Goal: Task Accomplishment & Management: Manage account settings

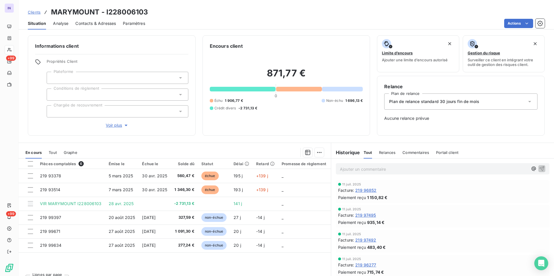
click at [98, 13] on h3 "MARYMOUNT - I228006103" at bounding box center [99, 12] width 97 height 10
drag, startPoint x: 98, startPoint y: 11, endPoint x: 52, endPoint y: 11, distance: 46.1
click at [52, 11] on h3 "MARYMOUNT - I228006103" at bounding box center [99, 12] width 97 height 10
copy h3 "MARYMOUNT"
click at [95, 25] on span "Contacts & Adresses" at bounding box center [95, 24] width 41 height 6
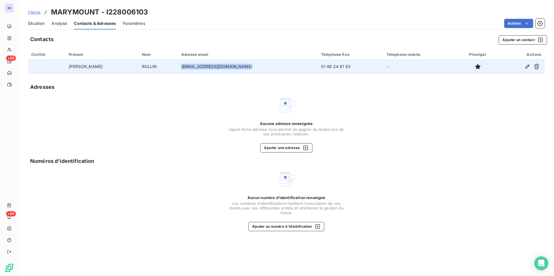
drag, startPoint x: 222, startPoint y: 67, endPoint x: 158, endPoint y: 72, distance: 64.5
click at [178, 72] on td "[EMAIL_ADDRESS][DOMAIN_NAME]" at bounding box center [248, 67] width 140 height 14
copy td "[EMAIL_ADDRESS][DOMAIN_NAME]"
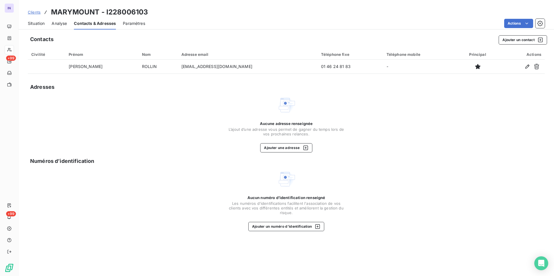
click at [153, 13] on div "Clients MARYMOUNT - I228006103" at bounding box center [286, 12] width 535 height 10
drag, startPoint x: 128, startPoint y: 12, endPoint x: 48, endPoint y: 13, distance: 80.2
click at [48, 13] on div "Clients MARYMOUNT - I228006103" at bounding box center [286, 12] width 535 height 10
copy h3 "MARYMOUNT - I228006103"
click at [41, 23] on span "Situation" at bounding box center [36, 24] width 17 height 6
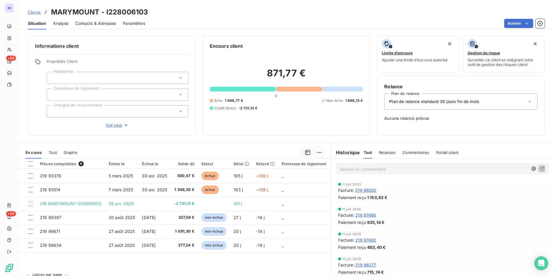
drag, startPoint x: 356, startPoint y: 168, endPoint x: 352, endPoint y: 169, distance: 3.9
click at [355, 168] on p "Ajouter un commentaire ﻿" at bounding box center [434, 169] width 188 height 7
click at [411, 169] on p "[DATE] ST - Mail envoyé à" at bounding box center [434, 169] width 188 height 7
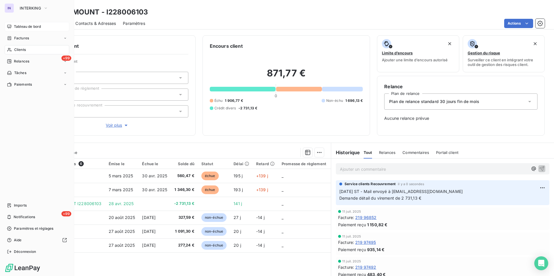
click at [28, 25] on span "Tableau de bord" at bounding box center [27, 26] width 27 height 5
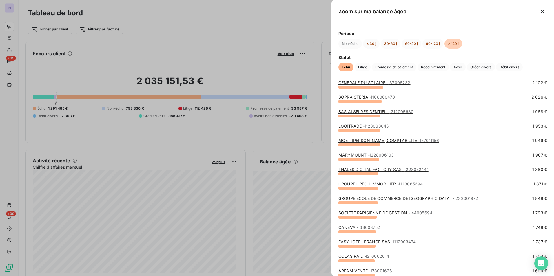
scroll to position [550, 0]
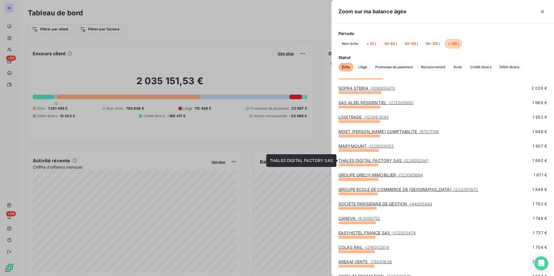
click at [382, 161] on link "THALES DIGITAL FACTORY SAS - I228052441" at bounding box center [383, 160] width 90 height 5
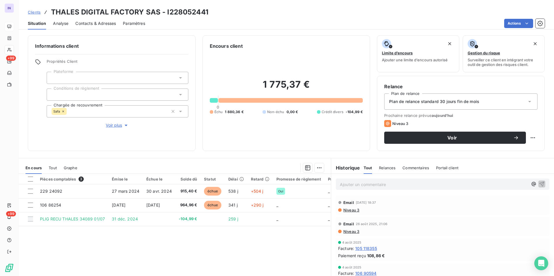
click at [63, 111] on icon at bounding box center [62, 111] width 3 height 3
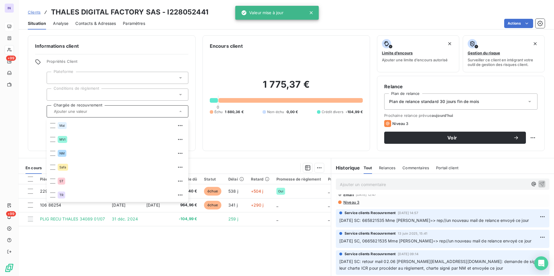
scroll to position [261, 0]
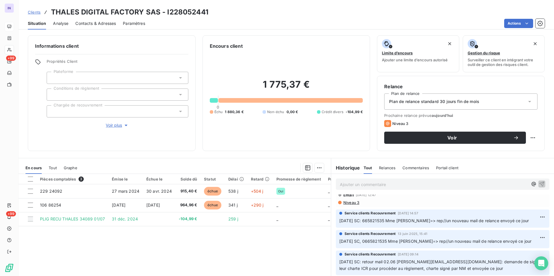
click at [231, 245] on div "Pièces comptables 3 Émise le Échue le Solde dû Statut Délai Retard Promesse de …" at bounding box center [175, 230] width 312 height 112
click at [142, 6] on div "Clients THALES DIGITAL FACTORY SAS - I228052441 Situation Analyse Contacts & Ad…" at bounding box center [286, 15] width 535 height 30
drag, startPoint x: 139, startPoint y: 11, endPoint x: 52, endPoint y: 8, distance: 87.2
click at [52, 8] on h3 "THALES DIGITAL FACTORY SAS - I228052441" at bounding box center [129, 12] width 157 height 10
copy h3 "THALES DIGITAL FACTORY"
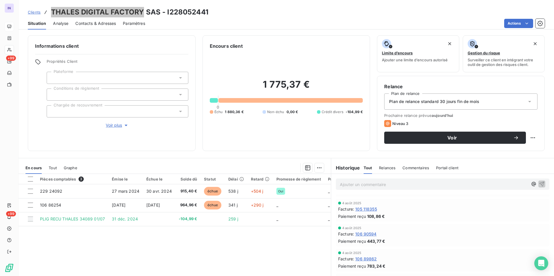
scroll to position [0, 0]
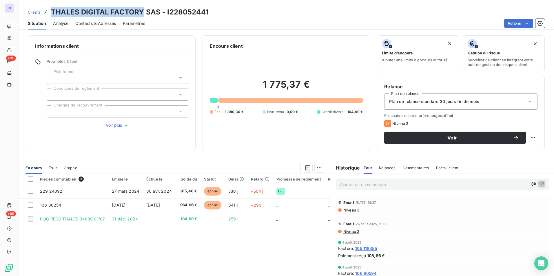
click at [360, 186] on p "Ajouter un commentaire ﻿" at bounding box center [434, 184] width 188 height 7
drag, startPoint x: 407, startPoint y: 187, endPoint x: 404, endPoint y: 187, distance: 3.5
click at [407, 187] on p "[DATE] ST - Mail envoyé à" at bounding box center [434, 184] width 188 height 7
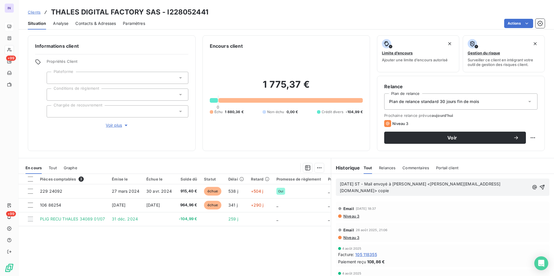
click at [511, 182] on p "[DATE] ST - Mail envoyé à [PERSON_NAME] <[PERSON_NAME][EMAIL_ADDRESS][DOMAIN_NA…" at bounding box center [434, 187] width 189 height 13
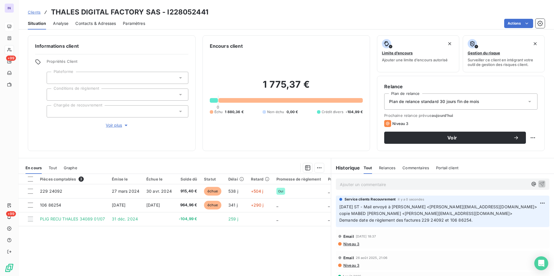
click at [527, 137] on html "IN +99 +99 Clients THALES DIGITAL FACTORY SAS - I228052441 Situation Analyse Co…" at bounding box center [277, 138] width 554 height 276
click at [499, 151] on div "Replanifier cette action" at bounding box center [504, 150] width 52 height 9
select select "8"
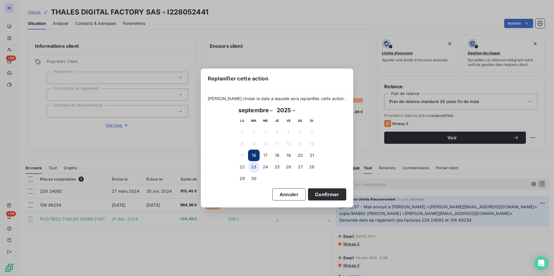
click at [253, 169] on button "23" at bounding box center [254, 167] width 12 height 12
click at [310, 194] on button "Confirmer" at bounding box center [327, 195] width 38 height 12
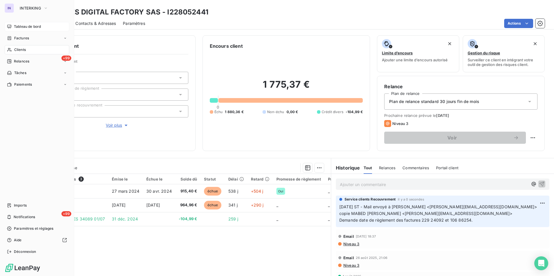
click at [26, 25] on span "Tableau de bord" at bounding box center [27, 26] width 27 height 5
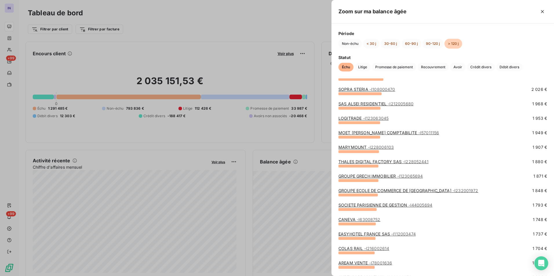
scroll to position [579, 0]
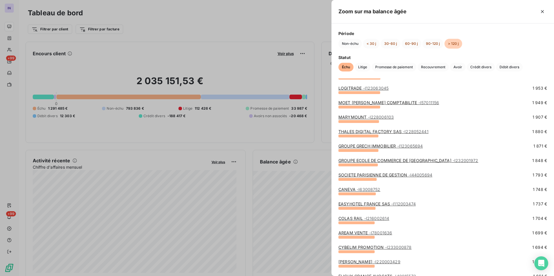
click at [392, 145] on link "GROUPE GRECH IMMOBILIER - I123065694" at bounding box center [380, 146] width 84 height 5
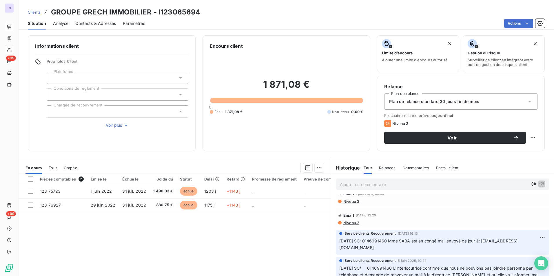
scroll to position [145, 0]
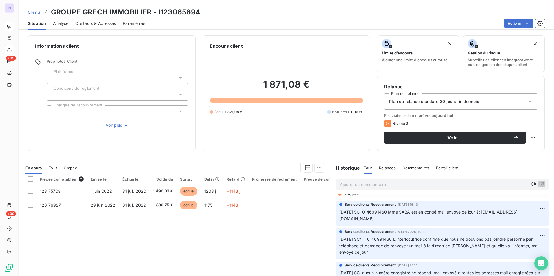
click at [150, 13] on h3 "GROUPE GRECH IMMOBILIER - I123065694" at bounding box center [125, 12] width 149 height 10
drag, startPoint x: 150, startPoint y: 12, endPoint x: 52, endPoint y: 11, distance: 98.5
click at [52, 11] on h3 "GROUPE GRECH IMMOBILIER - I123065694" at bounding box center [125, 12] width 149 height 10
copy h3 "GROUPE GRECH IMMOBILIER"
drag, startPoint x: 100, startPoint y: 23, endPoint x: 95, endPoint y: 23, distance: 4.6
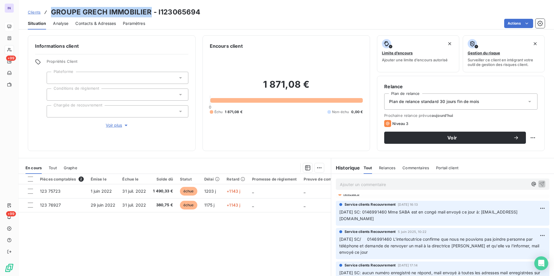
click at [100, 23] on span "Contacts & Adresses" at bounding box center [95, 24] width 41 height 6
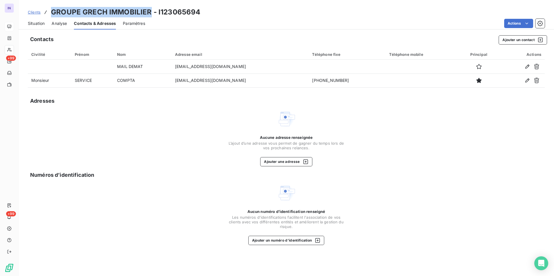
click at [30, 22] on span "Situation" at bounding box center [36, 24] width 17 height 6
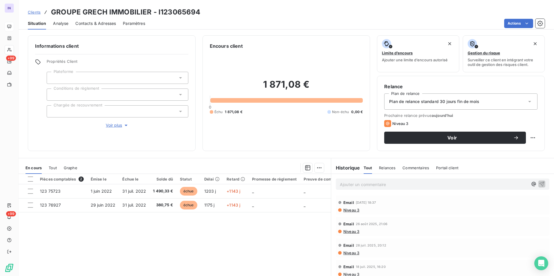
click at [371, 180] on div "Ajouter un commentaire ﻿" at bounding box center [442, 184] width 213 height 11
click at [368, 182] on p "Ajouter un commentaire ﻿" at bounding box center [434, 184] width 188 height 7
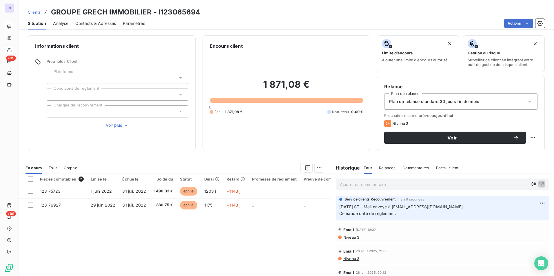
click at [527, 139] on html "IN +99 +99 Clients GROUPE GRECH IMMOBILIER - I123065694 Situation Analyse Conta…" at bounding box center [277, 138] width 554 height 276
drag, startPoint x: 503, startPoint y: 151, endPoint x: 491, endPoint y: 149, distance: 12.7
click at [503, 151] on div "Replanifier cette action" at bounding box center [504, 150] width 52 height 9
select select "8"
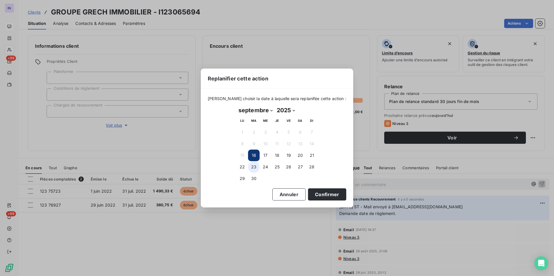
click at [256, 167] on button "23" at bounding box center [254, 167] width 12 height 12
click at [308, 193] on button "Confirmer" at bounding box center [327, 195] width 38 height 12
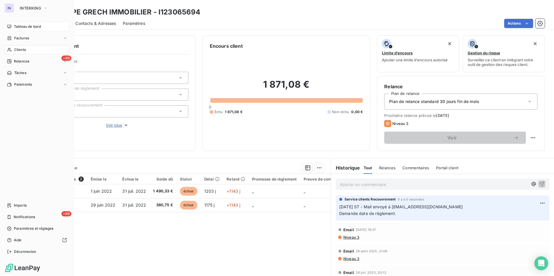
click at [15, 27] on span "Tableau de bord" at bounding box center [27, 26] width 27 height 5
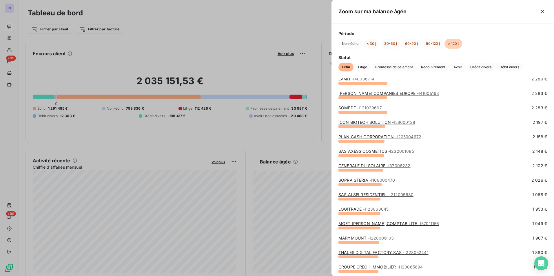
scroll to position [550, 0]
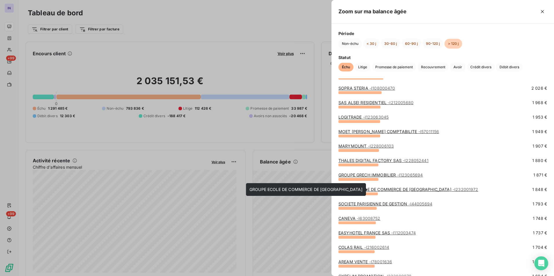
click at [397, 190] on link "GROUPE ECOLE DE COMMERCE DE [GEOGRAPHIC_DATA] - I232001972" at bounding box center [408, 189] width 140 height 5
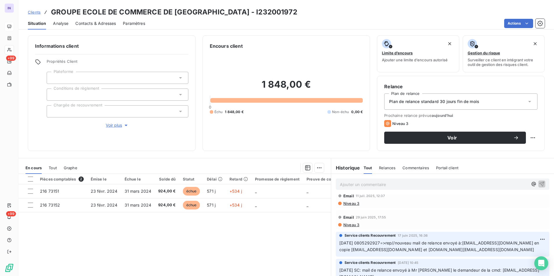
scroll to position [87, 0]
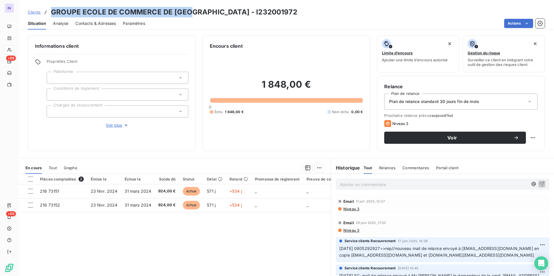
drag, startPoint x: 191, startPoint y: 12, endPoint x: 51, endPoint y: 10, distance: 140.2
click at [51, 10] on h3 "GROUPE ECOLE DE COMMERCE DE [GEOGRAPHIC_DATA] - I232001972" at bounding box center [174, 12] width 246 height 10
copy h3 "GROUPE ECOLE DE COMMERCE DE [GEOGRAPHIC_DATA]"
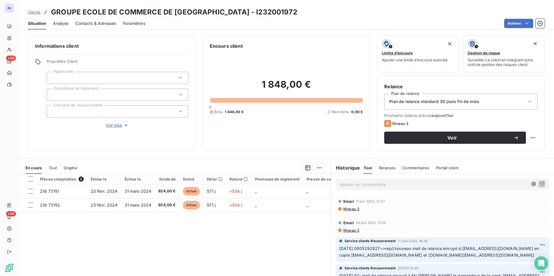
click at [366, 184] on p "Ajouter un commentaire ﻿" at bounding box center [434, 184] width 188 height 7
click at [410, 184] on p "[DATE] ST - Mail envoyé à" at bounding box center [434, 184] width 188 height 7
click at [503, 183] on p "[DATE] ST - Mail envoyé à Comptabilite ECL <[EMAIL_ADDRESS][DOMAIN_NAME]> copie" at bounding box center [434, 184] width 188 height 7
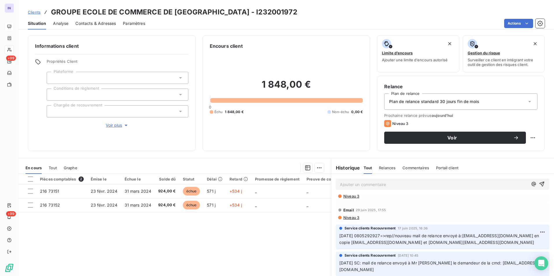
scroll to position [121, 0]
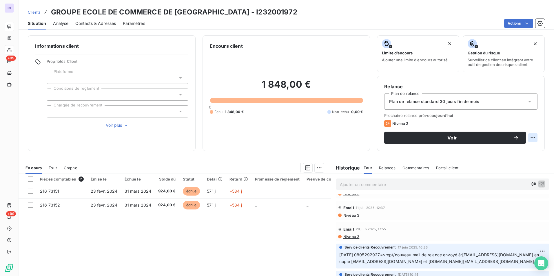
click at [526, 136] on html "IN +99 +99 Clients GROUPE ECOLE DE COMMERCE DE LYON - I232001972 Situation Anal…" at bounding box center [277, 138] width 554 height 276
drag, startPoint x: 488, startPoint y: 151, endPoint x: 475, endPoint y: 151, distance: 12.8
click at [485, 151] on div "Replanifier cette action" at bounding box center [504, 150] width 52 height 9
select select "8"
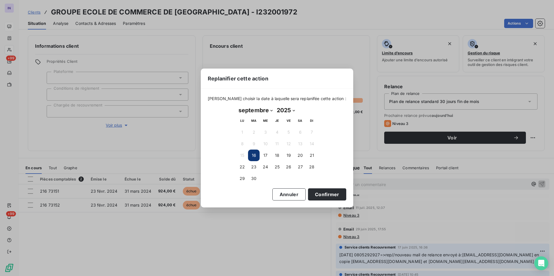
drag, startPoint x: 254, startPoint y: 168, endPoint x: 324, endPoint y: 177, distance: 70.4
click at [254, 168] on button "23" at bounding box center [254, 167] width 12 height 12
click at [324, 191] on button "Confirmer" at bounding box center [327, 195] width 38 height 12
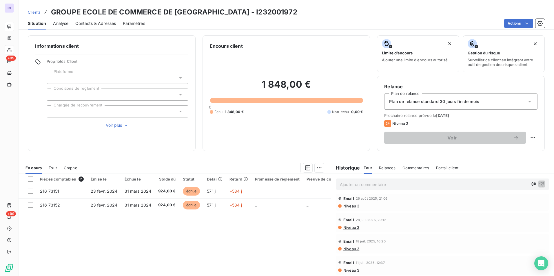
scroll to position [0, 0]
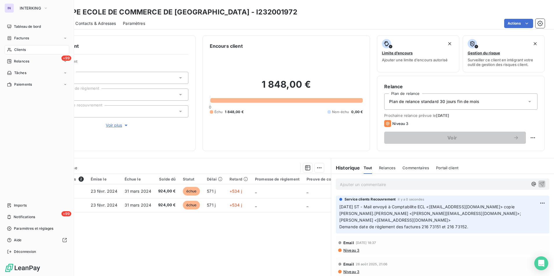
drag, startPoint x: 19, startPoint y: 26, endPoint x: 21, endPoint y: 32, distance: 5.3
click at [19, 26] on span "Tableau de bord" at bounding box center [27, 26] width 27 height 5
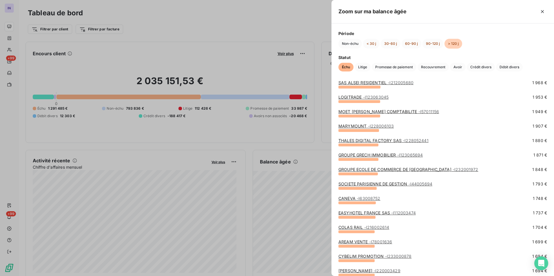
scroll to position [579, 0]
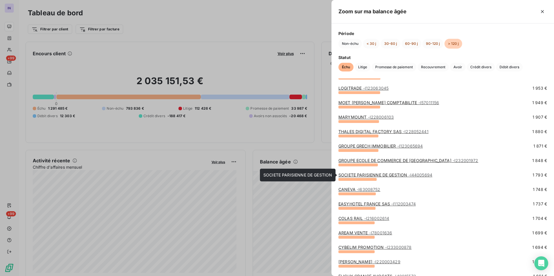
click at [388, 175] on link "SOCIETE PARISIENNE DE GESTION - I44005694" at bounding box center [385, 175] width 94 height 5
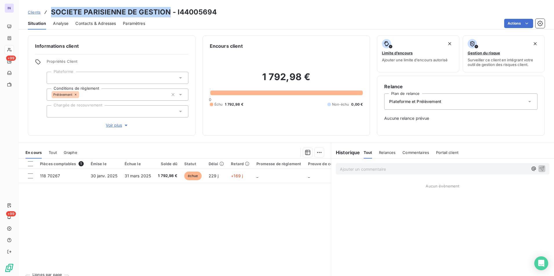
drag, startPoint x: 169, startPoint y: 12, endPoint x: 52, endPoint y: 12, distance: 116.4
click at [52, 12] on h3 "SOCIETE PARISIENNE DE GESTION - I44005694" at bounding box center [134, 12] width 166 height 10
copy h3 "SOCIETE PARISIENNE DE GESTION"
click at [211, 10] on h3 "SOCIETE PARISIENNE DE GESTION - I44005694" at bounding box center [134, 12] width 166 height 10
drag, startPoint x: 226, startPoint y: 12, endPoint x: 44, endPoint y: 12, distance: 181.6
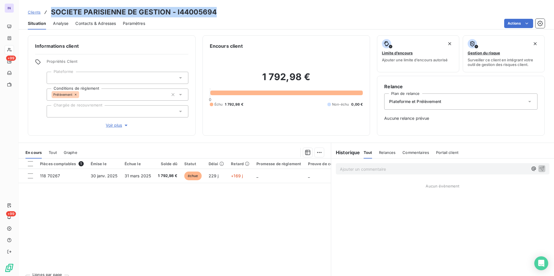
click at [44, 12] on div "Clients SOCIETE PARISIENNE DE GESTION - I44005694" at bounding box center [286, 12] width 535 height 10
copy h3 "SOCIETE PARISIENNE DE GESTION - I44005694"
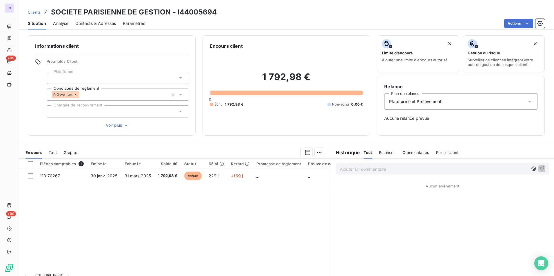
drag, startPoint x: 364, startPoint y: 168, endPoint x: 353, endPoint y: 179, distance: 15.4
click at [364, 168] on p "Ajouter un commentaire ﻿" at bounding box center [434, 169] width 188 height 7
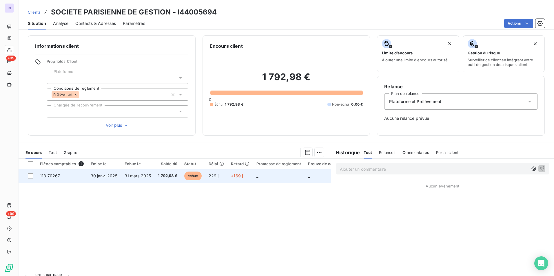
click at [125, 175] on span "31 mars 2025" at bounding box center [138, 175] width 27 height 5
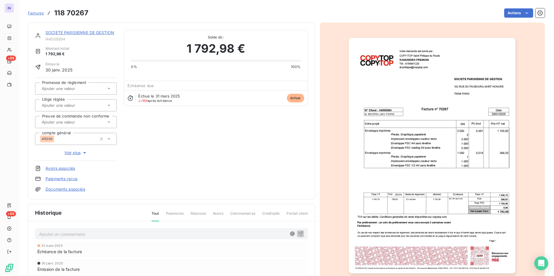
drag, startPoint x: 69, startPoint y: 239, endPoint x: 66, endPoint y: 237, distance: 3.5
click at [67, 237] on div "Ajouter un commentaire ﻿" at bounding box center [171, 234] width 273 height 11
click at [67, 237] on p "Ajouter un commentaire ﻿" at bounding box center [162, 234] width 247 height 7
click at [133, 232] on p "[DATE] ST - Mail envoyé à" at bounding box center [162, 234] width 247 height 7
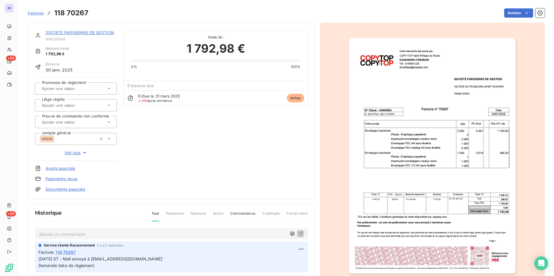
click at [96, 33] on link "SOCIETE PARISIENNE DE GESTION" at bounding box center [79, 32] width 69 height 5
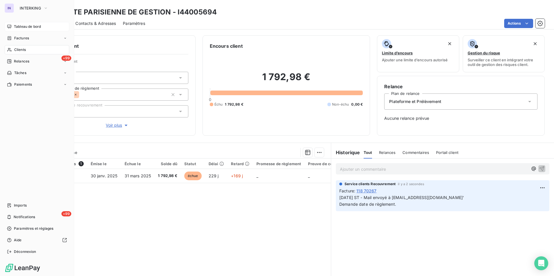
drag, startPoint x: 22, startPoint y: 26, endPoint x: 34, endPoint y: 31, distance: 12.5
click at [22, 26] on span "Tableau de bord" at bounding box center [27, 26] width 27 height 5
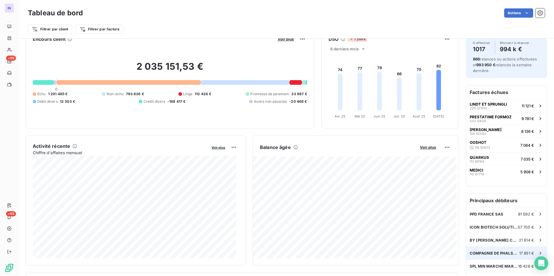
scroll to position [29, 0]
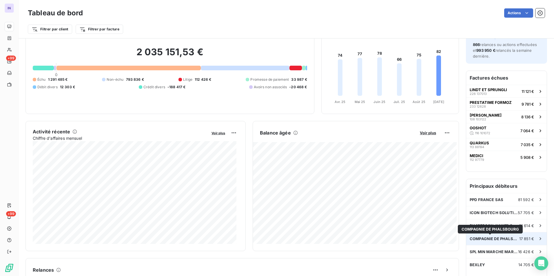
click at [488, 238] on span "COMPAGNIE DE PHALSBOURG" at bounding box center [495, 239] width 50 height 5
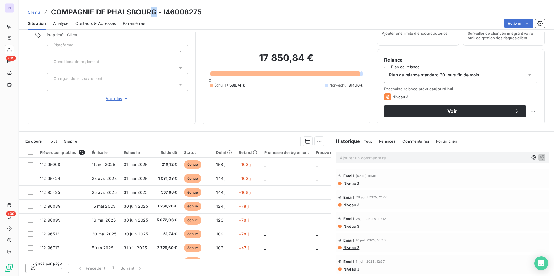
click at [153, 14] on h3 "COMPAGNIE DE PHALSBOURG - I46008275" at bounding box center [126, 12] width 151 height 10
click at [152, 12] on h3 "COMPAGNIE DE PHALSBOURG - I46008275" at bounding box center [126, 12] width 151 height 10
drag, startPoint x: 156, startPoint y: 11, endPoint x: 52, endPoint y: 11, distance: 104.6
click at [52, 11] on h3 "COMPAGNIE DE PHALSBOURG - I46008275" at bounding box center [126, 12] width 151 height 10
copy h3 "COMPAGNIE DE PHALSBOURG"
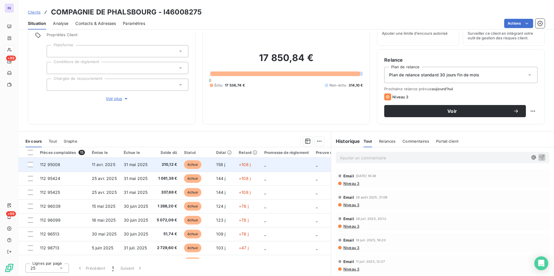
click at [143, 162] on span "31 mai 2025" at bounding box center [136, 164] width 24 height 5
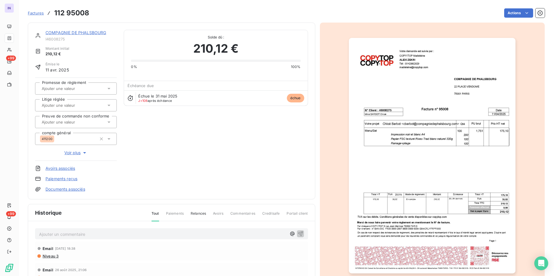
click at [80, 31] on link "COMPAGNIE DE PHALSBOURG" at bounding box center [75, 32] width 61 height 5
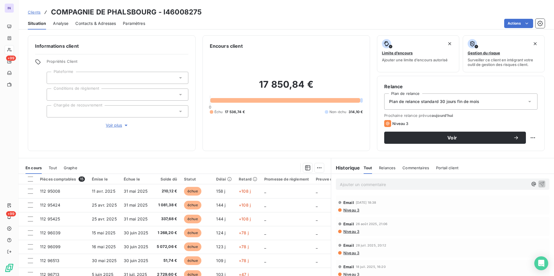
click at [100, 23] on span "Contacts & Adresses" at bounding box center [95, 24] width 41 height 6
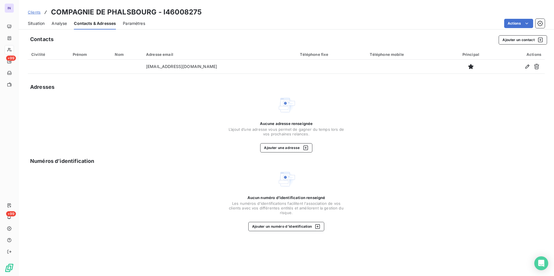
drag, startPoint x: 39, startPoint y: 24, endPoint x: 52, endPoint y: 31, distance: 14.9
click at [39, 24] on span "Situation" at bounding box center [36, 24] width 17 height 6
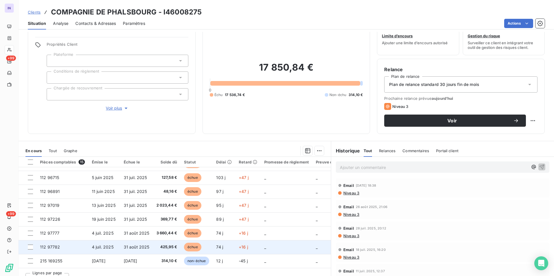
scroll to position [27, 0]
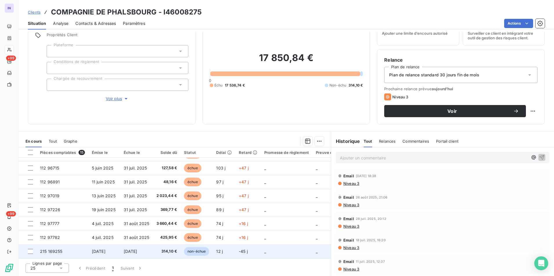
click at [127, 250] on span "[DATE]" at bounding box center [131, 251] width 14 height 5
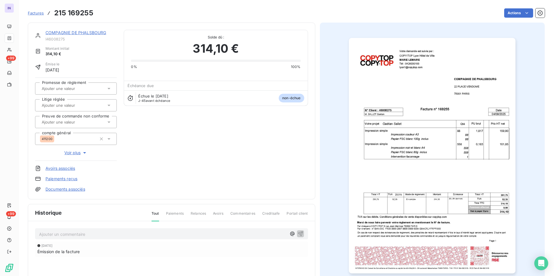
click at [77, 191] on link "Documents associés" at bounding box center [65, 190] width 40 height 6
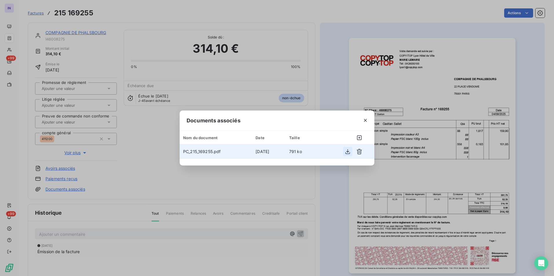
click at [347, 152] on icon "button" at bounding box center [347, 151] width 5 height 5
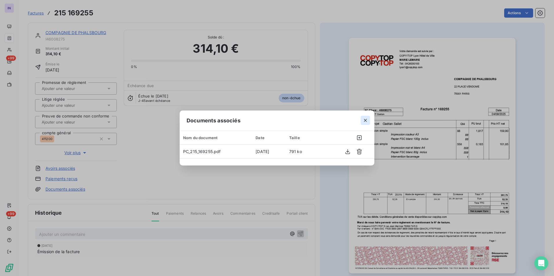
click at [365, 117] on button "button" at bounding box center [365, 120] width 9 height 9
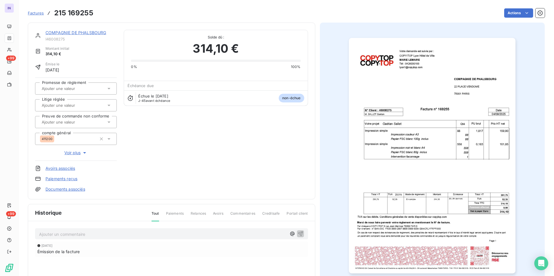
click at [77, 33] on link "COMPAGNIE DE PHALSBOURG" at bounding box center [75, 32] width 61 height 5
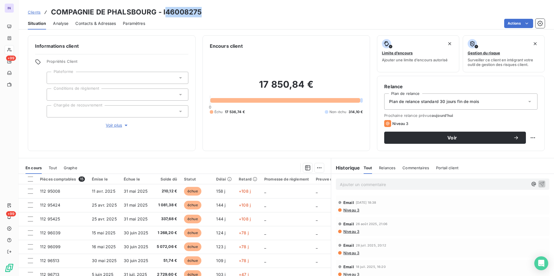
drag, startPoint x: 209, startPoint y: 12, endPoint x: 166, endPoint y: 13, distance: 43.2
click at [166, 13] on div "Clients COMPAGNIE DE PHALSBOURG - I46008275" at bounding box center [286, 12] width 535 height 10
copy h3 "46008275"
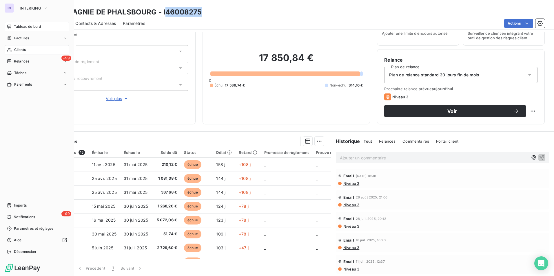
drag, startPoint x: 25, startPoint y: 25, endPoint x: 36, endPoint y: 23, distance: 12.0
click at [25, 25] on span "Tableau de bord" at bounding box center [27, 26] width 27 height 5
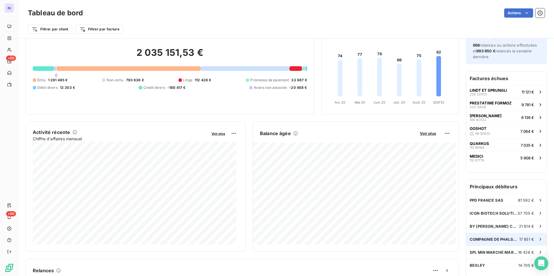
scroll to position [30, 0]
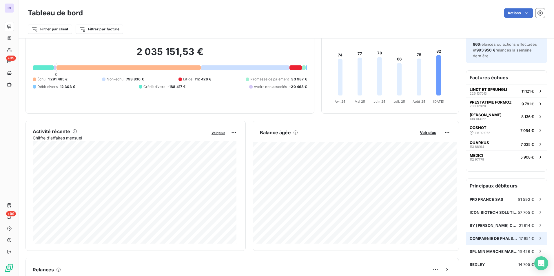
click at [483, 239] on span "COMPAGNIE DE PHALSBOURG" at bounding box center [495, 238] width 50 height 5
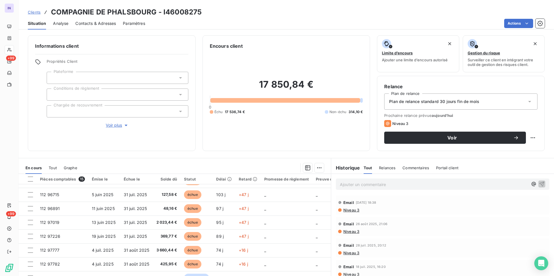
click at [101, 111] on div at bounding box center [118, 111] width 142 height 12
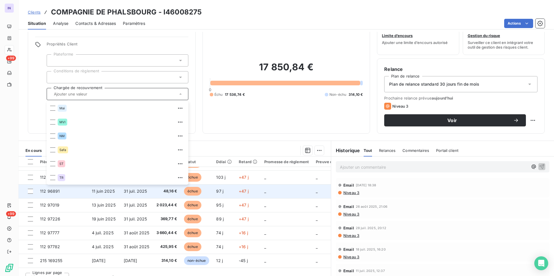
scroll to position [27, 0]
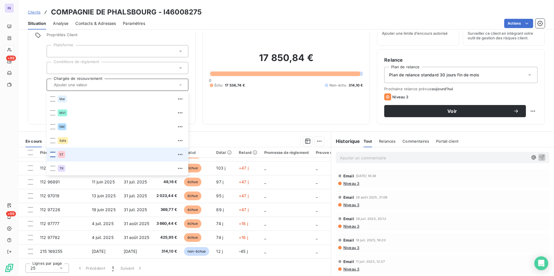
click at [53, 154] on div at bounding box center [52, 154] width 5 height 5
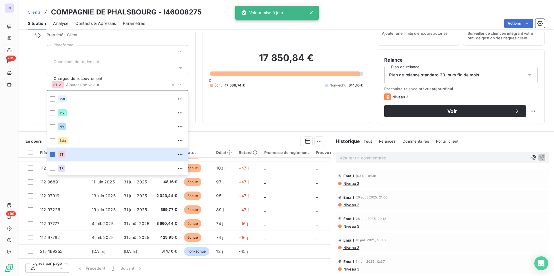
click at [276, 128] on div "Informations client Propriétés Client Plateforme Conditions de règlement Chargé…" at bounding box center [286, 154] width 535 height 244
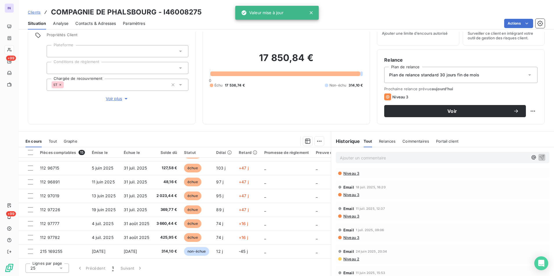
scroll to position [109, 0]
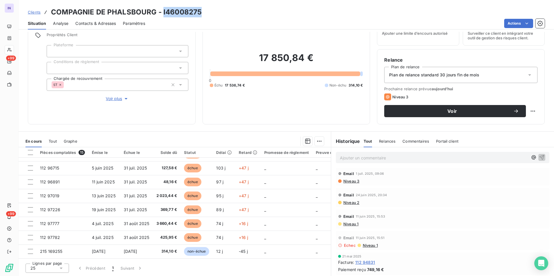
drag, startPoint x: 205, startPoint y: 11, endPoint x: 162, endPoint y: 12, distance: 43.2
click at [162, 12] on div "Clients COMPAGNIE DE PHALSBOURG - I46008275" at bounding box center [286, 12] width 535 height 10
drag, startPoint x: 162, startPoint y: 12, endPoint x: 218, endPoint y: 14, distance: 55.9
click at [229, 10] on div "Clients COMPAGNIE DE PHALSBOURG - I46008275" at bounding box center [286, 12] width 535 height 10
click at [215, 13] on div "Clients COMPAGNIE DE PHALSBOURG - I46008275" at bounding box center [286, 12] width 535 height 10
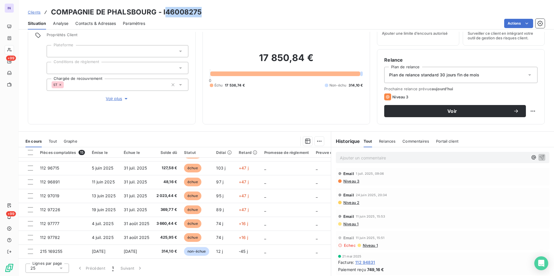
drag, startPoint x: 204, startPoint y: 11, endPoint x: 164, endPoint y: 12, distance: 40.3
click at [164, 12] on div "Clients COMPAGNIE DE PHALSBOURG - I46008275" at bounding box center [286, 12] width 535 height 10
click at [209, 15] on div "Clients COMPAGNIE DE PHALSBOURG - I46008275" at bounding box center [286, 12] width 535 height 10
click at [203, 12] on div "Clients COMPAGNIE DE PHALSBOURG - I46008275" at bounding box center [286, 12] width 535 height 10
drag, startPoint x: 202, startPoint y: 10, endPoint x: 48, endPoint y: 14, distance: 153.5
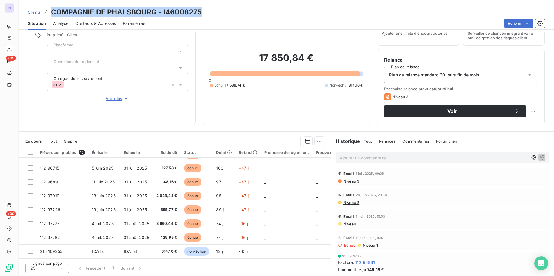
click at [48, 14] on div "Clients COMPAGNIE DE PHALSBOURG - I46008275" at bounding box center [286, 12] width 535 height 10
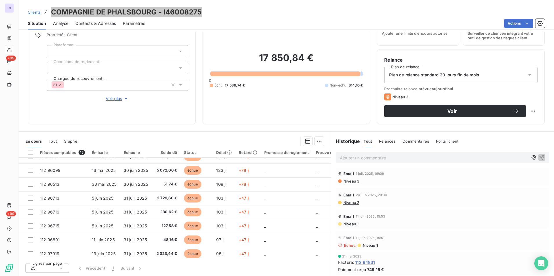
scroll to position [0, 0]
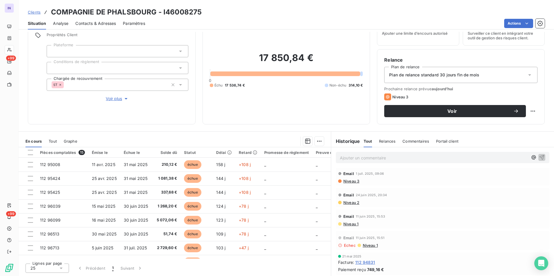
drag, startPoint x: 346, startPoint y: 158, endPoint x: 354, endPoint y: 158, distance: 8.7
click at [346, 158] on p "Ajouter un commentaire ﻿" at bounding box center [434, 157] width 188 height 7
click at [404, 157] on p "[DATE] ST - Mail envoyé à" at bounding box center [434, 157] width 188 height 7
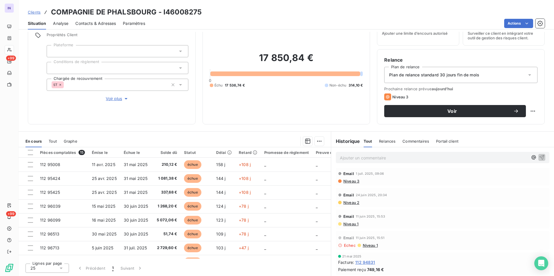
click at [528, 109] on html "IN +99 +99 Clients COMPAGNIE DE PHALSBOURG - I46008275 Situation Analyse Contac…" at bounding box center [277, 138] width 554 height 276
click at [524, 122] on div "Replanifier cette action" at bounding box center [504, 123] width 52 height 9
select select "8"
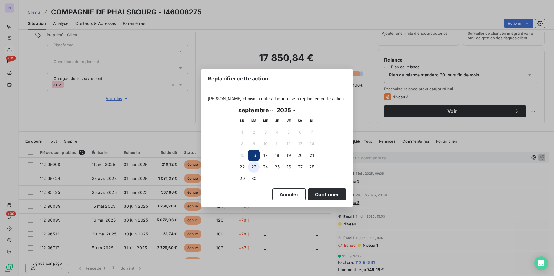
click at [253, 166] on button "23" at bounding box center [254, 167] width 12 height 12
click at [319, 199] on button "Confirmer" at bounding box center [327, 195] width 38 height 12
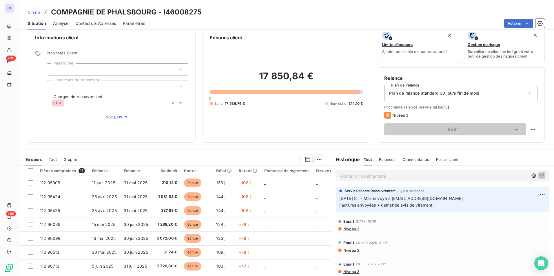
scroll to position [0, 0]
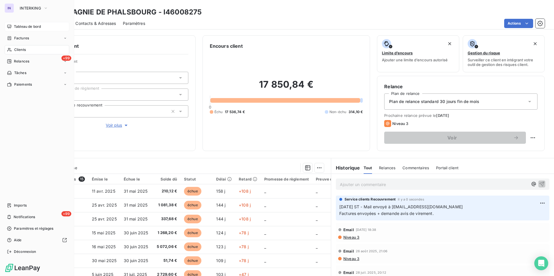
drag, startPoint x: 20, startPoint y: 27, endPoint x: 38, endPoint y: 31, distance: 19.0
click at [20, 27] on span "Tableau de bord" at bounding box center [27, 26] width 27 height 5
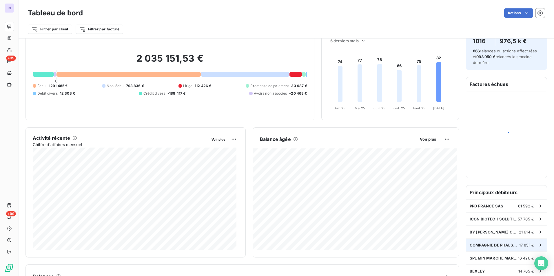
scroll to position [58, 0]
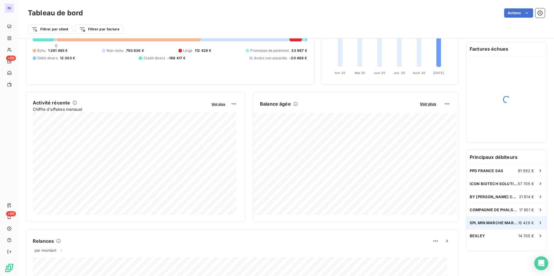
click at [489, 225] on span "SPL MIN MARCHE MARSEILLE MEDITERRAN" at bounding box center [494, 223] width 48 height 5
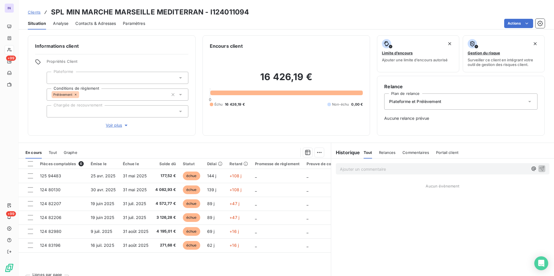
click at [196, 11] on h3 "SPL MIN MARCHE MARSEILLE MEDITERRAN - I124011094" at bounding box center [150, 12] width 198 height 10
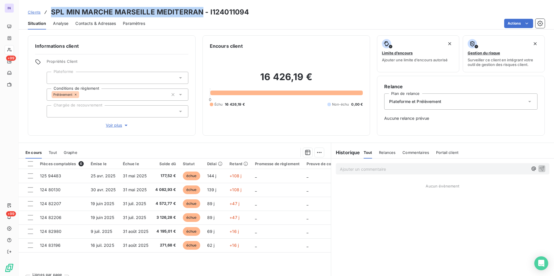
drag, startPoint x: 202, startPoint y: 13, endPoint x: 52, endPoint y: 11, distance: 149.5
click at [52, 11] on h3 "SPL MIN MARCHE MARSEILLE MEDITERRAN - I124011094" at bounding box center [150, 12] width 198 height 10
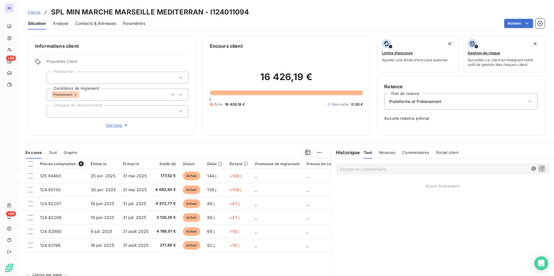
click at [258, 13] on div "Clients SPL MIN MARCHE MARSEILLE MEDITERRAN - I124011094" at bounding box center [286, 12] width 535 height 10
drag, startPoint x: 252, startPoint y: 10, endPoint x: 211, endPoint y: 11, distance: 41.4
click at [211, 11] on div "Clients SPL MIN MARCHE MARSEILLE MEDITERRAN - I124011094" at bounding box center [286, 12] width 535 height 10
drag, startPoint x: 427, startPoint y: 158, endPoint x: 421, endPoint y: 158, distance: 5.5
click at [425, 158] on div "Tout Relances Commentaires Portail client" at bounding box center [411, 153] width 95 height 12
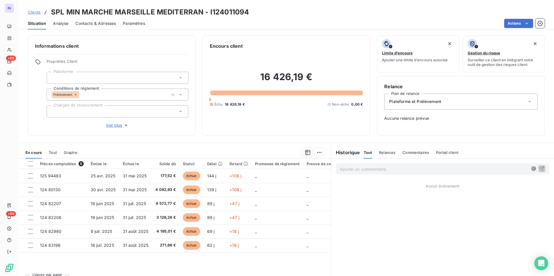
click at [353, 166] on p "Ajouter un commentaire ﻿" at bounding box center [434, 169] width 188 height 7
click at [409, 169] on p "[DATE] ST - Mail envoyé à" at bounding box center [434, 169] width 188 height 7
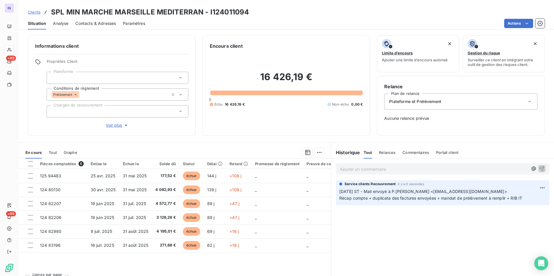
click at [402, 101] on span "Plateforme et Prélèvement" at bounding box center [415, 102] width 52 height 6
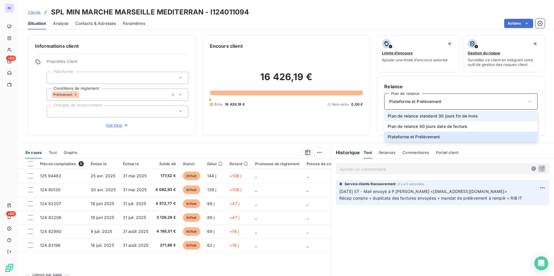
click at [405, 118] on span "Plan de relance standard 30 jours fin de mois" at bounding box center [433, 116] width 90 height 6
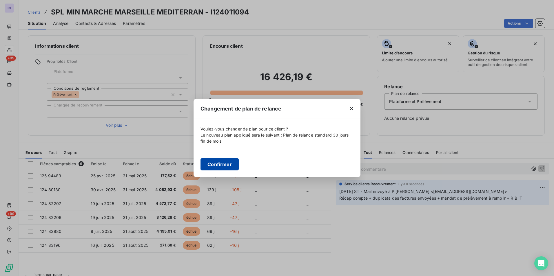
click at [224, 162] on button "Confirmer" at bounding box center [219, 164] width 38 height 12
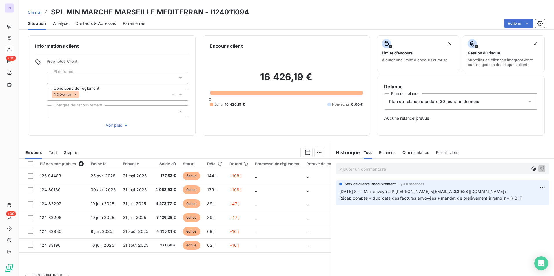
click at [133, 24] on span "Paramètres" at bounding box center [134, 24] width 22 height 6
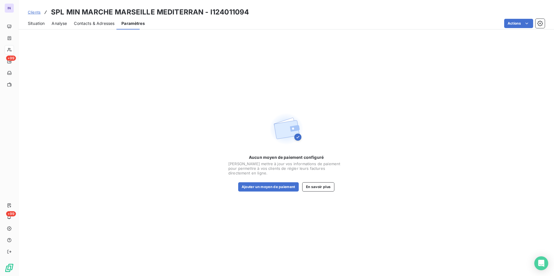
click at [92, 23] on span "Contacts & Adresses" at bounding box center [94, 24] width 41 height 6
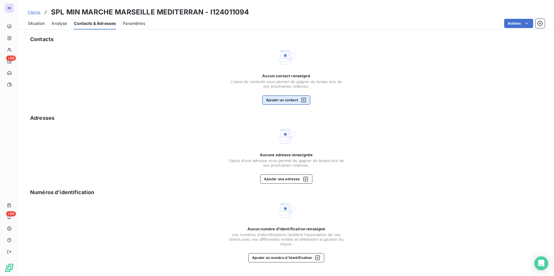
click at [276, 101] on button "Ajouter un contact" at bounding box center [286, 100] width 48 height 9
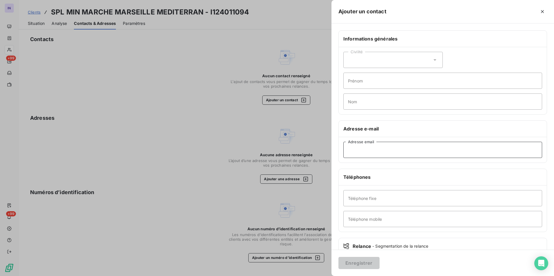
click at [371, 153] on input "Adresse email" at bounding box center [442, 150] width 199 height 16
paste input "P.[PERSON_NAME] <[EMAIL_ADDRESS][DOMAIN_NAME]>"
click at [399, 149] on input "P.[PERSON_NAME] <[EMAIL_ADDRESS][DOMAIN_NAME]" at bounding box center [442, 150] width 199 height 16
type input "[EMAIL_ADDRESS][DOMAIN_NAME]"
click at [358, 262] on button "Enregistrer" at bounding box center [358, 263] width 41 height 12
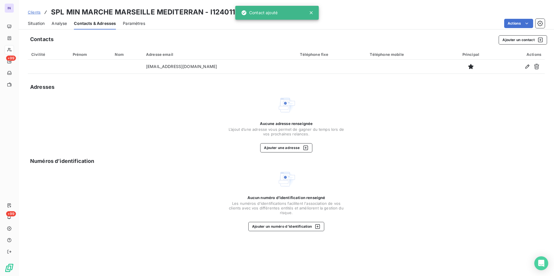
click at [40, 22] on span "Situation" at bounding box center [36, 24] width 17 height 6
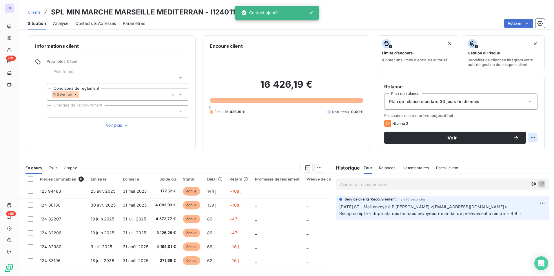
click at [527, 140] on html "IN +99 +99 Clients SPL MIN MARCHE MARSEILLE MEDITERRAN - I124011094 Situation A…" at bounding box center [277, 138] width 554 height 276
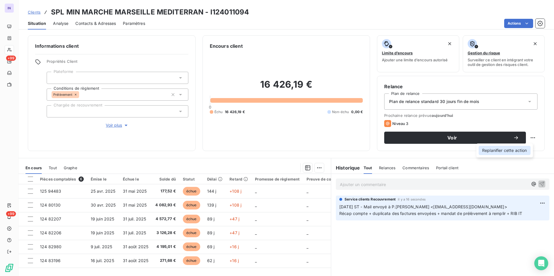
drag, startPoint x: 518, startPoint y: 154, endPoint x: 503, endPoint y: 151, distance: 15.3
click at [516, 154] on div "Replanifier cette action" at bounding box center [504, 150] width 52 height 9
select select "8"
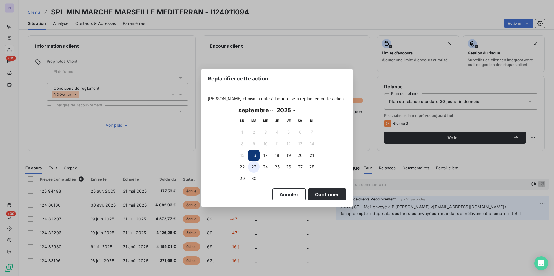
click at [251, 164] on button "23" at bounding box center [254, 167] width 12 height 12
drag, startPoint x: 315, startPoint y: 193, endPoint x: 321, endPoint y: 197, distance: 7.3
click at [314, 193] on button "Confirmer" at bounding box center [327, 195] width 38 height 12
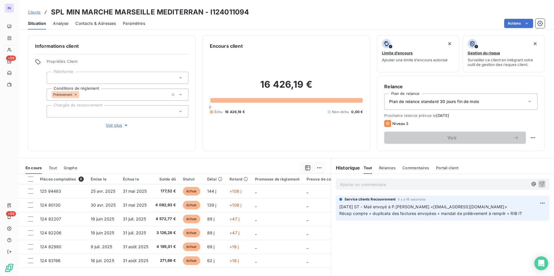
click at [61, 111] on div at bounding box center [118, 111] width 142 height 12
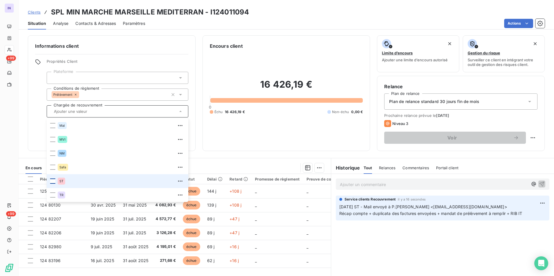
click at [52, 182] on div at bounding box center [52, 181] width 5 height 5
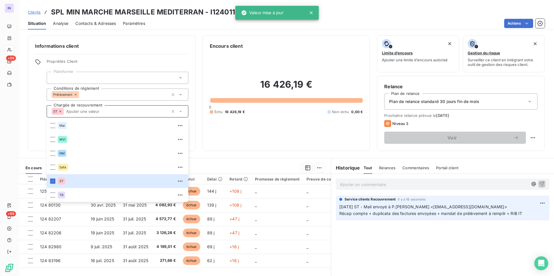
click at [215, 149] on div "Encours client 16 426,19 € 0 Échu 16 426,19 € Non-échu 0,00 €" at bounding box center [286, 93] width 168 height 116
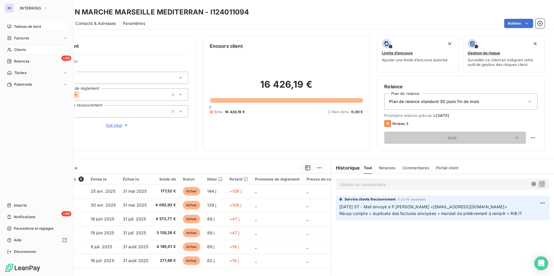
click at [22, 28] on span "Tableau de bord" at bounding box center [27, 26] width 27 height 5
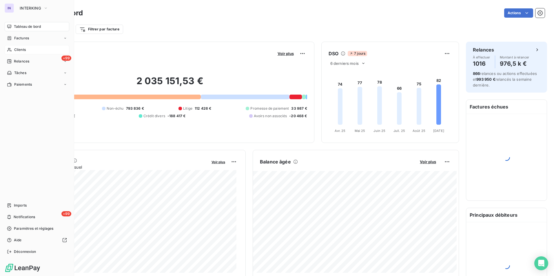
click at [23, 50] on span "Clients" at bounding box center [20, 49] width 12 height 5
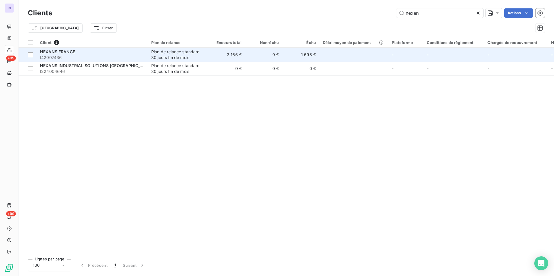
click at [123, 56] on span "I42007436" at bounding box center [92, 58] width 104 height 6
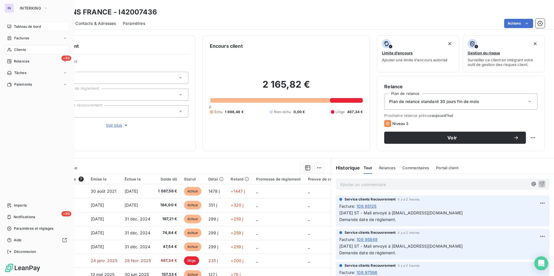
click at [15, 25] on span "Tableau de bord" at bounding box center [27, 26] width 27 height 5
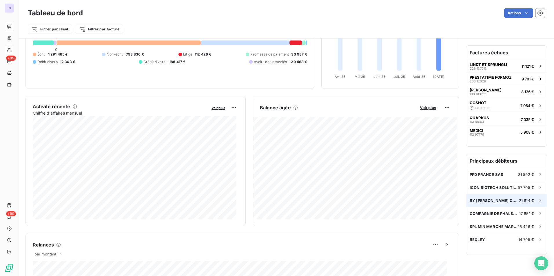
scroll to position [58, 0]
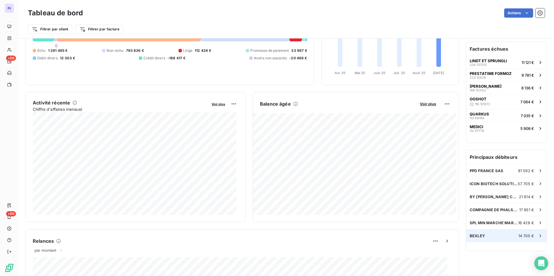
click at [476, 234] on span "BEXLEY" at bounding box center [477, 236] width 15 height 5
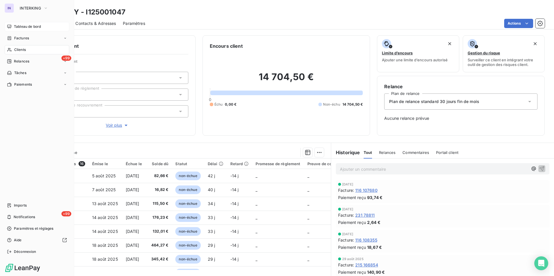
click at [31, 26] on span "Tableau de bord" at bounding box center [27, 26] width 27 height 5
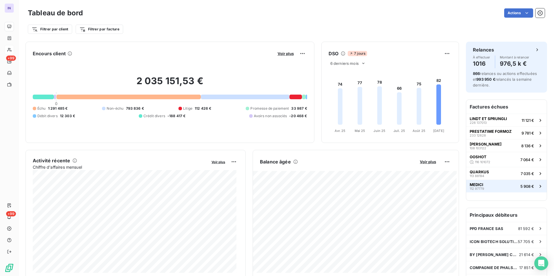
click at [492, 189] on button "MEDICI 112 97779 5 908 €" at bounding box center [506, 186] width 81 height 13
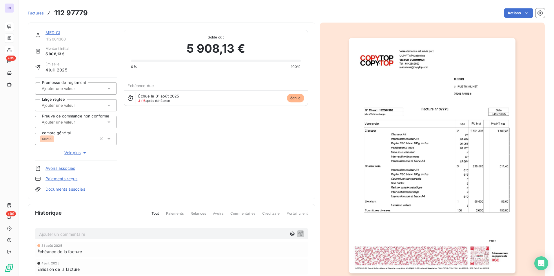
click at [56, 34] on link "MEDICI" at bounding box center [52, 32] width 14 height 5
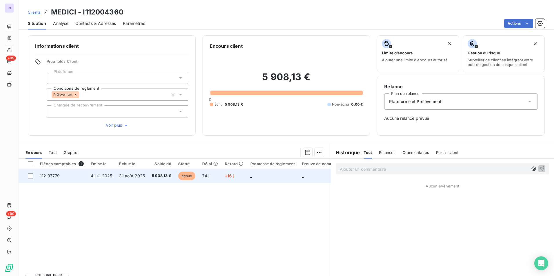
click at [61, 174] on td "112 97779" at bounding box center [61, 176] width 51 height 14
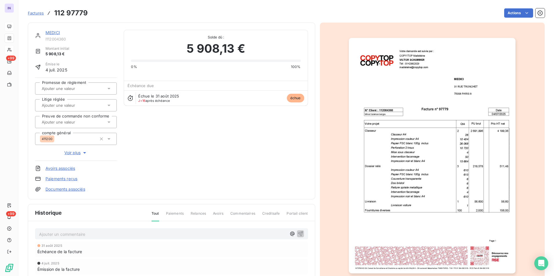
click at [56, 32] on link "MEDICI" at bounding box center [52, 32] width 14 height 5
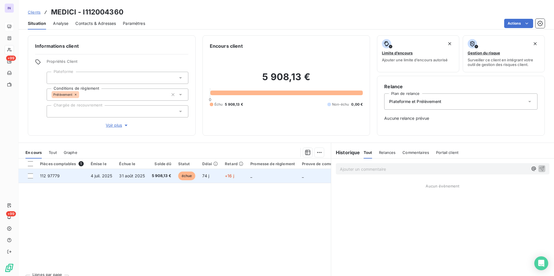
click at [74, 173] on td "112 97779" at bounding box center [61, 176] width 51 height 14
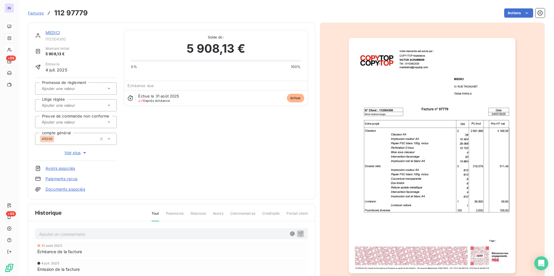
click at [55, 33] on link "MEDICI" at bounding box center [52, 32] width 14 height 5
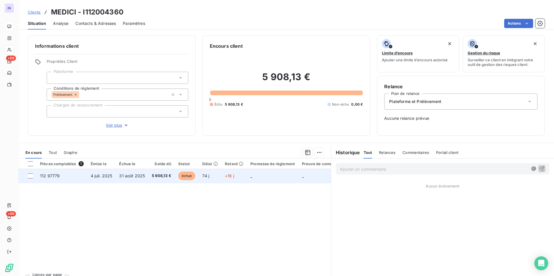
click at [137, 178] on span "31 août 2025" at bounding box center [132, 175] width 26 height 5
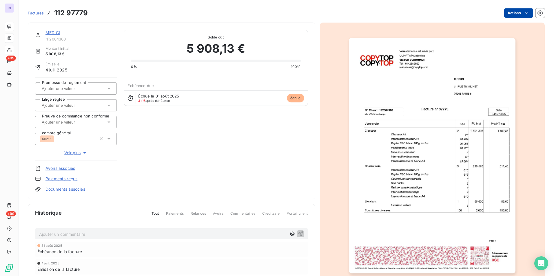
click at [511, 13] on html "IN +99 +99 Factures 112 97779 Actions MEDICI I112004360 Montant initial 5 908,1…" at bounding box center [277, 138] width 554 height 276
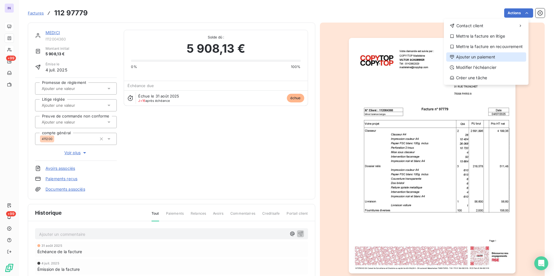
click at [482, 57] on div "Ajouter un paiement" at bounding box center [486, 56] width 80 height 9
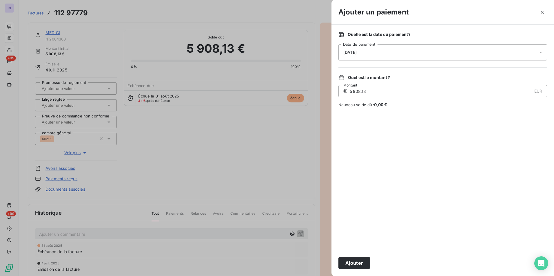
click at [374, 55] on div "[DATE]" at bounding box center [442, 52] width 209 height 16
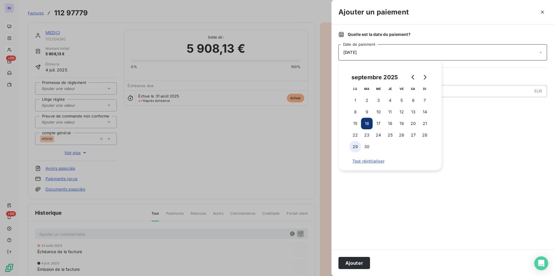
click at [357, 147] on button "29" at bounding box center [355, 147] width 12 height 12
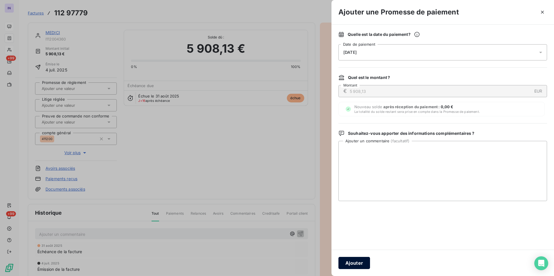
click at [358, 260] on button "Ajouter" at bounding box center [354, 263] width 32 height 12
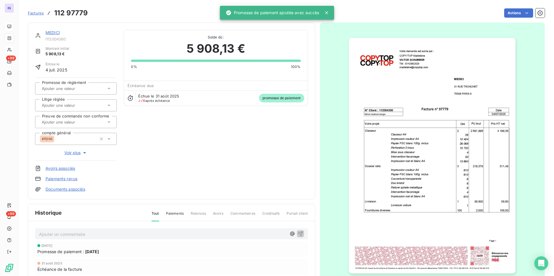
click at [52, 33] on link "MEDICI" at bounding box center [52, 32] width 14 height 5
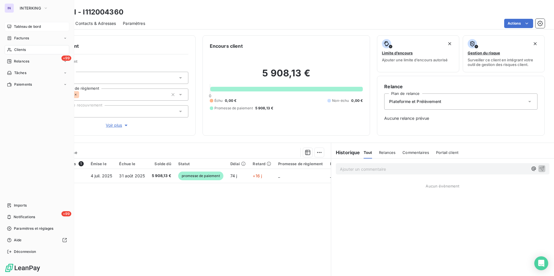
click at [25, 27] on span "Tableau de bord" at bounding box center [27, 26] width 27 height 5
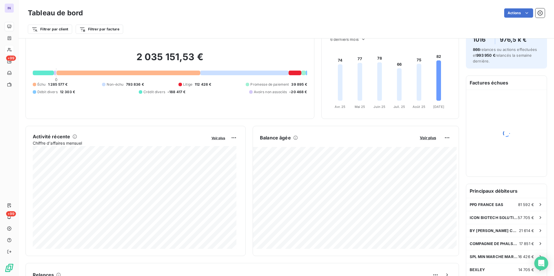
scroll to position [58, 0]
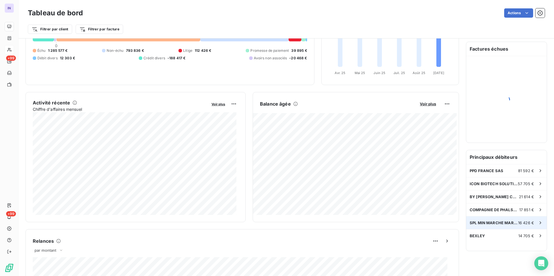
click at [487, 222] on span "SPL MIN MARCHE MARSEILLE MEDITERRAN" at bounding box center [494, 223] width 48 height 5
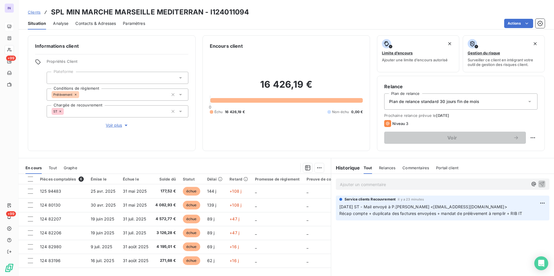
drag, startPoint x: 344, startPoint y: 186, endPoint x: 331, endPoint y: 186, distance: 12.5
click at [344, 186] on p "Ajouter un commentaire ﻿" at bounding box center [434, 184] width 188 height 7
click at [448, 185] on p "[DATE] ST - Appel téléphonique reçu du" at bounding box center [434, 184] width 188 height 7
click at [442, 184] on span "[DATE] ST - Appel téléphonique reçu du 04 91 1042 39" at bounding box center [394, 184] width 108 height 5
click at [466, 182] on p "[DATE] ST - Appel téléphonique reçu du 04 91 10 42 39" at bounding box center [434, 184] width 188 height 7
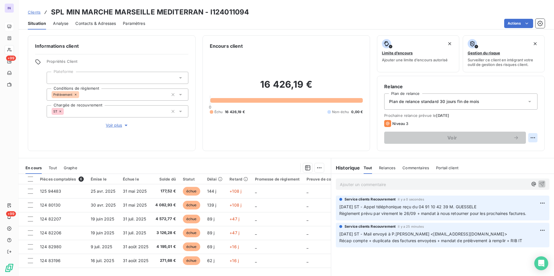
click at [528, 138] on html "IN +99 +99 Clients SPL MIN MARCHE MARSEILLE MEDITERRAN - I124011094 Situation A…" at bounding box center [277, 138] width 554 height 276
click at [502, 153] on div "Replanifier cette action" at bounding box center [504, 150] width 52 height 9
select select "8"
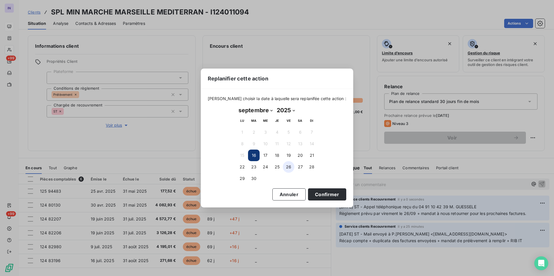
click at [288, 168] on button "26" at bounding box center [289, 167] width 12 height 12
click at [330, 195] on button "Confirmer" at bounding box center [327, 195] width 38 height 12
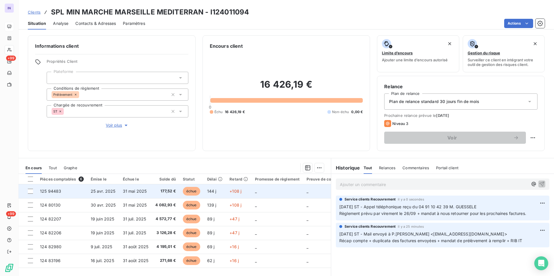
click at [140, 189] on span "31 mai 2025" at bounding box center [135, 191] width 24 height 5
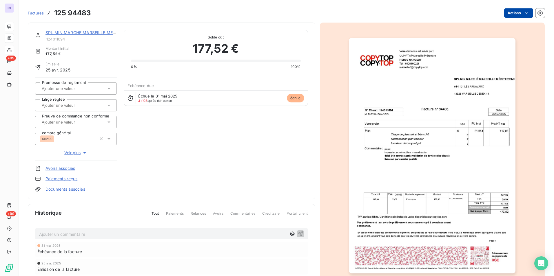
click at [508, 13] on html "IN +99 +99 Factures 125 94483 Actions SPL MIN MARCHE MARSEILLE MEDITERRAN I1240…" at bounding box center [277, 138] width 554 height 276
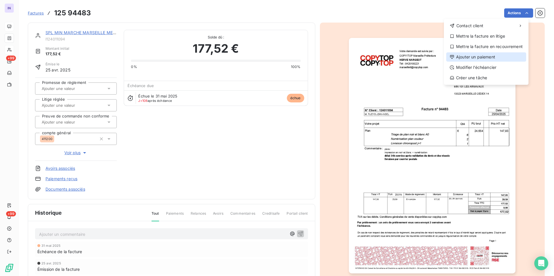
click at [484, 54] on div "Ajouter un paiement" at bounding box center [486, 56] width 80 height 9
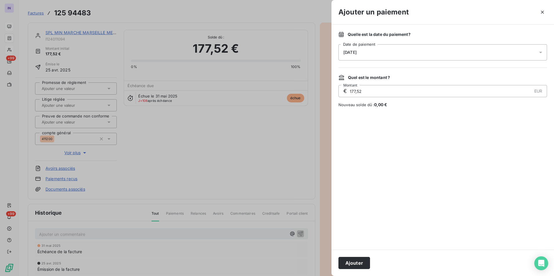
click at [433, 50] on div "[DATE]" at bounding box center [442, 52] width 209 height 16
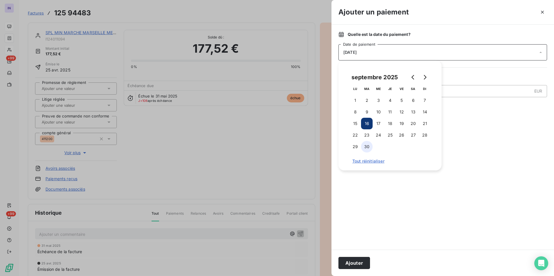
click at [367, 147] on button "30" at bounding box center [367, 147] width 12 height 12
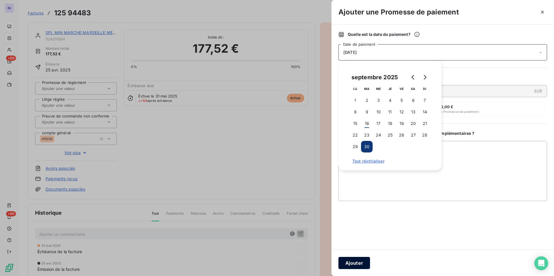
click at [365, 261] on button "Ajouter" at bounding box center [354, 263] width 32 height 12
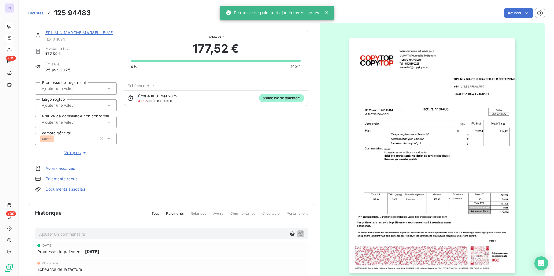
click at [74, 85] on div at bounding box center [73, 89] width 66 height 8
click at [72, 104] on div "Oui" at bounding box center [79, 103] width 65 height 9
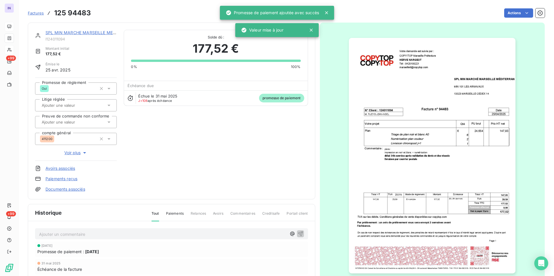
click at [77, 31] on link "SPL MIN MARCHE MARSEILLE MEDITERRAN" at bounding box center [89, 32] width 88 height 5
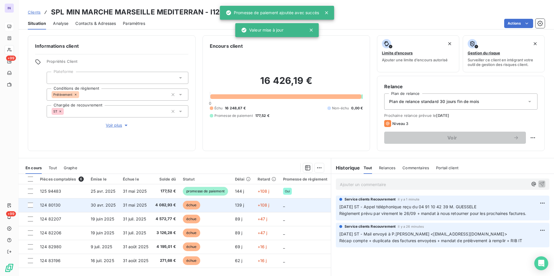
click at [165, 204] on span "4 082,93 €" at bounding box center [165, 205] width 21 height 6
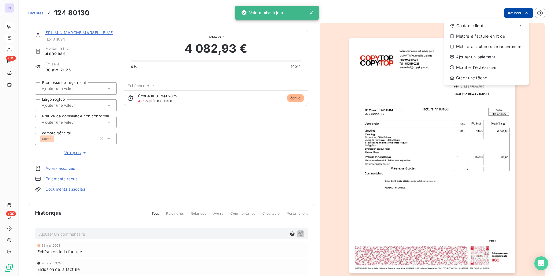
click at [515, 14] on html "IN +99 +99 Factures [PHONE_NUMBER] Actions Contact client Mettre la facture en …" at bounding box center [277, 138] width 554 height 276
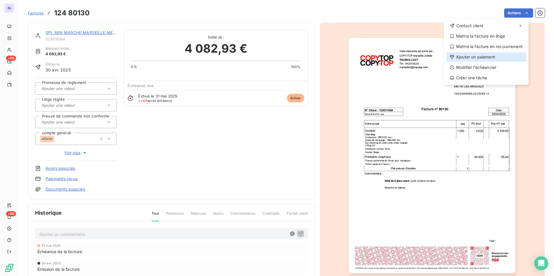
click at [488, 57] on div "Ajouter un paiement" at bounding box center [486, 56] width 80 height 9
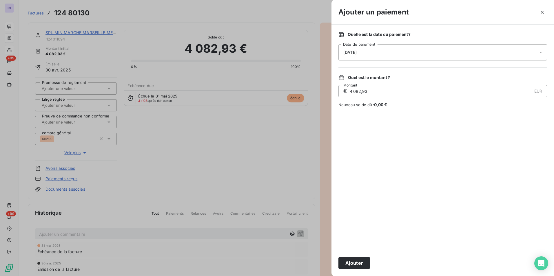
click at [385, 51] on div "[DATE]" at bounding box center [442, 52] width 209 height 16
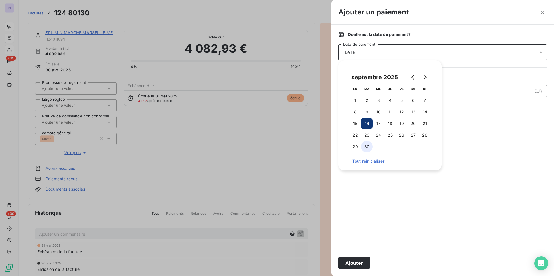
click at [369, 145] on button "30" at bounding box center [367, 147] width 12 height 12
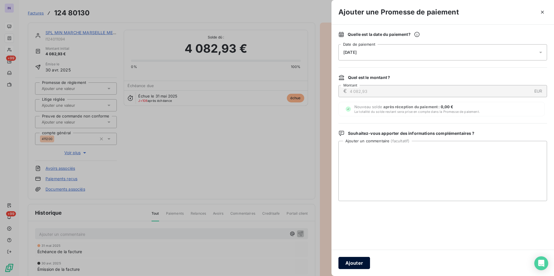
click at [362, 263] on button "Ajouter" at bounding box center [354, 263] width 32 height 12
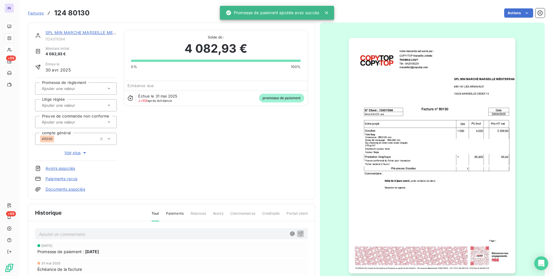
click at [76, 89] on input "text" at bounding box center [70, 88] width 58 height 5
click at [75, 107] on div "Oui" at bounding box center [79, 103] width 65 height 9
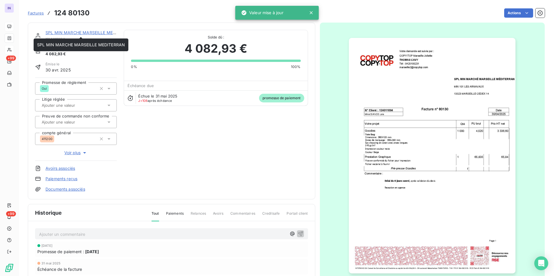
click at [89, 34] on link "SPL MIN MARCHE MARSEILLE MEDITERRAN" at bounding box center [89, 32] width 88 height 5
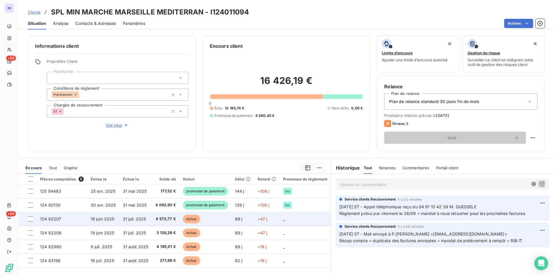
click at [188, 220] on span "échue" at bounding box center [191, 219] width 17 height 9
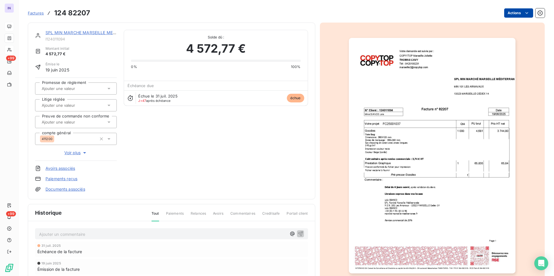
click at [504, 13] on html "IN +99 +99 Factures 124 82207 Actions SPL MIN MARCHE MARSEILLE MEDITERRAN I1240…" at bounding box center [277, 138] width 554 height 276
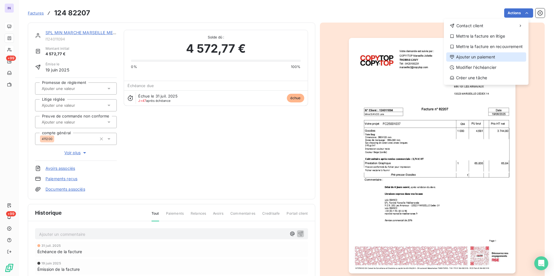
click at [483, 56] on div "Ajouter un paiement" at bounding box center [486, 56] width 80 height 9
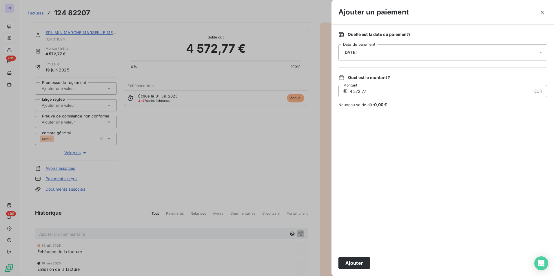
click at [409, 54] on div "[DATE]" at bounding box center [442, 52] width 209 height 16
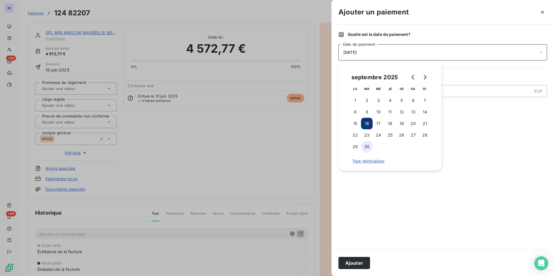
click at [364, 148] on button "30" at bounding box center [367, 147] width 12 height 12
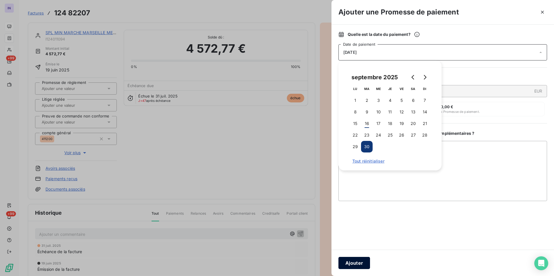
click at [362, 262] on button "Ajouter" at bounding box center [354, 263] width 32 height 12
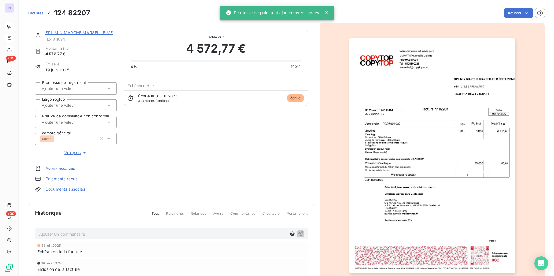
click at [74, 87] on input "text" at bounding box center [70, 88] width 58 height 5
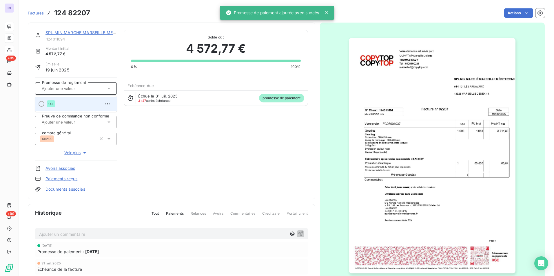
click at [74, 105] on div "Oui" at bounding box center [79, 103] width 65 height 9
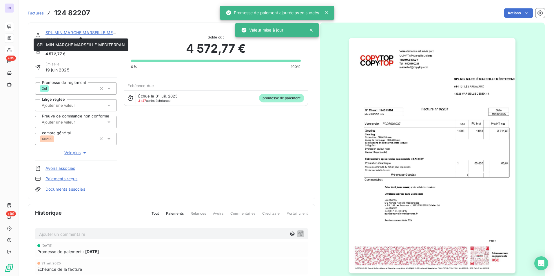
click at [81, 30] on link "SPL MIN MARCHE MARSEILLE MEDITERRAN" at bounding box center [89, 32] width 88 height 5
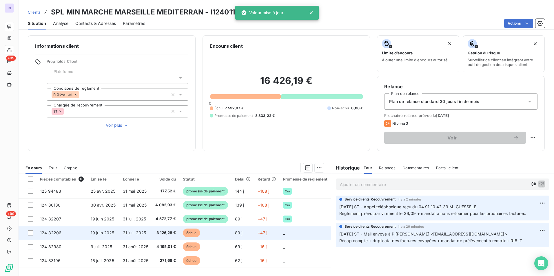
click at [153, 229] on td "3 126,28 €" at bounding box center [166, 233] width 28 height 14
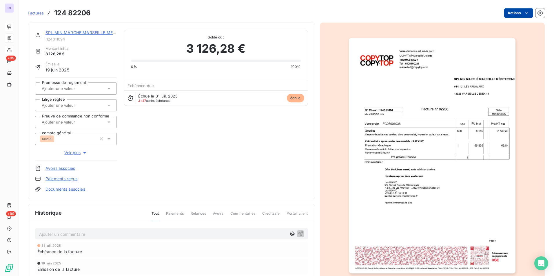
click at [513, 13] on html "IN +99 +99 Factures 124 82206 Actions SPL MIN MARCHE MARSEILLE MEDITERRAN I1240…" at bounding box center [277, 138] width 554 height 276
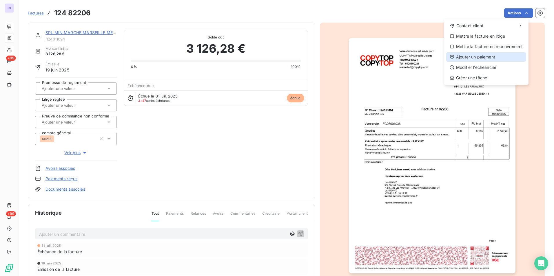
click at [486, 54] on div "Ajouter un paiement" at bounding box center [486, 56] width 80 height 9
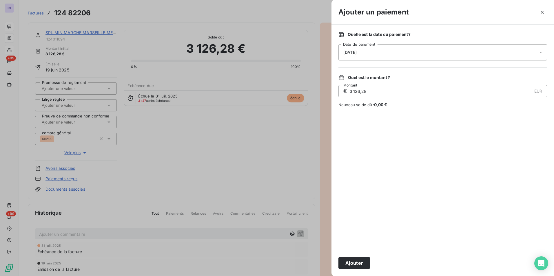
click at [379, 53] on div "[DATE]" at bounding box center [442, 52] width 209 height 16
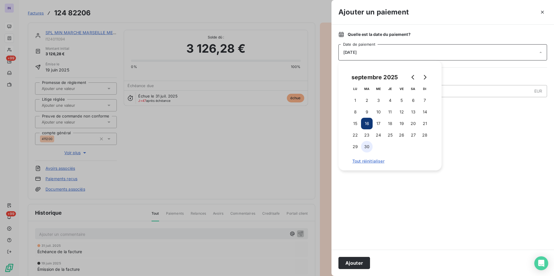
click at [368, 144] on button "30" at bounding box center [367, 147] width 12 height 12
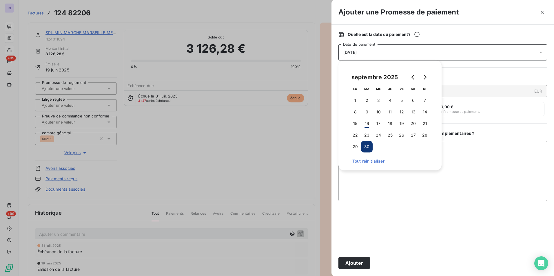
click at [355, 262] on button "Ajouter" at bounding box center [354, 263] width 32 height 12
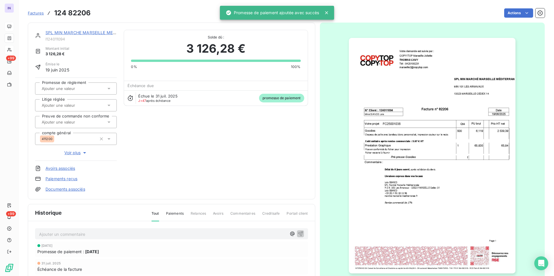
drag, startPoint x: 77, startPoint y: 91, endPoint x: 70, endPoint y: 113, distance: 23.2
click at [74, 100] on div "Promesse de règlement Litige réglée Preuve de commande non conforme compte géné…" at bounding box center [76, 119] width 82 height 83
click at [70, 113] on div "Promesse de règlement Litige réglée Preuve de commande non conforme compte géné…" at bounding box center [76, 119] width 82 height 83
click at [69, 89] on input "text" at bounding box center [70, 88] width 58 height 5
click at [67, 101] on div "Oui" at bounding box center [79, 103] width 65 height 9
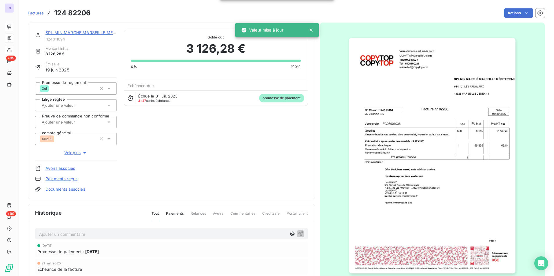
click at [83, 36] on div "SPL MIN MARCHE MARSEILLE MEDITERRAN I124011094" at bounding box center [80, 36] width 71 height 12
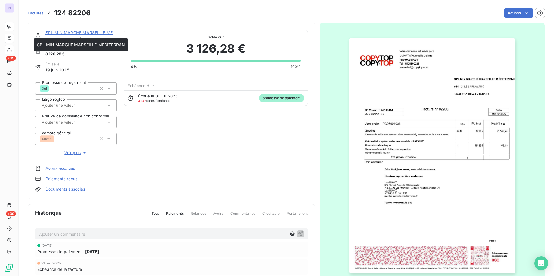
click at [74, 34] on link "SPL MIN MARCHE MARSEILLE MEDITERRAN" at bounding box center [89, 32] width 88 height 5
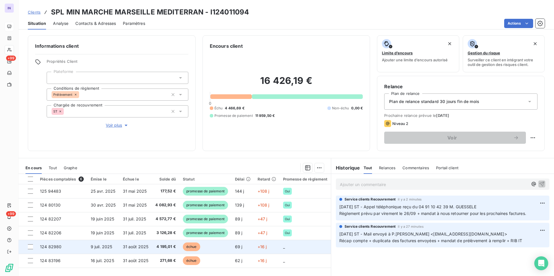
click at [148, 247] on td "31 août 2025" at bounding box center [135, 247] width 33 height 14
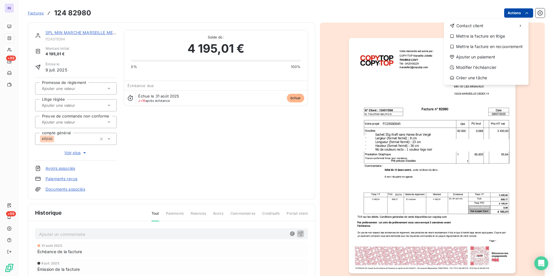
click at [513, 13] on html "IN +99 +99 Factures [PHONE_NUMBER] Actions Contact client Mettre la facture en …" at bounding box center [277, 138] width 554 height 276
click at [474, 57] on div "Ajouter un paiement" at bounding box center [486, 56] width 80 height 9
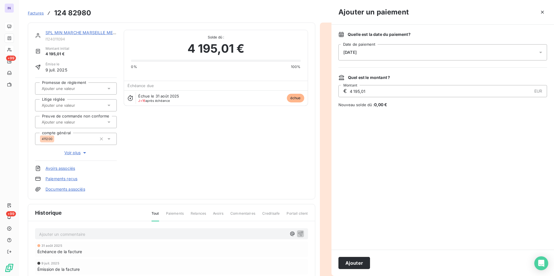
click at [422, 50] on div "[DATE]" at bounding box center [442, 52] width 209 height 16
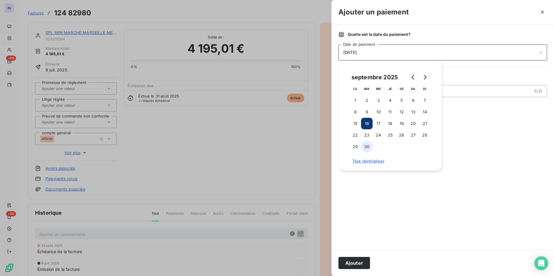
click at [367, 149] on button "30" at bounding box center [367, 147] width 12 height 12
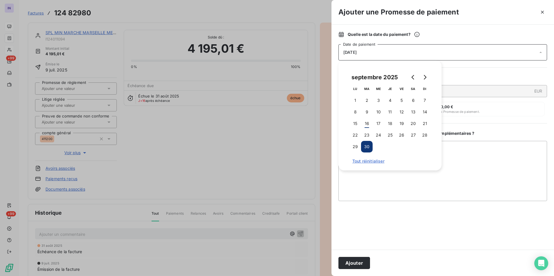
click at [357, 264] on button "Ajouter" at bounding box center [354, 263] width 32 height 12
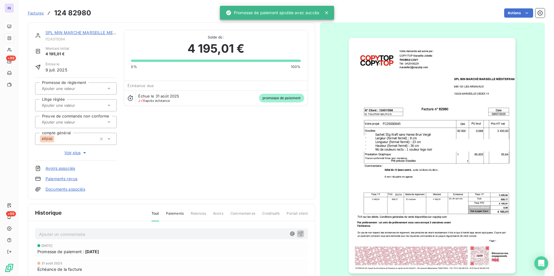
click at [87, 90] on input "text" at bounding box center [70, 88] width 58 height 5
click at [86, 104] on div "Oui" at bounding box center [79, 103] width 65 height 9
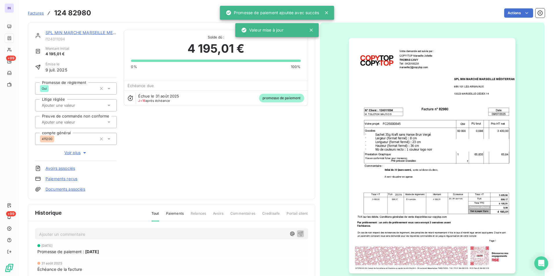
click at [91, 32] on link "SPL MIN MARCHE MARSEILLE MEDITERRAN" at bounding box center [89, 32] width 88 height 5
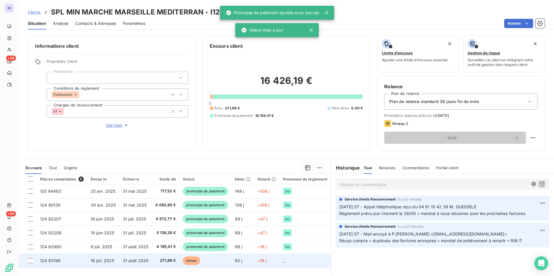
drag, startPoint x: 126, startPoint y: 259, endPoint x: 133, endPoint y: 253, distance: 9.0
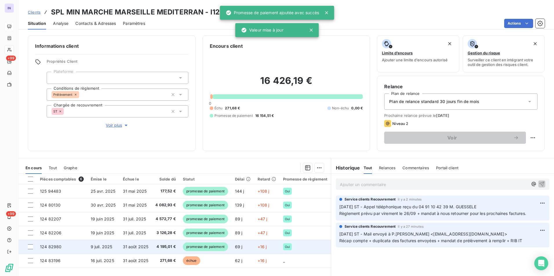
click at [127, 259] on span "31 août 2025" at bounding box center [136, 260] width 26 height 5
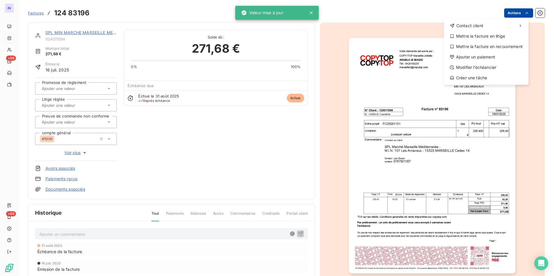
click at [509, 14] on html "IN +99 +99 Factures [PHONE_NUMBER] Actions Contact client Mettre la facture en …" at bounding box center [277, 138] width 554 height 276
click at [491, 57] on div "Ajouter un paiement" at bounding box center [486, 56] width 80 height 9
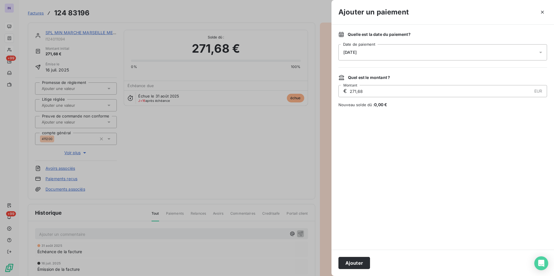
click at [417, 48] on div "[DATE]" at bounding box center [442, 52] width 209 height 16
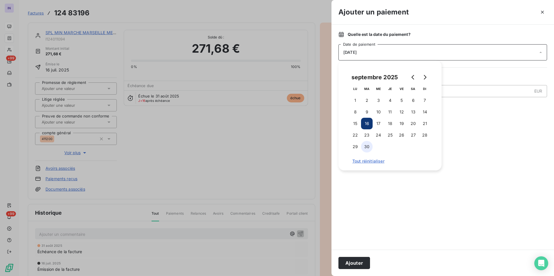
click at [367, 145] on button "30" at bounding box center [367, 147] width 12 height 12
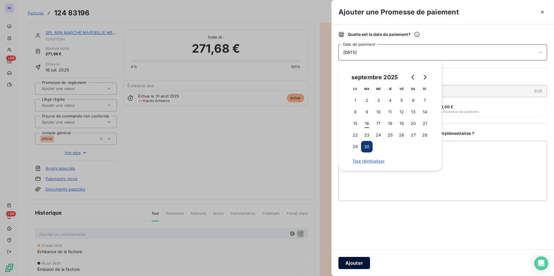
click at [356, 262] on button "Ajouter" at bounding box center [354, 263] width 32 height 12
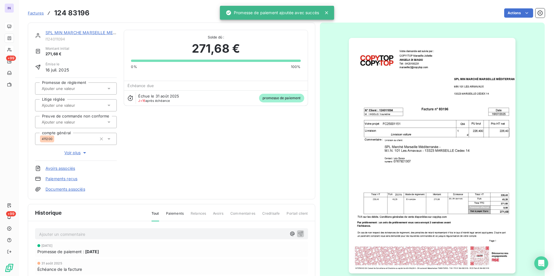
drag, startPoint x: 64, startPoint y: 90, endPoint x: 63, endPoint y: 95, distance: 5.9
click at [64, 90] on input "text" at bounding box center [70, 88] width 58 height 5
click at [62, 104] on div "Oui" at bounding box center [79, 103] width 65 height 9
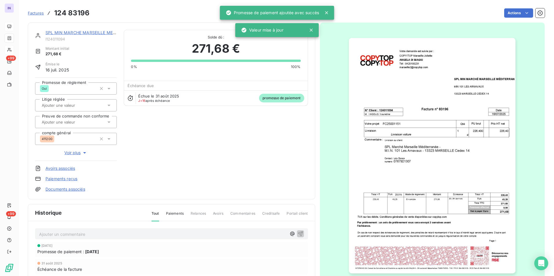
drag, startPoint x: 78, startPoint y: 33, endPoint x: 76, endPoint y: 43, distance: 10.7
click at [78, 35] on link "SPL MIN MARCHE MARSEILLE MEDITERRAN" at bounding box center [89, 32] width 88 height 5
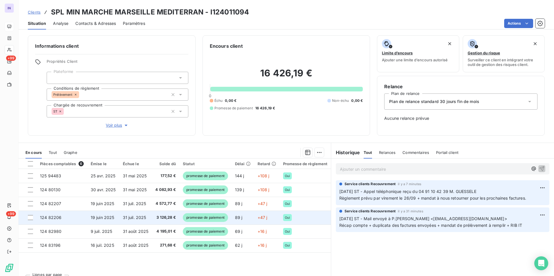
click at [65, 213] on td "124 82206" at bounding box center [61, 218] width 51 height 14
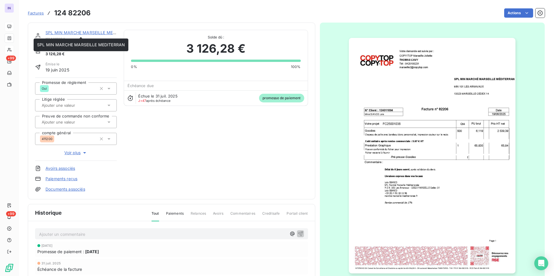
click at [81, 32] on link "SPL MIN MARCHE MARSEILLE MEDITERRAN" at bounding box center [89, 32] width 88 height 5
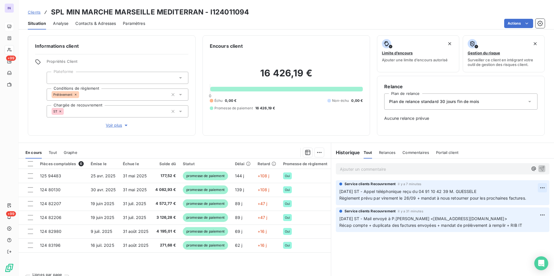
click at [537, 187] on html "IN +99 +99 Clients SPL MIN MARCHE MARSEILLE MEDITERRAN - I124011094 Situation A…" at bounding box center [277, 138] width 554 height 276
click at [523, 203] on div "Editer" at bounding box center [524, 200] width 32 height 9
click at [455, 192] on span "[DATE] ST - Appel téléphonique reçu du 04 91 10 42 39 M. GUESSELE Règlement pré…" at bounding box center [432, 195] width 187 height 12
click at [456, 191] on span "[DATE] ST - Appel téléphonique reçu du 04 91 10 42 39 de M. GUESSELE Règlement …" at bounding box center [432, 195] width 187 height 12
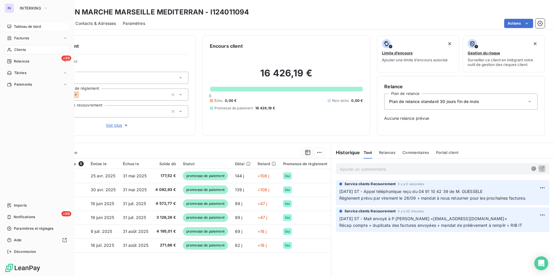
click at [21, 25] on span "Tableau de bord" at bounding box center [27, 26] width 27 height 5
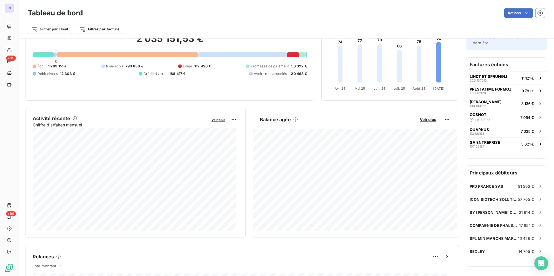
scroll to position [29, 0]
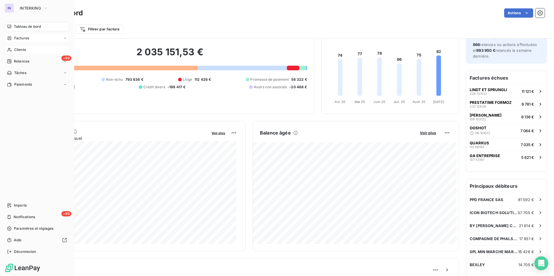
click at [21, 39] on span "Factures" at bounding box center [21, 38] width 15 height 5
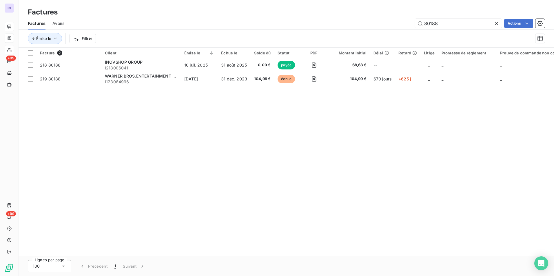
drag, startPoint x: 465, startPoint y: 23, endPoint x: 395, endPoint y: 21, distance: 70.7
click at [396, 23] on div "80188 Actions" at bounding box center [307, 23] width 473 height 9
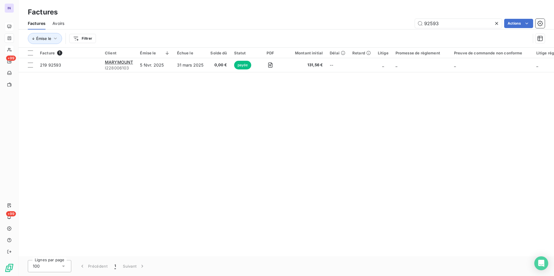
type input "92593"
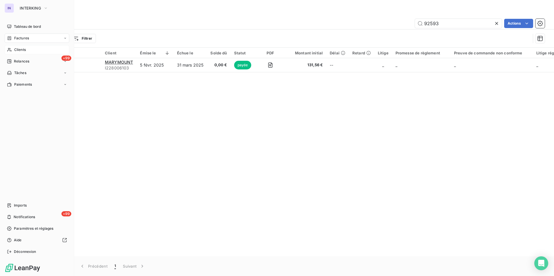
drag, startPoint x: 21, startPoint y: 27, endPoint x: 25, endPoint y: 32, distance: 6.8
click at [21, 27] on span "Tableau de bord" at bounding box center [27, 26] width 27 height 5
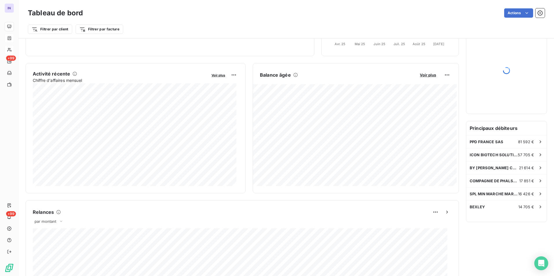
scroll to position [58, 0]
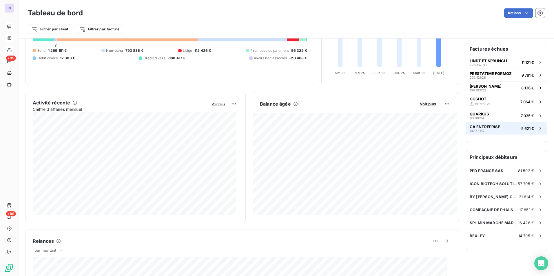
click at [493, 126] on span "GA ENTREPRISE" at bounding box center [485, 127] width 30 height 5
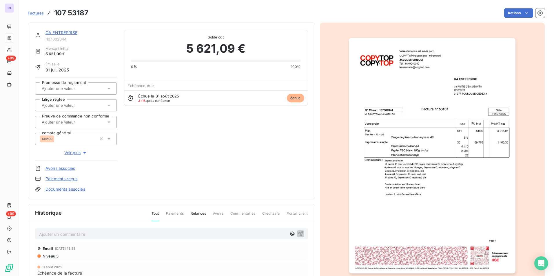
click at [73, 32] on link "GA ENTREPRISE" at bounding box center [61, 32] width 32 height 5
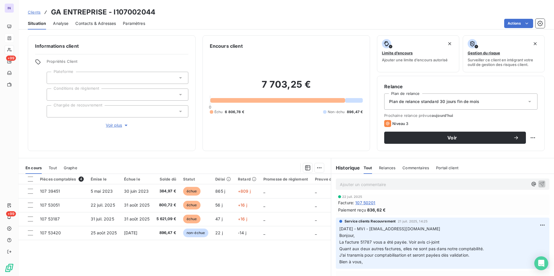
scroll to position [58, 0]
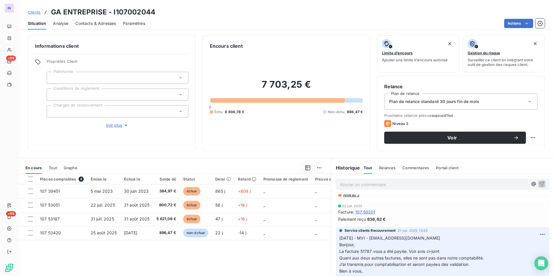
click at [101, 21] on span "Contacts & Adresses" at bounding box center [95, 24] width 41 height 6
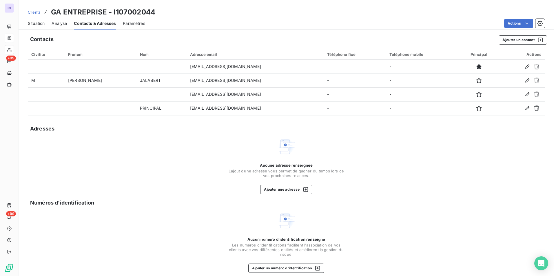
click at [36, 23] on span "Situation" at bounding box center [36, 24] width 17 height 6
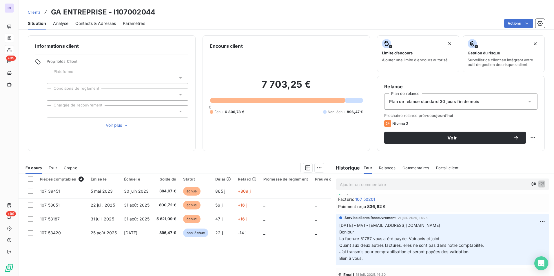
scroll to position [87, 0]
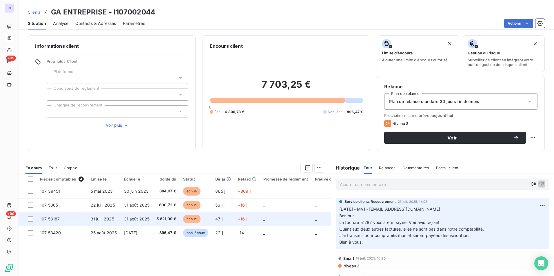
click at [149, 222] on td "31 août 2025" at bounding box center [136, 219] width 33 height 14
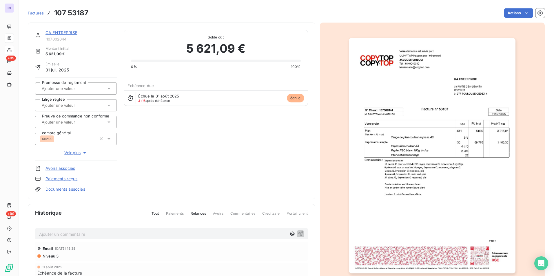
click at [68, 190] on link "Documents associés" at bounding box center [65, 190] width 40 height 6
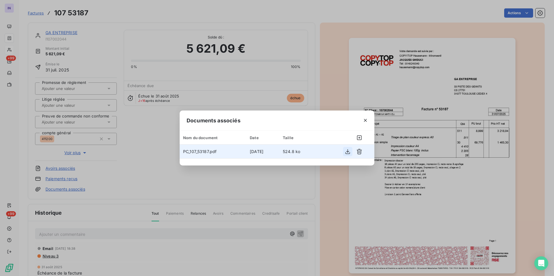
click at [344, 154] on button "button" at bounding box center [347, 151] width 9 height 9
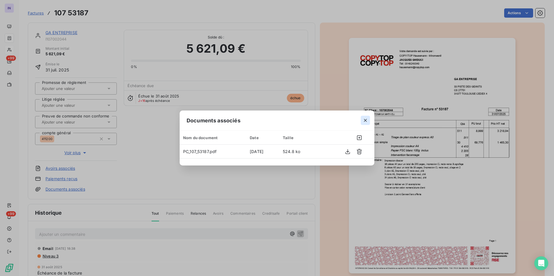
drag, startPoint x: 368, startPoint y: 120, endPoint x: 316, endPoint y: 113, distance: 53.2
click at [368, 120] on button "button" at bounding box center [365, 120] width 9 height 9
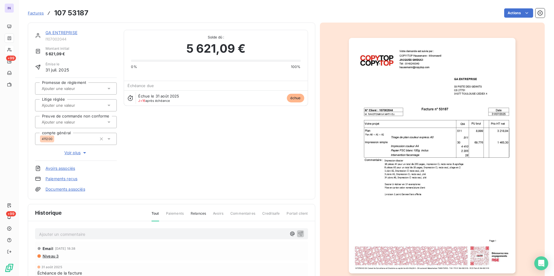
click at [70, 31] on link "GA ENTREPRISE" at bounding box center [61, 32] width 32 height 5
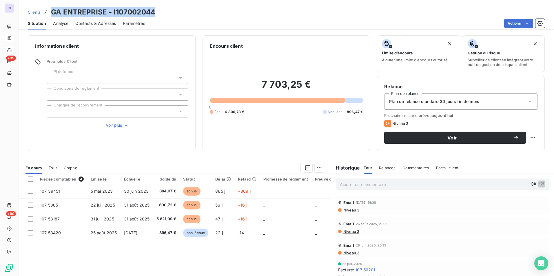
drag, startPoint x: 114, startPoint y: 14, endPoint x: 41, endPoint y: 15, distance: 73.9
click at [41, 15] on div "Clients GA ENTREPRISE - I107002044" at bounding box center [286, 12] width 535 height 10
click at [157, 11] on div "Clients GA ENTREPRISE - I107002044" at bounding box center [286, 12] width 535 height 10
drag, startPoint x: 160, startPoint y: 10, endPoint x: 52, endPoint y: 12, distance: 108.9
click at [52, 12] on div "Clients GA ENTREPRISE - I107002044" at bounding box center [286, 12] width 535 height 10
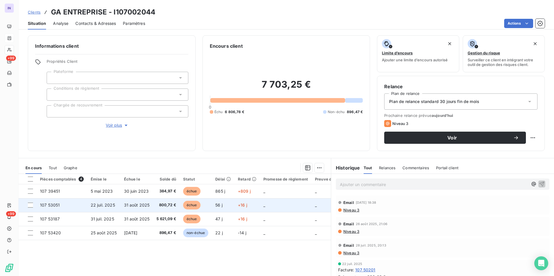
click at [155, 202] on td "800,72 €" at bounding box center [166, 205] width 27 height 14
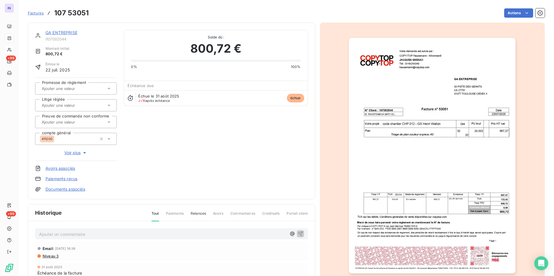
click at [72, 32] on link "GA ENTREPRISE" at bounding box center [61, 32] width 32 height 5
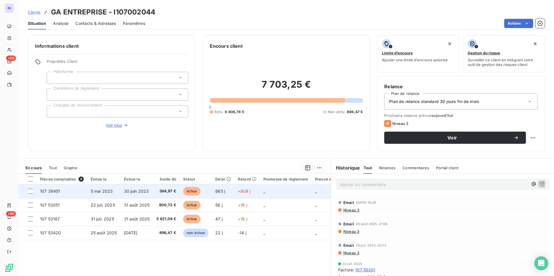
click at [125, 189] on span "30 juin 2023" at bounding box center [136, 191] width 25 height 5
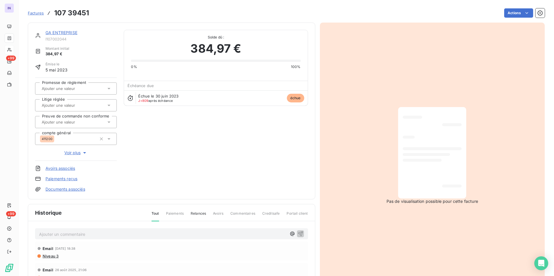
click at [72, 30] on div "GA ENTREPRISE I107002044 Montant initial 384,97 € Émise le [DATE] Promesse de r…" at bounding box center [171, 111] width 287 height 177
click at [70, 35] on link "GA ENTREPRISE" at bounding box center [61, 32] width 32 height 5
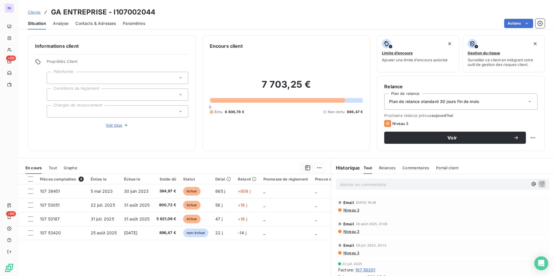
click at [355, 186] on p "Ajouter un commentaire ﻿" at bounding box center [434, 184] width 188 height 7
click at [413, 186] on p "[DATE] ST - Mail envoyé à" at bounding box center [434, 184] width 188 height 7
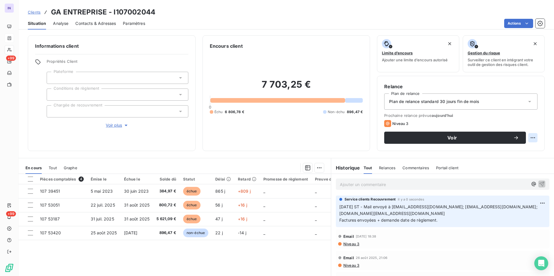
click at [529, 137] on html "IN +99 +99 Clients GA ENTREPRISE - I107002044 Situation Analyse Contacts & Adre…" at bounding box center [277, 138] width 554 height 276
click at [503, 149] on div "Replanifier cette action" at bounding box center [504, 150] width 52 height 9
select select "8"
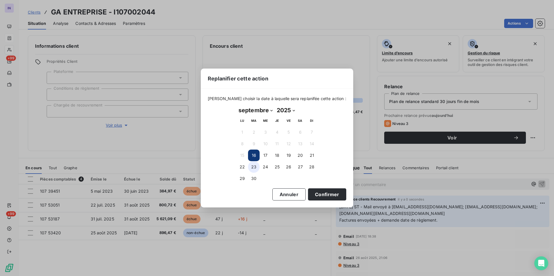
click at [255, 167] on button "23" at bounding box center [254, 167] width 12 height 12
click at [308, 193] on button "Confirmer" at bounding box center [327, 195] width 38 height 12
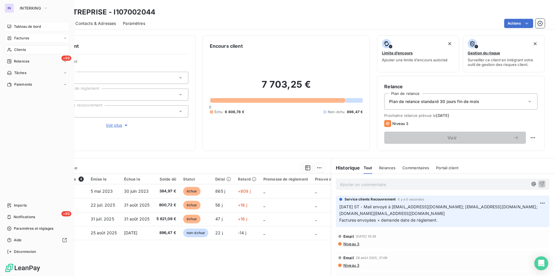
click at [13, 25] on div "Tableau de bord" at bounding box center [37, 26] width 65 height 9
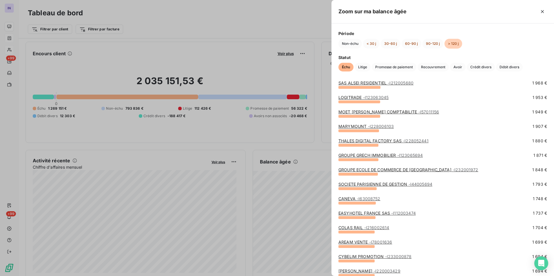
scroll to position [637, 0]
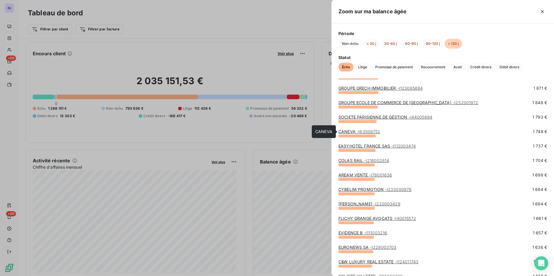
click at [350, 132] on link "CANEVA - I63008752" at bounding box center [359, 131] width 42 height 5
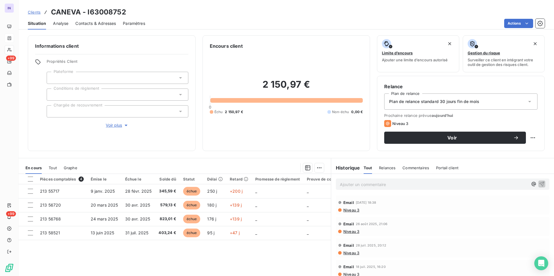
click at [90, 24] on span "Contacts & Adresses" at bounding box center [95, 24] width 41 height 6
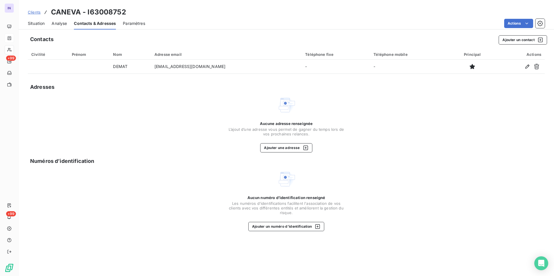
click at [33, 21] on span "Situation" at bounding box center [36, 24] width 17 height 6
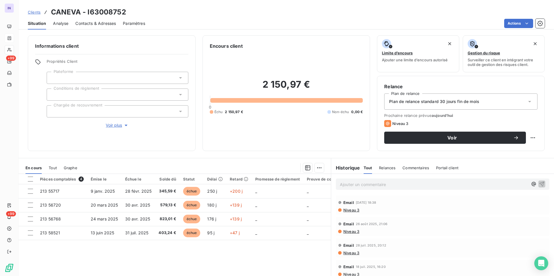
drag, startPoint x: 126, startPoint y: 11, endPoint x: 132, endPoint y: 12, distance: 5.8
click at [127, 12] on div "Clients CANEVA - I63008752" at bounding box center [286, 12] width 535 height 10
drag, startPoint x: 132, startPoint y: 12, endPoint x: 51, endPoint y: 14, distance: 80.8
click at [51, 14] on div "Clients CANEVA - I63008752" at bounding box center [286, 12] width 535 height 10
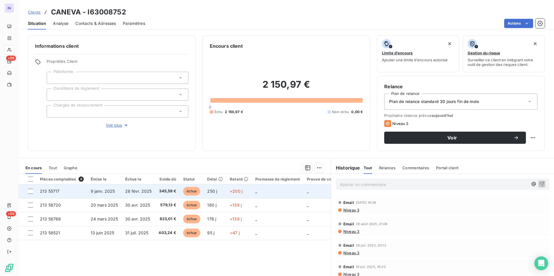
click at [149, 197] on td "28 févr. 2025" at bounding box center [139, 192] width 34 height 14
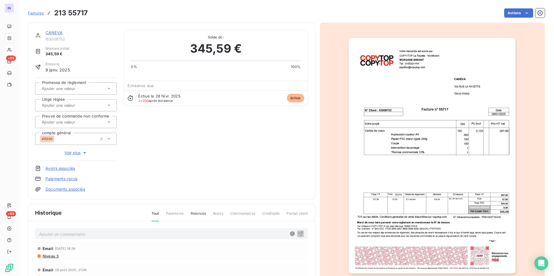
click at [81, 188] on link "Documents associés" at bounding box center [65, 190] width 40 height 6
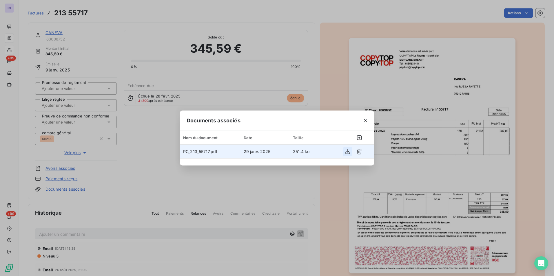
click at [347, 152] on icon "button" at bounding box center [348, 152] width 6 height 6
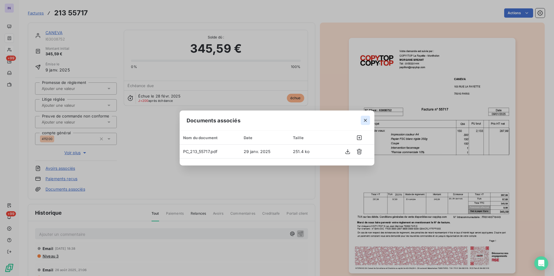
click at [364, 119] on icon "button" at bounding box center [365, 121] width 6 height 6
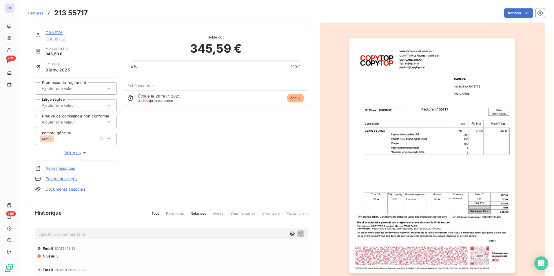
click at [54, 33] on link "CANEVA" at bounding box center [53, 32] width 17 height 5
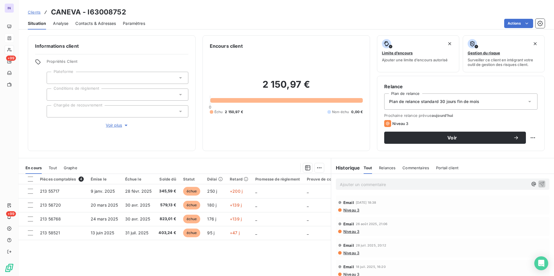
click at [102, 24] on span "Contacts & Adresses" at bounding box center [95, 24] width 41 height 6
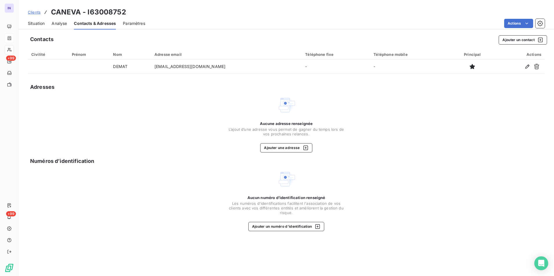
click at [33, 22] on span "Situation" at bounding box center [36, 24] width 17 height 6
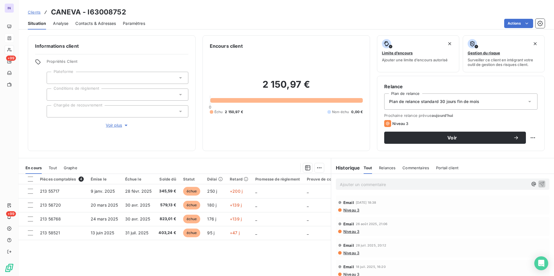
click at [351, 181] on div "Ajouter un commentaire ﻿" at bounding box center [434, 184] width 188 height 8
click at [357, 184] on p "Ajouter un commentaire ﻿" at bounding box center [434, 184] width 188 height 7
click at [410, 186] on p "[DATE] ST - Mail envoyé à" at bounding box center [434, 184] width 188 height 7
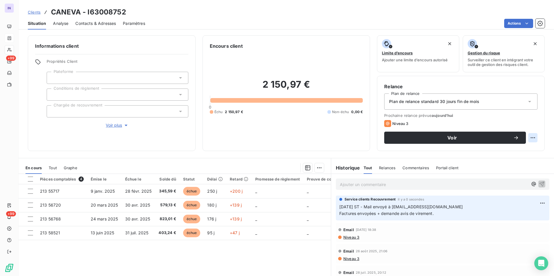
click at [529, 137] on html "IN +99 +99 Clients CANEVA - I63008752 Situation Analyse Contacts & Adresses Par…" at bounding box center [277, 138] width 554 height 276
click at [523, 151] on div "Replanifier cette action" at bounding box center [504, 150] width 52 height 9
select select "8"
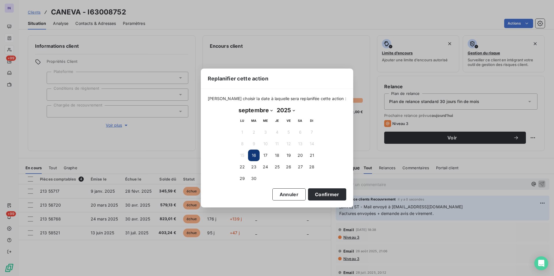
drag, startPoint x: 255, startPoint y: 168, endPoint x: 285, endPoint y: 182, distance: 33.2
click at [255, 168] on button "23" at bounding box center [254, 167] width 12 height 12
click at [315, 198] on button "Confirmer" at bounding box center [327, 195] width 38 height 12
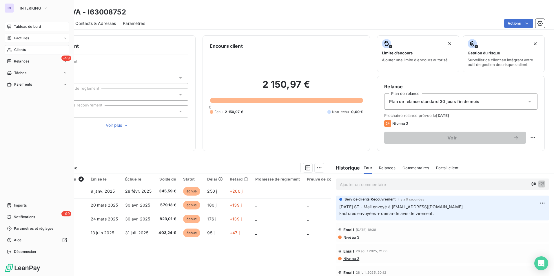
click at [18, 27] on span "Tableau de bord" at bounding box center [27, 26] width 27 height 5
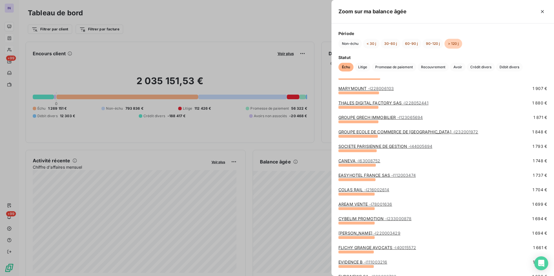
scroll to position [608, 0]
click at [364, 176] on link "EASYHOTEL [GEOGRAPHIC_DATA] SAS - I112003474" at bounding box center [376, 175] width 77 height 5
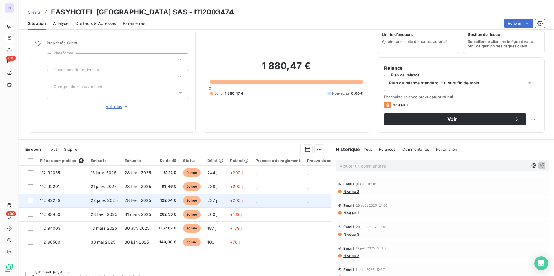
scroll to position [27, 0]
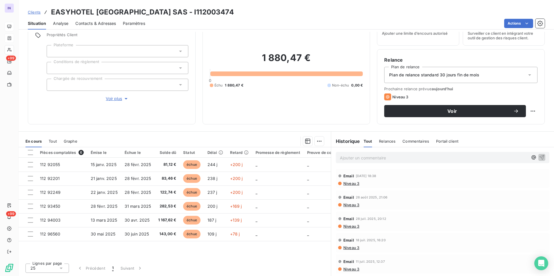
click at [102, 23] on span "Contacts & Adresses" at bounding box center [95, 24] width 41 height 6
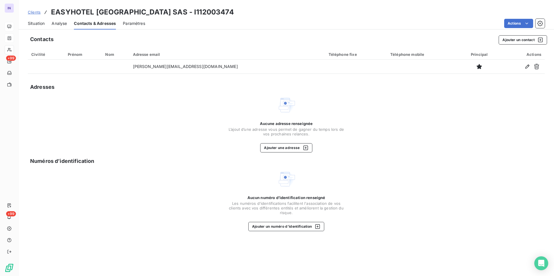
click at [34, 22] on span "Situation" at bounding box center [36, 24] width 17 height 6
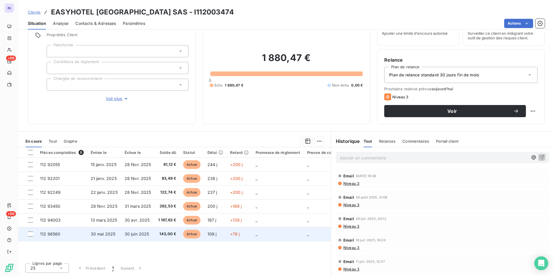
click at [122, 237] on td "30 juin 2025" at bounding box center [138, 234] width 34 height 14
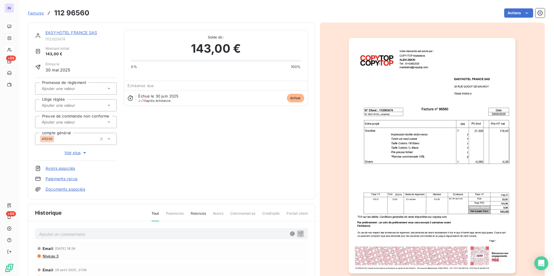
click at [66, 33] on link "EASYHOTEL FRANCE SAS" at bounding box center [71, 32] width 52 height 5
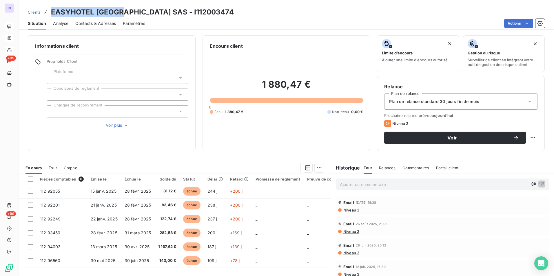
drag, startPoint x: 124, startPoint y: 12, endPoint x: 50, endPoint y: 11, distance: 74.2
click at [50, 11] on div "Clients EASYHOTEL [GEOGRAPHIC_DATA] SAS - I112003474" at bounding box center [131, 12] width 206 height 10
drag, startPoint x: 96, startPoint y: 19, endPoint x: 100, endPoint y: 28, distance: 9.7
click at [96, 20] on div "Contacts & Adresses" at bounding box center [95, 23] width 41 height 12
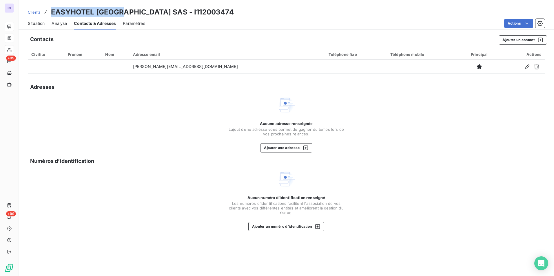
click at [41, 23] on span "Situation" at bounding box center [36, 24] width 17 height 6
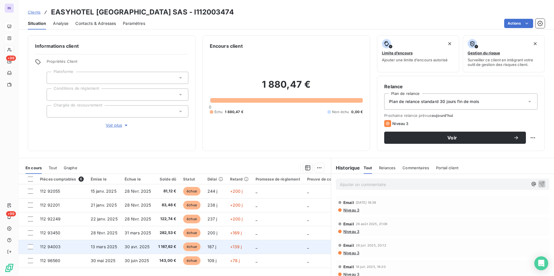
click at [119, 246] on td "13 mars 2025" at bounding box center [104, 247] width 34 height 14
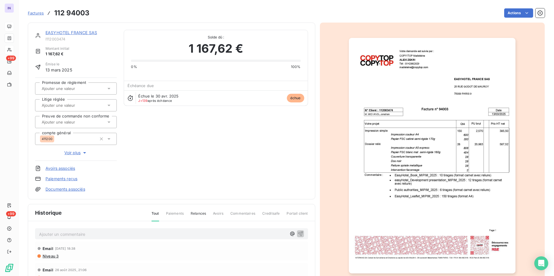
click at [84, 32] on link "EASYHOTEL FRANCE SAS" at bounding box center [71, 32] width 52 height 5
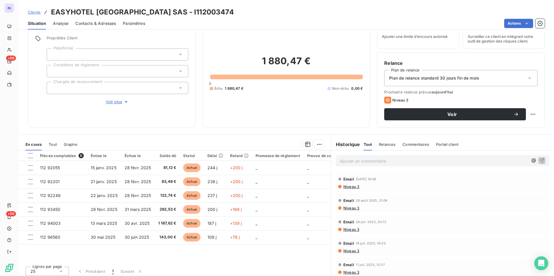
scroll to position [27, 0]
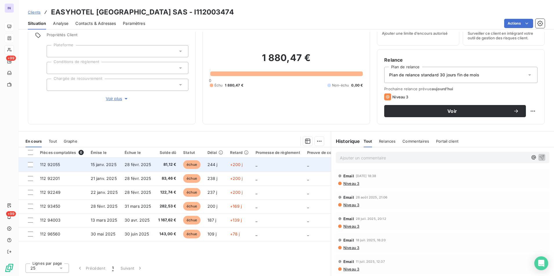
click at [107, 168] on td "15 janv. 2025" at bounding box center [104, 165] width 34 height 14
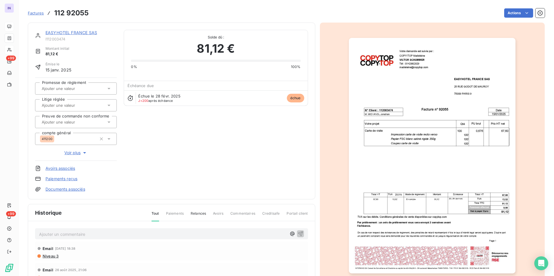
click at [87, 31] on div "EASYHOTEL FRANCE SAS I112003474 Montant initial 81,12 € Émise le [DATE] Promess…" at bounding box center [171, 111] width 287 height 177
click at [88, 34] on link "EASYHOTEL FRANCE SAS" at bounding box center [71, 32] width 52 height 5
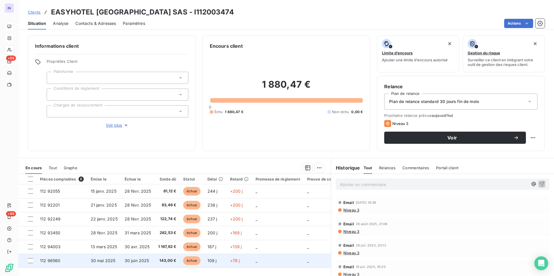
click at [71, 262] on td "112 96560" at bounding box center [61, 261] width 51 height 14
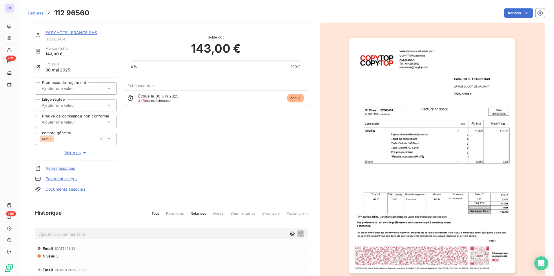
click at [74, 192] on div "EASYHOTEL FRANCE SAS I112003474 Montant initial 143,00 € Émise le [DATE] Promes…" at bounding box center [171, 111] width 287 height 177
click at [74, 189] on link "Documents associés" at bounding box center [65, 190] width 40 height 6
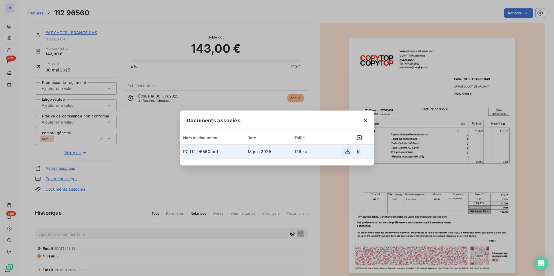
click at [349, 151] on icon "button" at bounding box center [347, 151] width 5 height 5
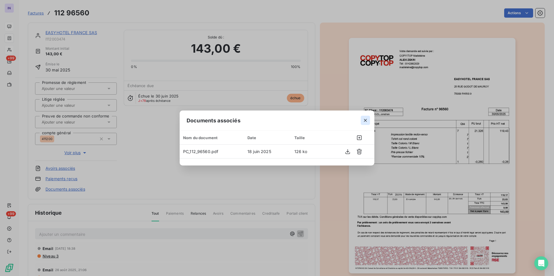
click at [364, 121] on icon "button" at bounding box center [365, 121] width 6 height 6
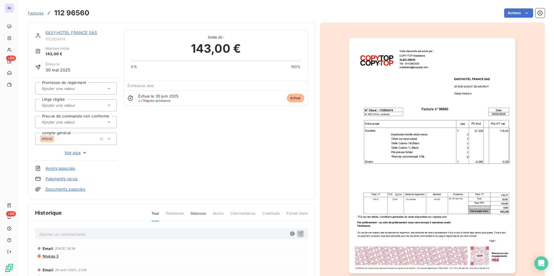
click at [69, 33] on link "EASYHOTEL FRANCE SAS" at bounding box center [71, 32] width 52 height 5
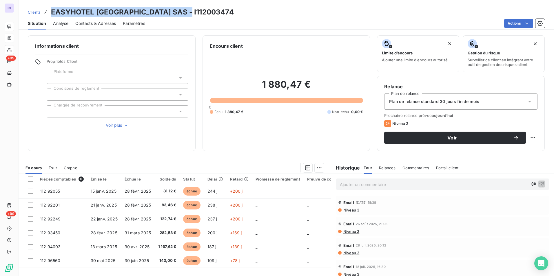
drag, startPoint x: 188, startPoint y: 14, endPoint x: 52, endPoint y: 12, distance: 136.1
click at [52, 12] on div "Clients EASYHOTEL [GEOGRAPHIC_DATA] SAS - I112003474" at bounding box center [286, 12] width 535 height 10
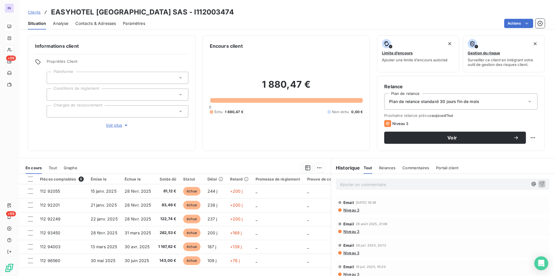
drag, startPoint x: 340, startPoint y: 184, endPoint x: 353, endPoint y: 193, distance: 16.1
click at [341, 184] on p "Ajouter un commentaire ﻿" at bounding box center [434, 184] width 188 height 7
click at [410, 183] on p "[DATE] ST - Mail envoyé à" at bounding box center [434, 184] width 188 height 7
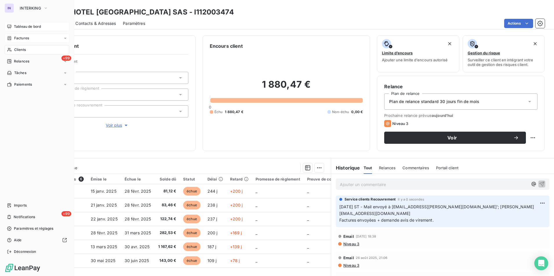
click at [25, 28] on span "Tableau de bord" at bounding box center [27, 26] width 27 height 5
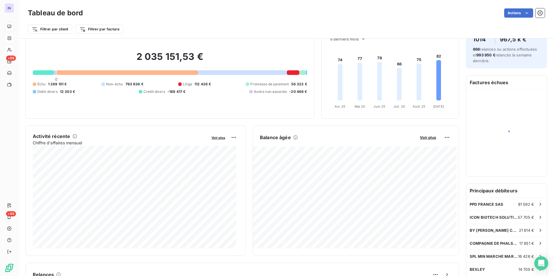
scroll to position [87, 0]
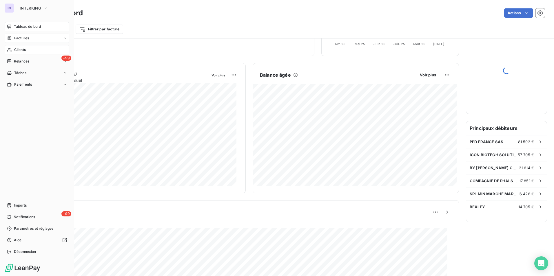
click at [23, 50] on span "Clients" at bounding box center [20, 49] width 12 height 5
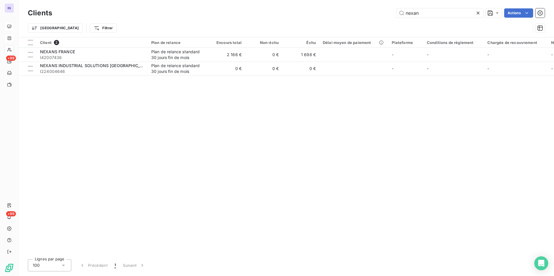
drag, startPoint x: 440, startPoint y: 13, endPoint x: 360, endPoint y: 14, distance: 80.5
click at [360, 14] on div "nexan Actions" at bounding box center [301, 12] width 485 height 9
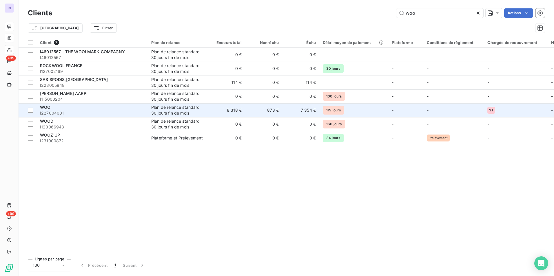
type input "woo"
click at [98, 112] on span "I227004001" at bounding box center [92, 113] width 104 height 6
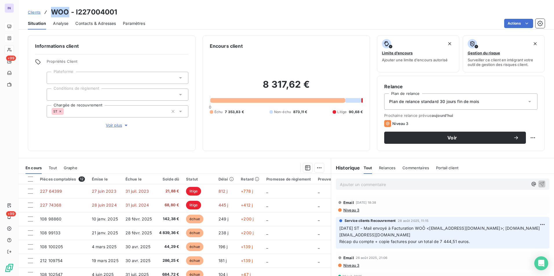
drag, startPoint x: 67, startPoint y: 12, endPoint x: 46, endPoint y: 11, distance: 21.7
click at [46, 11] on div "Clients WOO - I227004001" at bounding box center [72, 12] width 89 height 10
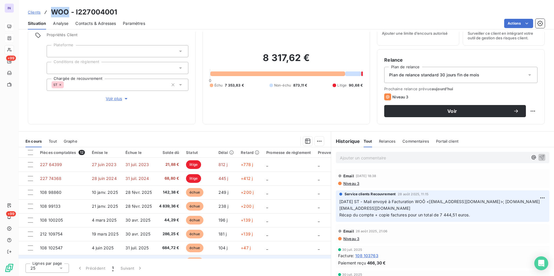
scroll to position [29, 0]
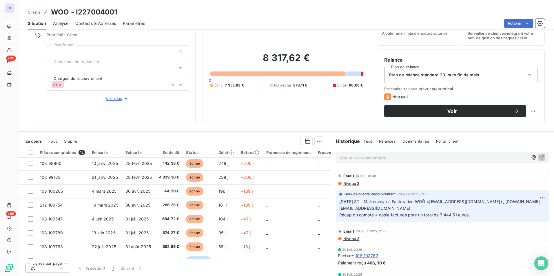
click at [355, 155] on p "Ajouter un commentaire ﻿" at bounding box center [434, 157] width 188 height 7
click at [409, 156] on p "[DATE] ST - Mail envoyé à" at bounding box center [434, 157] width 188 height 7
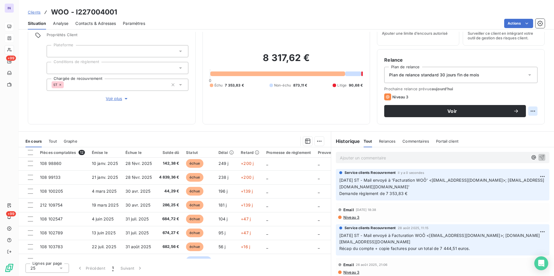
click at [528, 109] on html "IN +99 +99 Clients WOO - I227004001 Situation Analyse Contacts & Adresses Param…" at bounding box center [277, 138] width 554 height 276
click at [519, 124] on div "Replanifier cette action" at bounding box center [504, 123] width 52 height 9
select select "8"
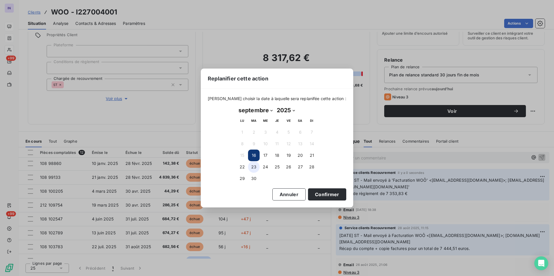
click at [255, 164] on button "23" at bounding box center [254, 167] width 12 height 12
click at [316, 194] on button "Confirmer" at bounding box center [327, 195] width 38 height 12
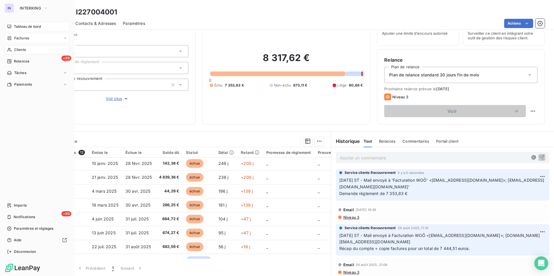
drag, startPoint x: 23, startPoint y: 50, endPoint x: 37, endPoint y: 51, distance: 13.9
click at [23, 50] on span "Clients" at bounding box center [20, 49] width 12 height 5
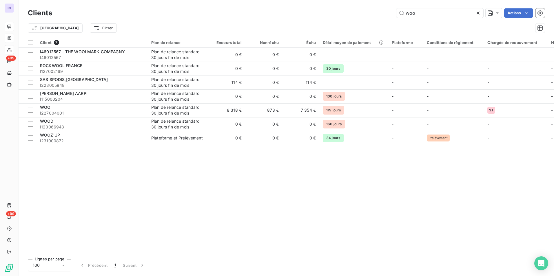
drag, startPoint x: 418, startPoint y: 14, endPoint x: 364, endPoint y: 15, distance: 53.9
click at [365, 15] on div "woo Actions" at bounding box center [301, 12] width 485 height 9
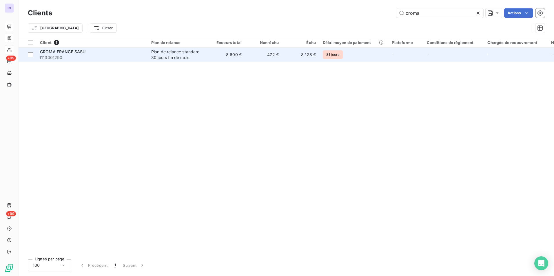
type input "croma"
click at [129, 58] on span "I113001290" at bounding box center [92, 58] width 104 height 6
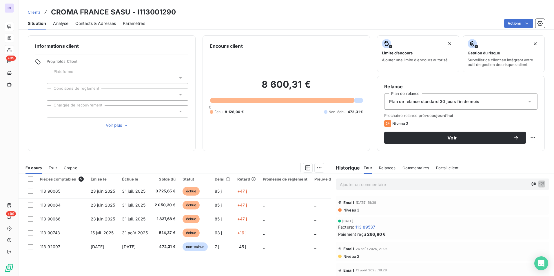
click at [106, 22] on span "Contacts & Adresses" at bounding box center [95, 24] width 41 height 6
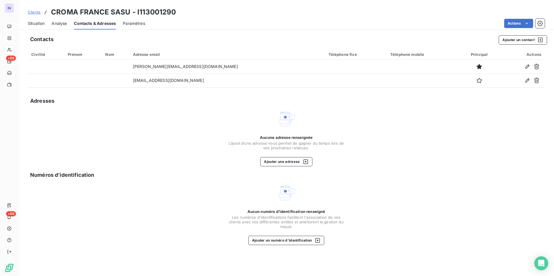
click at [36, 22] on span "Situation" at bounding box center [36, 24] width 17 height 6
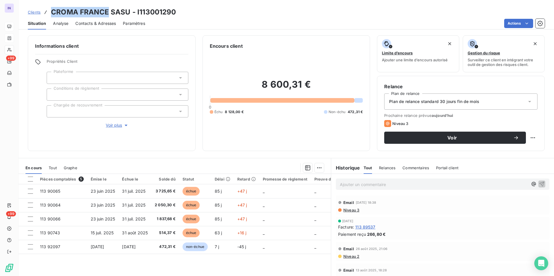
drag, startPoint x: 109, startPoint y: 12, endPoint x: 51, endPoint y: 11, distance: 57.9
click at [51, 11] on h3 "CROMA FRANCE SASU - I113001290" at bounding box center [113, 12] width 125 height 10
click at [175, 13] on div "Clients CROMA FRANCE SASU - I113001290" at bounding box center [286, 12] width 535 height 10
drag, startPoint x: 172, startPoint y: 10, endPoint x: 53, endPoint y: 11, distance: 118.8
click at [53, 11] on div "Clients CROMA FRANCE SASU - I113001290" at bounding box center [286, 12] width 535 height 10
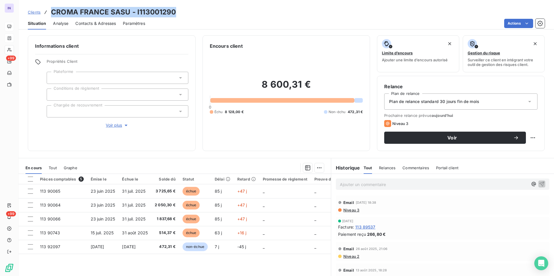
click at [93, 22] on span "Contacts & Adresses" at bounding box center [95, 24] width 41 height 6
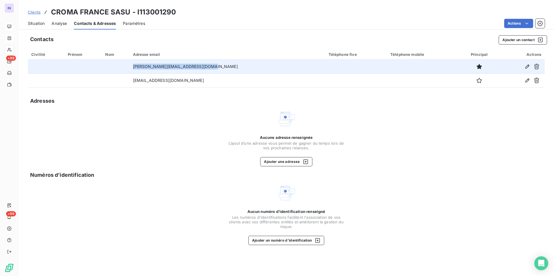
drag, startPoint x: 220, startPoint y: 66, endPoint x: 143, endPoint y: 67, distance: 76.2
click at [143, 67] on td "[PERSON_NAME][EMAIL_ADDRESS][DOMAIN_NAME]" at bounding box center [227, 67] width 196 height 14
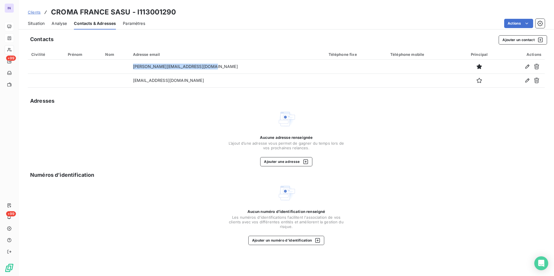
click at [31, 24] on span "Situation" at bounding box center [36, 24] width 17 height 6
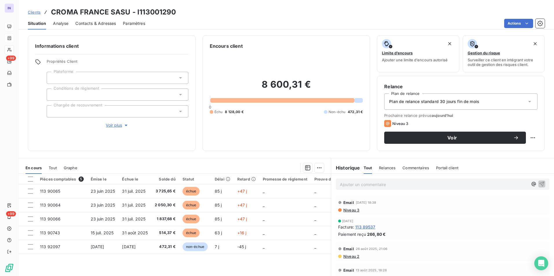
click at [376, 184] on p "Ajouter un commentaire ﻿" at bounding box center [434, 184] width 188 height 7
click at [407, 184] on p "[DATE] ST - Mail envoyé à" at bounding box center [434, 184] width 188 height 7
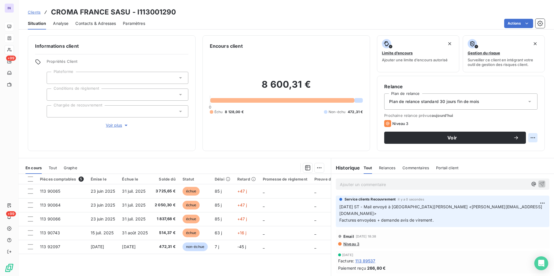
click at [526, 139] on html "IN +99 +99 Clients CROMA [GEOGRAPHIC_DATA] SASU - I113001290 Situation Analyse …" at bounding box center [277, 138] width 554 height 276
click at [516, 154] on div "Replanifier cette action" at bounding box center [504, 150] width 52 height 9
select select "8"
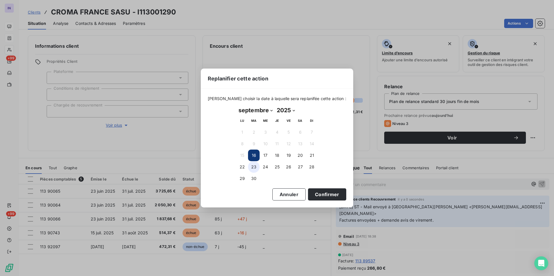
click at [253, 165] on button "23" at bounding box center [254, 167] width 12 height 12
click at [324, 193] on button "Confirmer" at bounding box center [327, 195] width 38 height 12
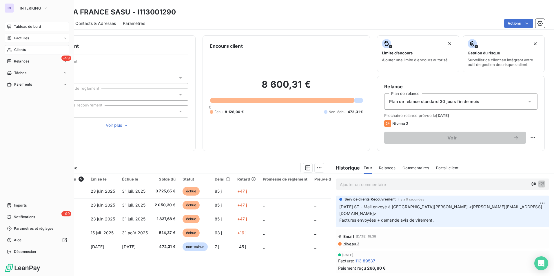
click at [21, 51] on span "Clients" at bounding box center [20, 49] width 12 height 5
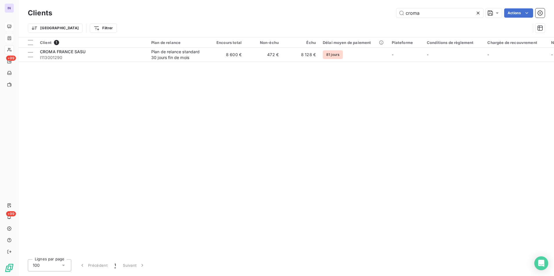
drag, startPoint x: 433, startPoint y: 12, endPoint x: 359, endPoint y: 13, distance: 74.4
click at [359, 13] on div "croma Actions" at bounding box center [301, 12] width 485 height 9
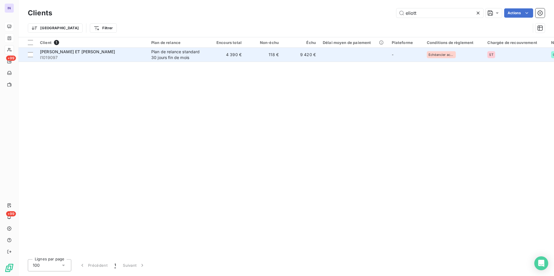
type input "eliott"
click at [100, 56] on span "I1019097" at bounding box center [92, 58] width 104 height 6
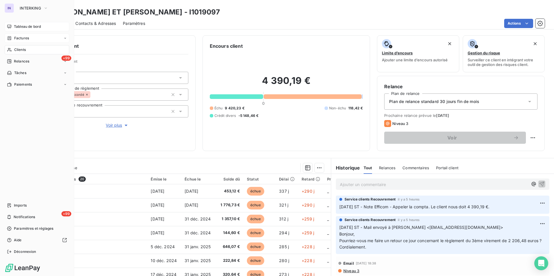
click at [19, 50] on span "Clients" at bounding box center [20, 49] width 12 height 5
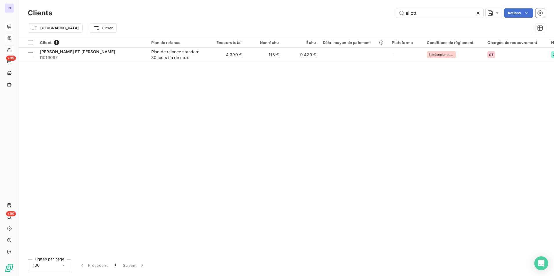
drag, startPoint x: 392, startPoint y: 12, endPoint x: 368, endPoint y: 12, distance: 23.8
click at [369, 12] on div "eliott Actions" at bounding box center [301, 12] width 485 height 9
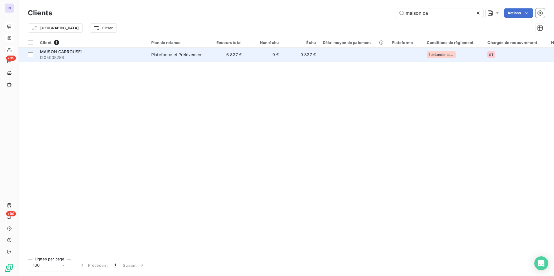
type input "maison ca"
click at [94, 57] on span "I205005256" at bounding box center [92, 58] width 104 height 6
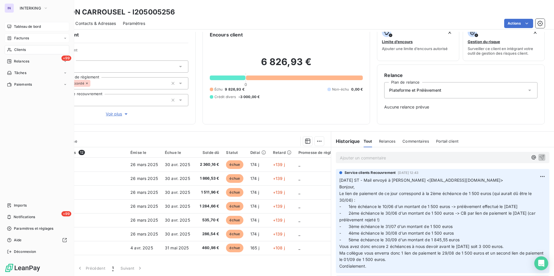
drag, startPoint x: 23, startPoint y: 51, endPoint x: 28, endPoint y: 51, distance: 5.2
click at [23, 51] on span "Clients" at bounding box center [20, 49] width 12 height 5
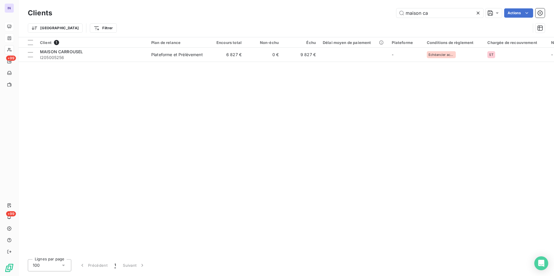
drag, startPoint x: 390, startPoint y: 15, endPoint x: 340, endPoint y: 14, distance: 49.8
click at [340, 14] on div "maison ca Actions" at bounding box center [301, 12] width 485 height 9
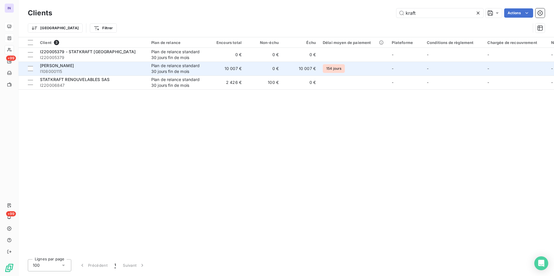
type input "kraft"
click at [88, 67] on div "[PERSON_NAME]" at bounding box center [92, 66] width 104 height 6
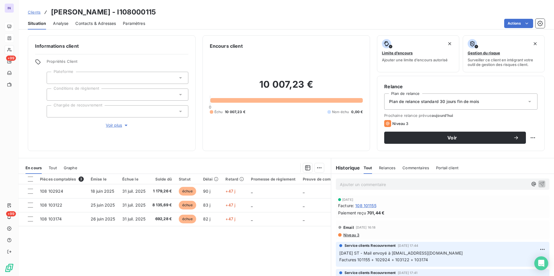
click at [94, 13] on h3 "[PERSON_NAME] - I108000115" at bounding box center [103, 12] width 105 height 10
drag, startPoint x: 99, startPoint y: 12, endPoint x: 52, endPoint y: 10, distance: 47.2
click at [52, 10] on h3 "[PERSON_NAME] - I108000115" at bounding box center [103, 12] width 105 height 10
click at [352, 185] on p "Ajouter un commentaire ﻿" at bounding box center [434, 184] width 188 height 7
click at [404, 182] on p "[DATE] ST - Mail envoyé à" at bounding box center [434, 184] width 188 height 7
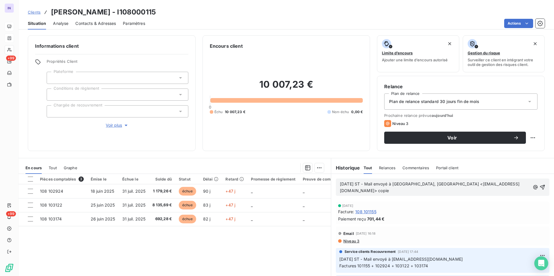
click at [361, 193] on p "[DATE] ST - Mail envoyé à [GEOGRAPHIC_DATA], [GEOGRAPHIC_DATA] <[EMAIL_ADDRESS]…" at bounding box center [435, 187] width 190 height 13
click at [345, 194] on p "[DATE] ST - Mail envoyé à [GEOGRAPHIC_DATA], [PERSON_NAME] <[EMAIL_ADDRESS][DOM…" at bounding box center [435, 187] width 190 height 13
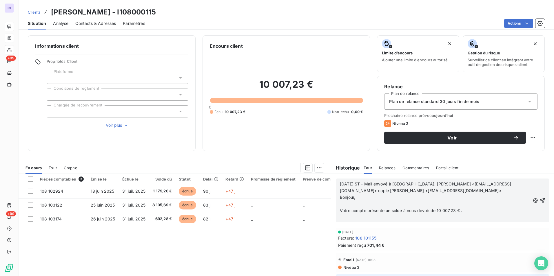
click at [395, 216] on p "﻿" at bounding box center [435, 217] width 190 height 7
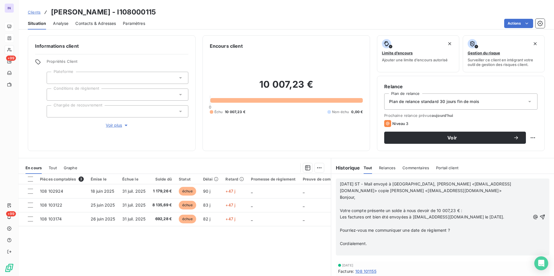
click at [350, 204] on p "﻿" at bounding box center [435, 204] width 190 height 7
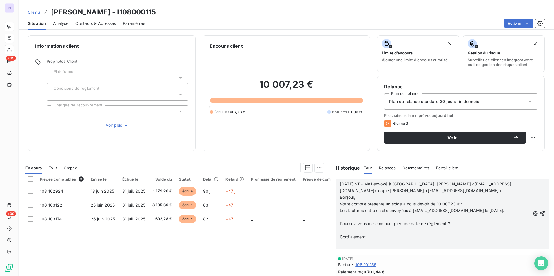
click at [346, 216] on p "﻿" at bounding box center [435, 217] width 190 height 7
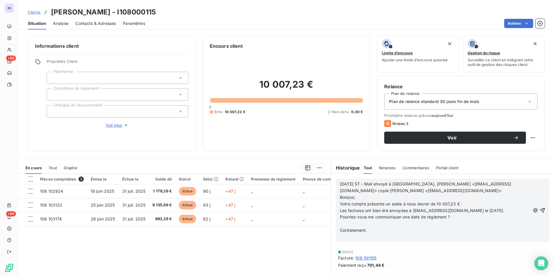
click at [346, 224] on p "﻿" at bounding box center [435, 224] width 190 height 7
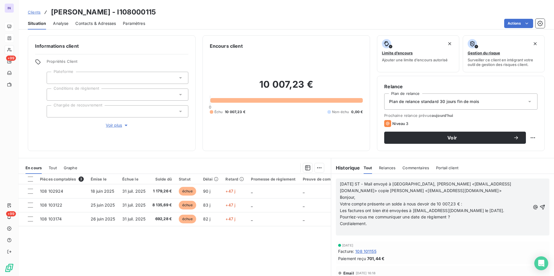
click at [347, 232] on p "﻿" at bounding box center [435, 230] width 190 height 7
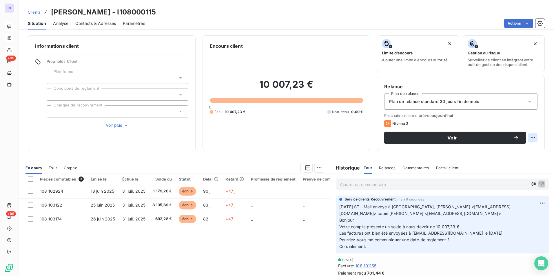
click at [526, 139] on html "IN +99 +99 Clients [PERSON_NAME] - I108000115 Situation Analyse Contacts & Adre…" at bounding box center [277, 138] width 554 height 276
click at [517, 158] on html "IN +99 +99 Clients [PERSON_NAME] - I108000115 Situation Analyse Contacts & Adre…" at bounding box center [277, 138] width 554 height 276
click at [526, 138] on html "IN +99 +99 Clients [PERSON_NAME] - I108000115 Situation Analyse Contacts & Adre…" at bounding box center [277, 138] width 554 height 276
drag, startPoint x: 519, startPoint y: 151, endPoint x: 516, endPoint y: 150, distance: 3.9
click at [519, 151] on div "Replanifier cette action" at bounding box center [504, 150] width 52 height 9
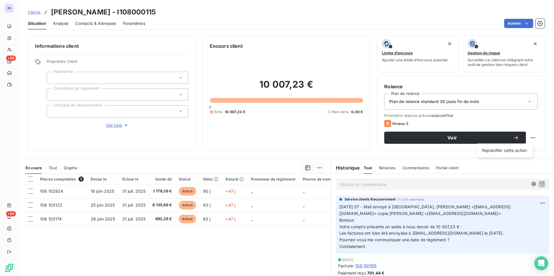
select select "8"
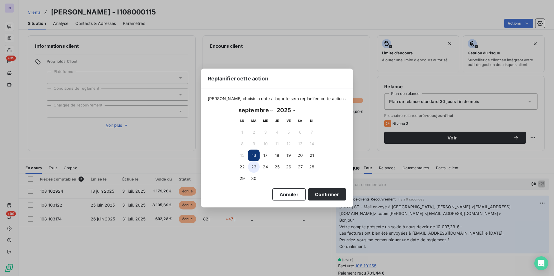
click at [253, 170] on button "23" at bounding box center [254, 167] width 12 height 12
click at [310, 193] on button "Confirmer" at bounding box center [327, 195] width 38 height 12
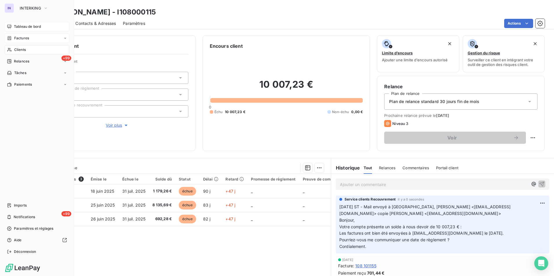
drag, startPoint x: 22, startPoint y: 49, endPoint x: 65, endPoint y: 50, distance: 43.2
click at [23, 49] on span "Clients" at bounding box center [20, 49] width 12 height 5
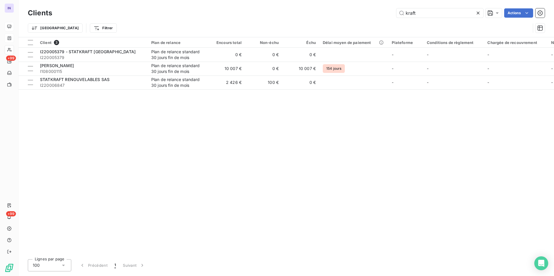
drag, startPoint x: 421, startPoint y: 12, endPoint x: 341, endPoint y: 13, distance: 79.4
click at [341, 13] on div "kraft Actions" at bounding box center [301, 12] width 485 height 9
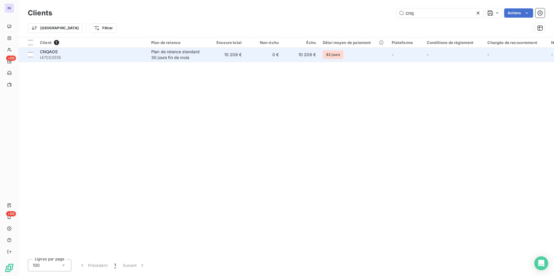
type input "cnq"
click at [64, 54] on div "CNQAOS" at bounding box center [92, 52] width 104 height 6
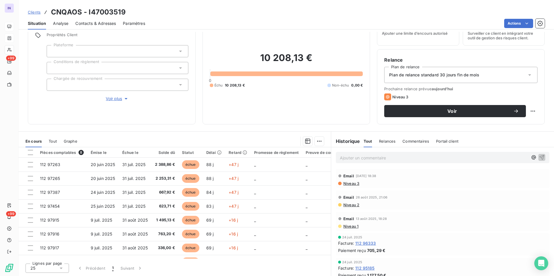
click at [106, 23] on span "Contacts & Adresses" at bounding box center [95, 24] width 41 height 6
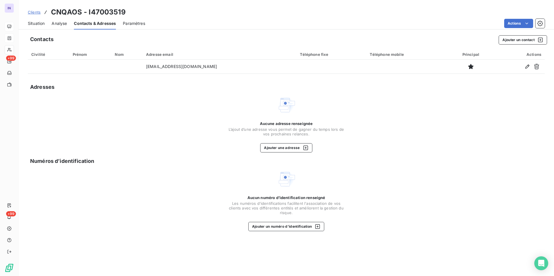
click at [35, 23] on span "Situation" at bounding box center [36, 24] width 17 height 6
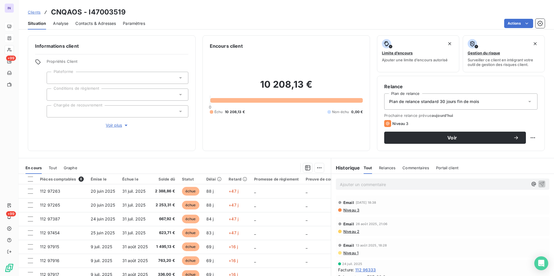
click at [137, 11] on div "Clients CNQAOS - I47003519" at bounding box center [286, 12] width 535 height 10
drag, startPoint x: 110, startPoint y: 11, endPoint x: 53, endPoint y: 11, distance: 56.8
click at [53, 11] on div "Clients CNQAOS - I47003519" at bounding box center [286, 12] width 535 height 10
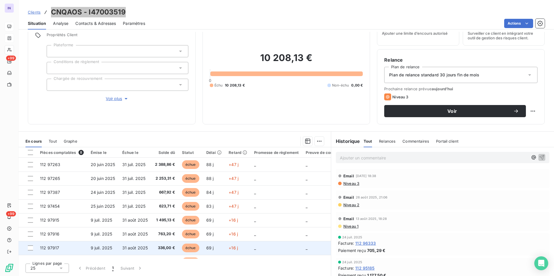
scroll to position [13, 0]
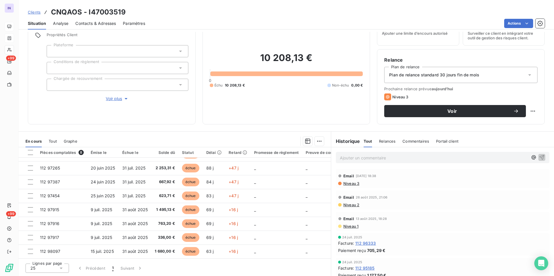
click at [356, 162] on div "Ajouter un commentaire ﻿" at bounding box center [442, 157] width 213 height 11
click at [358, 156] on p "Ajouter un commentaire ﻿" at bounding box center [434, 157] width 188 height 7
click at [419, 157] on p "[DATE] ST - Mail envoyé à" at bounding box center [434, 157] width 188 height 7
click at [476, 156] on div "[DATE] ST - Mail envoyé à [EMAIL_ADDRESS][DOMAIN_NAME] copie" at bounding box center [434, 157] width 188 height 7
click at [474, 159] on p "[DATE] ST - Mail envoyé à [EMAIL_ADDRESS][DOMAIN_NAME] copie" at bounding box center [434, 157] width 188 height 7
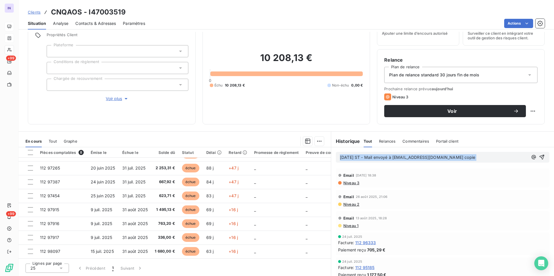
drag, startPoint x: 467, startPoint y: 154, endPoint x: 471, endPoint y: 159, distance: 6.7
click at [468, 155] on div "[DATE] ST - Mail envoyé à [EMAIL_ADDRESS][DOMAIN_NAME] copie" at bounding box center [434, 157] width 188 height 7
click at [470, 159] on p "[DATE] ST - Mail envoyé à [EMAIL_ADDRESS][DOMAIN_NAME] copie" at bounding box center [434, 157] width 188 height 7
click at [463, 158] on p "[DATE] ST - Mail envoyé à [EMAIL_ADDRESS][DOMAIN_NAME] copie" at bounding box center [434, 157] width 188 height 7
click at [467, 158] on p "[DATE] ST - Mail envoyé à [EMAIL_ADDRESS][DOMAIN_NAME] copie" at bounding box center [434, 157] width 188 height 7
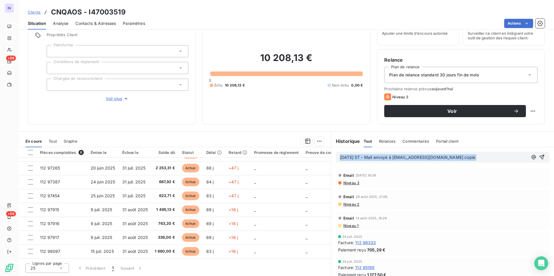
click at [465, 158] on p "[DATE] ST - Mail envoyé à [EMAIL_ADDRESS][DOMAIN_NAME] copie" at bounding box center [434, 157] width 188 height 7
click at [461, 158] on span "[DATE] ST - Mail envoyé à [EMAIL_ADDRESS][DOMAIN_NAME] copie" at bounding box center [407, 157] width 135 height 5
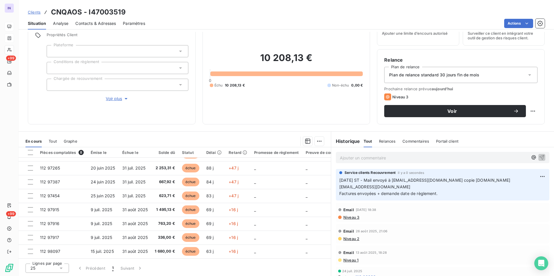
click at [526, 112] on html "IN +99 +99 Clients CNQAOS - I47003519 Situation Analyse Contacts & Adresses Par…" at bounding box center [277, 138] width 554 height 276
click at [490, 128] on div "Replanifier cette action" at bounding box center [504, 123] width 52 height 9
select select "8"
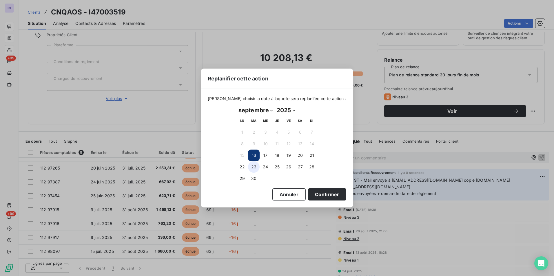
click at [253, 168] on button "23" at bounding box center [254, 167] width 12 height 12
click at [308, 199] on button "Confirmer" at bounding box center [327, 195] width 38 height 12
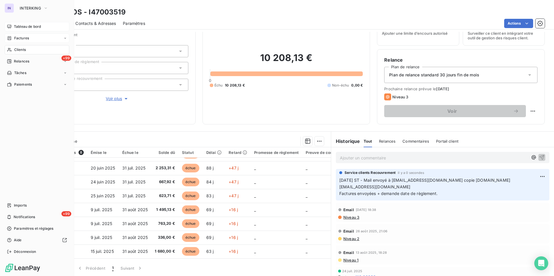
drag, startPoint x: 17, startPoint y: 50, endPoint x: 64, endPoint y: 54, distance: 47.3
click at [17, 50] on span "Clients" at bounding box center [20, 49] width 12 height 5
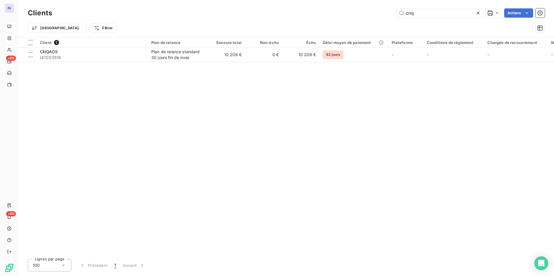
drag, startPoint x: 428, startPoint y: 15, endPoint x: 376, endPoint y: 14, distance: 51.9
click at [376, 14] on div "cnq Actions" at bounding box center [301, 12] width 485 height 9
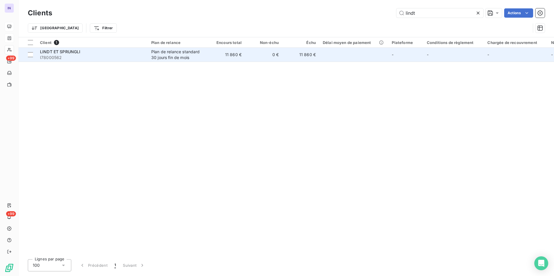
type input "lindt"
click at [130, 57] on span "I78000562" at bounding box center [92, 58] width 104 height 6
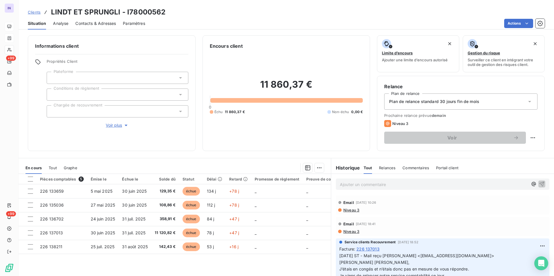
click at [118, 12] on h3 "LINDT ET SPRUNGLI - I78000562" at bounding box center [108, 12] width 114 height 10
drag, startPoint x: 119, startPoint y: 11, endPoint x: 52, endPoint y: 9, distance: 67.5
click at [52, 9] on h3 "LINDT ET SPRUNGLI - I78000562" at bounding box center [108, 12] width 114 height 10
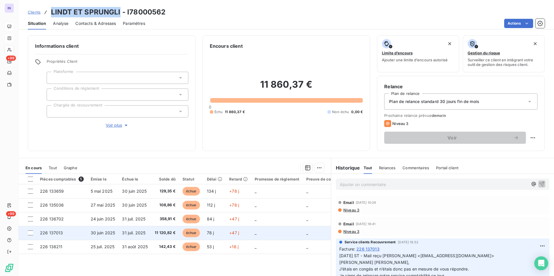
click at [125, 234] on span "31 juil. 2025" at bounding box center [133, 233] width 23 height 5
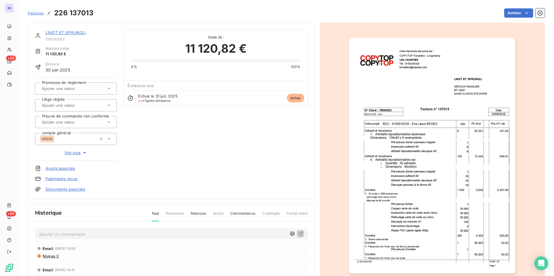
click at [156, 236] on p "Ajouter un commentaire ﻿" at bounding box center [162, 234] width 247 height 7
click at [122, 235] on p "[DATE] ST - Mail envoyé à" at bounding box center [162, 234] width 247 height 7
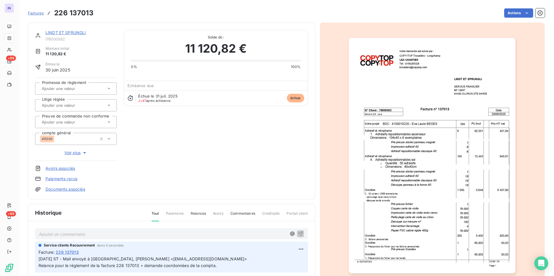
click at [77, 32] on link "LINDT ET SPRUNGLI" at bounding box center [65, 32] width 41 height 5
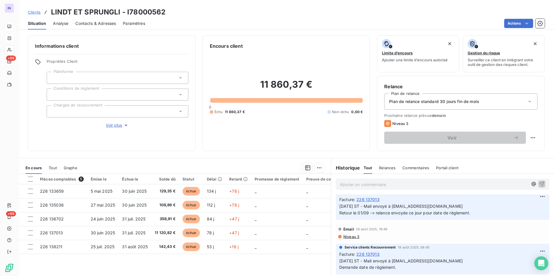
scroll to position [145, 0]
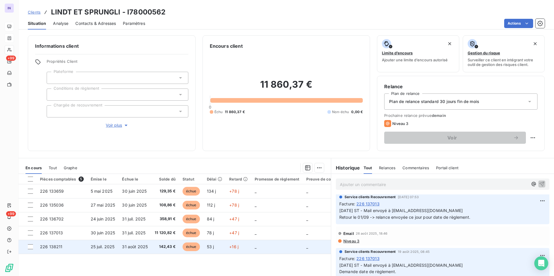
click at [108, 248] on span "25 juil. 2025" at bounding box center [103, 246] width 24 height 5
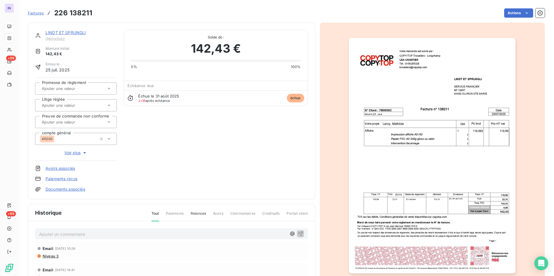
click at [75, 33] on link "LINDT ET SPRUNGLI" at bounding box center [65, 32] width 41 height 5
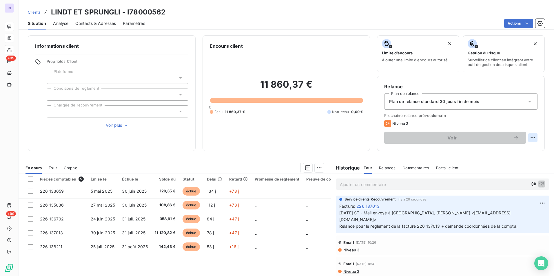
click at [529, 139] on html "IN +99 +99 Clients LINDT ET SPRUNGLI - I78000562 Situation Analyse Contacts & A…" at bounding box center [277, 138] width 554 height 276
click at [523, 148] on div "Replanifier cette action" at bounding box center [504, 150] width 52 height 9
select select "8"
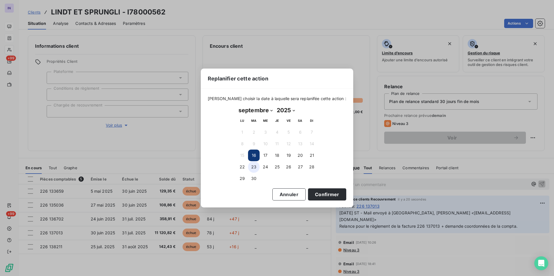
click at [254, 167] on button "23" at bounding box center [254, 167] width 12 height 12
drag, startPoint x: 317, startPoint y: 193, endPoint x: 246, endPoint y: 178, distance: 72.8
click at [315, 193] on button "Confirmer" at bounding box center [327, 195] width 38 height 12
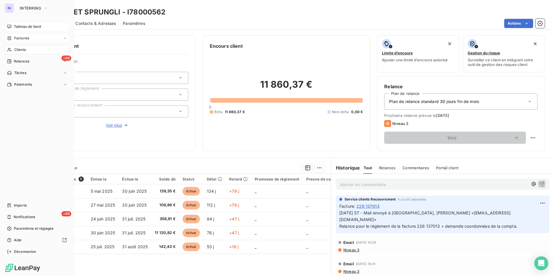
click at [16, 50] on span "Clients" at bounding box center [20, 49] width 12 height 5
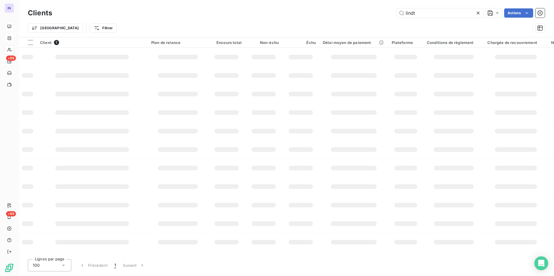
drag, startPoint x: 429, startPoint y: 14, endPoint x: 373, endPoint y: 15, distance: 56.5
click at [373, 15] on div "lindt Actions" at bounding box center [301, 12] width 485 height 9
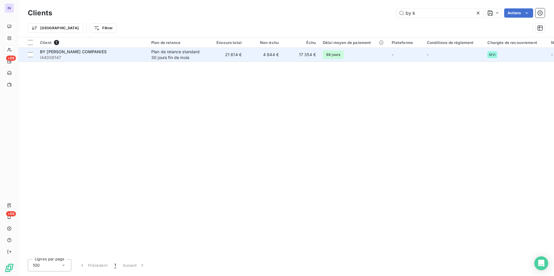
type input "by k"
click at [90, 55] on span "I44008147" at bounding box center [92, 58] width 104 height 6
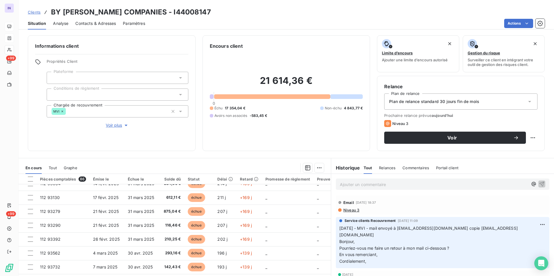
scroll to position [75, 0]
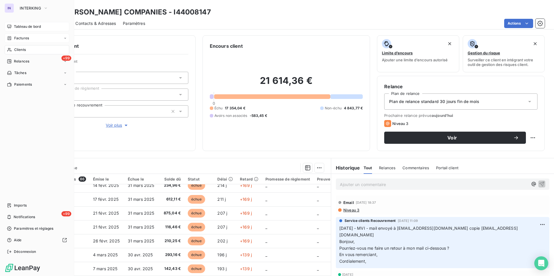
click at [27, 49] on div "Clients" at bounding box center [37, 49] width 65 height 9
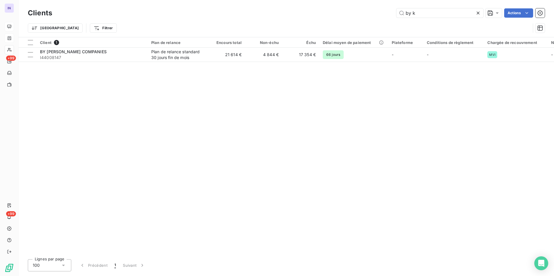
drag, startPoint x: 453, startPoint y: 13, endPoint x: 363, endPoint y: 16, distance: 89.8
click at [363, 16] on div "by k Actions" at bounding box center [301, 12] width 485 height 9
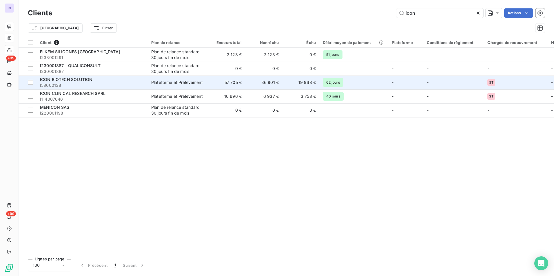
type input "icon"
click at [145, 86] on td "ICON BIOTECH SOLUTION I58000138" at bounding box center [91, 83] width 111 height 14
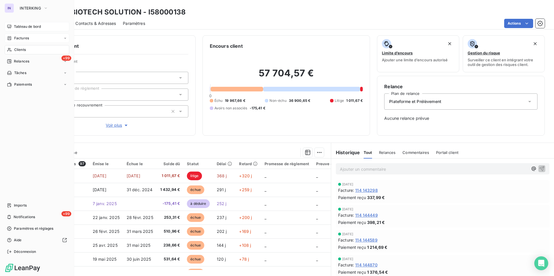
click at [27, 27] on span "Tableau de bord" at bounding box center [27, 26] width 27 height 5
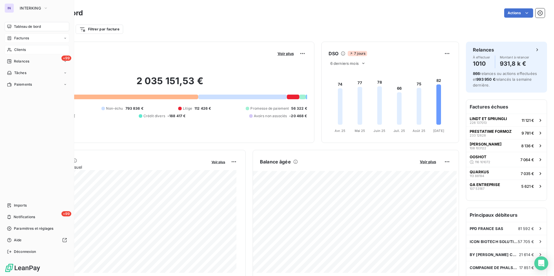
click at [20, 50] on span "Clients" at bounding box center [20, 49] width 12 height 5
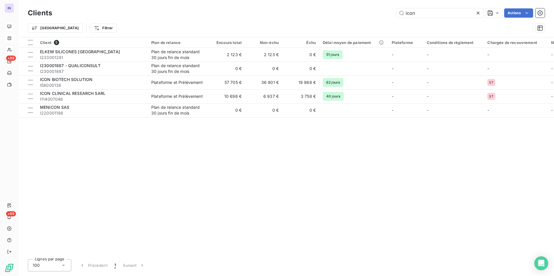
drag, startPoint x: 418, startPoint y: 13, endPoint x: 378, endPoint y: 11, distance: 40.0
click at [378, 11] on div "icon Actions" at bounding box center [301, 12] width 485 height 9
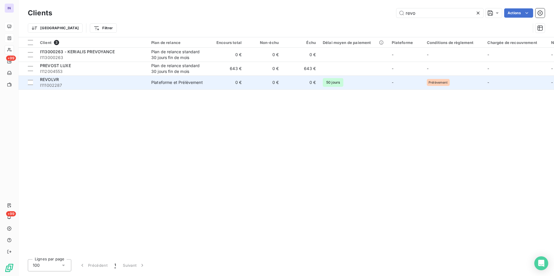
type input "revo"
click at [103, 81] on div "REVOLVR" at bounding box center [92, 80] width 104 height 6
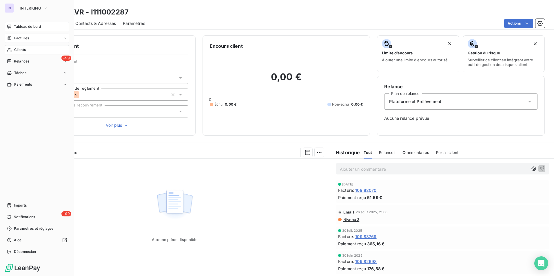
click at [21, 48] on span "Clients" at bounding box center [20, 49] width 12 height 5
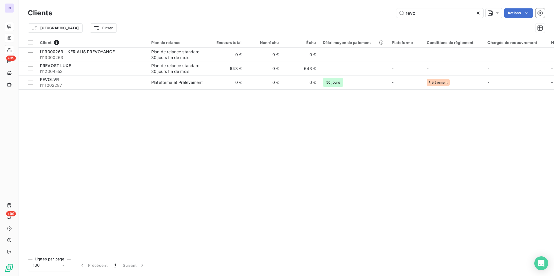
drag, startPoint x: 368, startPoint y: 8, endPoint x: 354, endPoint y: 8, distance: 14.5
click at [354, 8] on div "Clients revo Actions" at bounding box center [286, 13] width 517 height 12
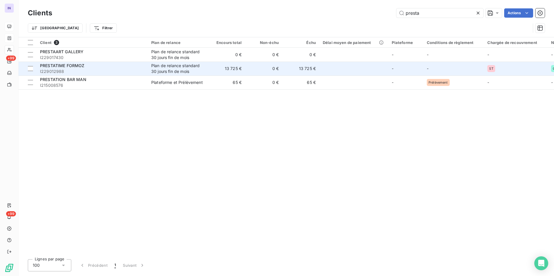
type input "presta"
click at [112, 74] on span "I229012988" at bounding box center [92, 72] width 104 height 6
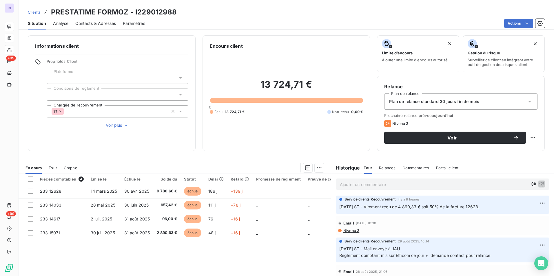
click at [97, 25] on span "Contacts & Adresses" at bounding box center [95, 24] width 41 height 6
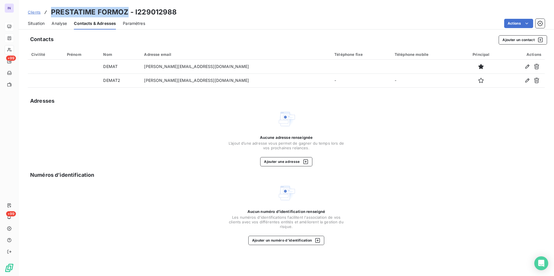
drag, startPoint x: 127, startPoint y: 13, endPoint x: 50, endPoint y: 11, distance: 77.7
click at [50, 11] on div "Clients PRESTATIME FORMOZ - I229012988" at bounding box center [102, 12] width 149 height 10
click at [174, 9] on h3 "PRESTATIME FORMOZ - I229012988" at bounding box center [114, 12] width 126 height 10
drag, startPoint x: 163, startPoint y: 11, endPoint x: 50, endPoint y: 14, distance: 113.0
click at [50, 14] on div "Clients PRESTATIME FORMOZ - I229012988" at bounding box center [286, 12] width 535 height 10
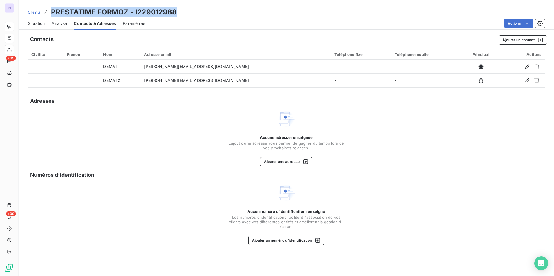
click at [33, 22] on span "Situation" at bounding box center [36, 24] width 17 height 6
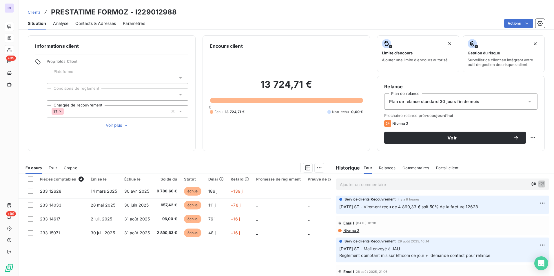
click at [355, 184] on p "Ajouter un commentaire ﻿" at bounding box center [434, 184] width 188 height 7
click at [346, 184] on p "Ajouter un commentaire ﻿" at bounding box center [434, 184] width 188 height 7
click at [420, 184] on p "[DATE] ST - Mail envoyé à" at bounding box center [434, 184] width 188 height 7
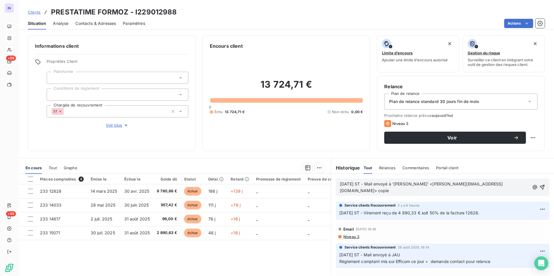
click at [514, 185] on p "[DATE] ST - Mail envoyé à '[PERSON_NAME]' <[PERSON_NAME][EMAIL_ADDRESS][DOMAIN_…" at bounding box center [434, 187] width 189 height 13
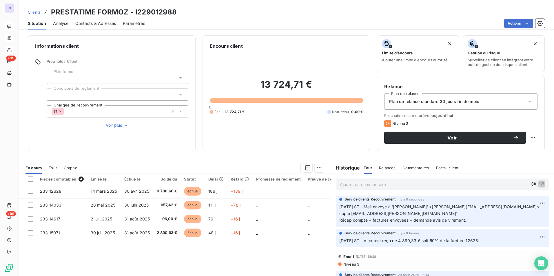
click at [531, 136] on html "IN +99 +99 Clients PRESTATIME FORMOZ - I229012988 Situation Analyse Contacts & …" at bounding box center [277, 138] width 554 height 276
drag, startPoint x: 527, startPoint y: 147, endPoint x: 523, endPoint y: 146, distance: 4.2
click at [527, 147] on div "Replanifier cette action" at bounding box center [504, 150] width 52 height 9
select select "8"
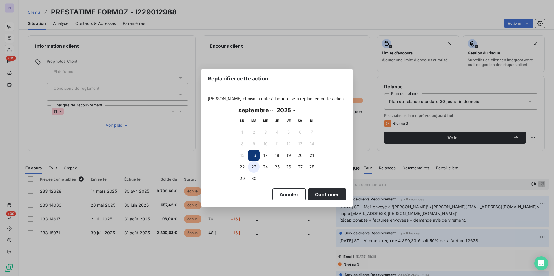
click at [256, 169] on button "23" at bounding box center [254, 167] width 12 height 12
drag, startPoint x: 316, startPoint y: 195, endPoint x: 273, endPoint y: 178, distance: 45.7
click at [316, 195] on button "Confirmer" at bounding box center [327, 195] width 38 height 12
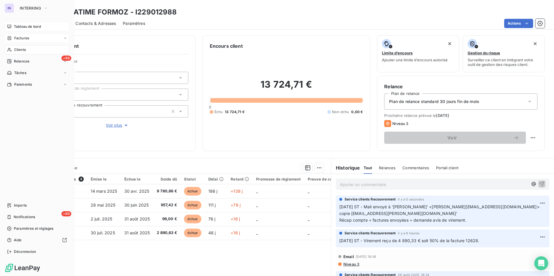
click at [22, 28] on span "Tableau de bord" at bounding box center [27, 26] width 27 height 5
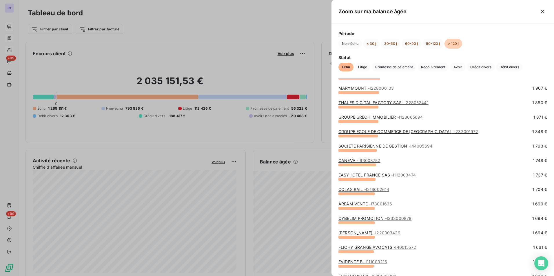
scroll to position [666, 0]
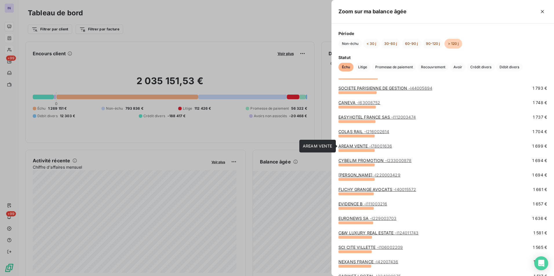
click at [364, 146] on link "AREAM VENTE - I78001636" at bounding box center [365, 146] width 54 height 5
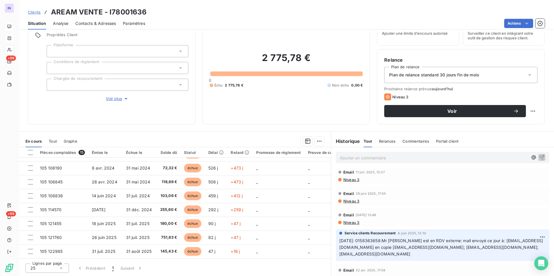
scroll to position [89, 0]
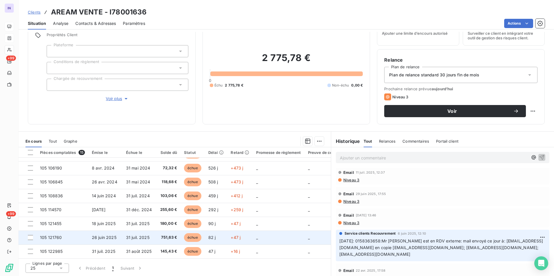
click at [91, 231] on td "26 juin 2025" at bounding box center [105, 238] width 34 height 14
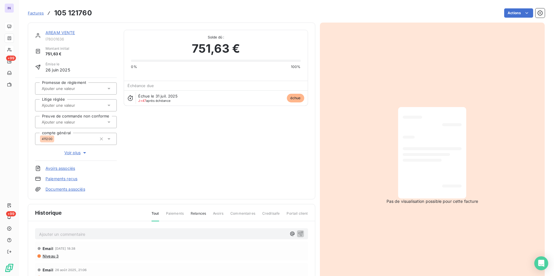
click at [68, 33] on link "AREAM VENTE" at bounding box center [60, 32] width 30 height 5
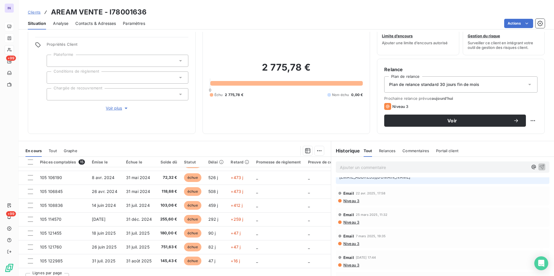
scroll to position [27, 0]
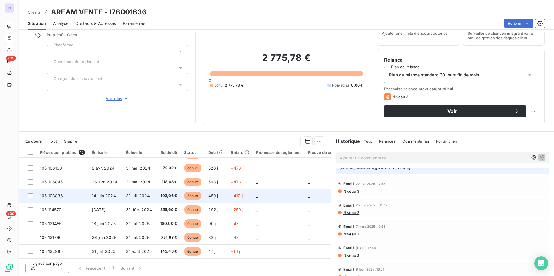
click at [123, 190] on td "31 juil. 2024" at bounding box center [140, 196] width 34 height 14
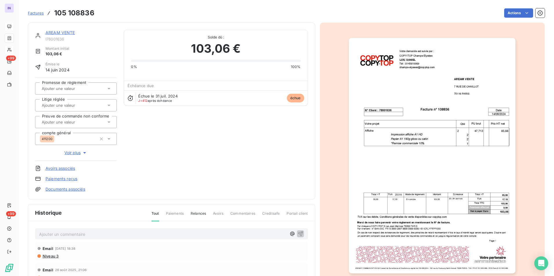
click at [66, 33] on link "AREAM VENTE" at bounding box center [60, 32] width 30 height 5
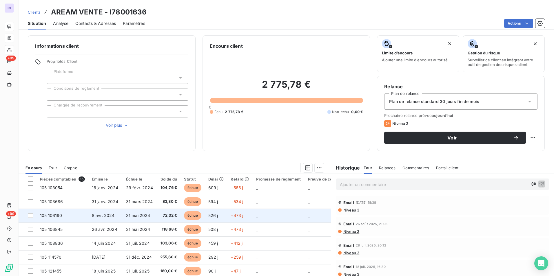
scroll to position [110, 0]
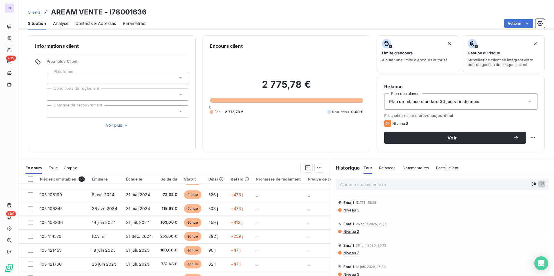
click at [154, 10] on div "Clients AREAM VENTE - I78001636" at bounding box center [286, 12] width 535 height 10
drag, startPoint x: 147, startPoint y: 12, endPoint x: 52, endPoint y: 12, distance: 95.0
click at [52, 12] on div "Clients AREAM VENTE - I78001636" at bounding box center [286, 12] width 535 height 10
click at [104, 23] on span "Contacts & Adresses" at bounding box center [95, 24] width 41 height 6
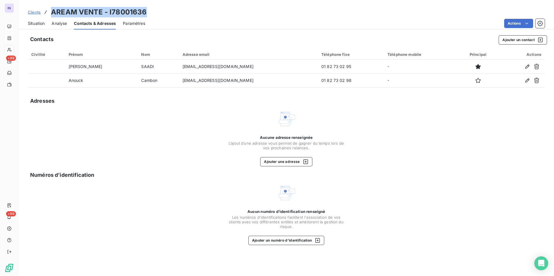
click at [44, 23] on span "Situation" at bounding box center [36, 24] width 17 height 6
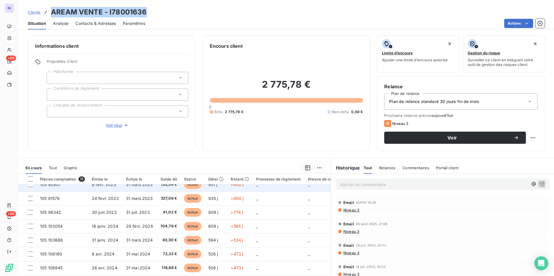
scroll to position [0, 0]
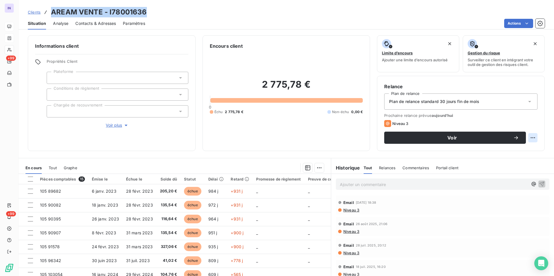
click at [529, 137] on html "IN +99 +99 Clients AREAM VENTE - I78001636 Situation Analyse Contacts & Adresse…" at bounding box center [277, 138] width 554 height 276
click at [514, 151] on div "Replanifier cette action" at bounding box center [504, 150] width 52 height 9
select select "8"
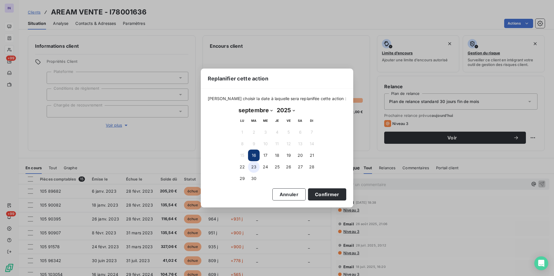
click at [255, 169] on button "23" at bounding box center [254, 167] width 12 height 12
click at [336, 197] on button "Confirmer" at bounding box center [327, 195] width 38 height 12
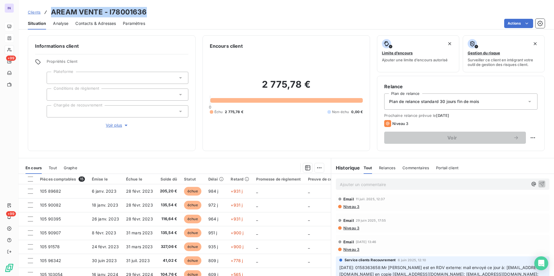
scroll to position [118, 0]
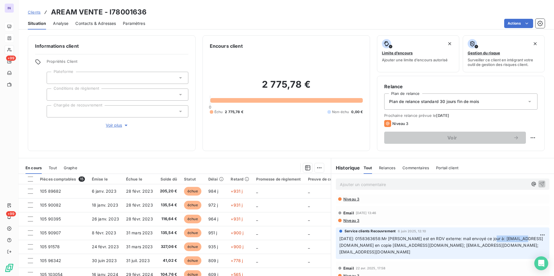
drag, startPoint x: 518, startPoint y: 238, endPoint x: 485, endPoint y: 237, distance: 32.7
click at [485, 237] on span "[DATE]: 0158363658:Mr [PERSON_NAME] est en RDV externe: mail envoyé ce jour à: …" at bounding box center [441, 245] width 204 height 18
click at [453, 245] on p "[DATE]: 0158363658:Mr [PERSON_NAME] est en RDV externe: mail envoyé ce jour à: …" at bounding box center [442, 246] width 207 height 20
drag, startPoint x: 457, startPoint y: 245, endPoint x: 337, endPoint y: 243, distance: 120.8
click at [339, 243] on p "[DATE]: 0158363658:Mr [PERSON_NAME] est en RDV externe: mail envoyé ce jour à: …" at bounding box center [442, 246] width 207 height 20
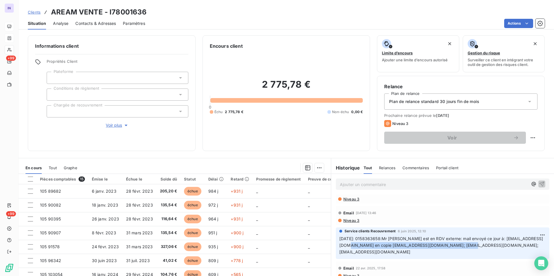
click at [114, 126] on span "Voir plus" at bounding box center [117, 126] width 23 height 6
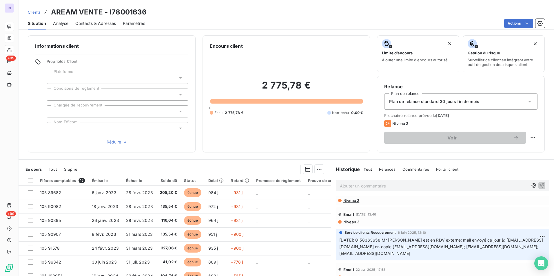
click at [81, 126] on div at bounding box center [118, 128] width 142 height 12
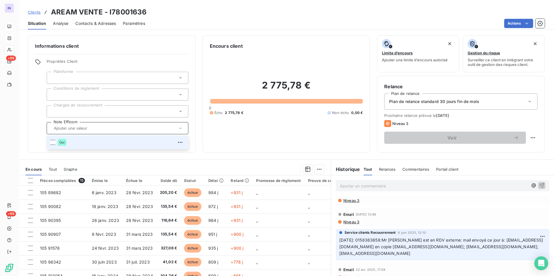
click at [53, 142] on div at bounding box center [52, 142] width 5 height 5
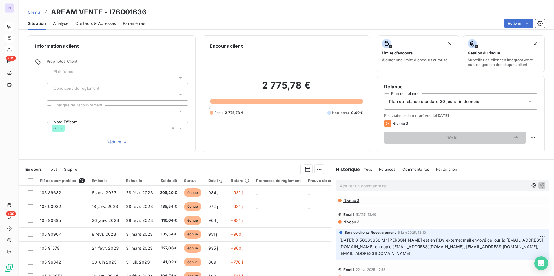
click at [229, 159] on div "Informations client Propriétés Client Plateforme Conditions de règlement Chargé…" at bounding box center [286, 154] width 535 height 244
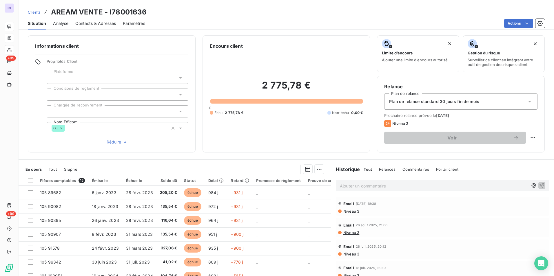
scroll to position [0, 0]
click at [344, 186] on p "Ajouter un commentaire ﻿" at bounding box center [434, 185] width 188 height 7
click at [421, 187] on p "[DATE] ST - Mail envoyé à" at bounding box center [434, 185] width 188 height 7
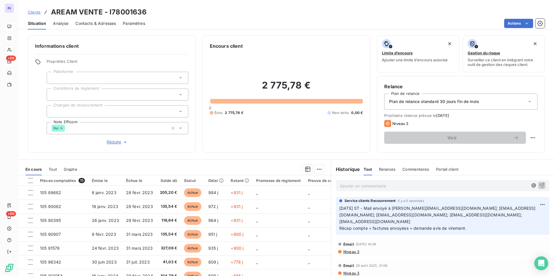
click at [348, 185] on p "Ajouter un commentaire ﻿" at bounding box center [434, 185] width 188 height 7
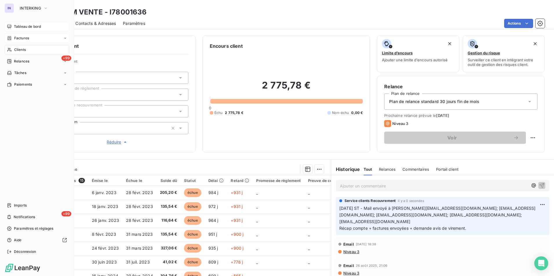
click at [18, 44] on nav "Tableau de bord Factures Clients +99 Relances Tâches Paiements" at bounding box center [37, 55] width 65 height 67
click at [17, 48] on span "Clients" at bounding box center [20, 49] width 12 height 5
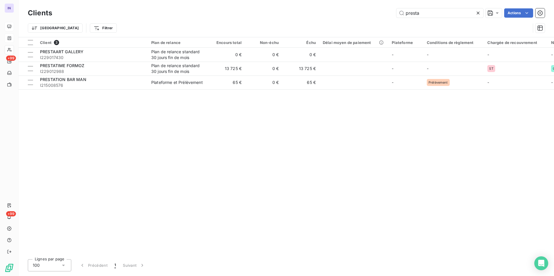
drag, startPoint x: 418, startPoint y: 12, endPoint x: 361, endPoint y: 14, distance: 56.8
click at [361, 14] on div "presta Actions" at bounding box center [301, 12] width 485 height 9
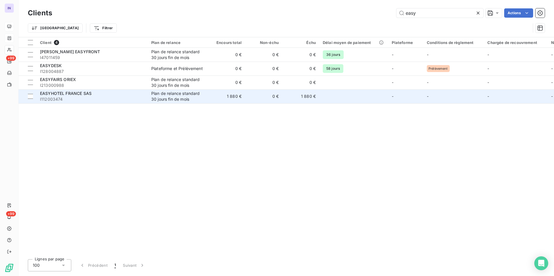
type input "easy"
click at [105, 95] on div "EASYHOTEL FRANCE SAS" at bounding box center [92, 94] width 104 height 6
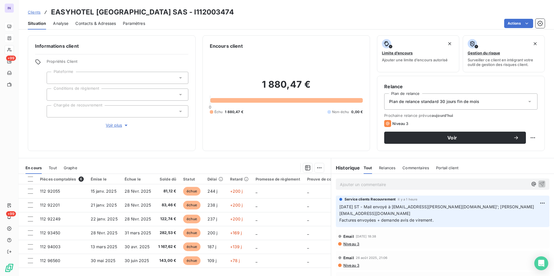
click at [353, 184] on p "Ajouter un commentaire ﻿" at bounding box center [434, 184] width 188 height 7
click at [413, 187] on p "[DATE] ST - Mail reçu de" at bounding box center [434, 184] width 188 height 7
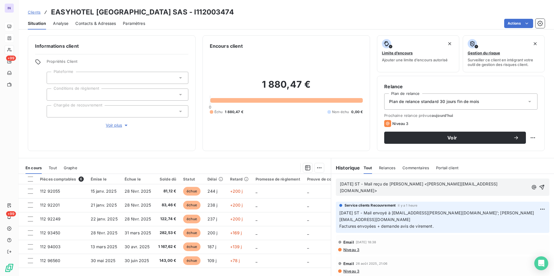
click at [351, 192] on p "[DATE] ST - Mail reçu de [PERSON_NAME] <[PERSON_NAME][EMAIL_ADDRESS][DOMAIN_NAM…" at bounding box center [434, 187] width 189 height 13
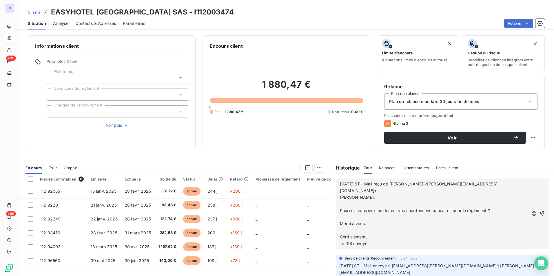
click at [346, 227] on p "﻿" at bounding box center [434, 230] width 189 height 7
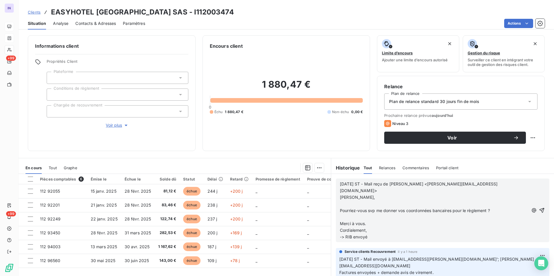
click at [346, 214] on p "﻿" at bounding box center [434, 217] width 189 height 7
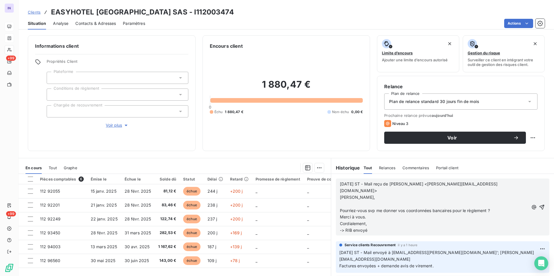
click at [341, 201] on p "﻿" at bounding box center [434, 204] width 189 height 7
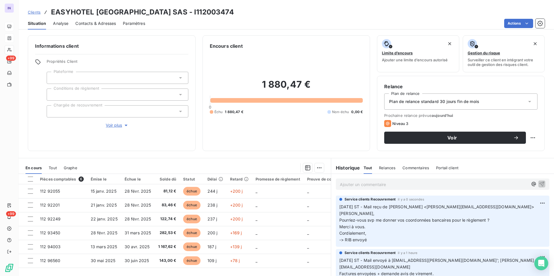
click at [81, 111] on div at bounding box center [118, 111] width 142 height 12
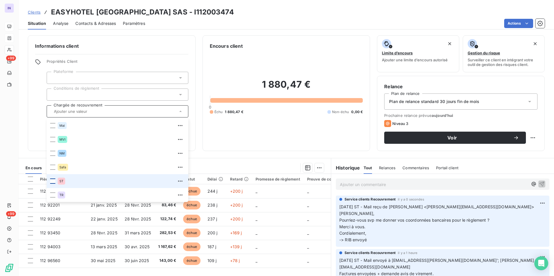
click at [54, 182] on div at bounding box center [52, 181] width 5 height 5
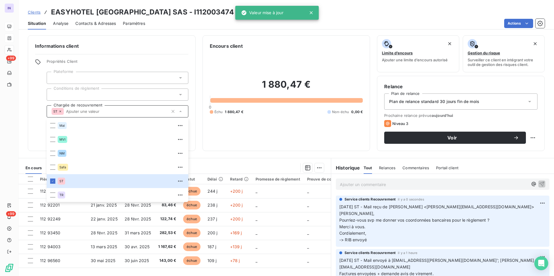
drag, startPoint x: 204, startPoint y: 157, endPoint x: 183, endPoint y: 160, distance: 21.5
click at [204, 157] on div "Informations client Propriétés Client Plateforme Conditions de règlement Chargé…" at bounding box center [286, 154] width 535 height 244
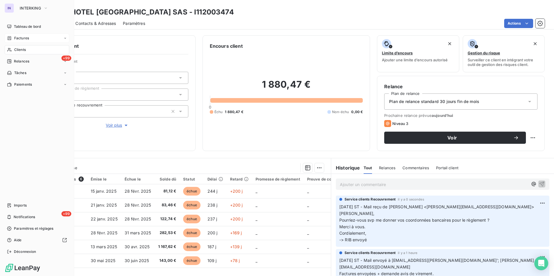
drag, startPoint x: 23, startPoint y: 27, endPoint x: 64, endPoint y: 48, distance: 46.4
click at [23, 27] on span "Tableau de bord" at bounding box center [27, 26] width 27 height 5
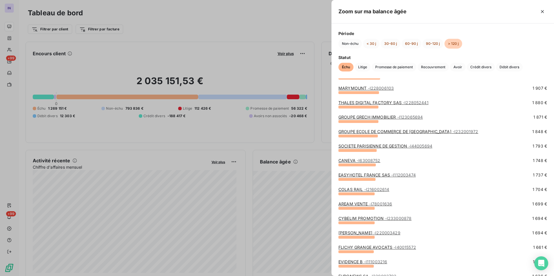
scroll to position [637, 0]
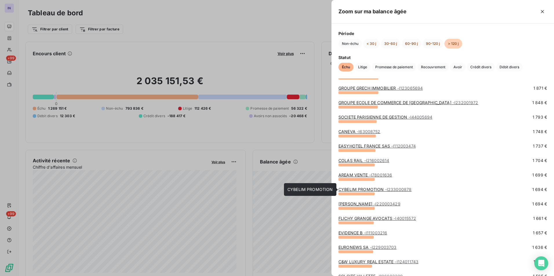
click at [373, 189] on link "CYBELIM PROMOTION - I233000878" at bounding box center [374, 189] width 73 height 5
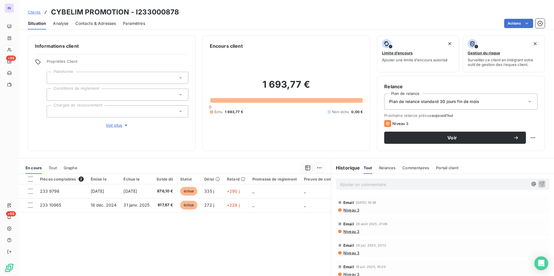
click at [181, 14] on div "Clients CYBELIM PROMOTION - I233000878" at bounding box center [286, 12] width 535 height 10
drag, startPoint x: 127, startPoint y: 9, endPoint x: 53, endPoint y: 8, distance: 73.6
click at [53, 8] on div "Clients CYBELIM PROMOTION - I233000878" at bounding box center [286, 12] width 535 height 10
copy h3 "CYBELIM PROMOTION - I233000878"
click at [102, 23] on span "Contacts & Adresses" at bounding box center [95, 24] width 41 height 6
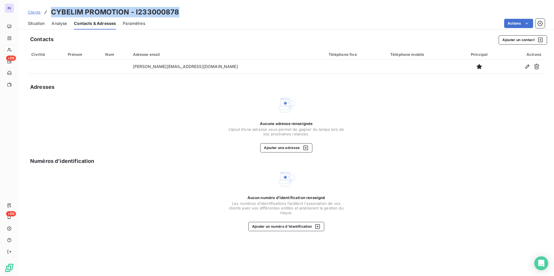
click at [37, 23] on span "Situation" at bounding box center [36, 24] width 17 height 6
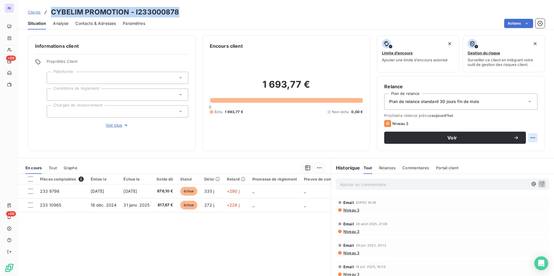
click at [530, 137] on html "IN +99 +99 Clients CYBELIM PROMOTION - I233000878 Situation Analyse Contacts & …" at bounding box center [277, 138] width 554 height 276
click at [512, 151] on div "Replanifier cette action" at bounding box center [504, 150] width 52 height 9
select select "8"
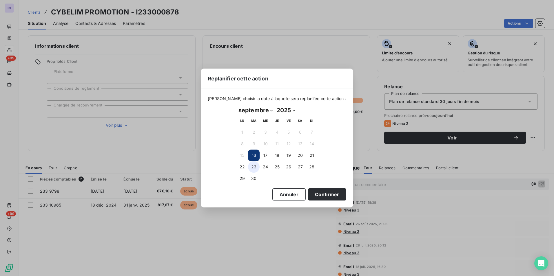
drag, startPoint x: 255, startPoint y: 167, endPoint x: 285, endPoint y: 177, distance: 31.6
click at [255, 167] on button "23" at bounding box center [254, 167] width 12 height 12
click at [314, 193] on button "Confirmer" at bounding box center [327, 195] width 38 height 12
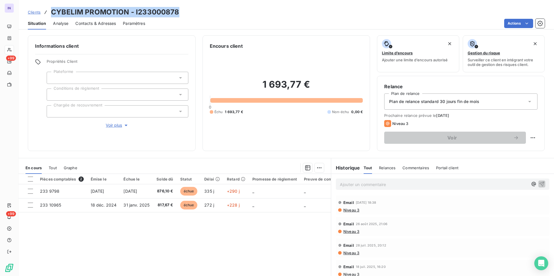
click at [99, 24] on span "Contacts & Adresses" at bounding box center [95, 24] width 41 height 6
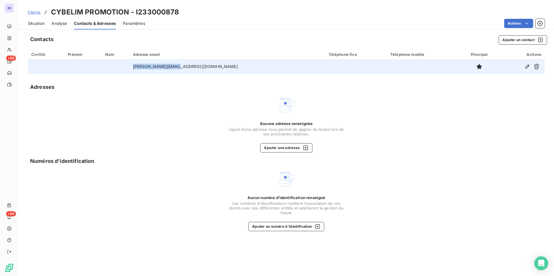
drag, startPoint x: 212, startPoint y: 67, endPoint x: 148, endPoint y: 65, distance: 64.0
click at [148, 65] on tr "c.dumont@cybelim.fr" at bounding box center [286, 67] width 517 height 14
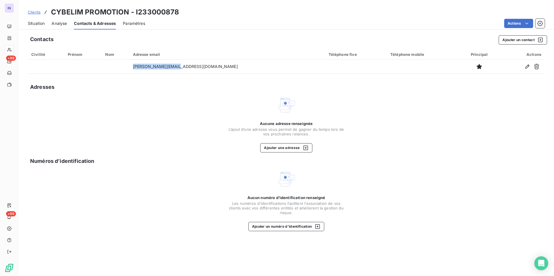
copy tr "c.dumont@cybelim.fr"
click at [37, 23] on span "Situation" at bounding box center [36, 24] width 17 height 6
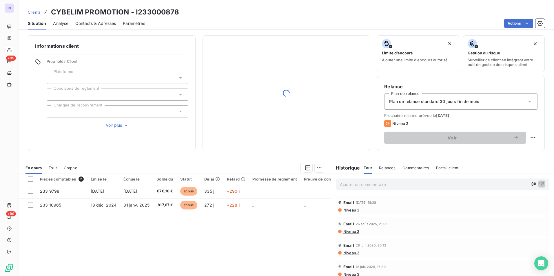
click at [356, 185] on p "Ajouter un commentaire ﻿" at bounding box center [434, 184] width 188 height 7
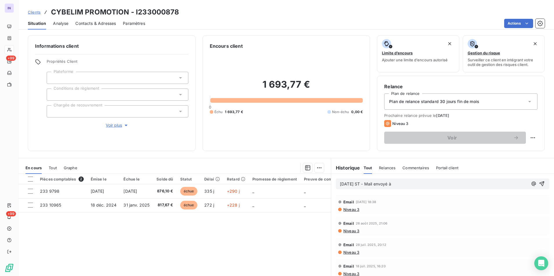
click at [410, 186] on p "[DATE] ST - Mail envoyé à" at bounding box center [434, 184] width 188 height 7
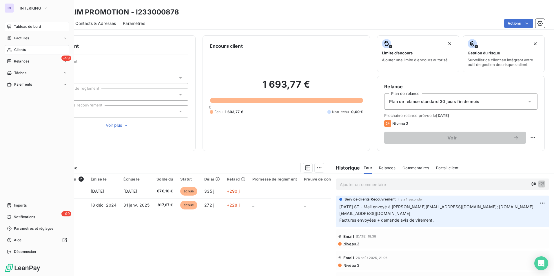
click at [19, 26] on span "Tableau de bord" at bounding box center [27, 26] width 27 height 5
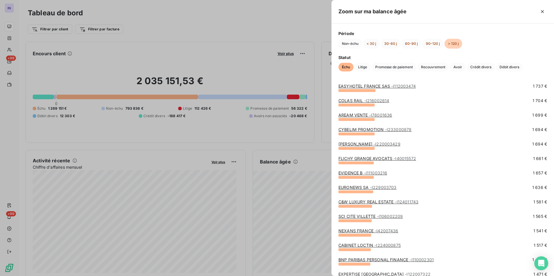
scroll to position [695, 0]
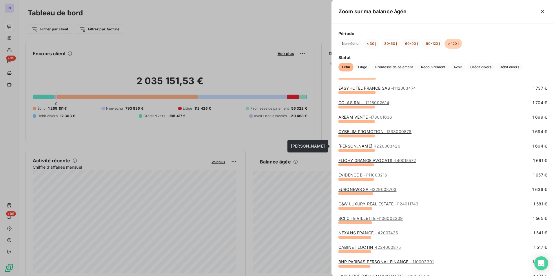
click at [364, 147] on link "MARTIN GUIHENEUF - I220003429" at bounding box center [369, 146] width 62 height 5
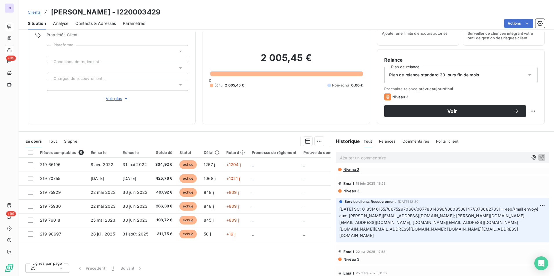
scroll to position [116, 0]
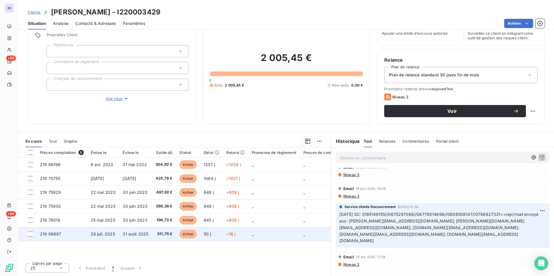
click at [99, 235] on span "28 juil. 2025" at bounding box center [103, 234] width 24 height 5
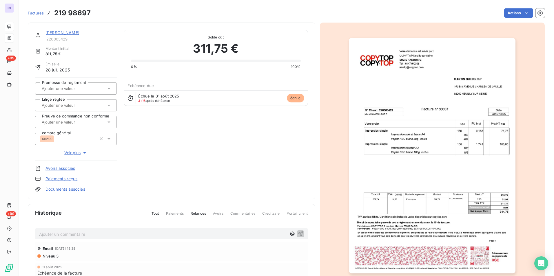
click at [68, 188] on link "Documents associés" at bounding box center [65, 190] width 40 height 6
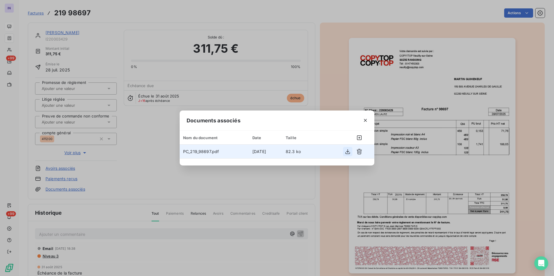
click at [346, 150] on icon "button" at bounding box center [348, 152] width 6 height 6
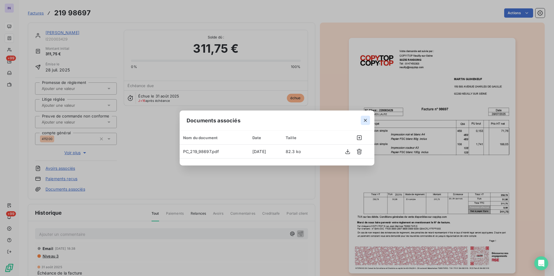
click at [366, 120] on icon "button" at bounding box center [365, 120] width 3 height 3
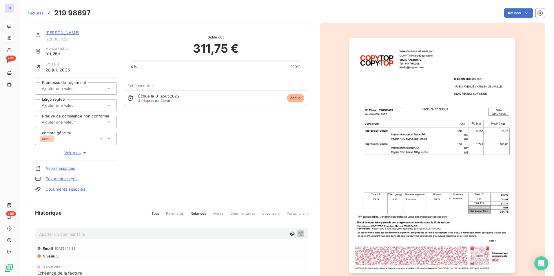
click at [75, 35] on div "[PERSON_NAME]" at bounding box center [80, 33] width 71 height 6
click at [76, 34] on link "[PERSON_NAME]" at bounding box center [62, 32] width 34 height 5
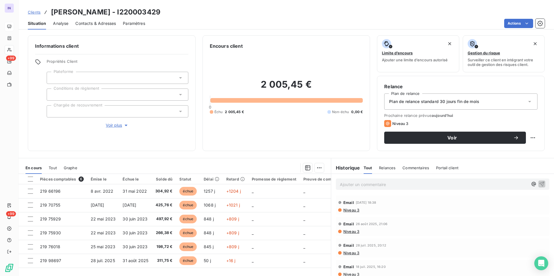
drag, startPoint x: 177, startPoint y: 12, endPoint x: 51, endPoint y: 13, distance: 126.0
click at [51, 13] on div "Clients MARTIN GUIHENEUF - I220003429" at bounding box center [286, 12] width 535 height 10
copy h3 "MARTIN GUIHENEUF - I220003429"
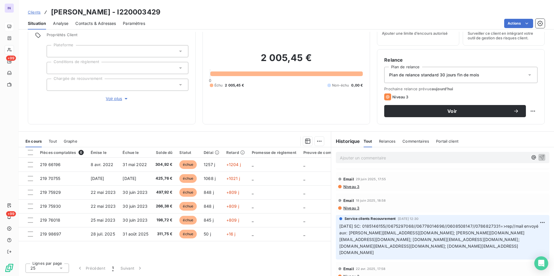
scroll to position [116, 0]
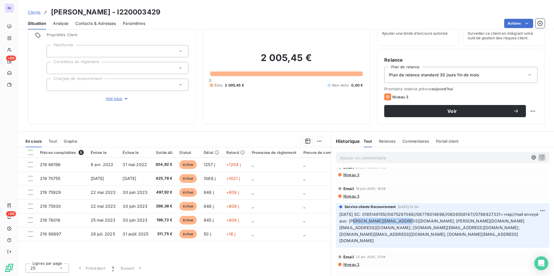
drag, startPoint x: 396, startPoint y: 220, endPoint x: 346, endPoint y: 220, distance: 49.8
click at [346, 220] on span "06.06.25 SC: 0185146155//0675297068//06778014696//0608508147//0786827331=>rep//…" at bounding box center [439, 228] width 200 height 32
copy span "frank.martin@mggroup.fr"
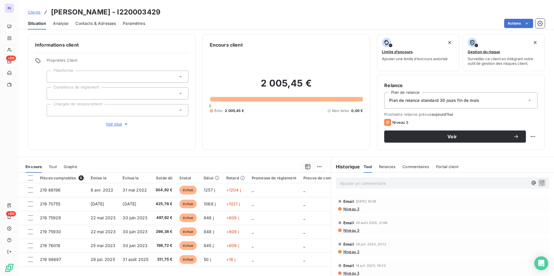
scroll to position [0, 0]
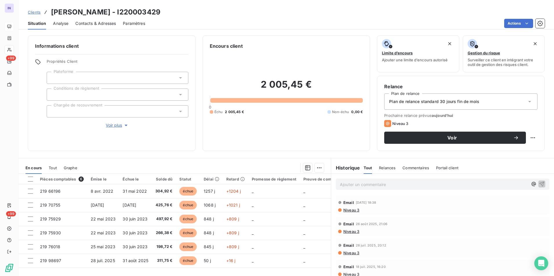
click at [346, 180] on div "Ajouter un commentaire ﻿" at bounding box center [442, 184] width 213 height 11
click at [352, 186] on p "Ajouter un commentaire ﻿" at bounding box center [434, 184] width 188 height 7
click at [402, 186] on p "[DATE] ST - Mail envoyé à" at bounding box center [434, 184] width 188 height 7
click at [470, 186] on p "16/09/2025 ST - Mail envoyé à laure.hamon@mggroup.fr copie" at bounding box center [434, 184] width 188 height 7
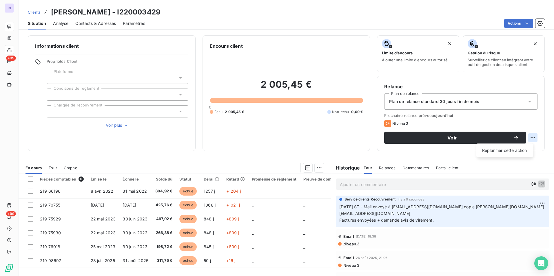
click at [527, 139] on html "IN +99 +99 Clients MARTIN GUIHENEUF - I220003429 Situation Analyse Contacts & A…" at bounding box center [277, 138] width 554 height 276
drag, startPoint x: 516, startPoint y: 150, endPoint x: 508, endPoint y: 152, distance: 8.1
click at [515, 150] on div "Replanifier cette action" at bounding box center [504, 150] width 52 height 9
select select "8"
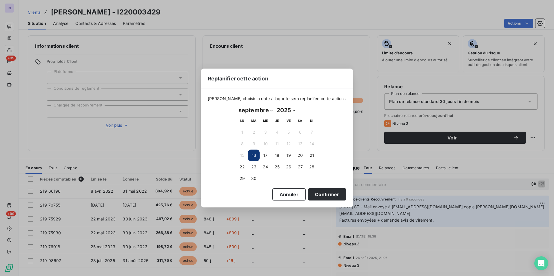
click at [256, 166] on button "23" at bounding box center [254, 167] width 12 height 12
click at [321, 195] on button "Confirmer" at bounding box center [327, 195] width 38 height 12
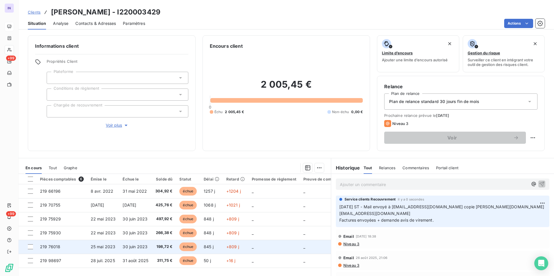
scroll to position [27, 0]
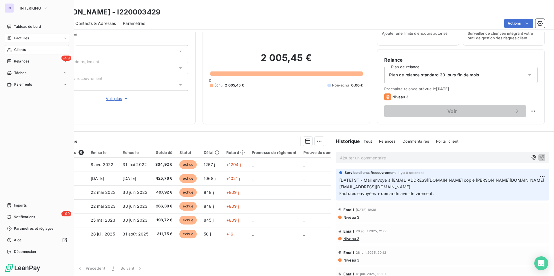
drag, startPoint x: 28, startPoint y: 25, endPoint x: 41, endPoint y: 35, distance: 16.6
click at [28, 25] on span "Tableau de bord" at bounding box center [27, 26] width 27 height 5
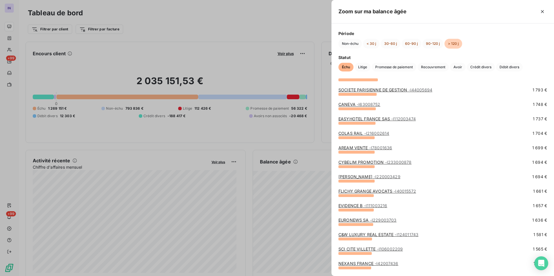
scroll to position [666, 0]
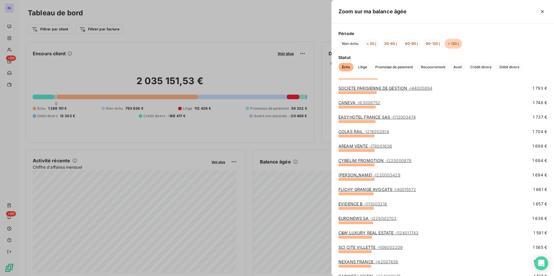
click at [372, 188] on link "FLICHY GRANGE AVOCATS - I40015572" at bounding box center [377, 189] width 78 height 5
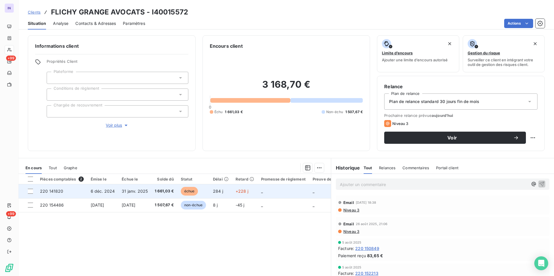
click at [132, 192] on span "31 janv. 2025" at bounding box center [135, 191] width 26 height 5
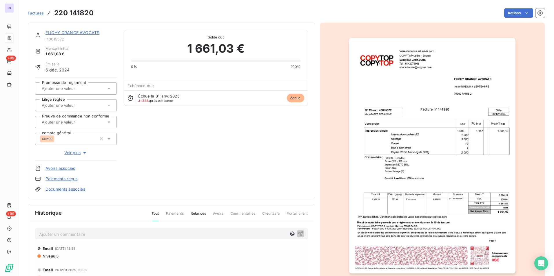
click at [88, 33] on link "FLICHY GRANGE AVOCATS" at bounding box center [72, 32] width 54 height 5
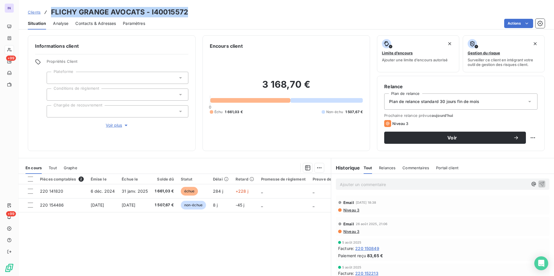
drag, startPoint x: 124, startPoint y: 12, endPoint x: 53, endPoint y: 12, distance: 71.5
click at [53, 12] on div "Clients FLICHY GRANGE AVOCATS - I40015572" at bounding box center [286, 12] width 535 height 10
copy h3 "FLICHY GRANGE AVOCATS - I40015572"
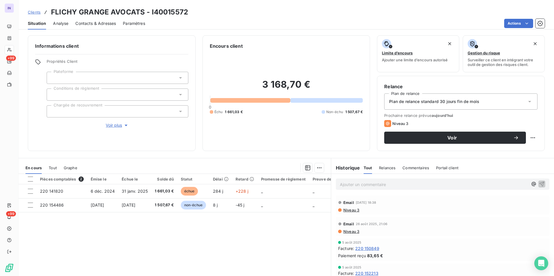
click at [362, 189] on div "Ajouter un commentaire ﻿" at bounding box center [442, 184] width 213 height 11
click at [359, 188] on p "Ajouter un commentaire ﻿" at bounding box center [434, 184] width 188 height 7
click at [434, 184] on p "[DATE] ST - Mail envoyé à" at bounding box center [434, 184] width 188 height 7
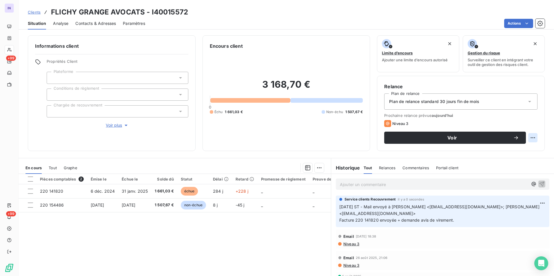
click at [528, 139] on html "IN +99 +99 Clients FLICHY GRANGE AVOCATS - I40015572 Situation Analyse Contacts…" at bounding box center [277, 138] width 554 height 276
drag, startPoint x: 513, startPoint y: 152, endPoint x: 499, endPoint y: 152, distance: 14.5
click at [512, 152] on div "Replanifier cette action" at bounding box center [504, 150] width 52 height 9
select select "8"
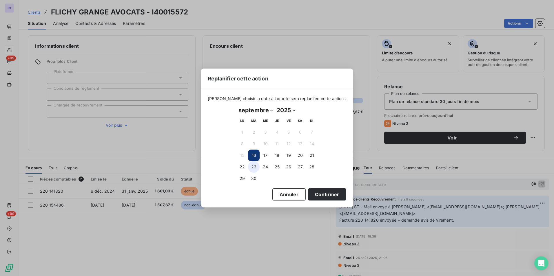
click at [254, 167] on button "23" at bounding box center [254, 167] width 12 height 12
drag, startPoint x: 317, startPoint y: 195, endPoint x: 262, endPoint y: 194, distance: 54.5
click at [316, 195] on button "Confirmer" at bounding box center [327, 195] width 38 height 12
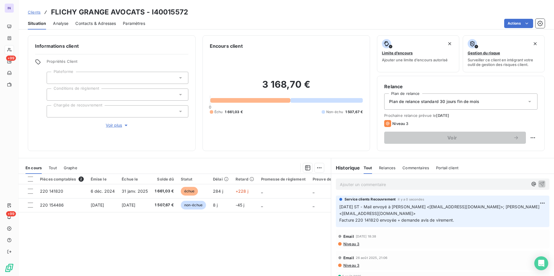
click at [98, 111] on div at bounding box center [118, 111] width 142 height 12
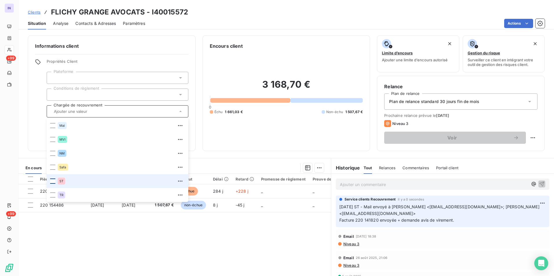
click at [52, 182] on div at bounding box center [52, 181] width 5 height 5
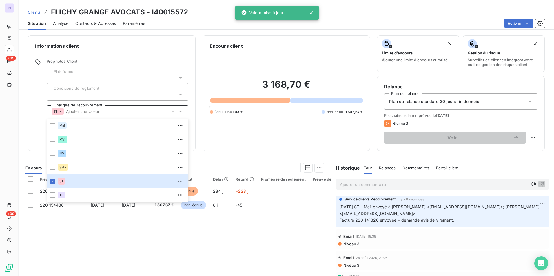
click at [209, 156] on div "Informations client Propriétés Client Plateforme Conditions de règlement Chargé…" at bounding box center [286, 154] width 535 height 244
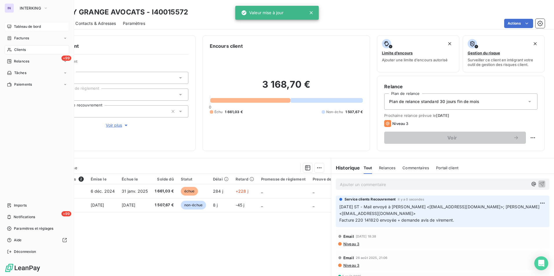
click at [25, 27] on span "Tableau de bord" at bounding box center [27, 26] width 27 height 5
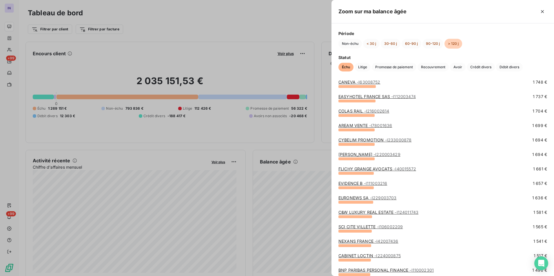
scroll to position [666, 0]
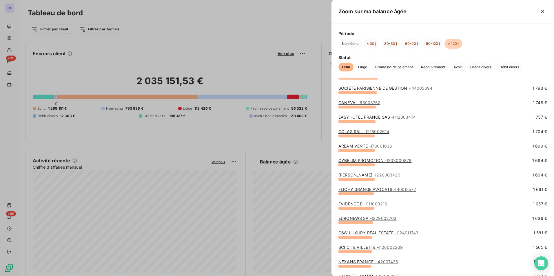
click at [361, 174] on link "MARTIN GUIHENEUF - I220003429" at bounding box center [369, 175] width 62 height 5
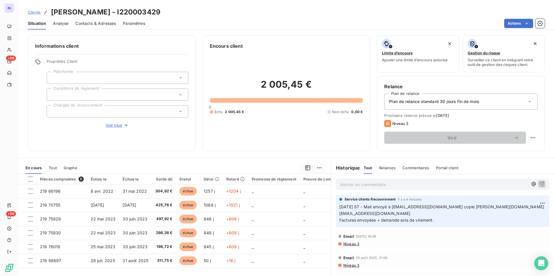
click at [99, 111] on div at bounding box center [118, 111] width 142 height 12
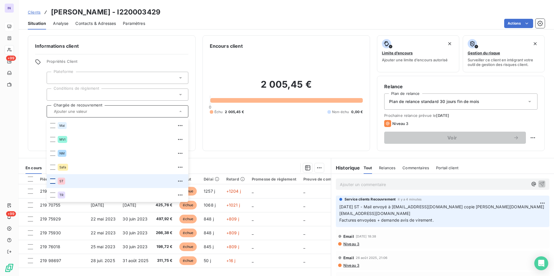
click at [51, 181] on div at bounding box center [52, 181] width 5 height 5
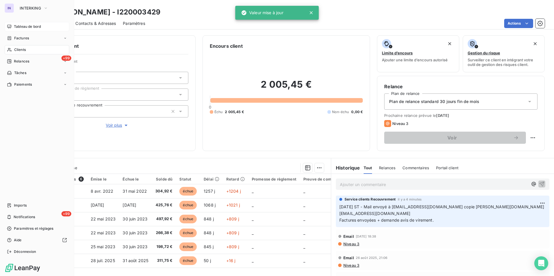
click at [16, 25] on span "Tableau de bord" at bounding box center [27, 26] width 27 height 5
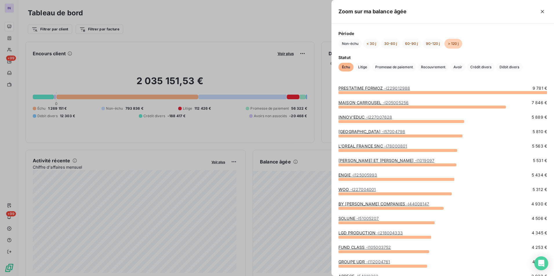
click at [366, 91] on div "PRESTATIME FORMOZ - I229012988" at bounding box center [374, 88] width 72 height 6
click at [364, 88] on link "PRESTATIME FORMOZ - I229012988" at bounding box center [374, 88] width 72 height 5
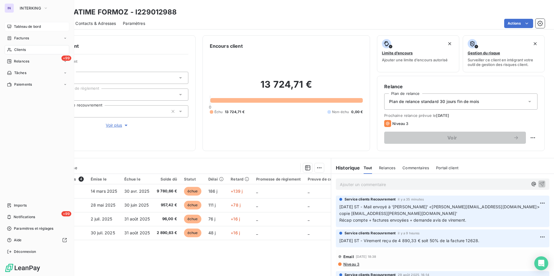
drag, startPoint x: 24, startPoint y: 28, endPoint x: 73, endPoint y: 52, distance: 54.0
click at [24, 28] on span "Tableau de bord" at bounding box center [27, 26] width 27 height 5
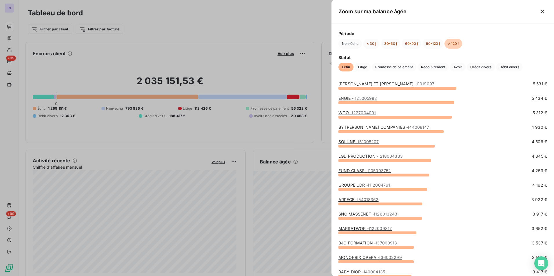
scroll to position [87, 0]
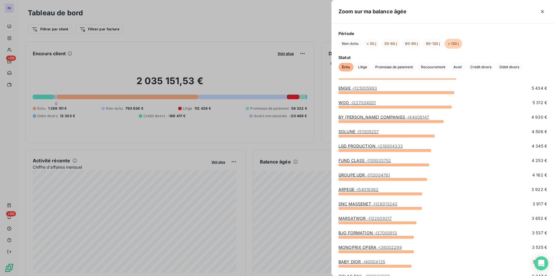
click at [363, 161] on link "FUND CLASS - I105003752" at bounding box center [364, 160] width 52 height 5
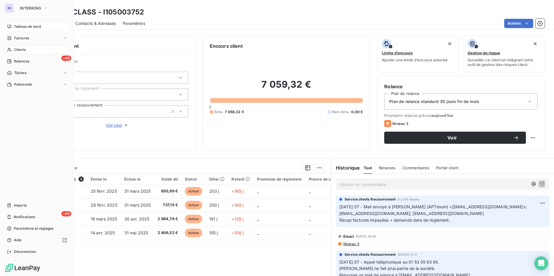
click at [17, 25] on span "Tableau de bord" at bounding box center [27, 26] width 27 height 5
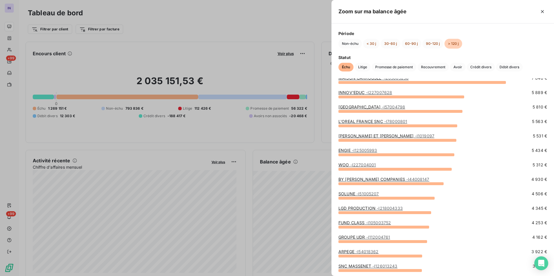
scroll to position [58, 0]
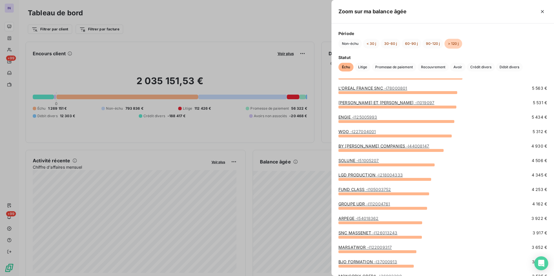
click at [366, 206] on link "GROUPE UDR - I112004761" at bounding box center [364, 204] width 52 height 5
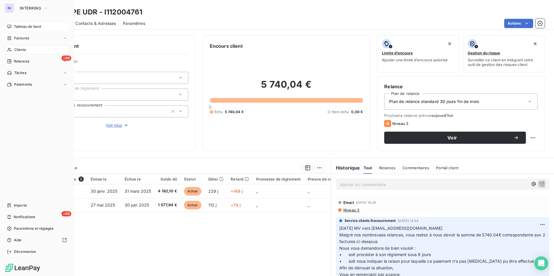
click at [24, 29] on span "Tableau de bord" at bounding box center [27, 26] width 27 height 5
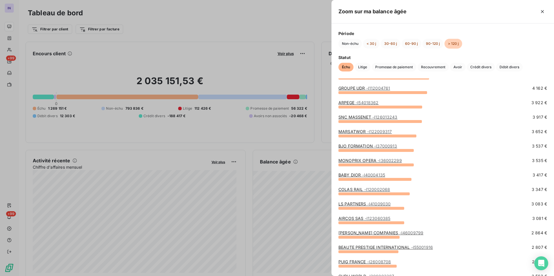
scroll to position [319, 0]
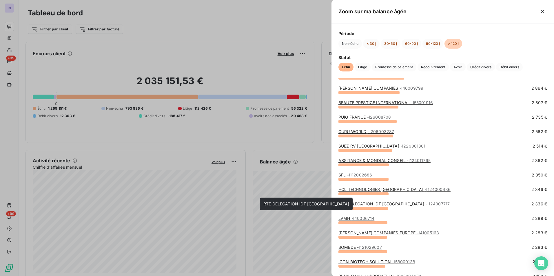
click at [369, 204] on link "RTE DELEGATION IDF NORMANDIE - I124007717" at bounding box center [393, 204] width 111 height 5
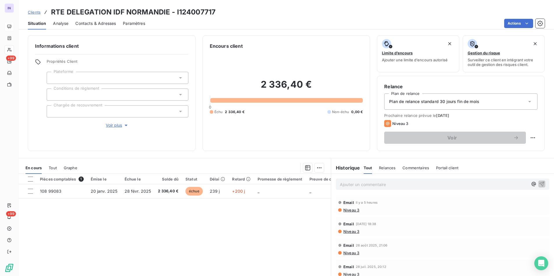
click at [113, 112] on div at bounding box center [118, 111] width 142 height 12
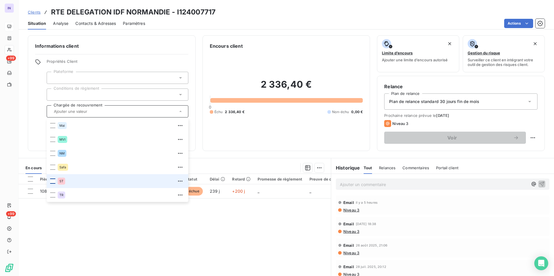
click at [53, 181] on div at bounding box center [52, 181] width 5 height 5
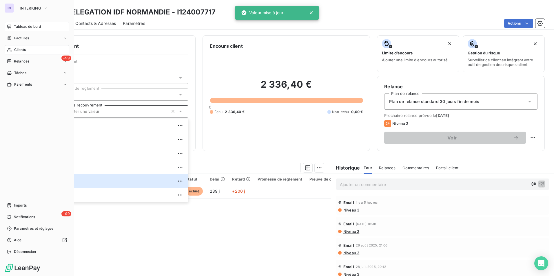
click at [20, 28] on span "Tableau de bord" at bounding box center [27, 26] width 27 height 5
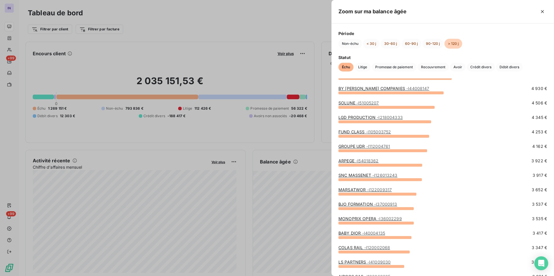
scroll to position [116, 0]
click at [367, 204] on link "BJO FORMATION - I37000913" at bounding box center [367, 204] width 59 height 5
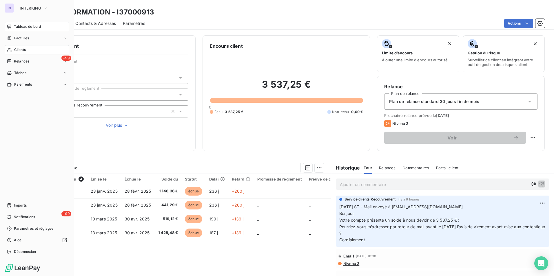
click at [14, 29] on span "Tableau de bord" at bounding box center [27, 26] width 27 height 5
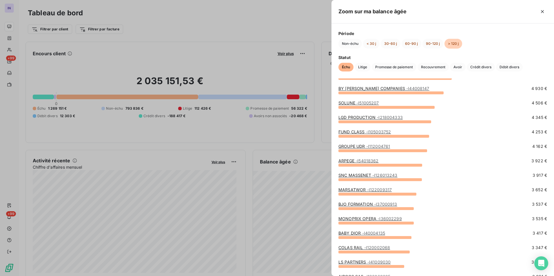
scroll to position [116, 0]
click at [362, 189] on link "MARSATWOR - I122009317" at bounding box center [364, 189] width 53 height 5
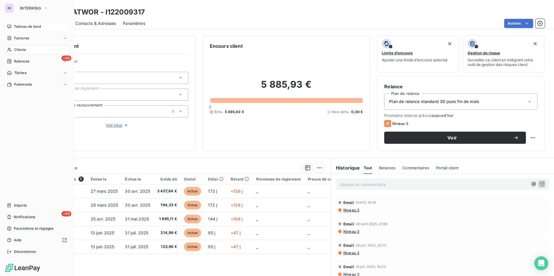
click at [22, 27] on span "Tableau de bord" at bounding box center [27, 26] width 27 height 5
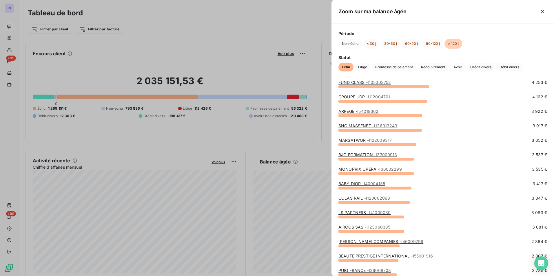
scroll to position [174, 0]
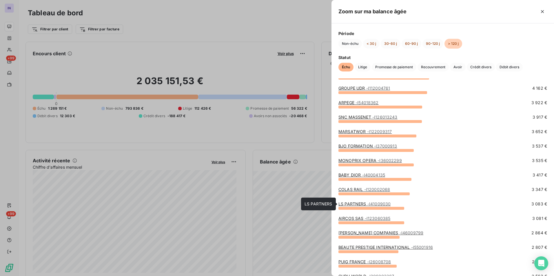
click at [372, 207] on div "LS PARTNERS - I41009030" at bounding box center [364, 204] width 52 height 6
click at [372, 204] on span "- I41009030" at bounding box center [378, 204] width 23 height 5
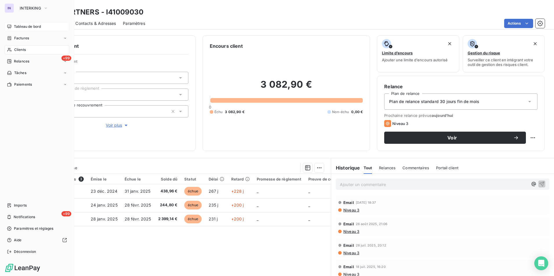
click at [21, 26] on span "Tableau de bord" at bounding box center [27, 26] width 27 height 5
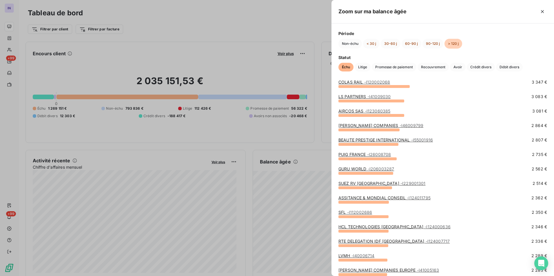
scroll to position [290, 0]
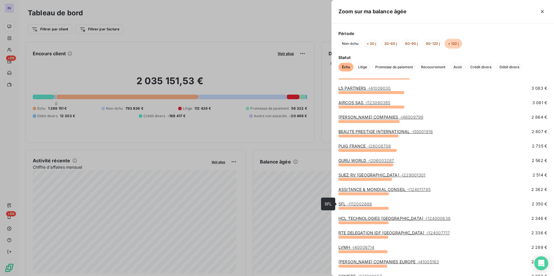
click at [354, 202] on span "- I112002686" at bounding box center [359, 204] width 25 height 5
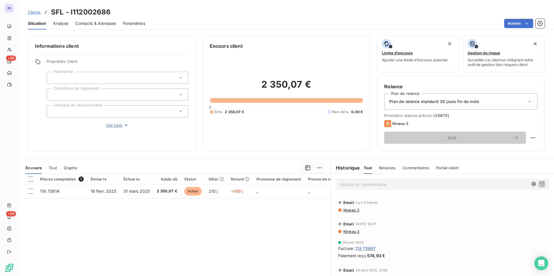
click at [80, 111] on div at bounding box center [118, 111] width 142 height 12
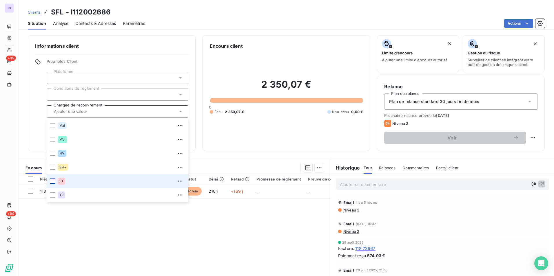
click at [51, 182] on div at bounding box center [52, 181] width 5 height 5
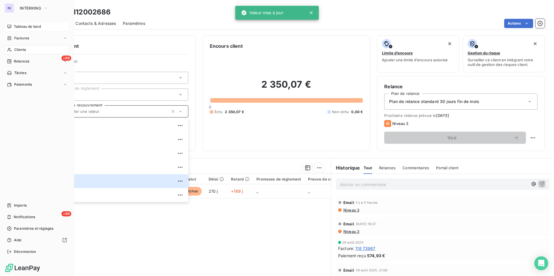
click at [17, 25] on span "Tableau de bord" at bounding box center [27, 26] width 27 height 5
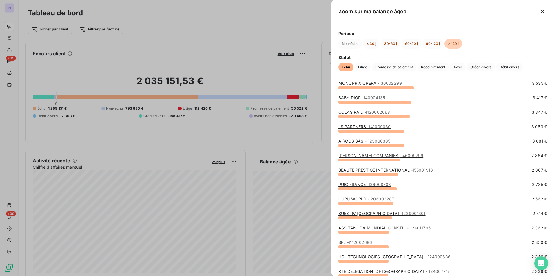
scroll to position [261, 0]
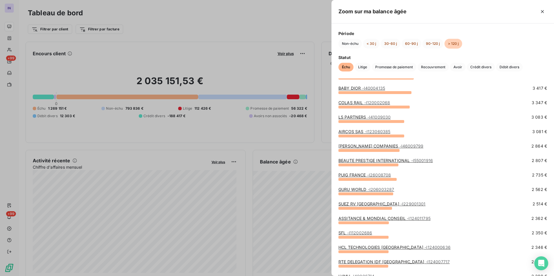
click at [365, 189] on link "GURU WORLD - I206003287" at bounding box center [366, 189] width 56 height 5
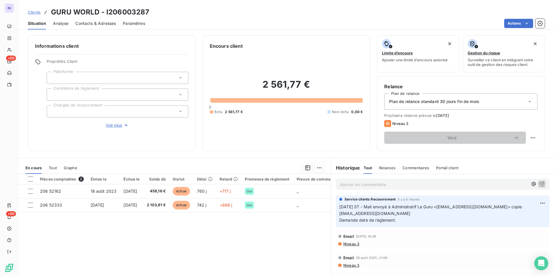
click at [59, 113] on div at bounding box center [118, 111] width 142 height 12
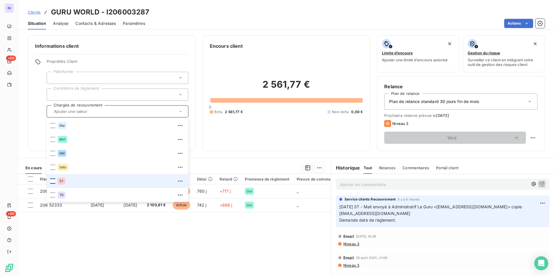
click at [54, 181] on div at bounding box center [52, 181] width 5 height 5
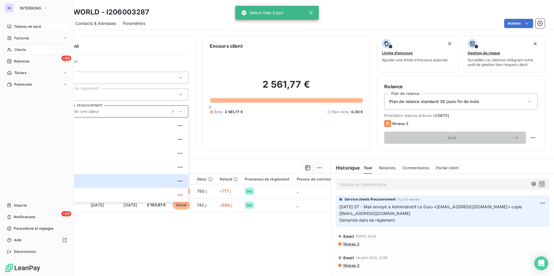
click at [28, 26] on span "Tableau de bord" at bounding box center [27, 26] width 27 height 5
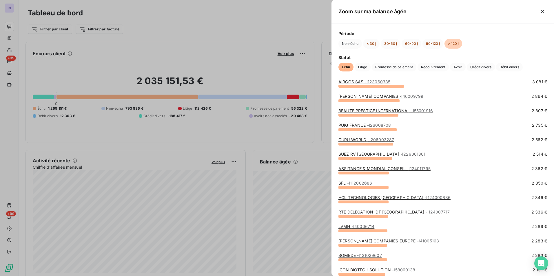
scroll to position [319, 0]
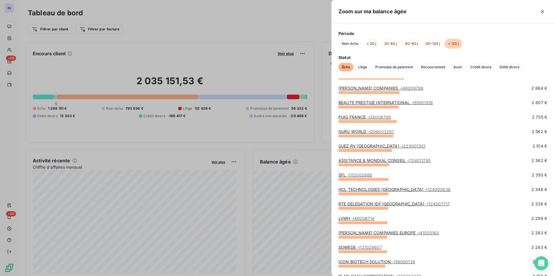
click at [364, 189] on link "HCL TECHNOLOGIES FRANCE - I124000636" at bounding box center [394, 189] width 112 height 5
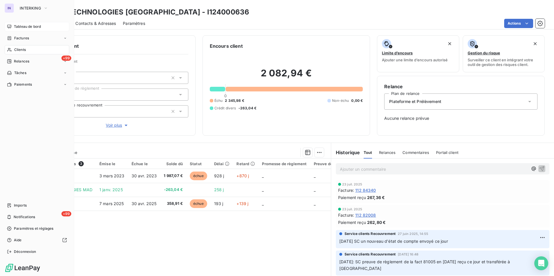
click at [25, 27] on span "Tableau de bord" at bounding box center [27, 26] width 27 height 5
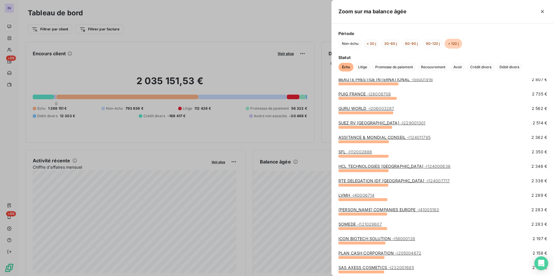
scroll to position [377, 0]
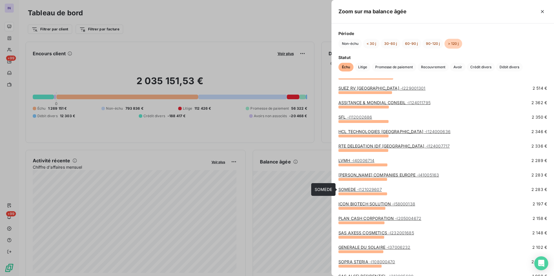
click at [367, 189] on span "- I121029607" at bounding box center [369, 189] width 25 height 5
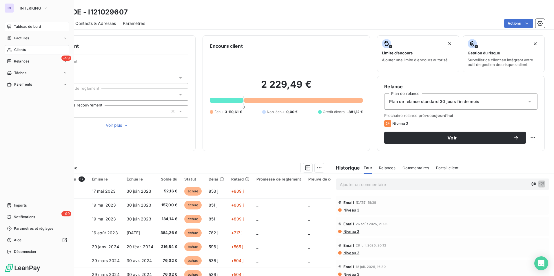
click at [17, 25] on span "Tableau de bord" at bounding box center [27, 26] width 27 height 5
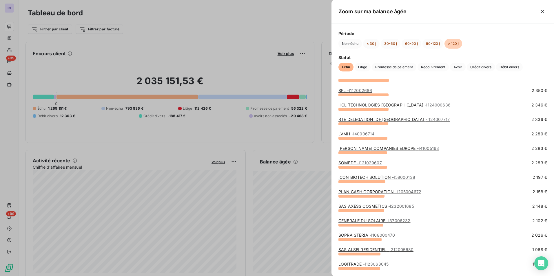
scroll to position [406, 0]
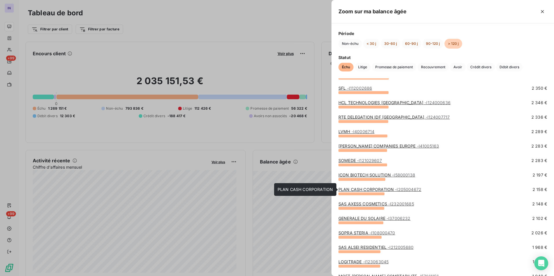
click at [372, 189] on link "PLAN CASH CORPORATION - I205004672" at bounding box center [379, 189] width 83 height 5
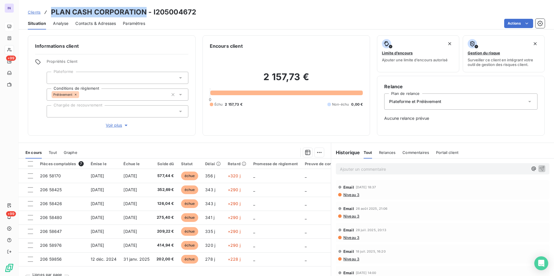
drag, startPoint x: 144, startPoint y: 12, endPoint x: 52, endPoint y: 11, distance: 91.8
click at [52, 11] on h3 "PLAN CASH CORPORATION - I205004672" at bounding box center [123, 12] width 145 height 10
copy h3 "PLAN CASH CORPORATION"
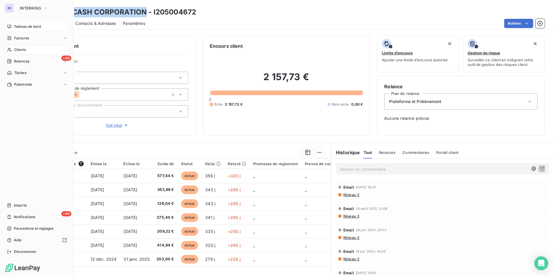
click at [28, 27] on span "Tableau de bord" at bounding box center [27, 26] width 27 height 5
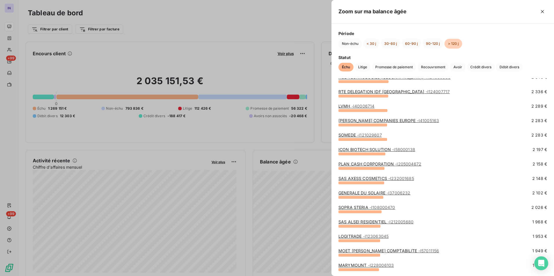
scroll to position [434, 0]
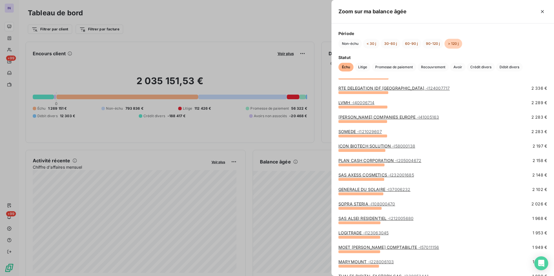
click at [366, 175] on link "SAS AXESS COSMETICS - I232001685" at bounding box center [376, 175] width 76 height 5
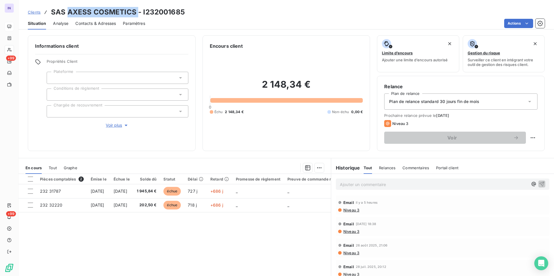
drag, startPoint x: 136, startPoint y: 12, endPoint x: 68, endPoint y: 9, distance: 67.3
click at [68, 9] on h3 "SAS AXESS COSMETICS - I232001685" at bounding box center [118, 12] width 134 height 10
copy h3 "AXESS COSMETICS"
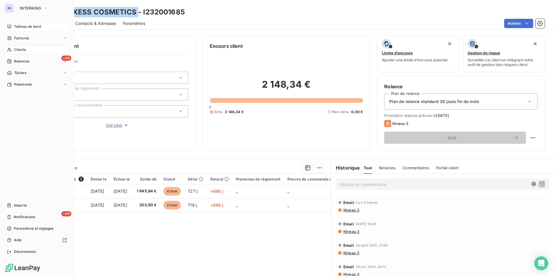
drag, startPoint x: 27, startPoint y: 24, endPoint x: 27, endPoint y: 27, distance: 3.2
click at [27, 24] on div "Tableau de bord" at bounding box center [37, 26] width 65 height 9
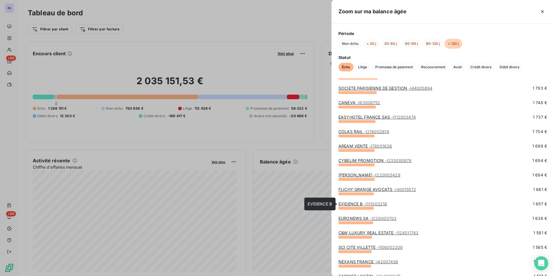
scroll to position [579, 0]
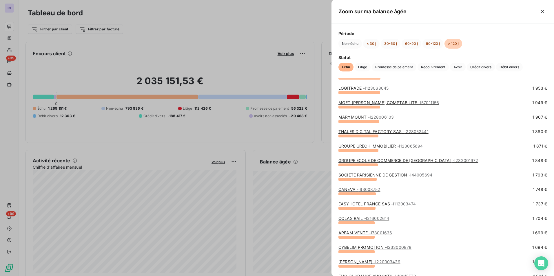
click at [357, 190] on span "- I63008752" at bounding box center [369, 189] width 24 height 5
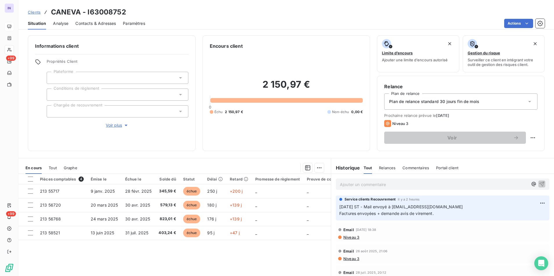
click at [66, 112] on div at bounding box center [118, 111] width 142 height 12
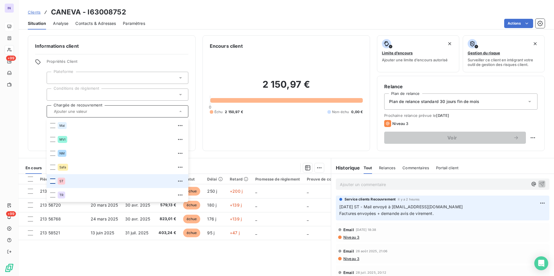
drag, startPoint x: 53, startPoint y: 181, endPoint x: 37, endPoint y: 165, distance: 22.5
click at [52, 181] on div at bounding box center [52, 181] width 5 height 5
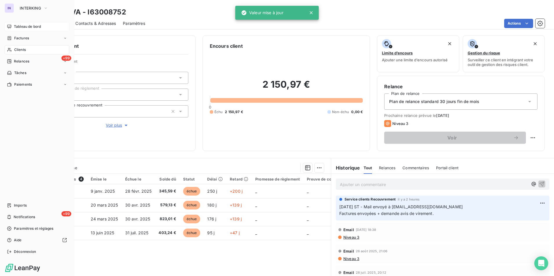
click at [19, 26] on span "Tableau de bord" at bounding box center [27, 26] width 27 height 5
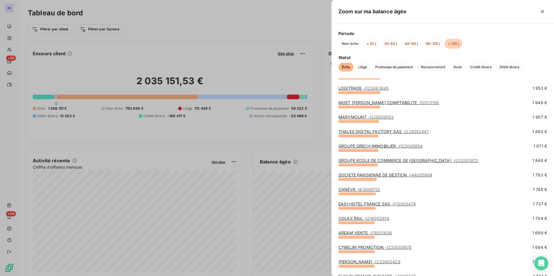
scroll to position [521, 0]
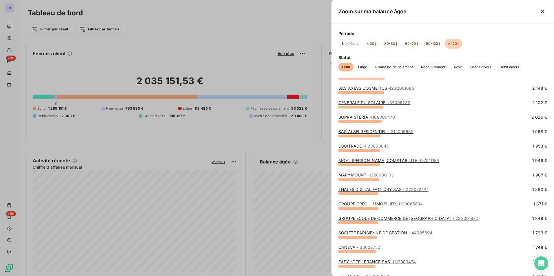
click at [362, 176] on link "MARYMOUNT - I228006103" at bounding box center [365, 175] width 55 height 5
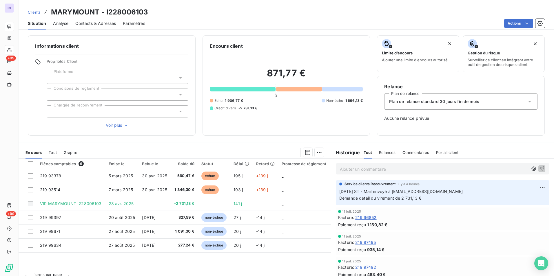
click at [112, 111] on div at bounding box center [118, 111] width 142 height 12
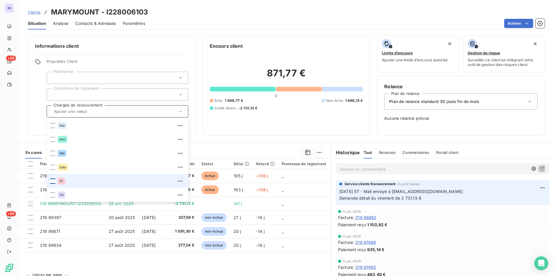
click at [53, 182] on div at bounding box center [52, 181] width 5 height 5
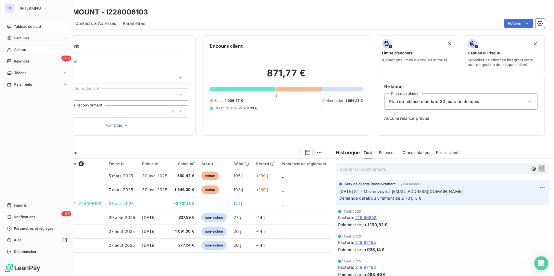
click at [23, 29] on div "Tableau de bord" at bounding box center [37, 26] width 65 height 9
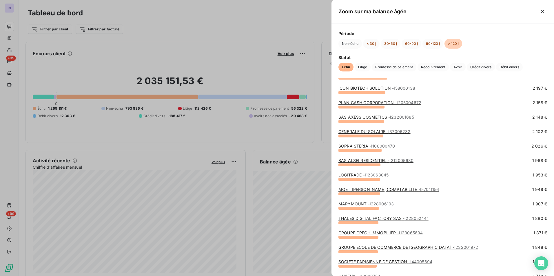
scroll to position [521, 0]
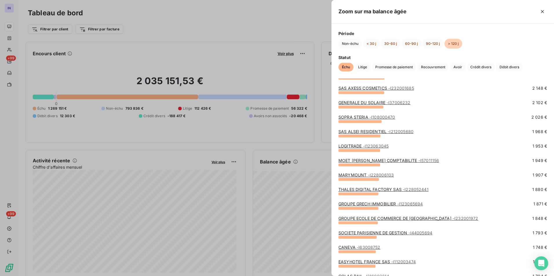
click at [385, 189] on link "THALES DIGITAL FACTORY SAS - I228052441" at bounding box center [383, 189] width 90 height 5
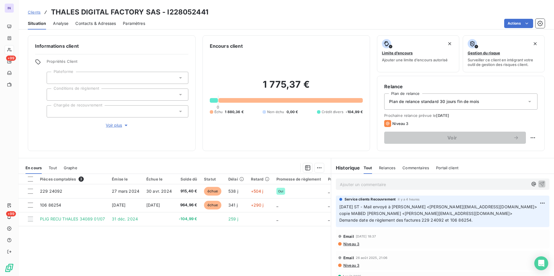
click at [106, 110] on div at bounding box center [118, 111] width 142 height 12
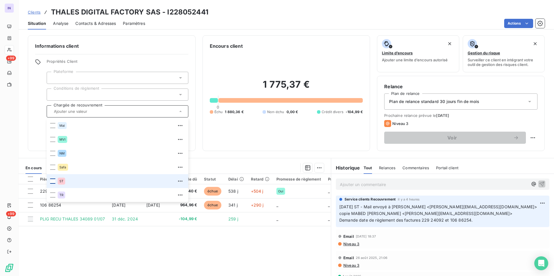
click at [52, 181] on div at bounding box center [52, 181] width 5 height 5
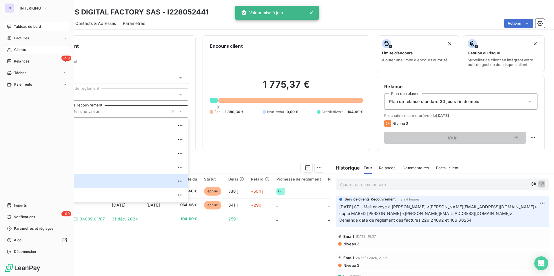
click at [22, 26] on span "Tableau de bord" at bounding box center [27, 26] width 27 height 5
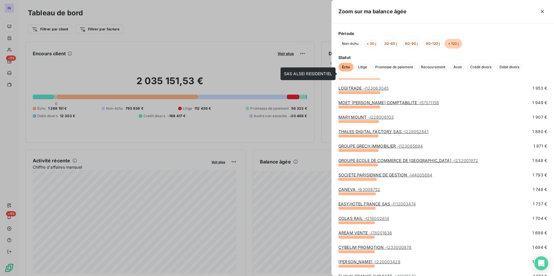
scroll to position [695, 0]
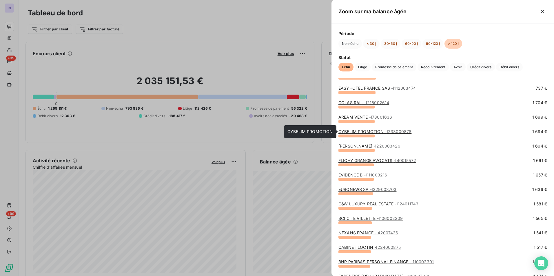
click at [359, 132] on link "CYBELIM PROMOTION - I233000878" at bounding box center [374, 131] width 73 height 5
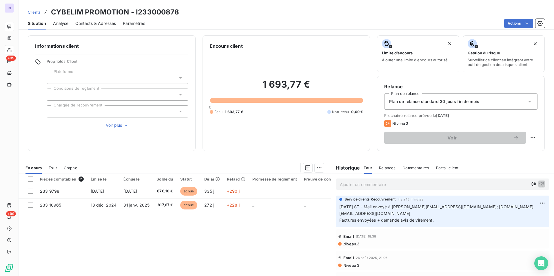
click at [95, 109] on div at bounding box center [118, 111] width 142 height 12
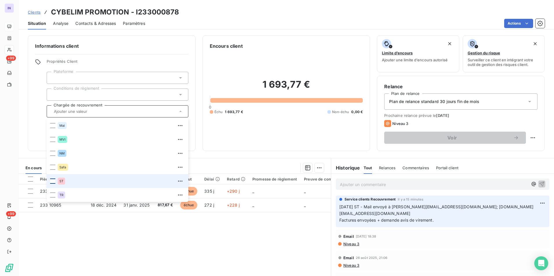
click at [51, 181] on div at bounding box center [52, 181] width 5 height 5
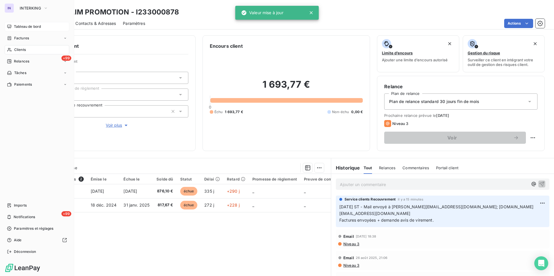
click at [22, 26] on span "Tableau de bord" at bounding box center [27, 26] width 27 height 5
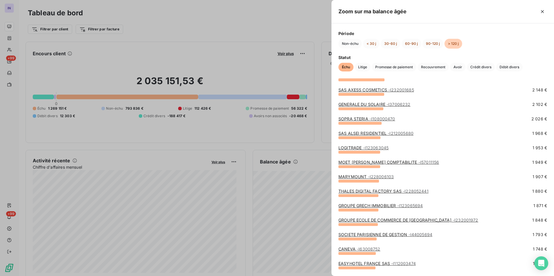
scroll to position [521, 0]
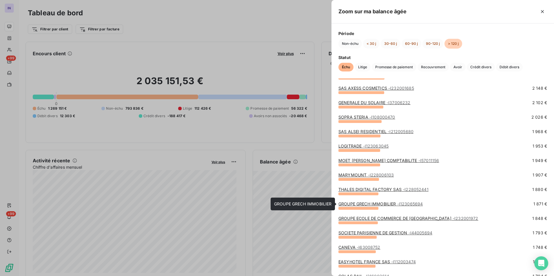
click at [375, 202] on link "GROUPE GRECH IMMOBILIER - I123065694" at bounding box center [380, 204] width 84 height 5
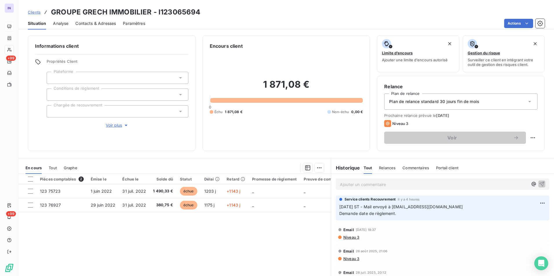
click at [94, 111] on div at bounding box center [118, 111] width 142 height 12
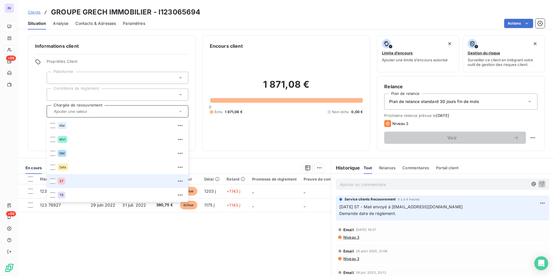
click at [49, 181] on li "ST" at bounding box center [118, 181] width 142 height 14
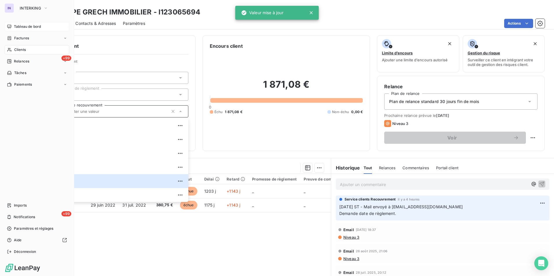
click at [24, 28] on span "Tableau de bord" at bounding box center [27, 26] width 27 height 5
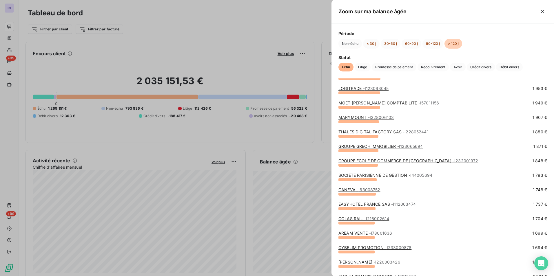
scroll to position [579, 0]
click at [400, 173] on link "SOCIETE PARISIENNE DE GESTION - I44005694" at bounding box center [385, 175] width 94 height 5
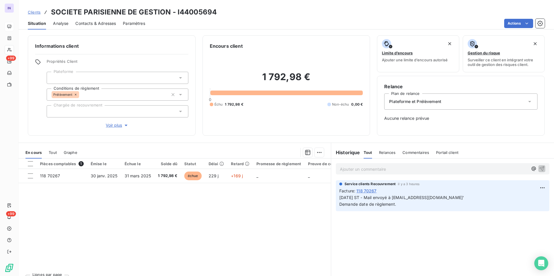
click at [98, 111] on div at bounding box center [118, 111] width 142 height 12
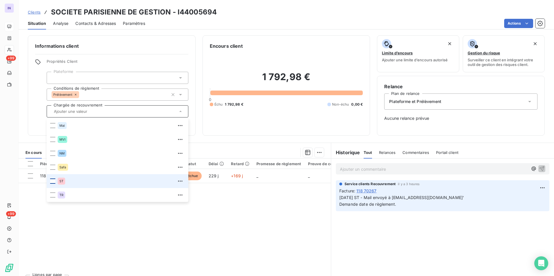
click at [51, 182] on div at bounding box center [52, 181] width 5 height 5
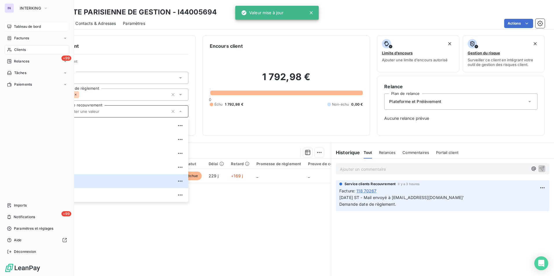
click at [23, 25] on span "Tableau de bord" at bounding box center [27, 26] width 27 height 5
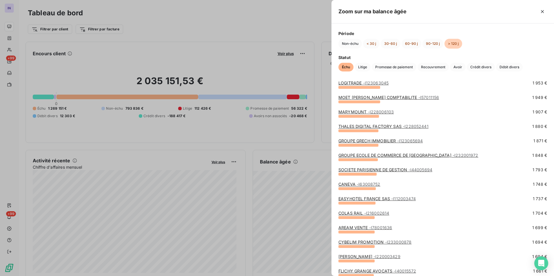
scroll to position [637, 0]
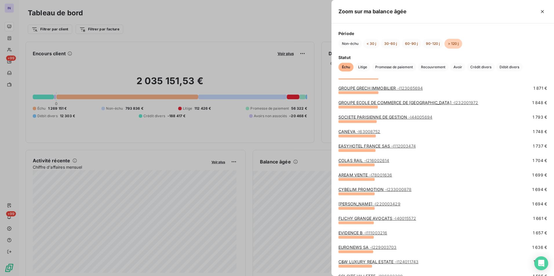
click at [368, 175] on link "AREAM VENTE - I78001636" at bounding box center [365, 175] width 54 height 5
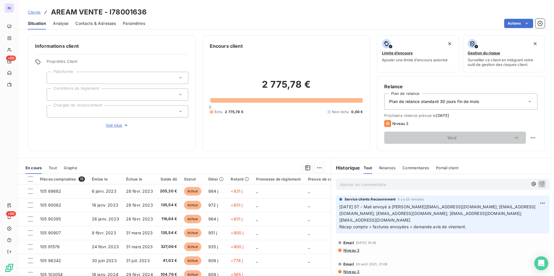
click at [128, 111] on div at bounding box center [118, 111] width 142 height 12
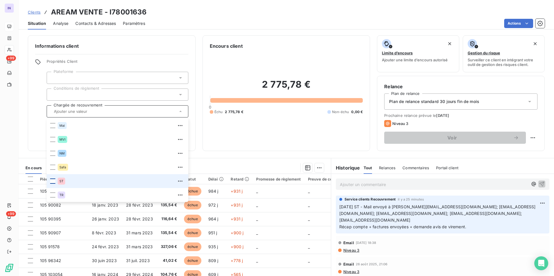
click at [53, 181] on div at bounding box center [52, 181] width 5 height 5
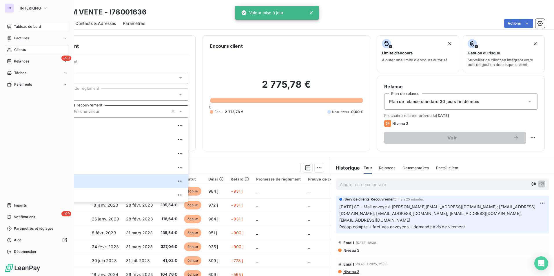
click at [15, 26] on span "Tableau de bord" at bounding box center [27, 26] width 27 height 5
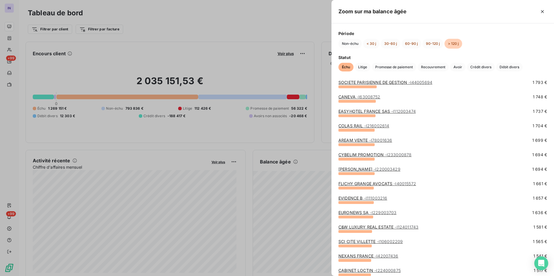
scroll to position [666, 0]
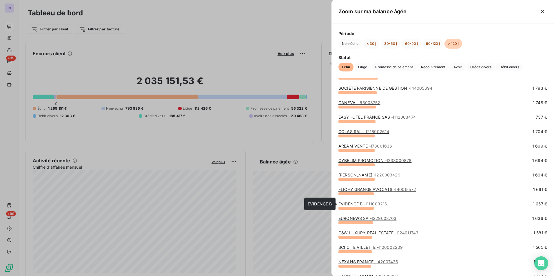
click at [357, 203] on link "EVIDENCE B - I111003216" at bounding box center [362, 204] width 49 height 5
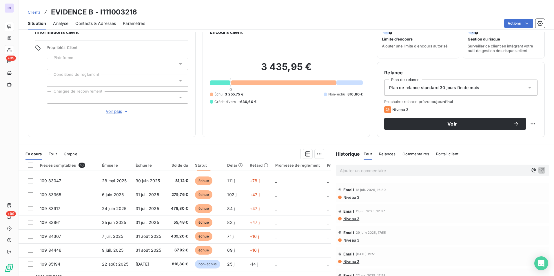
scroll to position [27, 0]
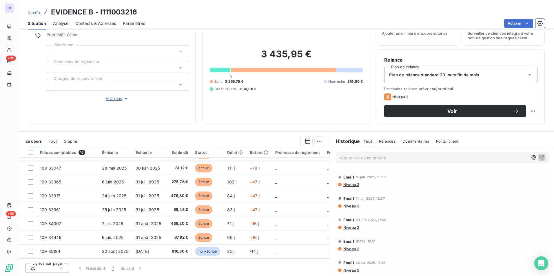
click at [147, 11] on div "Clients EVIDENCE B - I111003216" at bounding box center [286, 12] width 535 height 10
drag, startPoint x: 141, startPoint y: 11, endPoint x: 103, endPoint y: 9, distance: 38.3
click at [103, 9] on div "Clients EVIDENCE B - I111003216" at bounding box center [286, 12] width 535 height 10
copy h3 "111003216"
click at [94, 21] on span "Contacts & Adresses" at bounding box center [95, 24] width 41 height 6
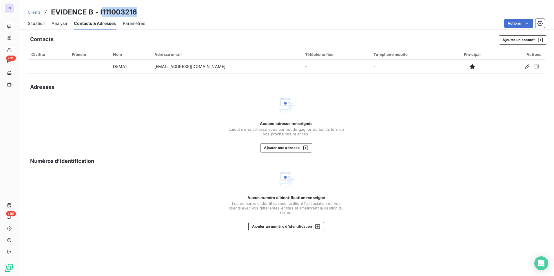
drag, startPoint x: 40, startPoint y: 22, endPoint x: 45, endPoint y: 30, distance: 9.6
click at [40, 22] on span "Situation" at bounding box center [36, 24] width 17 height 6
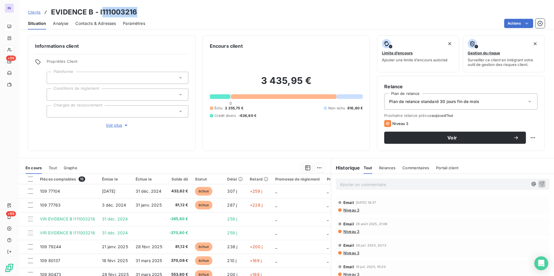
click at [139, 11] on div "Clients EVIDENCE B - I111003216" at bounding box center [286, 12] width 535 height 10
click at [72, 11] on h3 "EVIDENCE B - I111003216" at bounding box center [94, 12] width 86 height 10
drag, startPoint x: 138, startPoint y: 12, endPoint x: 52, endPoint y: 15, distance: 85.5
click at [52, 15] on div "Clients EVIDENCE B - I111003216" at bounding box center [286, 12] width 535 height 10
copy h3 "EVIDENCE B - I111003216"
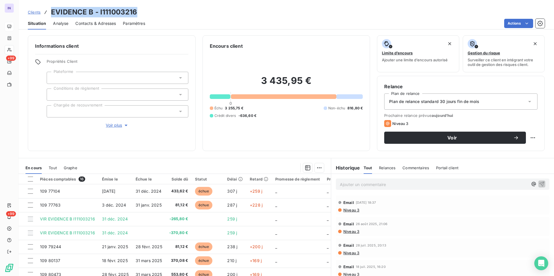
click at [94, 23] on span "Contacts & Adresses" at bounding box center [95, 24] width 41 height 6
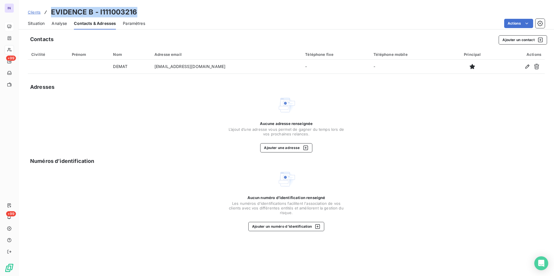
click at [34, 24] on span "Situation" at bounding box center [36, 24] width 17 height 6
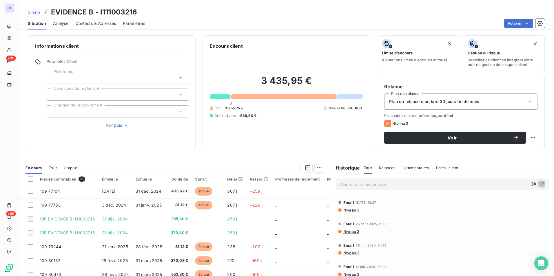
click at [363, 188] on div "Ajouter un commentaire ﻿" at bounding box center [442, 184] width 213 height 11
click at [363, 183] on p "Ajouter un commentaire ﻿" at bounding box center [434, 184] width 188 height 7
click at [422, 185] on p "[DATE] ST - Mail envoyé à" at bounding box center [434, 184] width 188 height 7
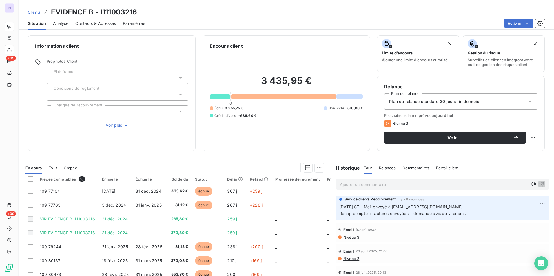
click at [529, 136] on html "IN +99 +99 Clients EVIDENCE B - I111003216 Situation Analyse Contacts & Adresse…" at bounding box center [277, 138] width 554 height 276
click at [516, 149] on div "Replanifier cette action" at bounding box center [504, 150] width 52 height 9
select select "8"
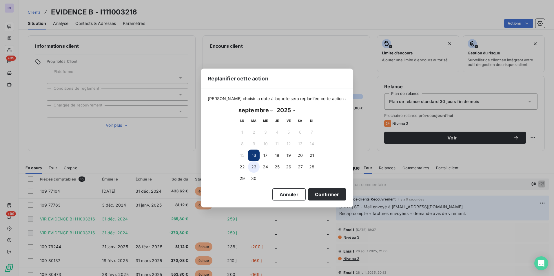
click at [254, 167] on button "23" at bounding box center [254, 167] width 12 height 12
click at [326, 193] on button "Confirmer" at bounding box center [327, 195] width 38 height 12
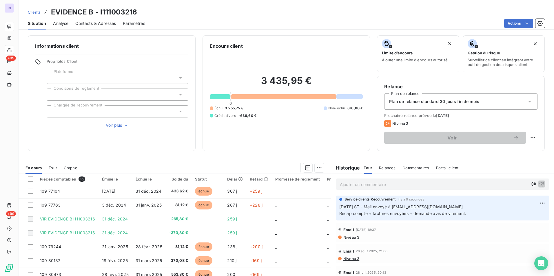
drag, startPoint x: 130, startPoint y: 111, endPoint x: 116, endPoint y: 116, distance: 14.8
click at [130, 111] on div at bounding box center [118, 111] width 142 height 12
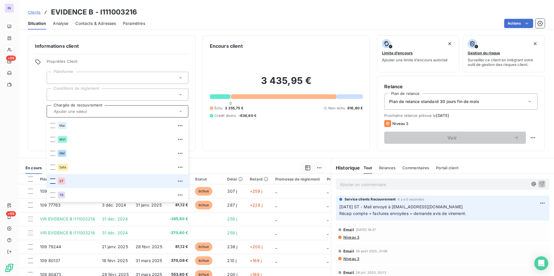
click at [53, 183] on div at bounding box center [52, 181] width 5 height 5
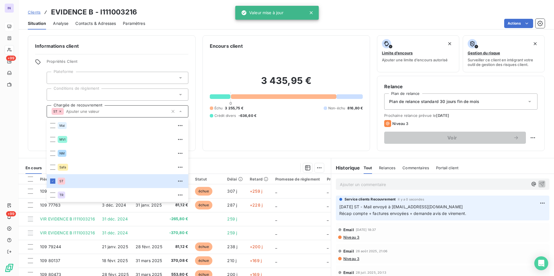
click at [220, 145] on div "Encours client 3 435,95 € 0 Échu 3 255,75 € Non-échu 816,80 € Crédit divers -63…" at bounding box center [286, 93] width 168 height 116
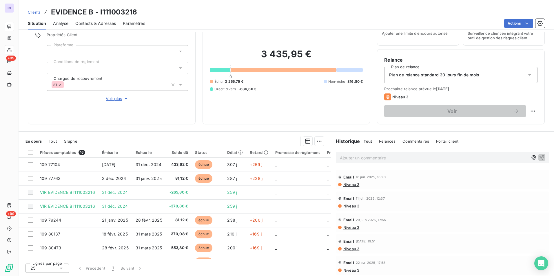
click at [109, 98] on span "Voir plus" at bounding box center [117, 99] width 23 height 6
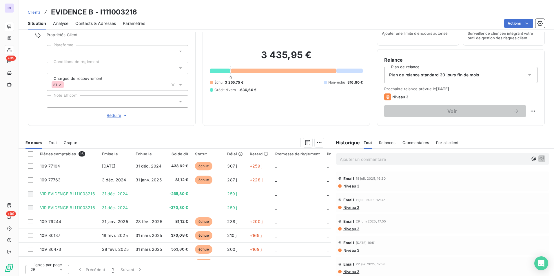
click at [87, 101] on div at bounding box center [118, 102] width 142 height 12
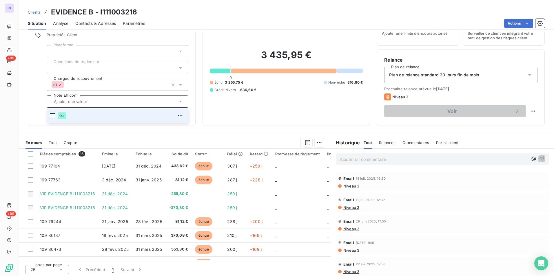
click at [54, 115] on div at bounding box center [52, 115] width 5 height 5
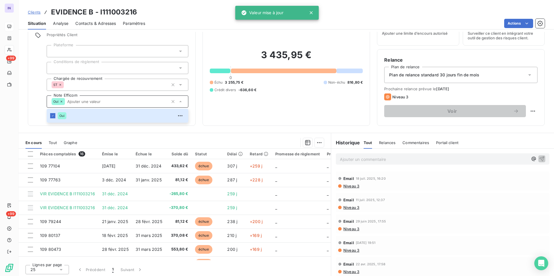
click at [286, 121] on div "Encours client 3 435,95 € 0 Échu 3 255,75 € Non-échu 816,80 € Crédit divers -63…" at bounding box center [286, 67] width 168 height 117
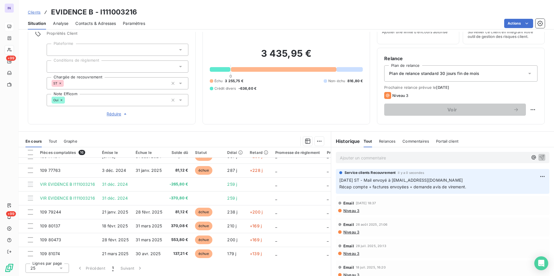
scroll to position [0, 0]
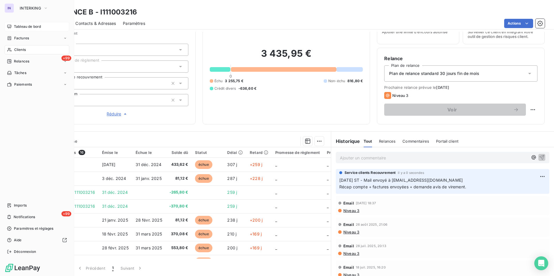
click at [25, 28] on span "Tableau de bord" at bounding box center [27, 26] width 27 height 5
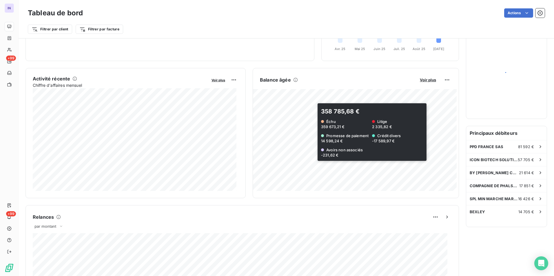
scroll to position [87, 0]
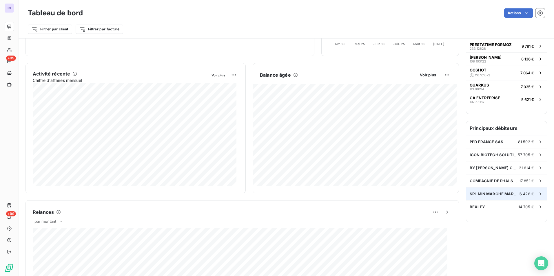
click at [502, 194] on span "SPL MIN MARCHE MARSEILLE MEDITERRAN" at bounding box center [494, 194] width 48 height 5
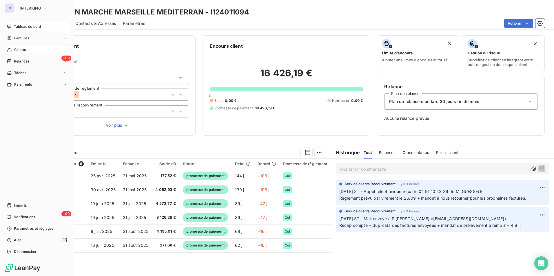
drag, startPoint x: 15, startPoint y: 49, endPoint x: 59, endPoint y: 48, distance: 43.8
click at [15, 49] on span "Clients" at bounding box center [20, 49] width 12 height 5
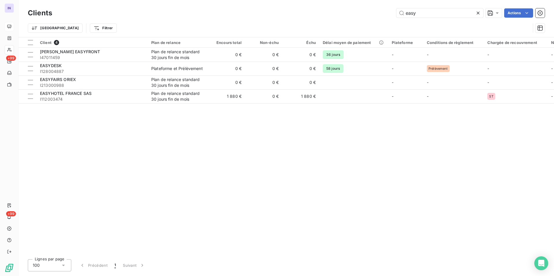
drag, startPoint x: 387, startPoint y: 10, endPoint x: 347, endPoint y: 9, distance: 40.0
click at [348, 9] on div "easy Actions" at bounding box center [301, 12] width 485 height 9
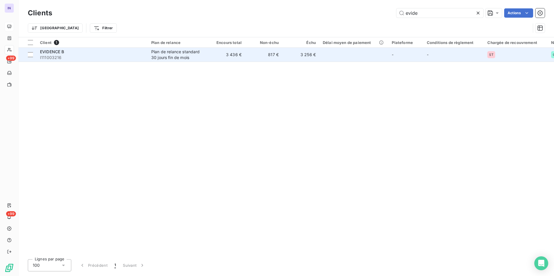
type input "evide"
click at [85, 53] on div "EVIDENCE B" at bounding box center [92, 52] width 104 height 6
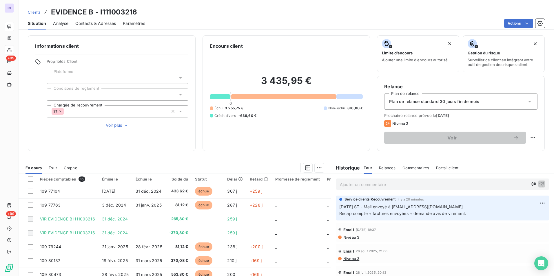
click at [110, 125] on span "Voir plus" at bounding box center [117, 126] width 23 height 6
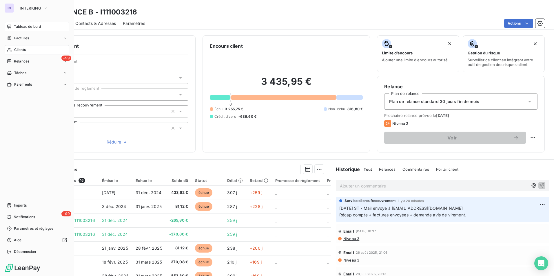
click at [20, 27] on span "Tableau de bord" at bounding box center [27, 26] width 27 height 5
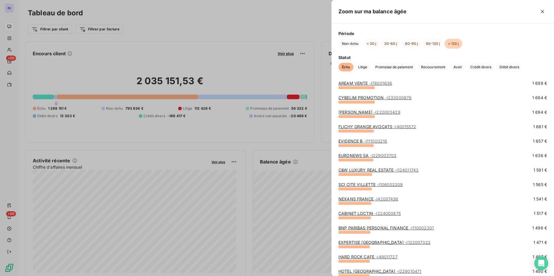
scroll to position [724, 0]
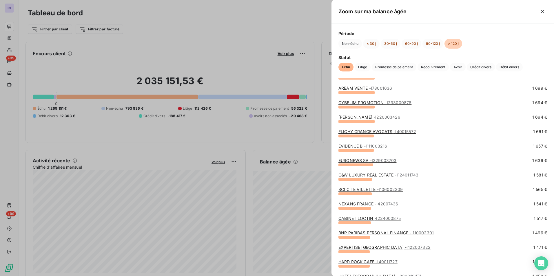
click at [357, 161] on link "EURONEWS SA - I229003703" at bounding box center [367, 160] width 58 height 5
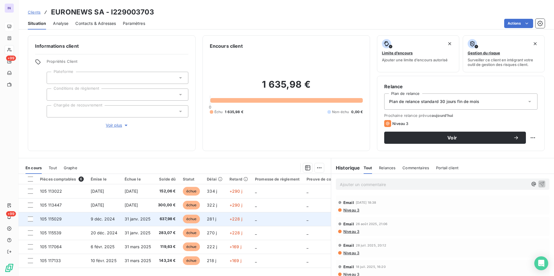
scroll to position [27, 0]
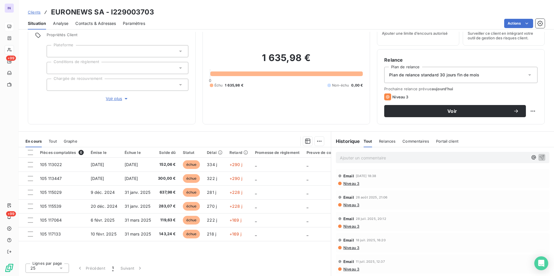
drag, startPoint x: 155, startPoint y: 12, endPoint x: 164, endPoint y: 12, distance: 9.0
click at [155, 12] on div "Clients EURONEWS SA - I229003703" at bounding box center [286, 12] width 535 height 10
drag, startPoint x: 112, startPoint y: 11, endPoint x: 50, endPoint y: 11, distance: 61.7
click at [50, 11] on div "Clients EURONEWS SA - I229003703" at bounding box center [286, 12] width 535 height 10
copy h3 "EURONEWS SA - I229003703"
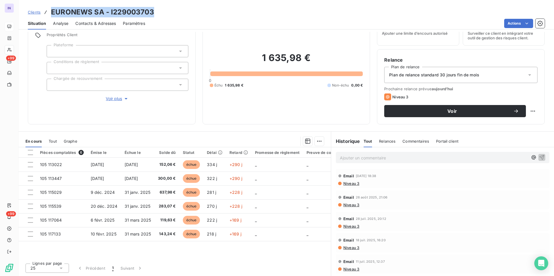
drag, startPoint x: 101, startPoint y: 21, endPoint x: 101, endPoint y: 29, distance: 7.2
click at [101, 21] on span "Contacts & Adresses" at bounding box center [95, 24] width 41 height 6
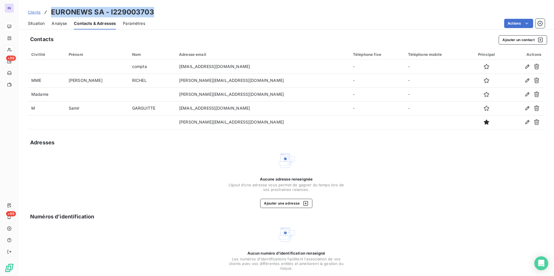
click at [37, 20] on div "Situation" at bounding box center [36, 23] width 17 height 12
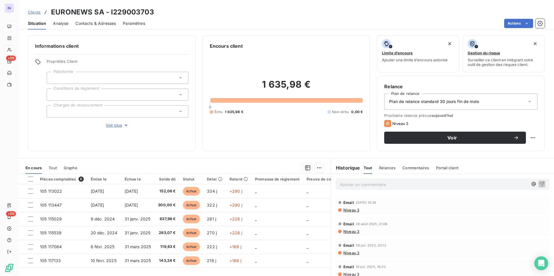
click at [357, 182] on p "Ajouter un commentaire ﻿" at bounding box center [434, 184] width 188 height 7
click at [407, 185] on p "[DATE] ST - Mail envoyé à" at bounding box center [434, 184] width 188 height 7
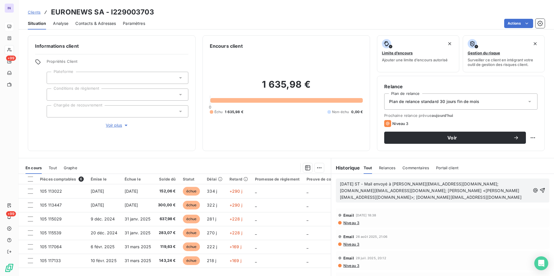
click at [354, 201] on p "16/09/2025 ST - Mail envoyé à sophie.ackerman@euronews.com; cecile.seng@ext.eur…" at bounding box center [435, 191] width 190 height 20
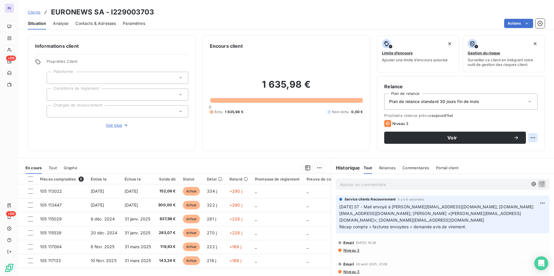
click at [527, 139] on html "IN +99 +99 Clients EURONEWS SA - I229003703 Situation Analyse Contacts & Adress…" at bounding box center [277, 138] width 554 height 276
click at [495, 152] on div "Replanifier cette action" at bounding box center [504, 150] width 52 height 9
select select "8"
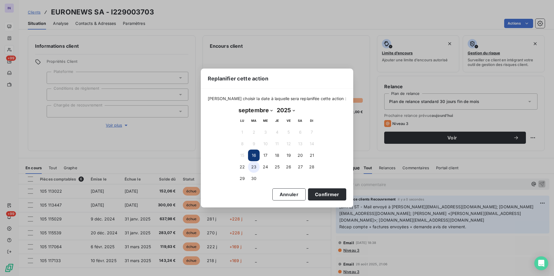
click at [255, 168] on button "23" at bounding box center [254, 167] width 12 height 12
drag, startPoint x: 324, startPoint y: 194, endPoint x: 136, endPoint y: 125, distance: 200.3
click at [323, 194] on button "Confirmer" at bounding box center [327, 195] width 38 height 12
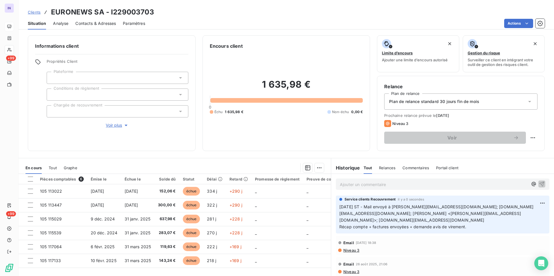
click at [81, 108] on div at bounding box center [118, 111] width 142 height 12
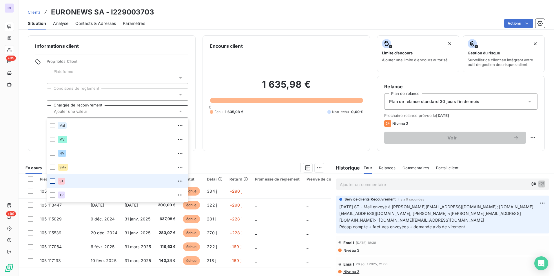
click at [52, 182] on div at bounding box center [52, 181] width 5 height 5
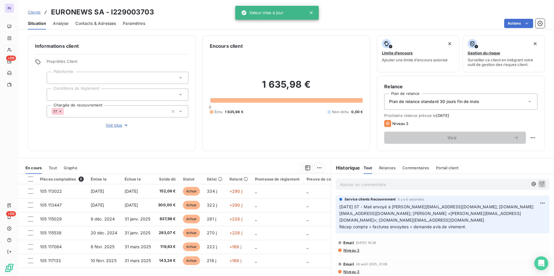
click at [232, 157] on div "Informations client Propriétés Client Plateforme Conditions de règlement Chargé…" at bounding box center [286, 154] width 535 height 244
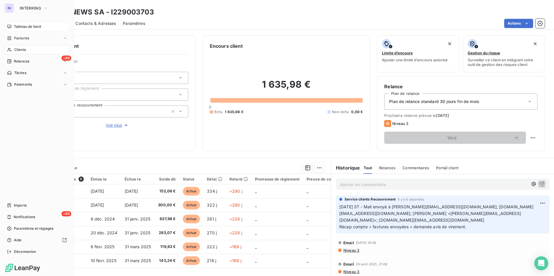
click at [24, 27] on span "Tableau de bord" at bounding box center [27, 26] width 27 height 5
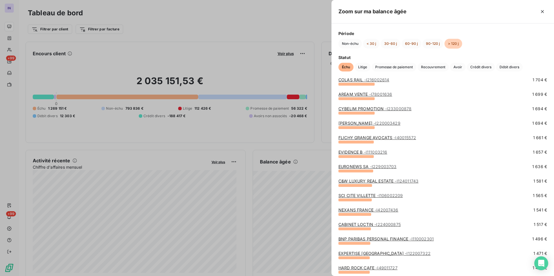
scroll to position [753, 0]
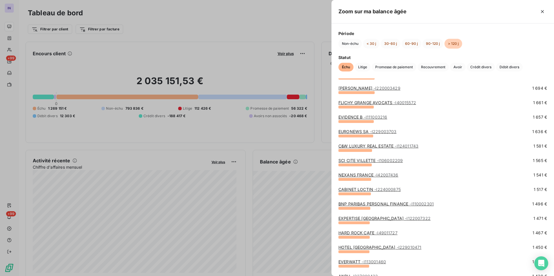
click at [386, 147] on link "C&W LUXURY REAL ESTATE - I124011743" at bounding box center [378, 146] width 80 height 5
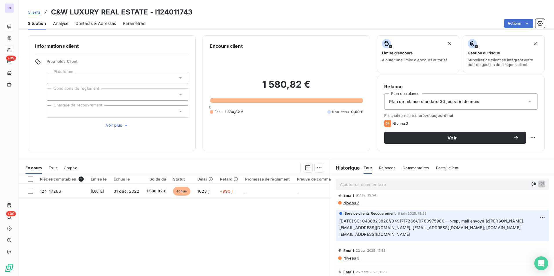
scroll to position [126, 0]
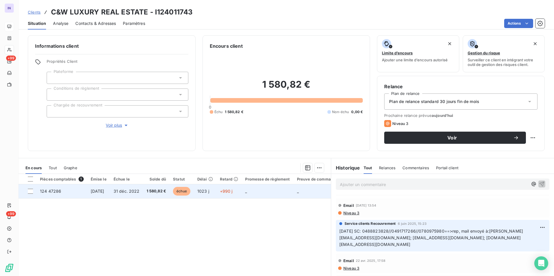
click at [75, 193] on td "124 47286" at bounding box center [61, 192] width 51 height 14
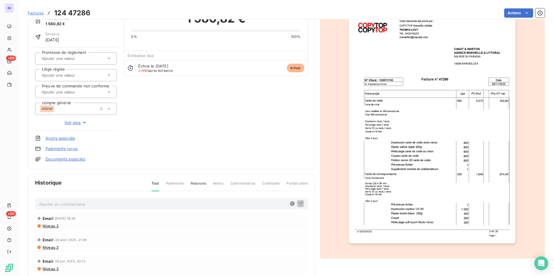
scroll to position [72, 0]
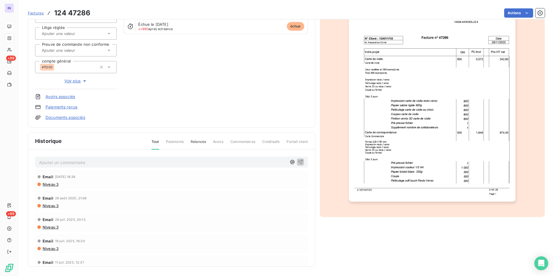
click at [65, 116] on link "Documents associés" at bounding box center [65, 118] width 40 height 6
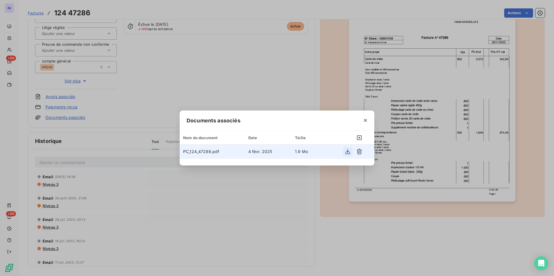
click at [349, 150] on icon "button" at bounding box center [348, 152] width 6 height 6
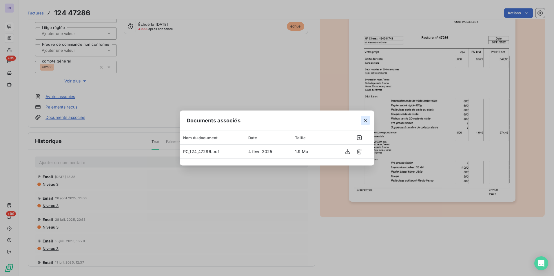
click at [366, 118] on icon "button" at bounding box center [365, 121] width 6 height 6
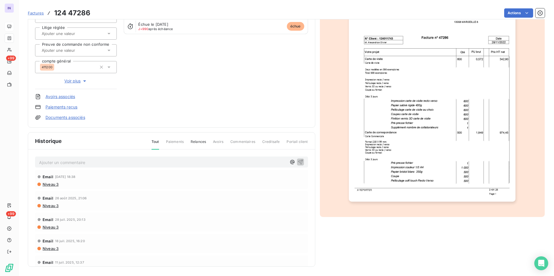
scroll to position [0, 0]
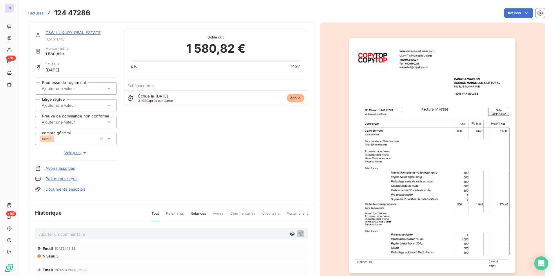
click at [87, 35] on link "C&W LUXURY REAL ESTATE" at bounding box center [72, 32] width 55 height 5
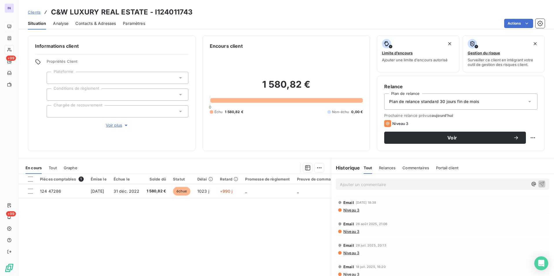
scroll to position [145, 0]
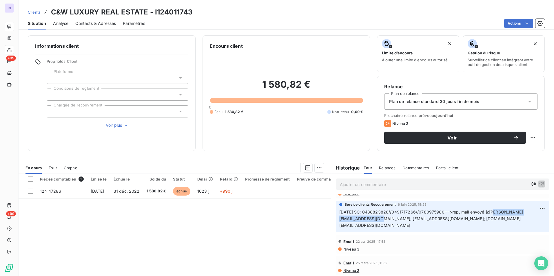
drag, startPoint x: 404, startPoint y: 220, endPoint x: 341, endPoint y: 218, distance: 63.2
click at [341, 218] on span "06.06.25 SC: 0488823828//0491717266//0780975980==>rep, mail envoyé à:o.alexandr…" at bounding box center [431, 219] width 184 height 18
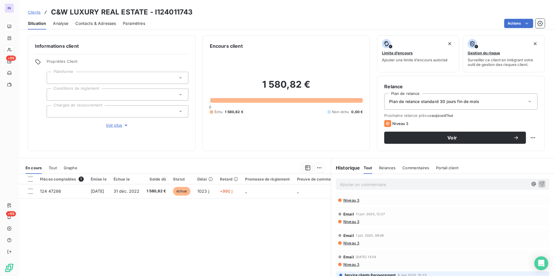
scroll to position [0, 0]
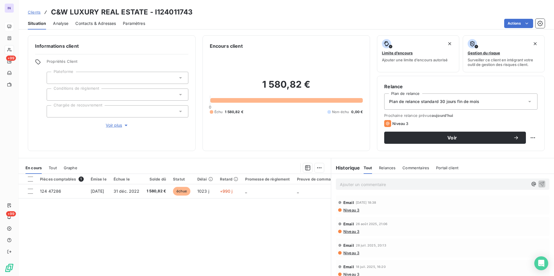
click at [361, 183] on p "Ajouter un commentaire ﻿" at bounding box center [434, 184] width 188 height 7
click at [419, 185] on p "[DATE] ST - Mail envoyé à" at bounding box center [434, 184] width 188 height 7
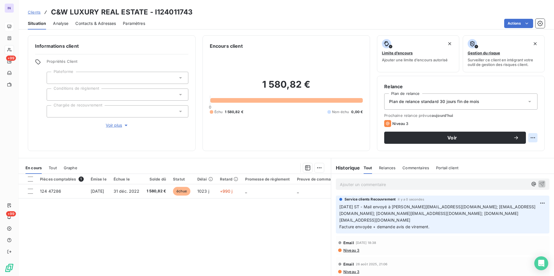
click at [527, 138] on html "IN +99 +99 Clients C&W LUXURY REAL ESTATE - I124011743 Situation Analyse Contac…" at bounding box center [277, 138] width 554 height 276
click at [496, 152] on div "Replanifier cette action" at bounding box center [504, 150] width 52 height 9
select select "8"
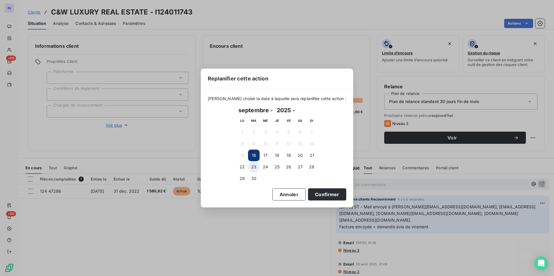
drag, startPoint x: 255, startPoint y: 163, endPoint x: 329, endPoint y: 195, distance: 80.7
click at [255, 163] on button "23" at bounding box center [254, 167] width 12 height 12
click at [330, 196] on button "Confirmer" at bounding box center [327, 195] width 38 height 12
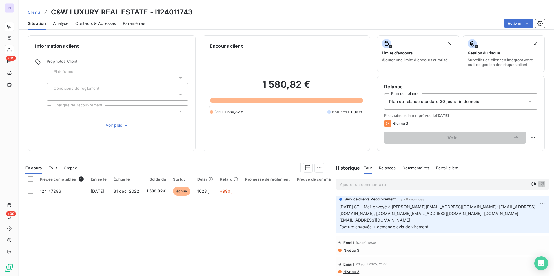
click at [111, 115] on div at bounding box center [118, 111] width 142 height 12
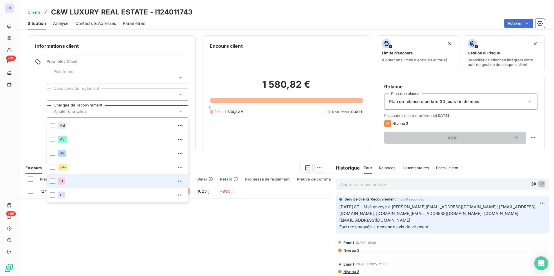
drag, startPoint x: 52, startPoint y: 182, endPoint x: 80, endPoint y: 176, distance: 29.3
click at [52, 182] on div at bounding box center [52, 181] width 5 height 5
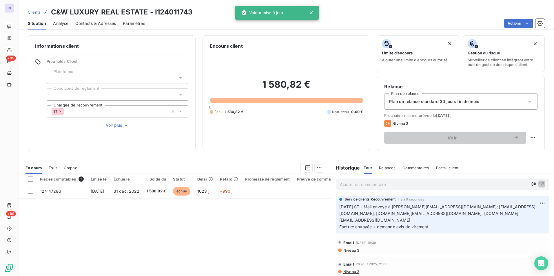
click at [198, 150] on div "Informations client Propriétés Client Plateforme Conditions de règlement Chargé…" at bounding box center [286, 93] width 535 height 116
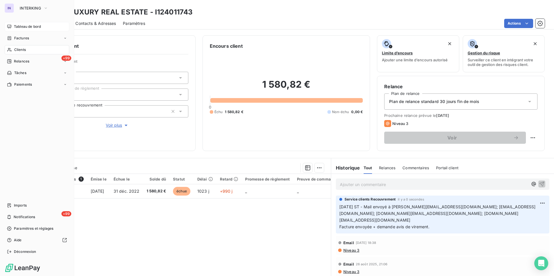
drag, startPoint x: 28, startPoint y: 25, endPoint x: 42, endPoint y: 31, distance: 14.5
click at [28, 25] on span "Tableau de bord" at bounding box center [27, 26] width 27 height 5
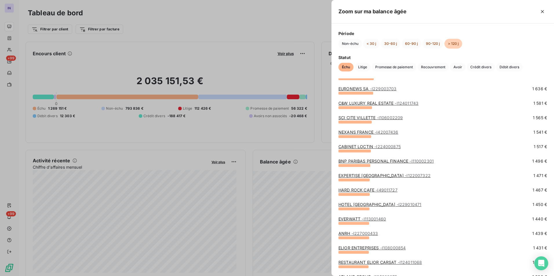
scroll to position [782, 0]
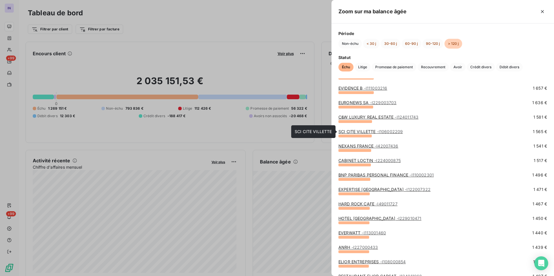
click at [358, 132] on link "SCI CITE VILLETTE - I106002209" at bounding box center [370, 131] width 64 height 5
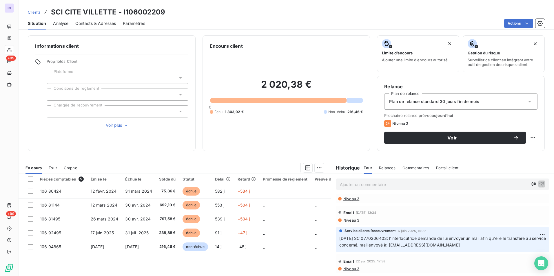
scroll to position [118, 0]
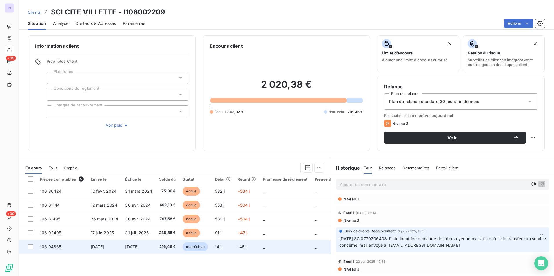
click at [97, 247] on span "[DATE]" at bounding box center [98, 246] width 14 height 5
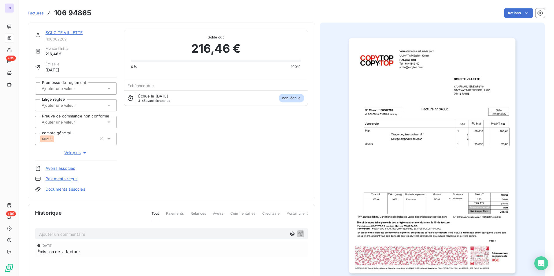
click at [75, 190] on link "Documents associés" at bounding box center [65, 190] width 40 height 6
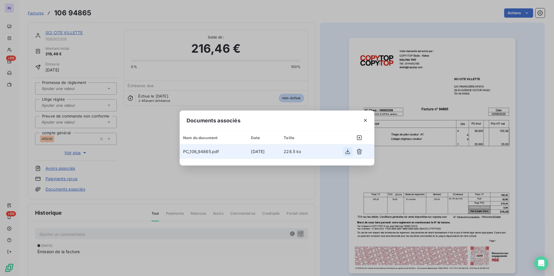
click at [348, 151] on icon "button" at bounding box center [348, 152] width 6 height 6
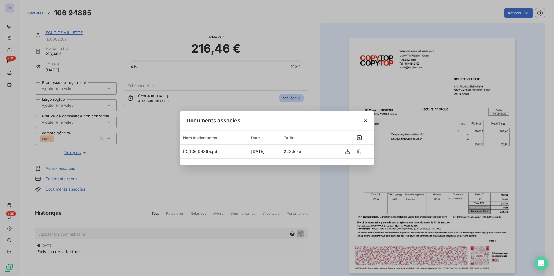
drag, startPoint x: 365, startPoint y: 119, endPoint x: 331, endPoint y: 111, distance: 35.2
click at [365, 119] on icon "button" at bounding box center [365, 121] width 6 height 6
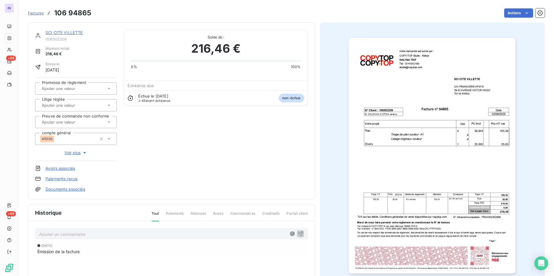
click at [67, 33] on link "SCI CITE VILLETTE" at bounding box center [63, 32] width 37 height 5
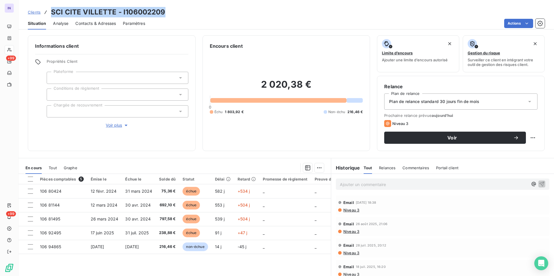
drag, startPoint x: 180, startPoint y: 10, endPoint x: 52, endPoint y: 14, distance: 128.1
click at [52, 14] on div "Clients SCI CITE VILLETTE - I106002209" at bounding box center [286, 12] width 535 height 10
click at [240, 36] on div "Encours client 2 020,38 € 0 Échu 1 803,92 € Non-échu 216,46 €" at bounding box center [286, 93] width 168 height 116
click at [177, 9] on div "Clients SCI CITE VILLETTE - I106002209" at bounding box center [286, 12] width 535 height 10
drag, startPoint x: 168, startPoint y: 11, endPoint x: 49, endPoint y: 12, distance: 119.3
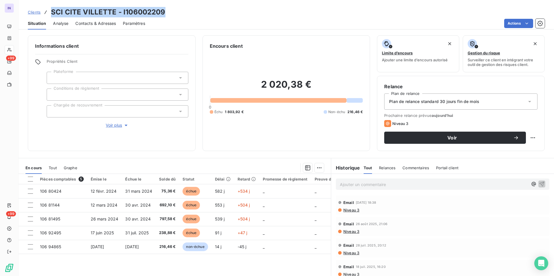
click at [49, 12] on div "Clients SCI CITE VILLETTE - I106002209" at bounding box center [286, 12] width 535 height 10
click at [87, 27] on div "Contacts & Adresses" at bounding box center [95, 23] width 41 height 12
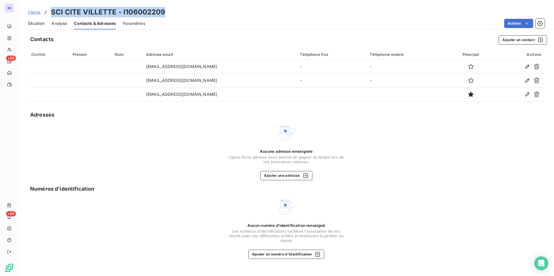
click at [36, 23] on span "Situation" at bounding box center [36, 24] width 17 height 6
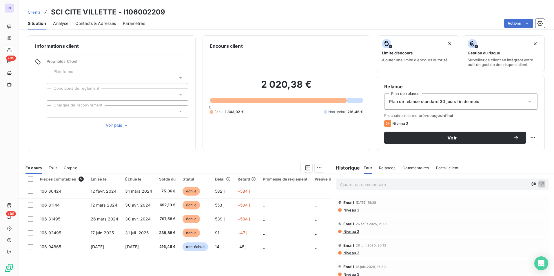
click at [396, 188] on p "Ajouter un commentaire ﻿" at bounding box center [434, 184] width 188 height 7
click at [413, 182] on p "[DATE] ST - Mail envoyé à" at bounding box center [434, 184] width 188 height 7
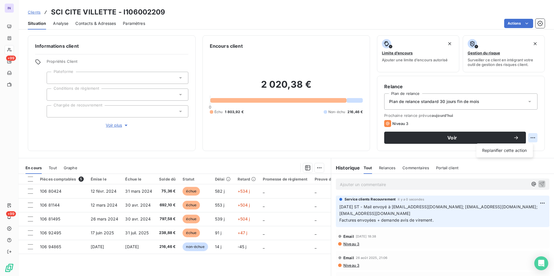
click at [528, 137] on html "IN +99 +99 Clients SCI CITE VILLETTE - I106002209 Situation Analyse Contacts & …" at bounding box center [277, 138] width 554 height 276
click at [490, 153] on div "Replanifier cette action" at bounding box center [504, 150] width 52 height 9
select select "8"
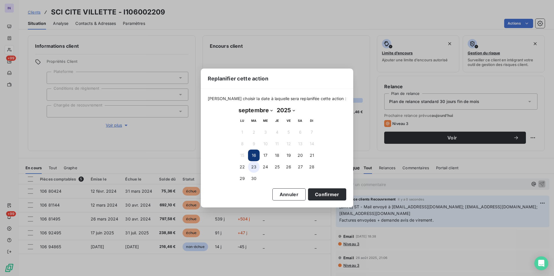
click at [253, 170] on button "23" at bounding box center [254, 167] width 12 height 12
drag, startPoint x: 313, startPoint y: 194, endPoint x: 127, endPoint y: 138, distance: 194.5
click at [313, 194] on button "Confirmer" at bounding box center [327, 195] width 38 height 12
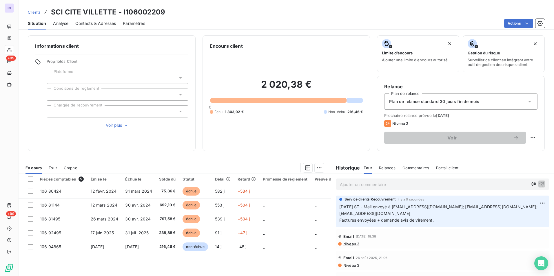
click at [78, 113] on div at bounding box center [118, 111] width 142 height 12
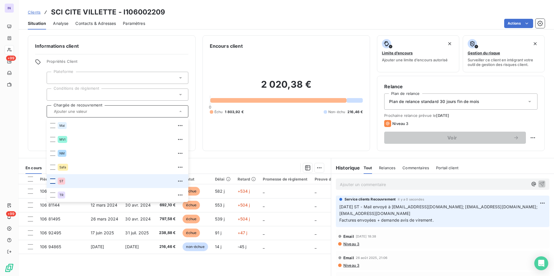
click at [53, 181] on div at bounding box center [52, 181] width 5 height 5
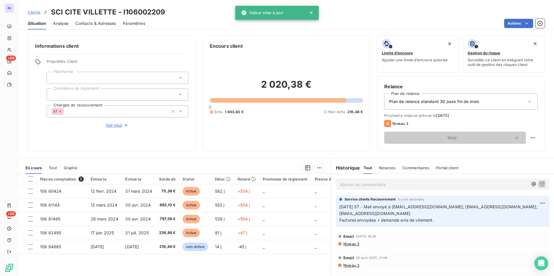
drag, startPoint x: 199, startPoint y: 156, endPoint x: 172, endPoint y: 155, distance: 26.7
click at [199, 156] on div "Informations client Propriétés Client Plateforme Conditions de règlement Chargé…" at bounding box center [286, 154] width 535 height 244
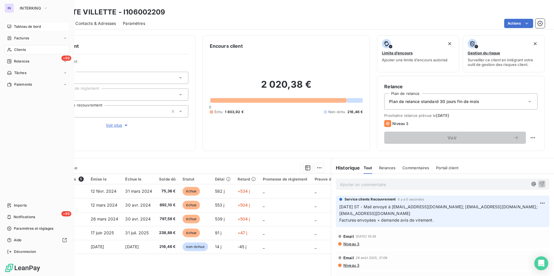
click at [23, 27] on span "Tableau de bord" at bounding box center [27, 26] width 27 height 5
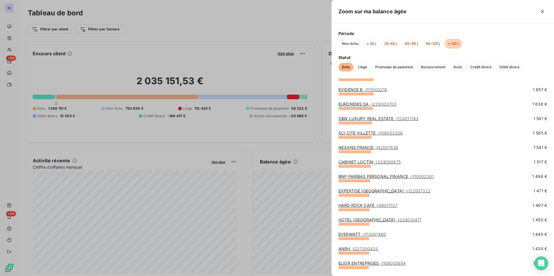
scroll to position [782, 0]
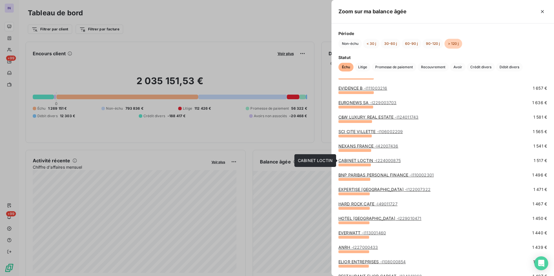
click at [369, 161] on link "CABINET LOCTIN - I224000875" at bounding box center [369, 160] width 62 height 5
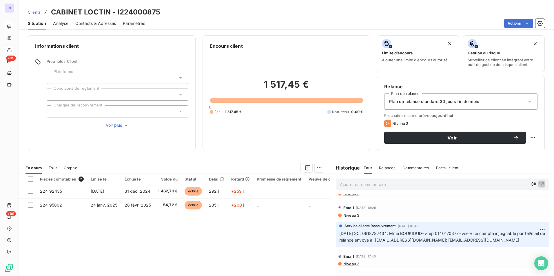
scroll to position [116, 0]
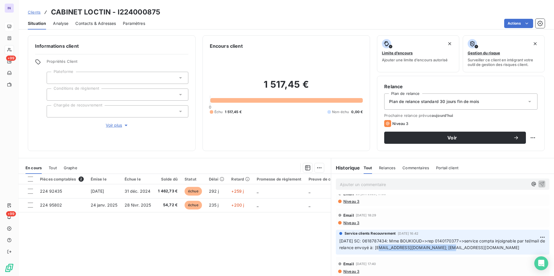
drag, startPoint x: 459, startPoint y: 249, endPoint x: 394, endPoint y: 249, distance: 65.8
click at [394, 249] on span "11.06.25 SC: 0618787434: Mme BOUKIOUD=>rep 0140170377=>service compta injoignab…" at bounding box center [442, 245] width 207 height 12
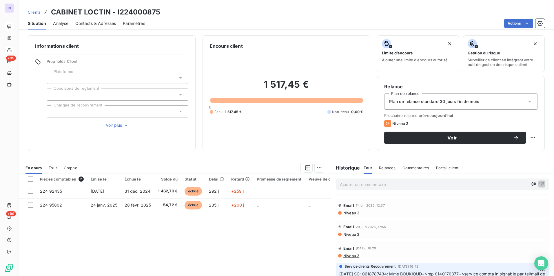
scroll to position [0, 0]
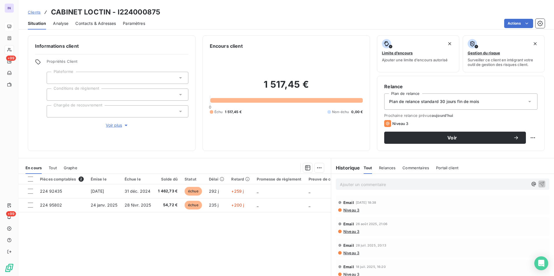
click at [350, 190] on div "Ajouter un commentaire ﻿" at bounding box center [442, 184] width 223 height 21
click at [405, 184] on p "[DATE] ST - Mail envoyé à" at bounding box center [434, 184] width 188 height 7
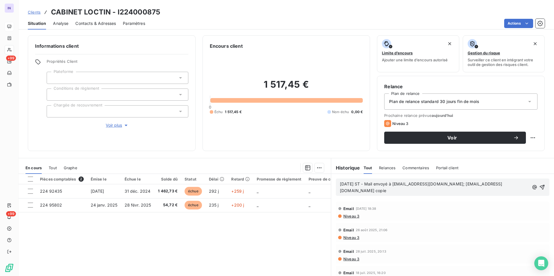
click at [359, 195] on div "16/09/2025 ST - Mail envoyé à g.boukioudi@loctin-associes.com; raf@loctin-assoc…" at bounding box center [442, 187] width 213 height 17
click at [358, 191] on p "16/09/2025 ST - Mail envoyé à g.boukioudi@loctin-associes.com; raf@loctin-assoc…" at bounding box center [434, 187] width 189 height 13
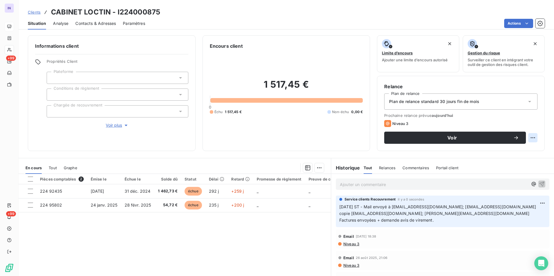
click at [531, 139] on html "IN +99 +99 Clients CABINET LOCTIN - I224000875 Situation Analyse Contacts & Adr…" at bounding box center [277, 138] width 554 height 276
click at [520, 147] on div "Replanifier cette action" at bounding box center [504, 150] width 52 height 9
select select "8"
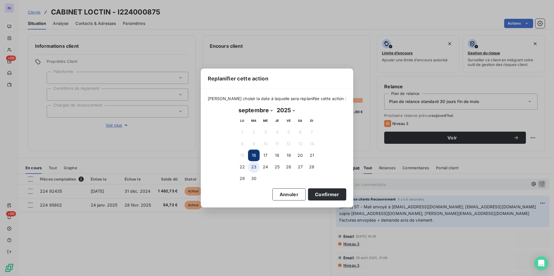
drag, startPoint x: 251, startPoint y: 167, endPoint x: 259, endPoint y: 169, distance: 8.3
click at [251, 167] on button "23" at bounding box center [254, 167] width 12 height 12
click at [309, 193] on button "Confirmer" at bounding box center [327, 195] width 38 height 12
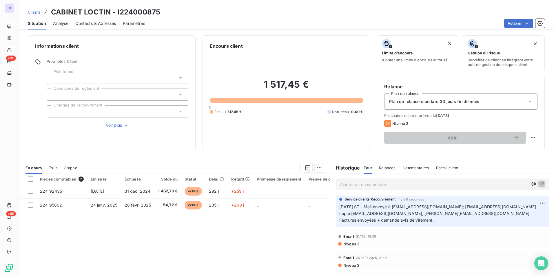
click at [111, 119] on div "Propriétés Client Plateforme Conditions de règlement Chargée de recouvrement Vo…" at bounding box center [118, 94] width 142 height 70
drag, startPoint x: 101, startPoint y: 116, endPoint x: 94, endPoint y: 118, distance: 7.6
click at [101, 116] on div at bounding box center [118, 111] width 142 height 12
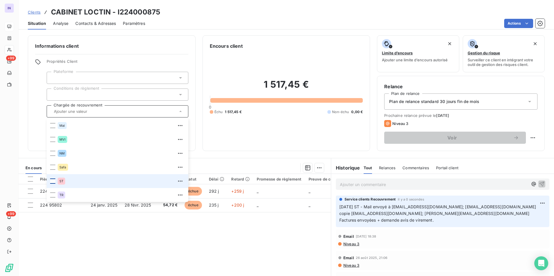
click at [54, 181] on div at bounding box center [52, 181] width 5 height 5
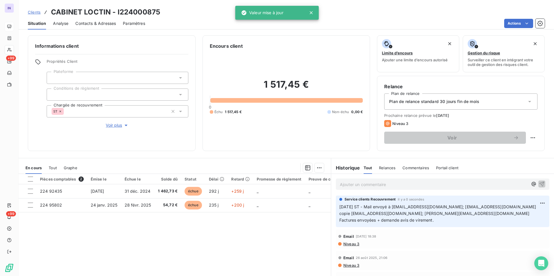
drag, startPoint x: 211, startPoint y: 148, endPoint x: 225, endPoint y: 152, distance: 14.3
click at [211, 148] on div "Encours client 1 517,45 € 0 Échu 1 517,45 € Non-échu 0,00 €" at bounding box center [286, 93] width 168 height 116
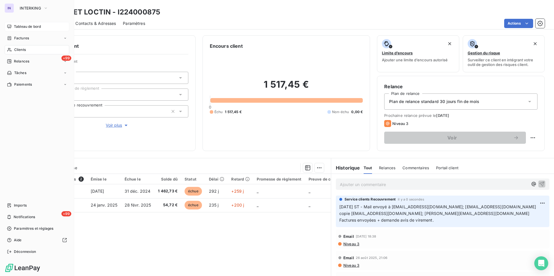
click at [28, 27] on span "Tableau de bord" at bounding box center [27, 26] width 27 height 5
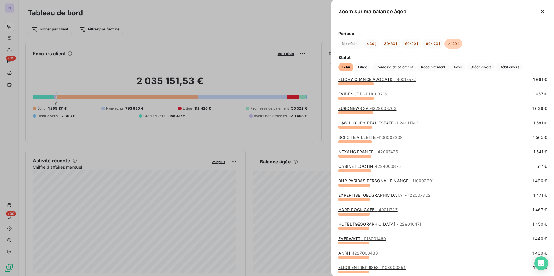
scroll to position [782, 0]
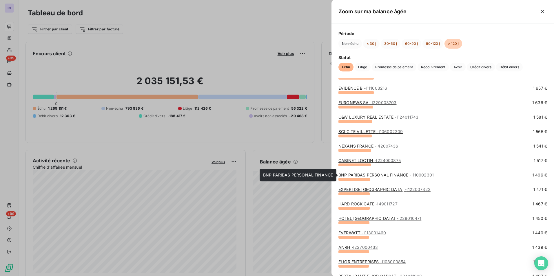
click at [365, 174] on link "BNP PARIBAS PERSONAL FINANCE - I110002301" at bounding box center [385, 175] width 95 height 5
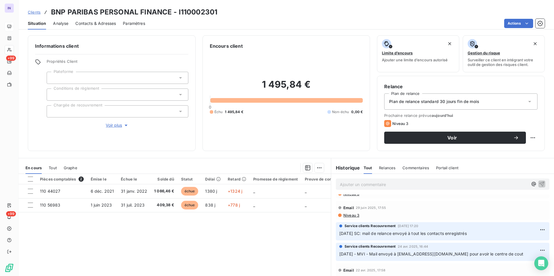
scroll to position [87, 0]
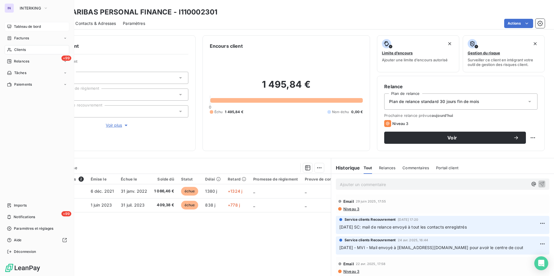
click at [24, 49] on span "Clients" at bounding box center [20, 49] width 12 height 5
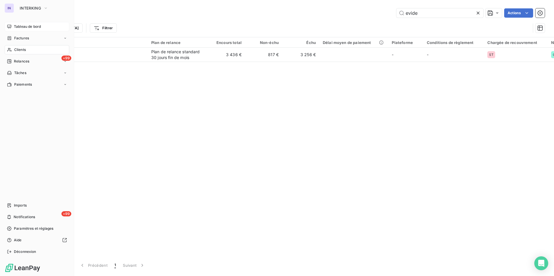
click at [20, 26] on span "Tableau de bord" at bounding box center [27, 26] width 27 height 5
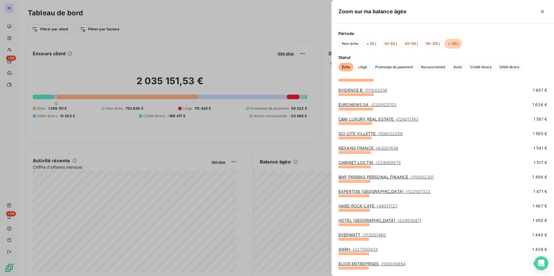
scroll to position [782, 0]
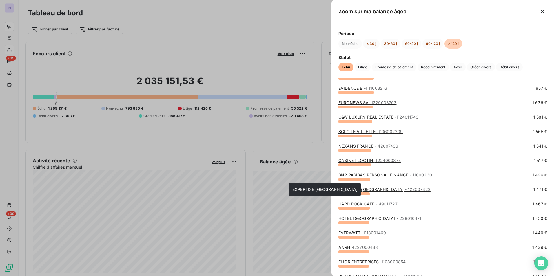
click at [369, 189] on link "EXPERTISE FRANCE - I122007322" at bounding box center [384, 189] width 92 height 5
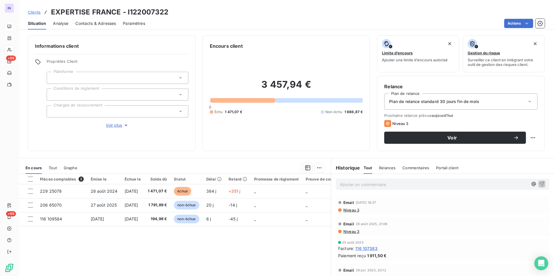
click at [174, 12] on div "Clients EXPERTISE FRANCE - I122007322" at bounding box center [286, 12] width 535 height 10
drag, startPoint x: 126, startPoint y: 10, endPoint x: 47, endPoint y: 11, distance: 79.1
click at [47, 11] on div "Clients EXPERTISE FRANCE - I122007322" at bounding box center [286, 12] width 535 height 10
click at [356, 186] on p "Ajouter un commentaire ﻿" at bounding box center [434, 184] width 188 height 7
click at [413, 185] on p "[DATE] ST - Mail envoyé à" at bounding box center [434, 184] width 188 height 7
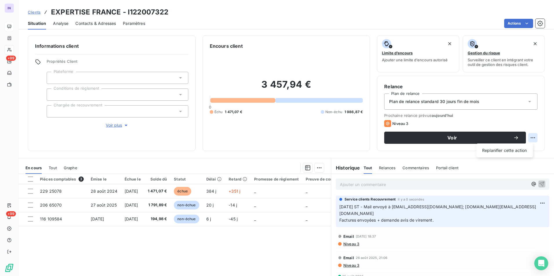
click at [528, 139] on html "IN +99 +99 Clients EXPERTISE FRANCE - I122007322 Situation Analyse Contacts & A…" at bounding box center [277, 138] width 554 height 276
click at [521, 153] on div "Replanifier cette action" at bounding box center [504, 150] width 52 height 9
select select "8"
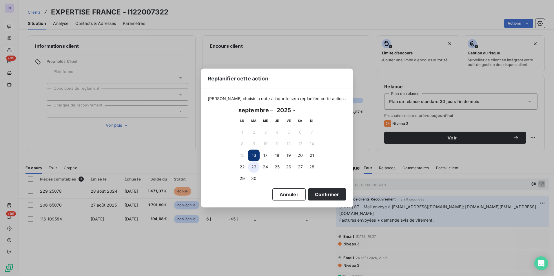
click at [255, 168] on button "23" at bounding box center [254, 167] width 12 height 12
click at [321, 195] on button "Confirmer" at bounding box center [327, 195] width 38 height 12
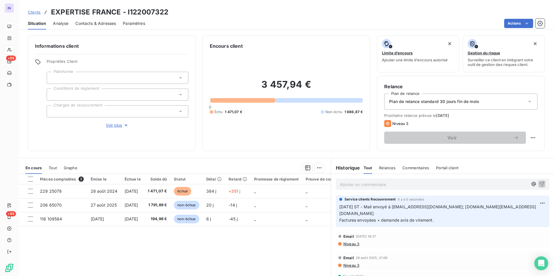
click at [87, 110] on div at bounding box center [118, 111] width 142 height 12
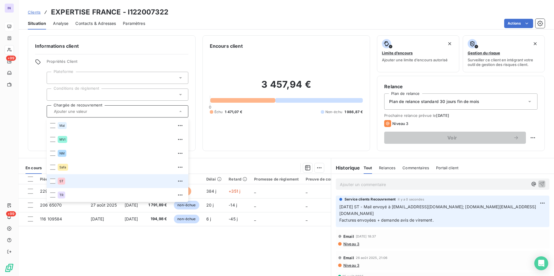
drag, startPoint x: 53, startPoint y: 180, endPoint x: 59, endPoint y: 181, distance: 5.9
click at [53, 181] on div at bounding box center [52, 181] width 5 height 5
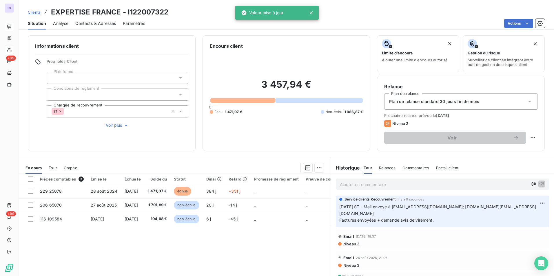
click at [203, 147] on div "Encours client 3 457,94 € 0 Échu 1 471,07 € Non-échu 1 986,87 €" at bounding box center [286, 93] width 168 height 116
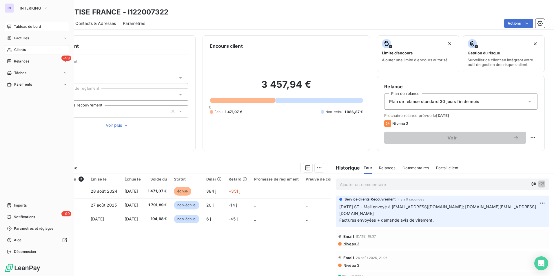
click at [22, 26] on span "Tableau de bord" at bounding box center [27, 26] width 27 height 5
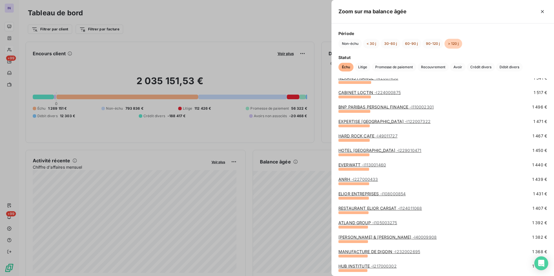
scroll to position [840, 0]
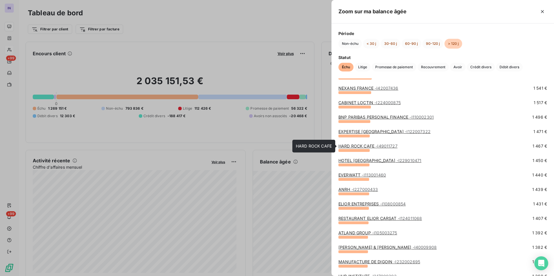
click at [360, 145] on link "HARD ROCK CAFE - I49011727" at bounding box center [367, 146] width 59 height 5
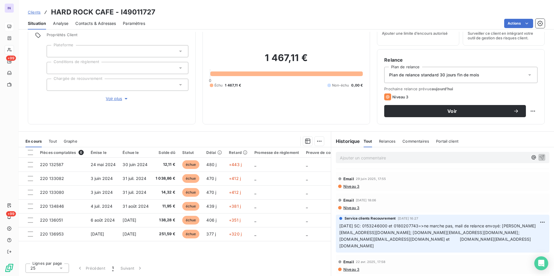
scroll to position [145, 0]
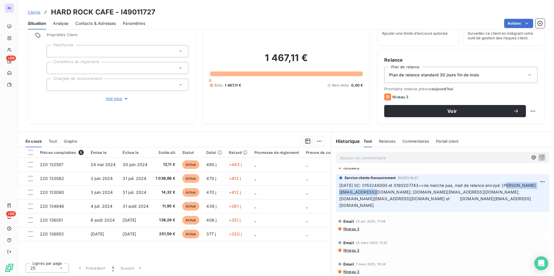
drag, startPoint x: 397, startPoint y: 193, endPoint x: 337, endPoint y: 193, distance: 59.7
click at [339, 193] on span "11.06.25 SC: 0153246000 et 0180207743=>ne marche pas, mail de relance envoyé: v…" at bounding box center [437, 195] width 196 height 25
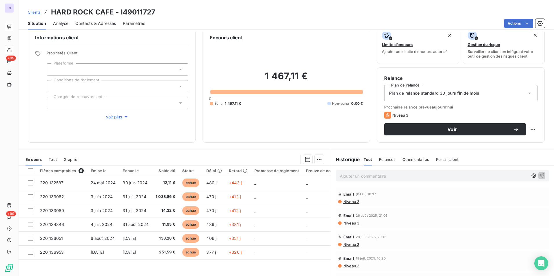
scroll to position [0, 0]
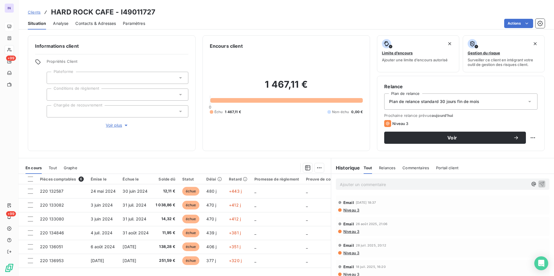
drag, startPoint x: 347, startPoint y: 184, endPoint x: 344, endPoint y: 183, distance: 3.0
click at [347, 184] on p "Ajouter un commentaire ﻿" at bounding box center [434, 184] width 188 height 7
click at [432, 187] on p "[DATE] ST - Mail envoyé à" at bounding box center [434, 184] width 188 height 7
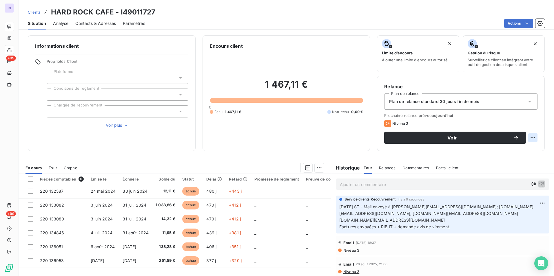
click at [529, 136] on html "IN +99 +99 Clients HARD ROCK CAFE - I49011727 Situation Analyse Contacts & Adre…" at bounding box center [277, 138] width 554 height 276
click at [520, 151] on div "Replanifier cette action" at bounding box center [504, 150] width 52 height 9
select select "8"
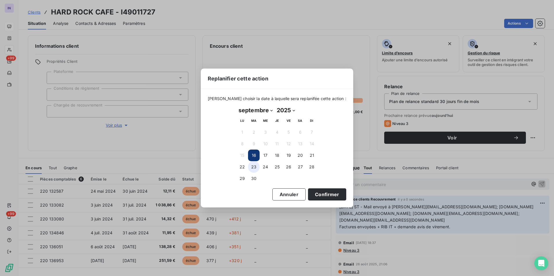
click at [258, 163] on button "23" at bounding box center [254, 167] width 12 height 12
drag, startPoint x: 326, startPoint y: 198, endPoint x: 142, endPoint y: 126, distance: 198.0
click at [324, 197] on button "Confirmer" at bounding box center [327, 195] width 38 height 12
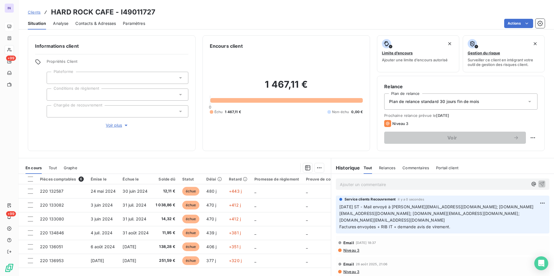
click at [95, 111] on div at bounding box center [118, 111] width 142 height 12
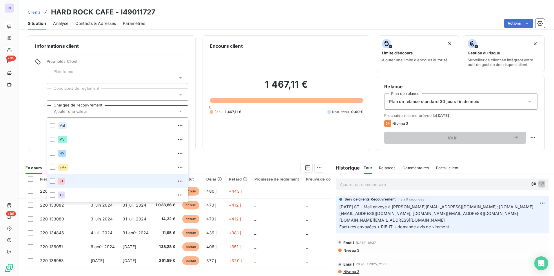
drag, startPoint x: 50, startPoint y: 178, endPoint x: 53, endPoint y: 178, distance: 3.2
click at [51, 178] on li "ST" at bounding box center [118, 181] width 142 height 14
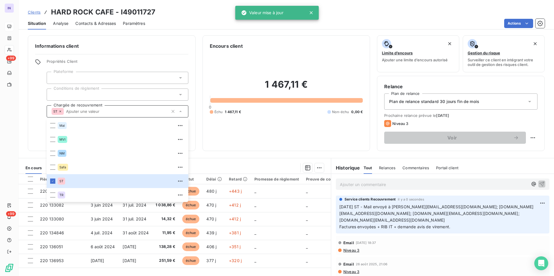
click at [227, 146] on div "Encours client 1 467,11 € 0 Échu 1 467,11 € Non-échu 0,00 €" at bounding box center [286, 93] width 168 height 116
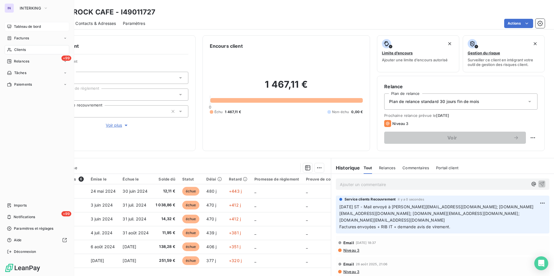
drag, startPoint x: 19, startPoint y: 25, endPoint x: 28, endPoint y: 29, distance: 9.4
click at [19, 25] on span "Tableau de bord" at bounding box center [27, 26] width 27 height 5
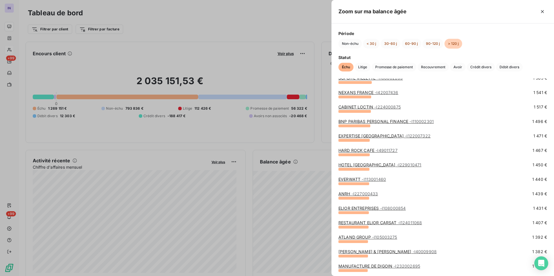
scroll to position [840, 0]
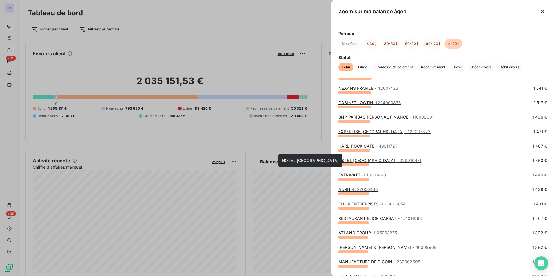
click at [372, 161] on link "HOTEL PONT ROYAL SAS - I229010471" at bounding box center [379, 160] width 83 height 5
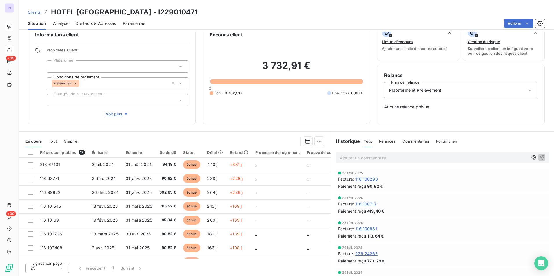
click at [95, 23] on span "Contacts & Adresses" at bounding box center [95, 24] width 41 height 6
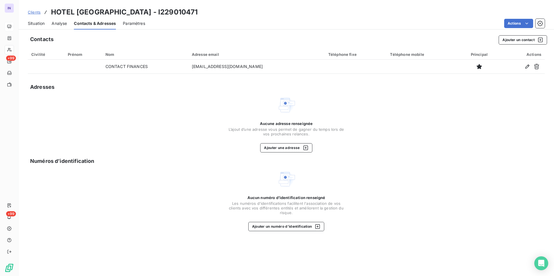
click at [34, 23] on span "Situation" at bounding box center [36, 24] width 17 height 6
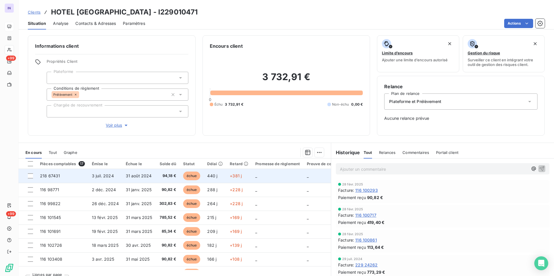
click at [133, 176] on span "31 août 2024" at bounding box center [139, 175] width 26 height 5
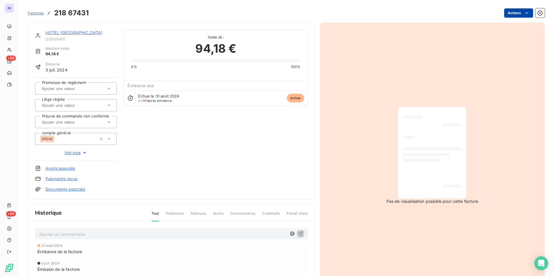
click at [512, 15] on html "IN +99 +99 Factures 218 67431 Actions HOTEL PONT ROYAL SAS I229010471 Montant i…" at bounding box center [277, 138] width 554 height 276
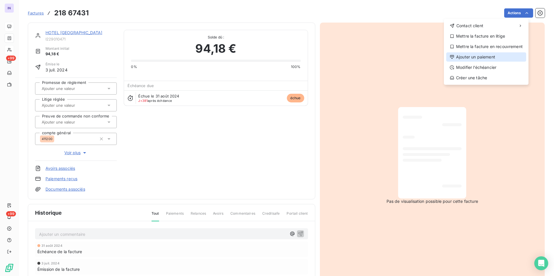
click at [463, 58] on div "Ajouter un paiement" at bounding box center [486, 56] width 80 height 9
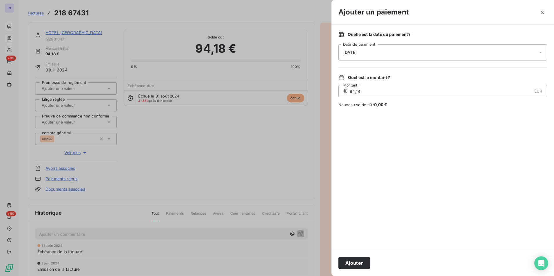
click at [371, 55] on div "[DATE]" at bounding box center [442, 52] width 209 height 16
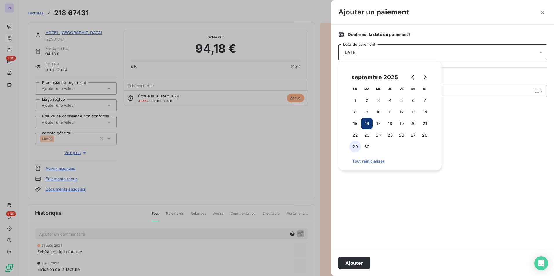
click at [355, 146] on button "29" at bounding box center [355, 147] width 12 height 12
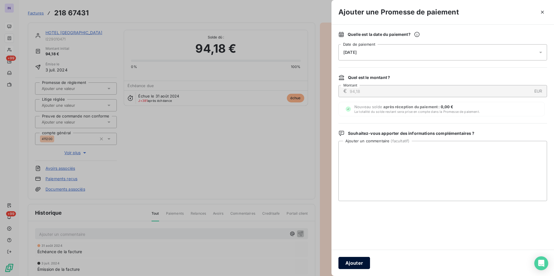
click at [355, 266] on button "Ajouter" at bounding box center [354, 263] width 32 height 12
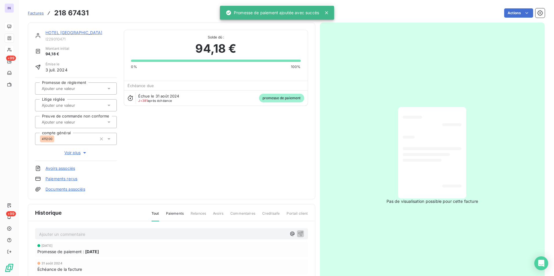
click at [72, 32] on link "HOTEL [GEOGRAPHIC_DATA]" at bounding box center [73, 32] width 57 height 5
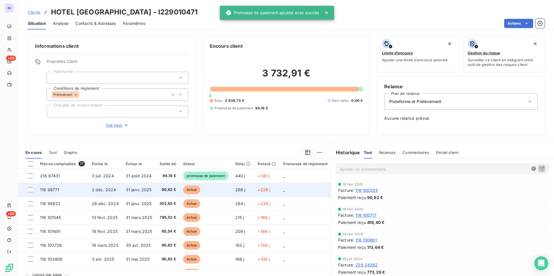
click at [122, 190] on td "31 janv. 2025" at bounding box center [139, 190] width 34 height 14
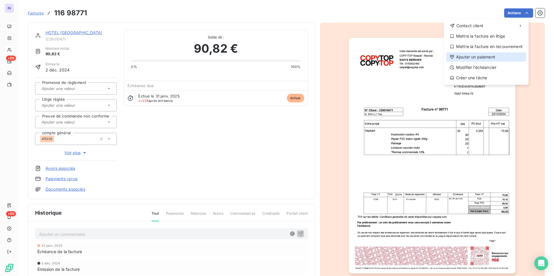
click at [491, 55] on div "Ajouter un paiement" at bounding box center [486, 56] width 80 height 9
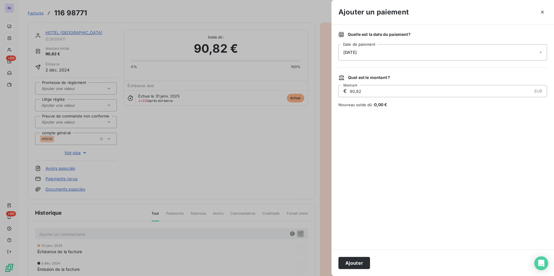
click at [357, 52] on span "[DATE]" at bounding box center [349, 52] width 13 height 5
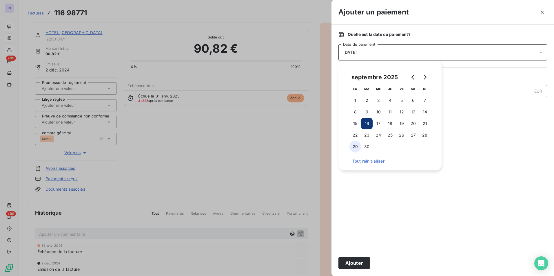
drag, startPoint x: 358, startPoint y: 148, endPoint x: 351, endPoint y: 168, distance: 21.7
click at [358, 148] on button "29" at bounding box center [355, 147] width 12 height 12
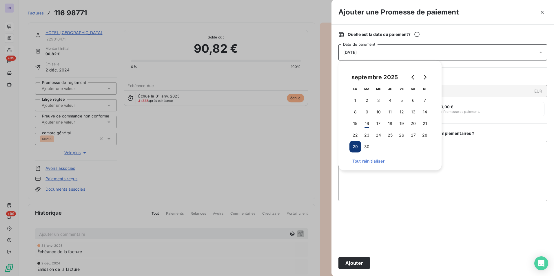
drag, startPoint x: 354, startPoint y: 264, endPoint x: 293, endPoint y: 215, distance: 78.9
click at [352, 264] on button "Ajouter" at bounding box center [354, 263] width 32 height 12
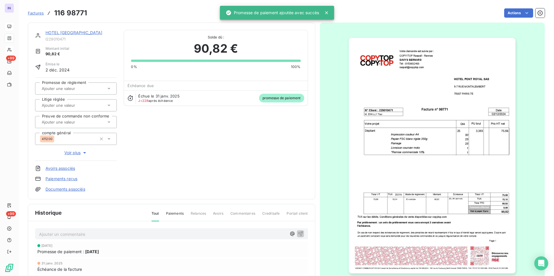
click at [72, 30] on link "HOTEL [GEOGRAPHIC_DATA]" at bounding box center [73, 32] width 57 height 5
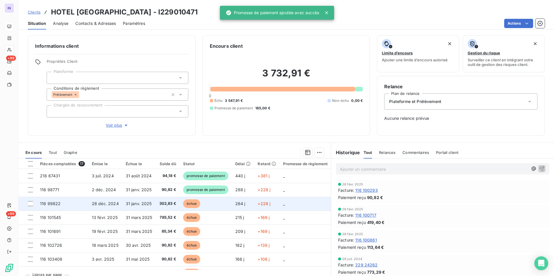
click at [171, 203] on span "302,83 €" at bounding box center [167, 204] width 17 height 6
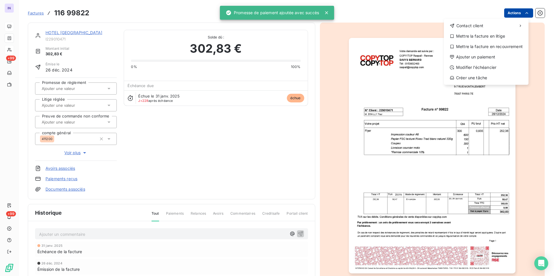
click at [511, 16] on html "IN +99 +99 Factures 116 99822 Actions Contact client Mettre la facture en litig…" at bounding box center [277, 138] width 554 height 276
click at [470, 59] on div "Ajouter un paiement" at bounding box center [486, 56] width 80 height 9
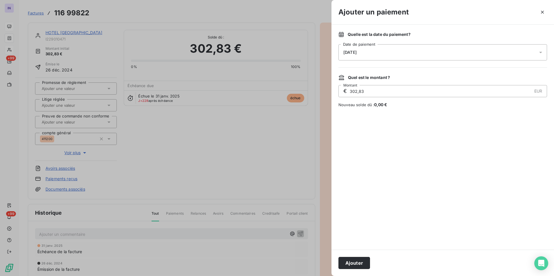
click at [422, 48] on div "[DATE]" at bounding box center [442, 52] width 209 height 16
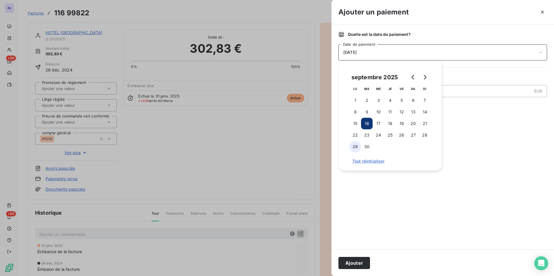
click at [354, 146] on button "29" at bounding box center [355, 147] width 12 height 12
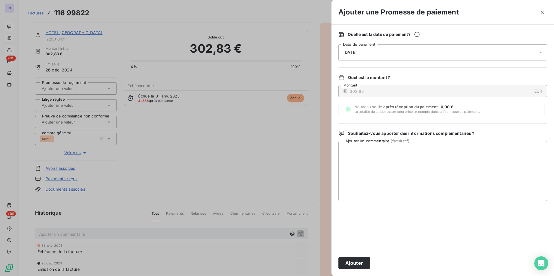
drag, startPoint x: 355, startPoint y: 261, endPoint x: 356, endPoint y: 253, distance: 8.0
click at [355, 260] on button "Ajouter" at bounding box center [354, 263] width 32 height 12
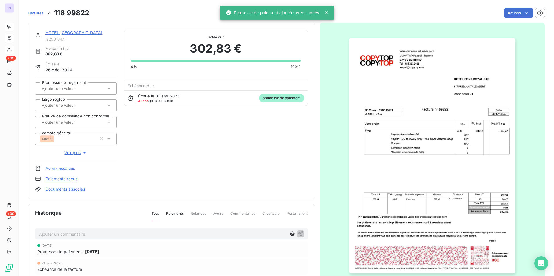
click at [76, 34] on link "HOTEL [GEOGRAPHIC_DATA]" at bounding box center [73, 32] width 57 height 5
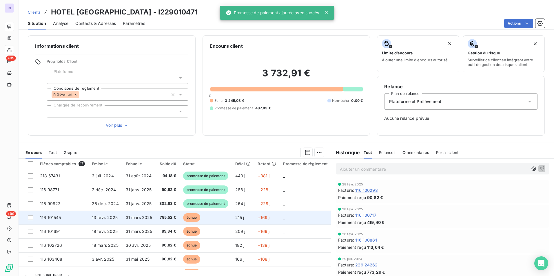
click at [132, 216] on span "31 mars 2025" at bounding box center [139, 217] width 27 height 5
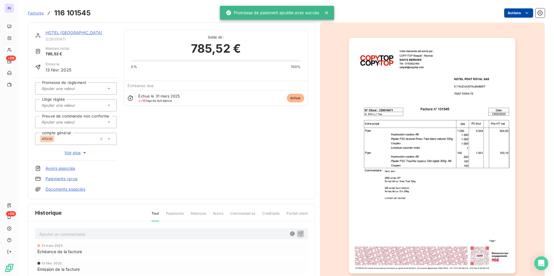
click at [510, 14] on html "IN +99 +99 Factures 116 101545 Actions HOTEL PONT ROYAL SAS I229010471 Montant …" at bounding box center [277, 138] width 554 height 276
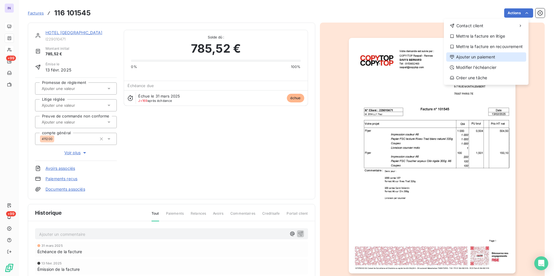
click at [479, 59] on div "Ajouter un paiement" at bounding box center [486, 56] width 80 height 9
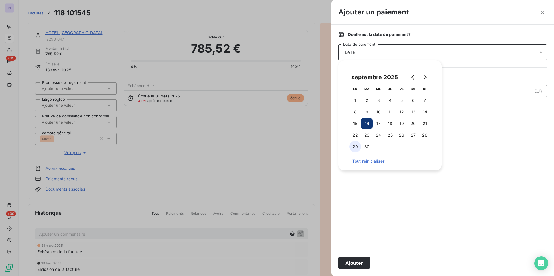
click at [351, 145] on button "29" at bounding box center [355, 147] width 12 height 12
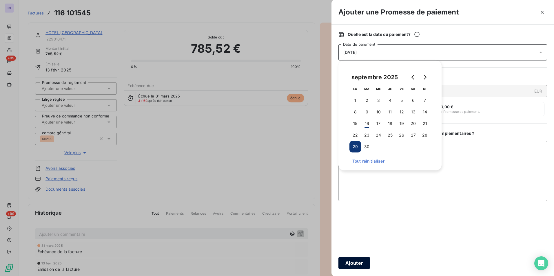
click at [359, 258] on button "Ajouter" at bounding box center [354, 263] width 32 height 12
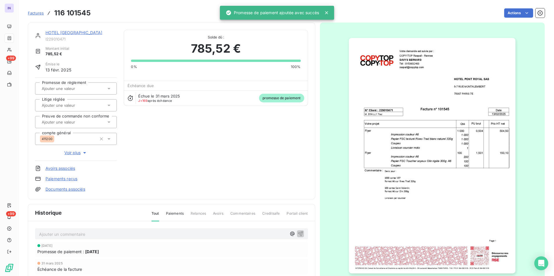
click at [87, 31] on link "HOTEL [GEOGRAPHIC_DATA]" at bounding box center [73, 32] width 57 height 5
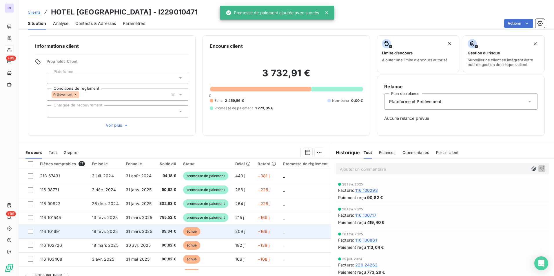
click at [140, 234] on span "31 mars 2025" at bounding box center [139, 231] width 27 height 5
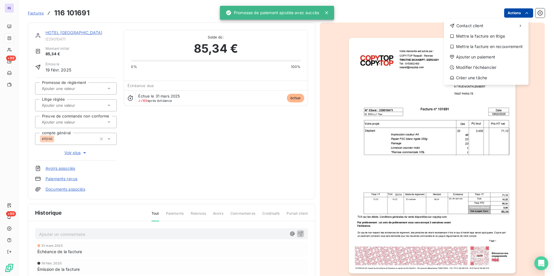
click at [508, 14] on html "IN +99 +99 Factures 116 101691 Actions Contact client Mettre la facture en liti…" at bounding box center [277, 138] width 554 height 276
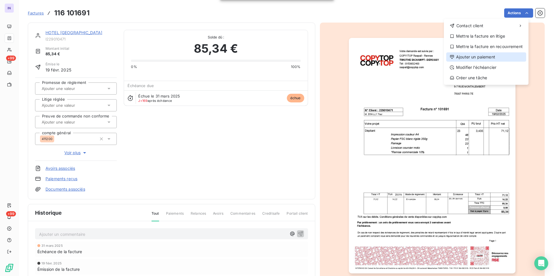
click at [489, 56] on div "Ajouter un paiement" at bounding box center [486, 56] width 80 height 9
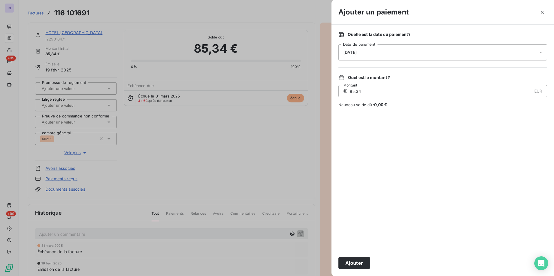
click at [391, 51] on div "[DATE]" at bounding box center [442, 52] width 209 height 16
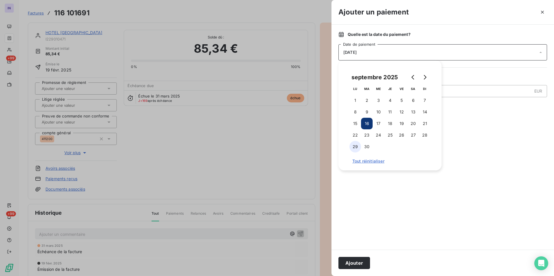
click at [358, 145] on button "29" at bounding box center [355, 147] width 12 height 12
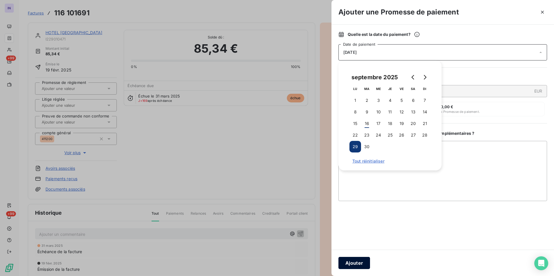
click at [353, 261] on button "Ajouter" at bounding box center [354, 263] width 32 height 12
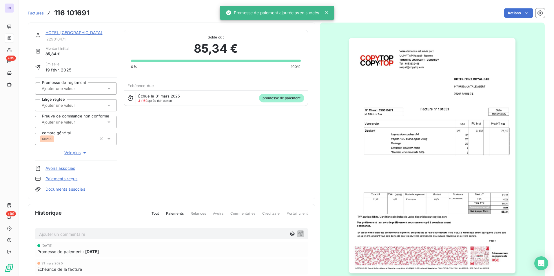
click at [84, 35] on div "HOTEL [GEOGRAPHIC_DATA]" at bounding box center [80, 33] width 71 height 6
click at [84, 33] on link "HOTEL [GEOGRAPHIC_DATA]" at bounding box center [73, 32] width 57 height 5
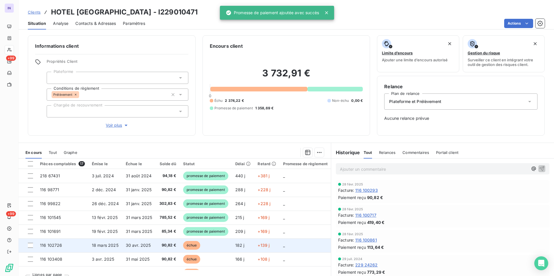
click at [124, 240] on td "30 avr. 2025" at bounding box center [139, 246] width 34 height 14
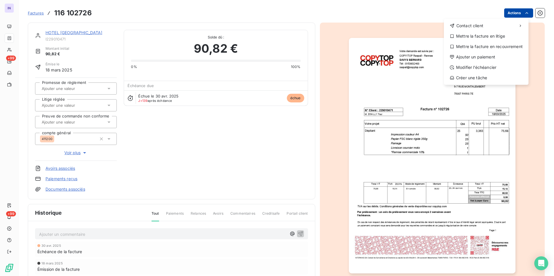
click at [509, 12] on html "IN +99 +99 Factures 116 102726 Actions Contact client Mettre la facture en liti…" at bounding box center [277, 138] width 554 height 276
click at [464, 54] on div "Ajouter un paiement" at bounding box center [486, 56] width 80 height 9
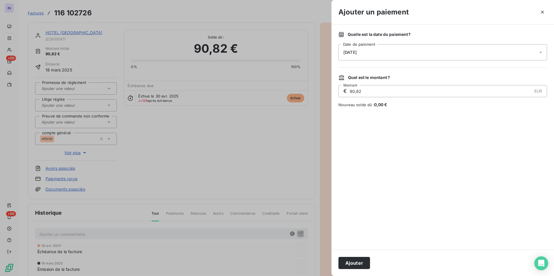
click at [384, 47] on div "[DATE]" at bounding box center [442, 52] width 209 height 16
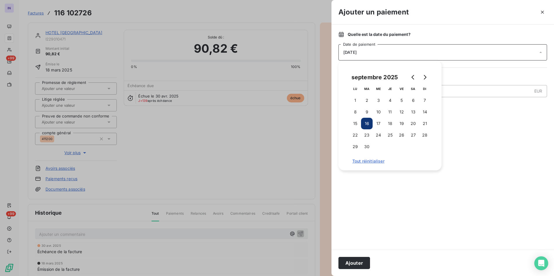
drag, startPoint x: 355, startPoint y: 145, endPoint x: 355, endPoint y: 170, distance: 25.5
click at [355, 145] on button "29" at bounding box center [355, 147] width 12 height 12
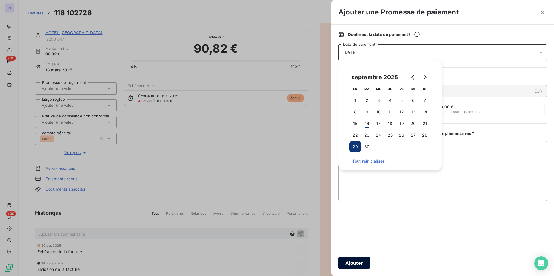
click at [349, 264] on button "Ajouter" at bounding box center [354, 263] width 32 height 12
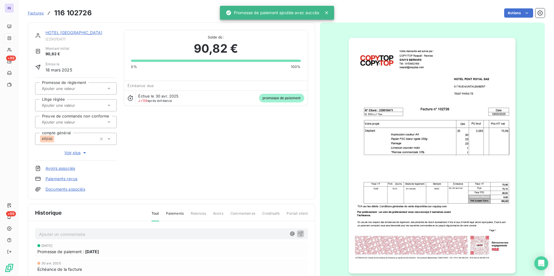
click at [81, 32] on link "HOTEL [GEOGRAPHIC_DATA]" at bounding box center [73, 32] width 57 height 5
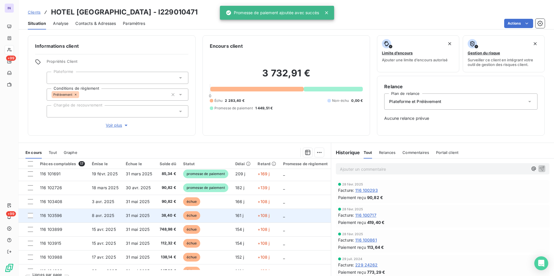
scroll to position [58, 0]
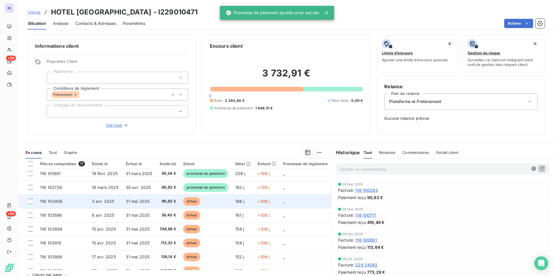
click at [134, 200] on span "31 mai 2025" at bounding box center [138, 201] width 24 height 5
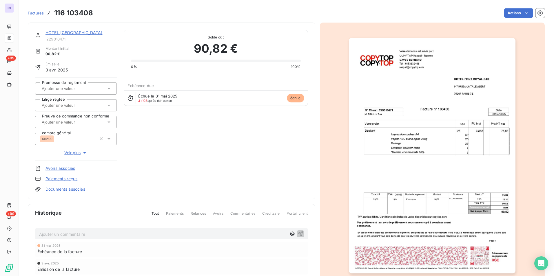
click at [515, 15] on html "IN +99 +99 Factures 116 103408 Actions HOTEL PONT ROYAL SAS I229010471 Montant …" at bounding box center [277, 138] width 554 height 276
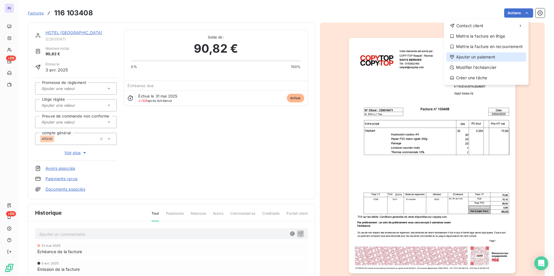
click at [473, 54] on div "Ajouter un paiement" at bounding box center [486, 56] width 80 height 9
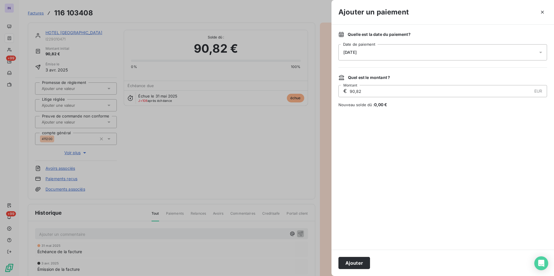
click at [393, 52] on div "[DATE]" at bounding box center [442, 52] width 209 height 16
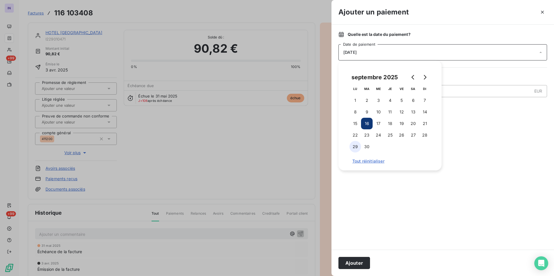
drag, startPoint x: 356, startPoint y: 147, endPoint x: 357, endPoint y: 165, distance: 18.5
click at [356, 147] on button "29" at bounding box center [355, 147] width 12 height 12
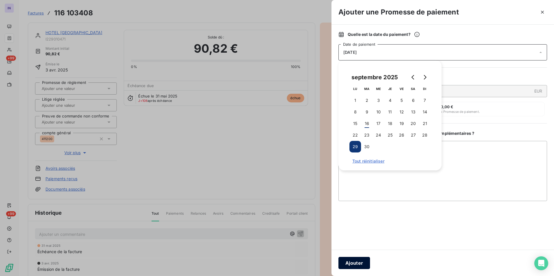
click at [351, 262] on button "Ajouter" at bounding box center [354, 263] width 32 height 12
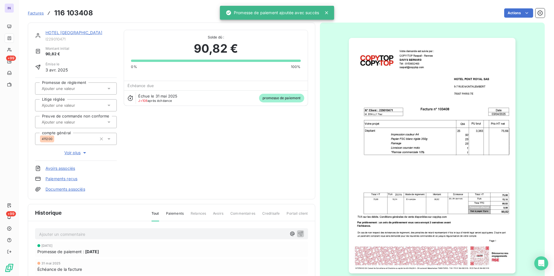
click at [69, 31] on link "HOTEL [GEOGRAPHIC_DATA]" at bounding box center [73, 32] width 57 height 5
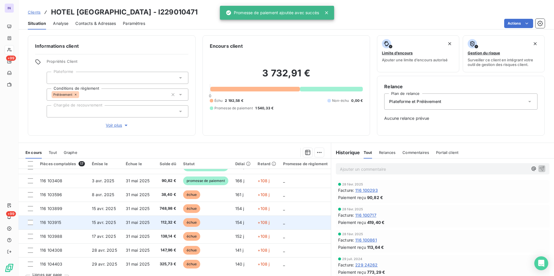
scroll to position [87, 0]
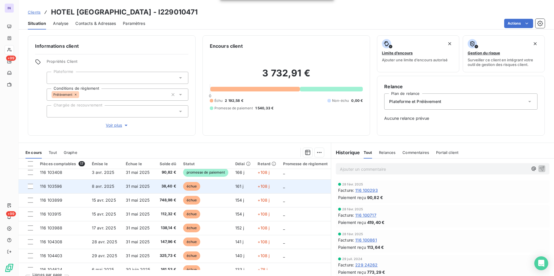
click at [165, 184] on span "38,40 €" at bounding box center [167, 187] width 17 height 6
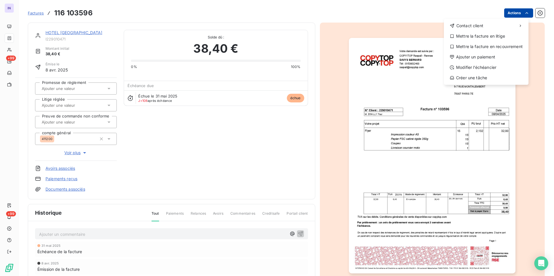
click at [509, 11] on html "IN +99 +99 Factures 116 103596 Actions Contact client Mettre la facture en liti…" at bounding box center [277, 138] width 554 height 276
click at [479, 56] on div "Ajouter un paiement" at bounding box center [486, 56] width 80 height 9
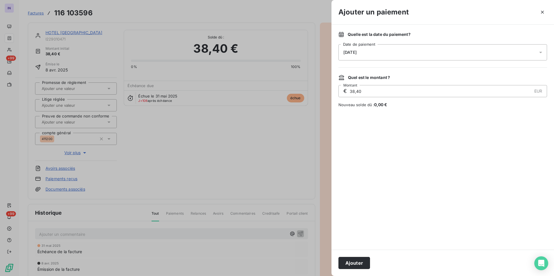
click at [360, 58] on div "[DATE]" at bounding box center [442, 52] width 209 height 16
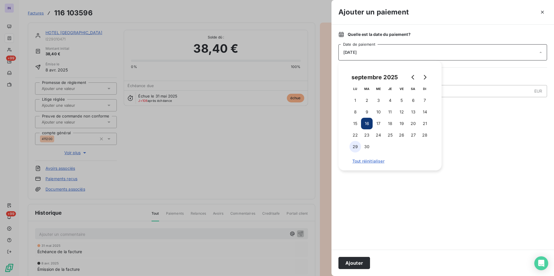
click at [356, 149] on button "29" at bounding box center [355, 147] width 12 height 12
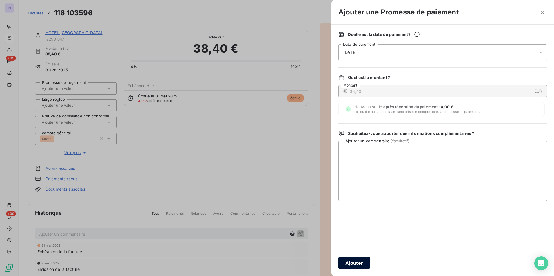
click at [351, 265] on button "Ajouter" at bounding box center [354, 263] width 32 height 12
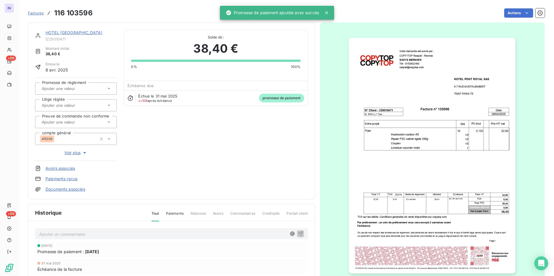
click at [79, 33] on link "HOTEL [GEOGRAPHIC_DATA]" at bounding box center [73, 32] width 57 height 5
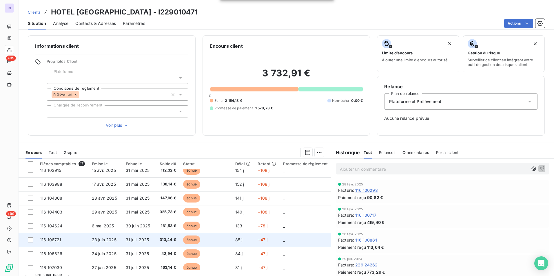
scroll to position [138, 0]
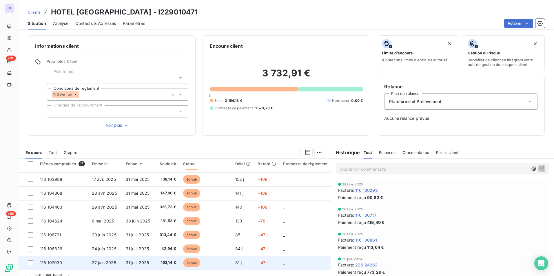
click at [109, 263] on span "27 juin 2025" at bounding box center [104, 262] width 24 height 5
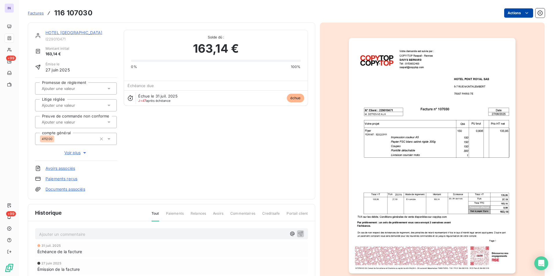
click at [510, 14] on html "IN +99 +99 Factures 116 107030 Actions HOTEL PONT ROYAL SAS I229010471 Montant …" at bounding box center [277, 138] width 554 height 276
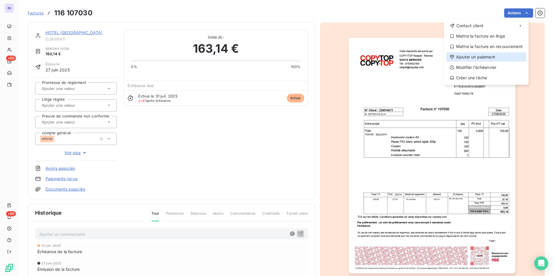
click at [471, 54] on div "Ajouter un paiement" at bounding box center [486, 56] width 80 height 9
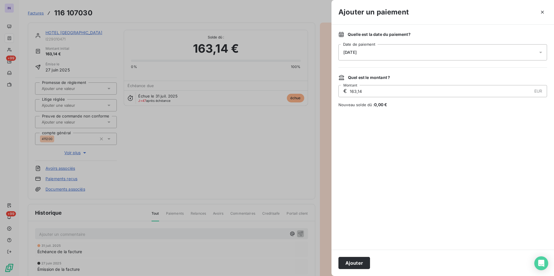
click at [389, 45] on div "[DATE]" at bounding box center [442, 52] width 209 height 16
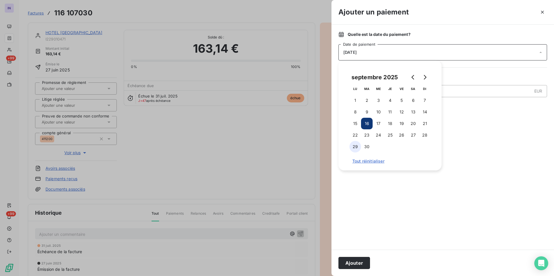
click at [357, 148] on button "29" at bounding box center [355, 147] width 12 height 12
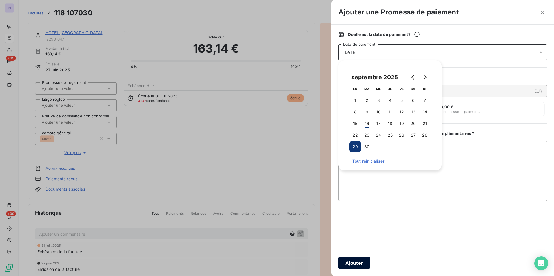
click at [362, 260] on button "Ajouter" at bounding box center [354, 263] width 32 height 12
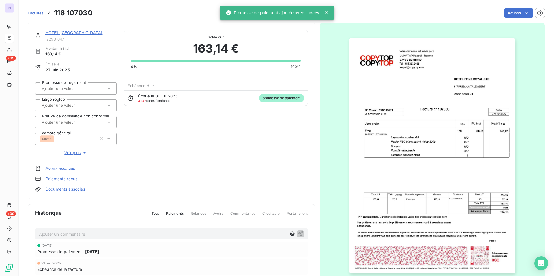
click at [89, 31] on link "HOTEL [GEOGRAPHIC_DATA]" at bounding box center [73, 32] width 57 height 5
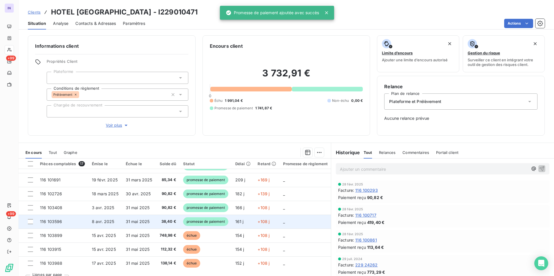
scroll to position [116, 0]
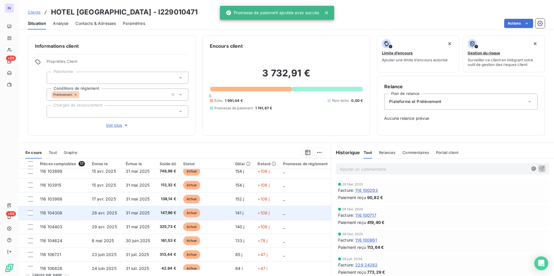
click at [133, 206] on td "31 mai 2025" at bounding box center [139, 213] width 34 height 14
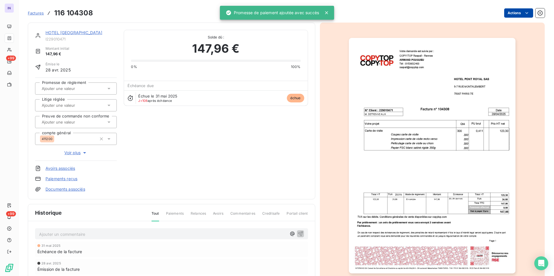
click at [509, 12] on html "IN +99 +99 Factures 116 104308 Actions HOTEL PONT ROYAL SAS I229010471 Montant …" at bounding box center [277, 138] width 554 height 276
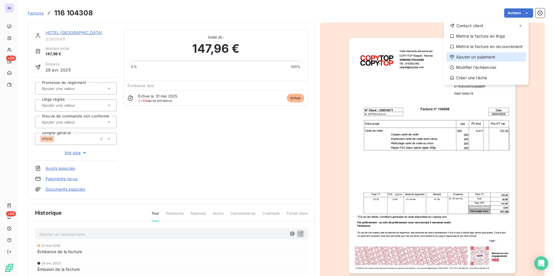
click at [479, 57] on div "Ajouter un paiement" at bounding box center [486, 56] width 80 height 9
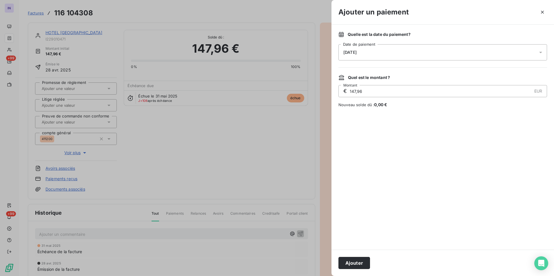
click at [357, 52] on span "[DATE]" at bounding box center [349, 52] width 13 height 5
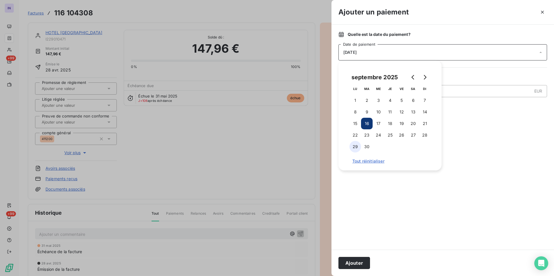
click at [357, 147] on button "29" at bounding box center [355, 147] width 12 height 12
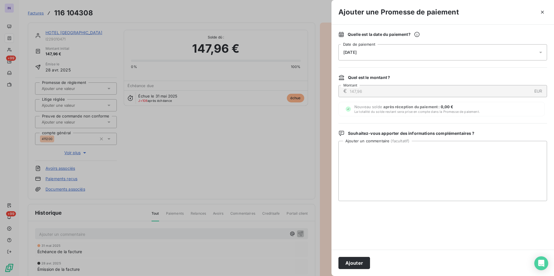
drag, startPoint x: 364, startPoint y: 264, endPoint x: 204, endPoint y: 164, distance: 188.5
click at [364, 264] on button "Ajouter" at bounding box center [354, 263] width 32 height 12
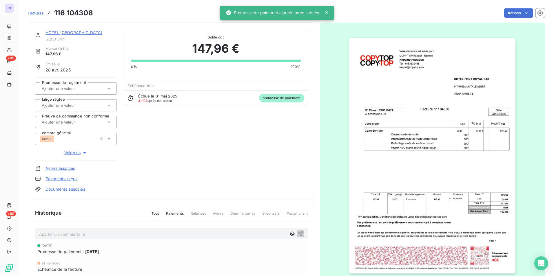
click at [85, 34] on link "HOTEL [GEOGRAPHIC_DATA]" at bounding box center [73, 32] width 57 height 5
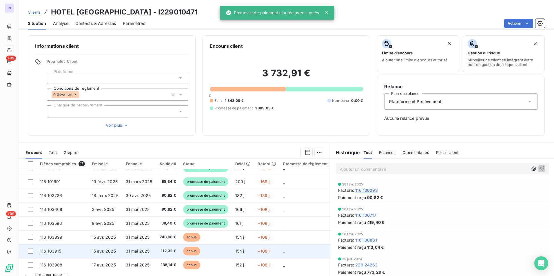
scroll to position [87, 0]
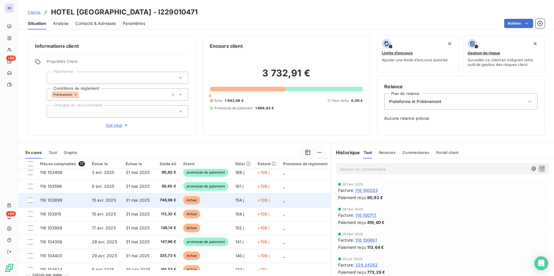
click at [97, 201] on span "15 avr. 2025" at bounding box center [104, 200] width 24 height 5
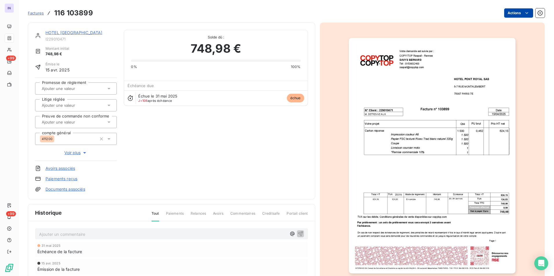
click at [505, 12] on html "IN +99 +99 Factures 116 103899 Actions HOTEL PONT ROYAL SAS I229010471 Montant …" at bounding box center [277, 138] width 554 height 276
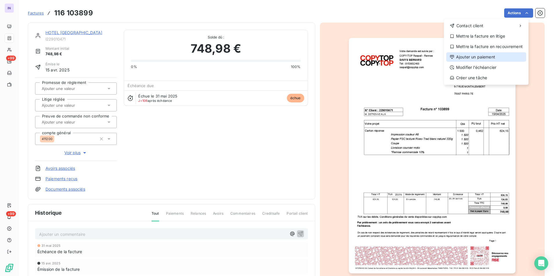
click at [472, 56] on div "Ajouter un paiement" at bounding box center [486, 56] width 80 height 9
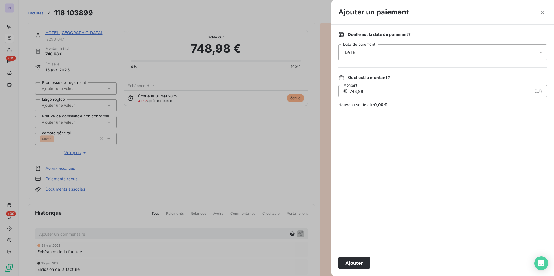
click at [418, 52] on div "[DATE]" at bounding box center [442, 52] width 209 height 16
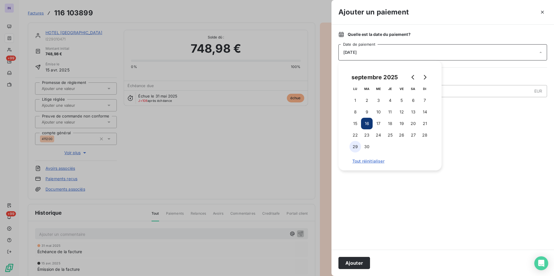
click at [357, 149] on button "29" at bounding box center [355, 147] width 12 height 12
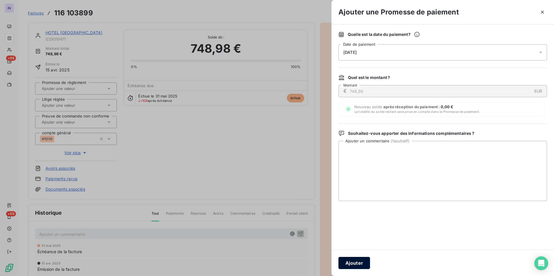
click at [358, 262] on button "Ajouter" at bounding box center [354, 263] width 32 height 12
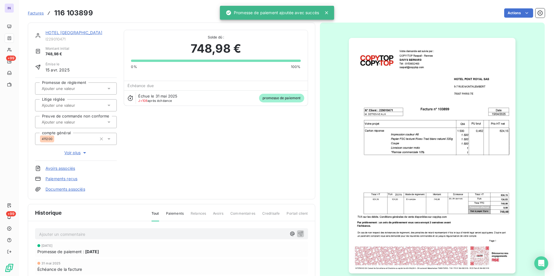
click at [92, 33] on link "HOTEL [GEOGRAPHIC_DATA]" at bounding box center [73, 32] width 57 height 5
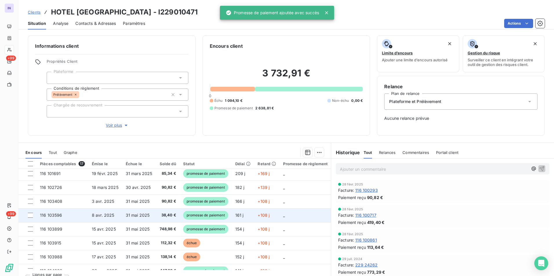
scroll to position [87, 0]
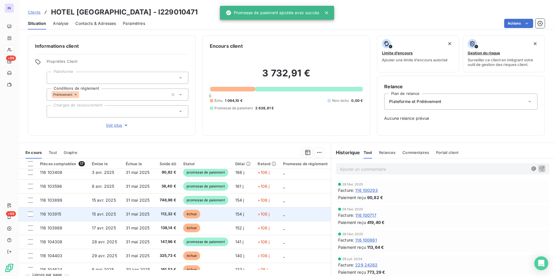
click at [152, 212] on td "31 mai 2025" at bounding box center [139, 214] width 34 height 14
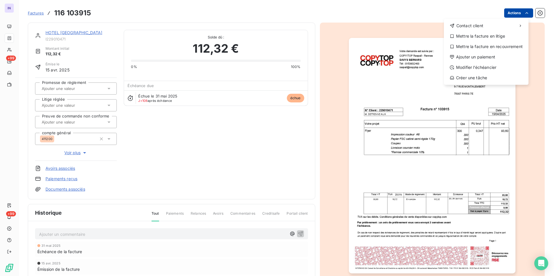
click at [515, 17] on html "IN +99 +99 Factures 116 103915 Actions Contact client Mettre la facture en liti…" at bounding box center [277, 138] width 554 height 276
click at [481, 54] on div "Ajouter un paiement" at bounding box center [486, 56] width 80 height 9
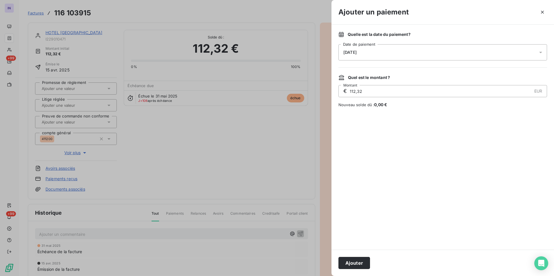
click at [372, 49] on div "[DATE]" at bounding box center [442, 52] width 209 height 16
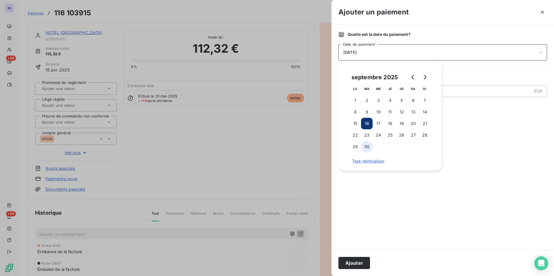
click at [367, 147] on button "30" at bounding box center [367, 147] width 12 height 12
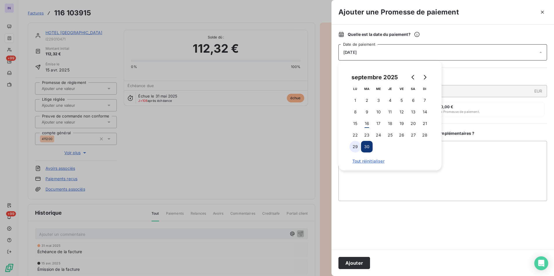
click at [355, 145] on button "29" at bounding box center [355, 147] width 12 height 12
click at [355, 262] on button "Ajouter" at bounding box center [354, 263] width 32 height 12
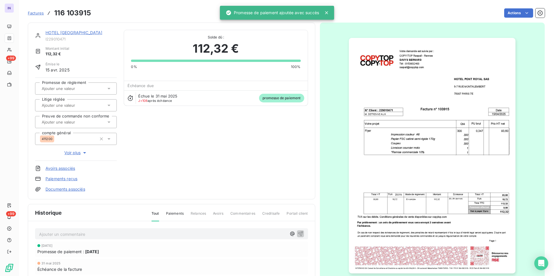
click at [86, 31] on link "HOTEL [GEOGRAPHIC_DATA]" at bounding box center [73, 32] width 57 height 5
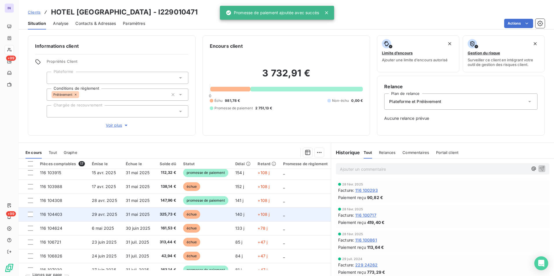
scroll to position [138, 0]
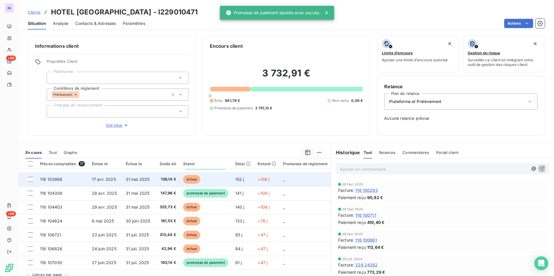
click at [157, 176] on td "138,14 €" at bounding box center [168, 180] width 24 height 14
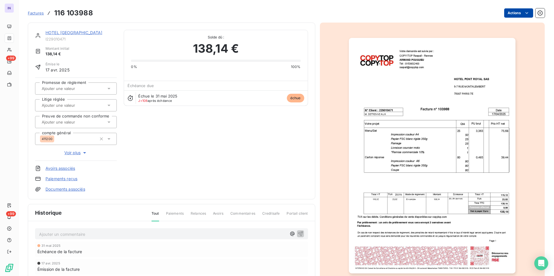
click at [505, 14] on html "IN +99 +99 Factures 116 103988 Actions HOTEL PONT ROYAL SAS I229010471 Montant …" at bounding box center [277, 138] width 554 height 276
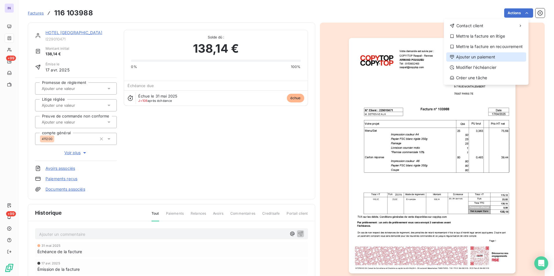
click at [476, 55] on div "Ajouter un paiement" at bounding box center [486, 56] width 80 height 9
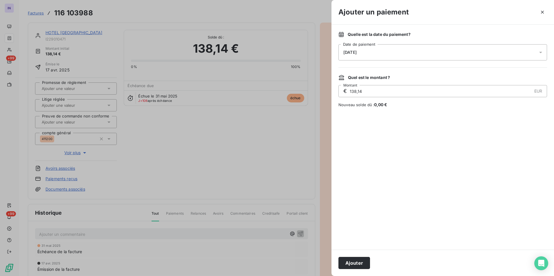
click at [365, 43] on div "Quelle est la date du paiement ? 16/09/2025 Date de paiement" at bounding box center [442, 46] width 209 height 29
click at [366, 48] on div "[DATE]" at bounding box center [442, 52] width 209 height 16
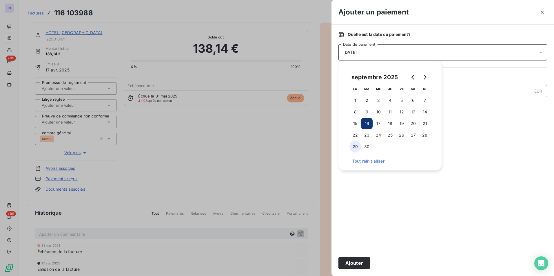
click at [357, 147] on button "29" at bounding box center [355, 147] width 12 height 12
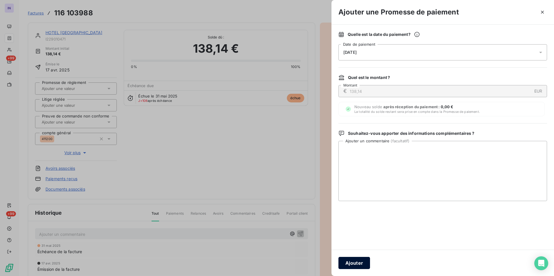
click at [356, 265] on button "Ajouter" at bounding box center [354, 263] width 32 height 12
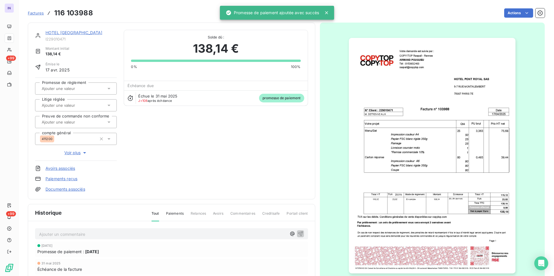
click at [87, 32] on link "HOTEL [GEOGRAPHIC_DATA]" at bounding box center [73, 32] width 57 height 5
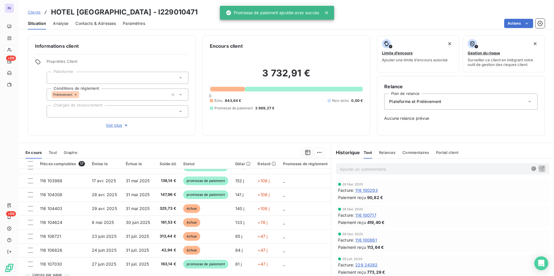
scroll to position [138, 0]
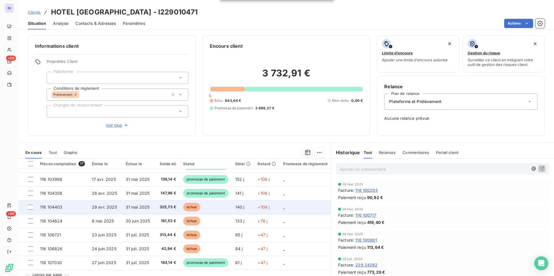
click at [174, 204] on span "325,73 €" at bounding box center [167, 207] width 17 height 6
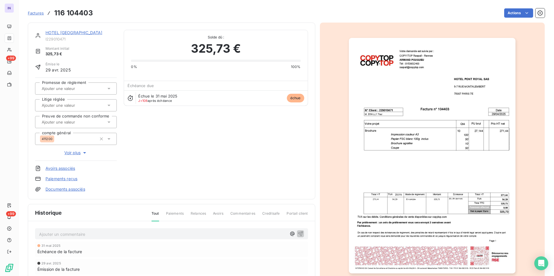
click at [506, 14] on html "IN +99 +99 Factures 116 104403 Actions HOTEL PONT ROYAL SAS I229010471 Montant …" at bounding box center [277, 138] width 554 height 276
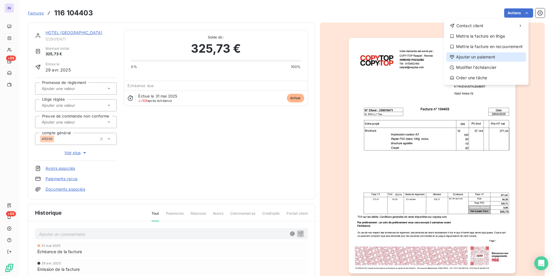
click at [475, 56] on div "Ajouter un paiement" at bounding box center [486, 56] width 80 height 9
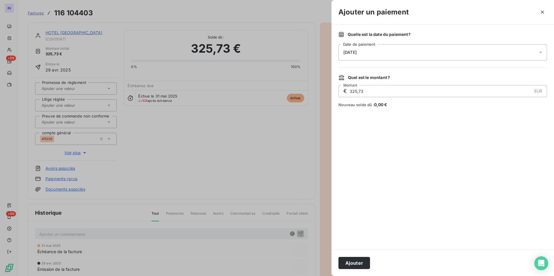
click at [406, 51] on div "[DATE]" at bounding box center [442, 52] width 209 height 16
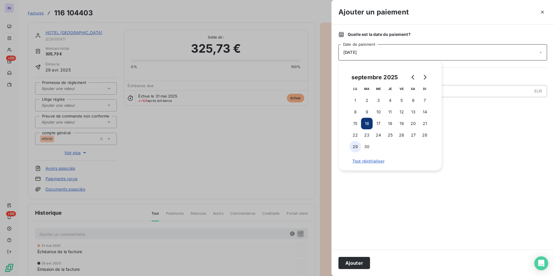
click at [352, 145] on button "29" at bounding box center [355, 147] width 12 height 12
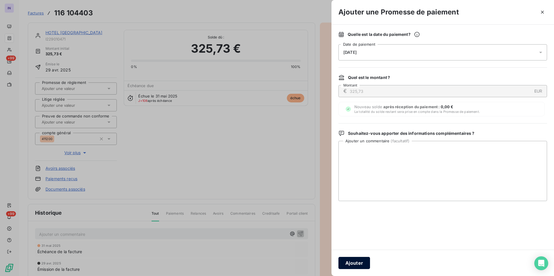
drag, startPoint x: 350, startPoint y: 264, endPoint x: 348, endPoint y: 261, distance: 4.3
click at [350, 264] on button "Ajouter" at bounding box center [354, 263] width 32 height 12
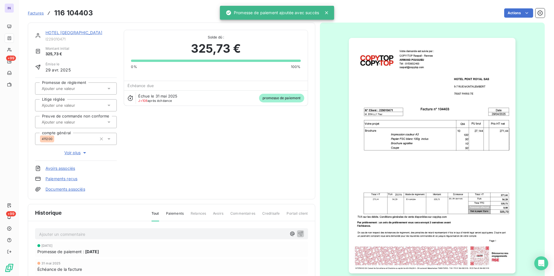
click at [81, 32] on link "HOTEL [GEOGRAPHIC_DATA]" at bounding box center [73, 32] width 57 height 5
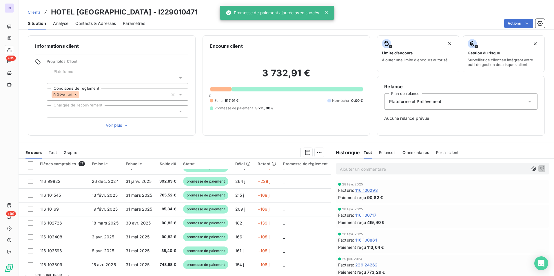
scroll to position [116, 0]
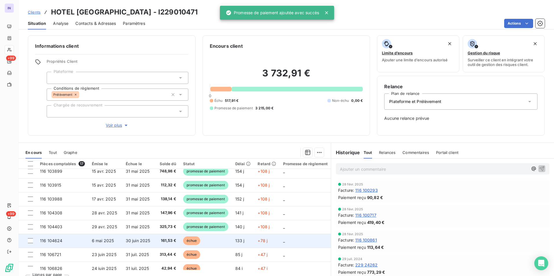
click at [120, 241] on td "6 mai 2025" at bounding box center [105, 241] width 34 height 14
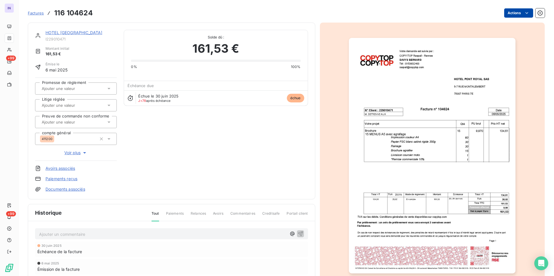
click at [516, 14] on html "IN +99 +99 Factures 116 104624 Actions HOTEL PONT ROYAL SAS I229010471 Montant …" at bounding box center [277, 138] width 554 height 276
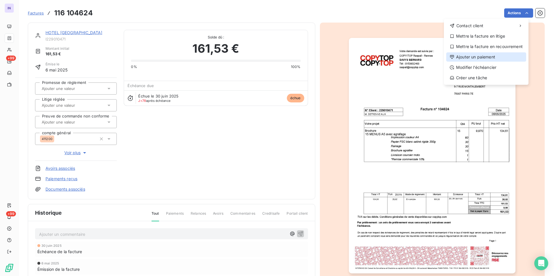
click at [481, 57] on div "Ajouter un paiement" at bounding box center [486, 56] width 80 height 9
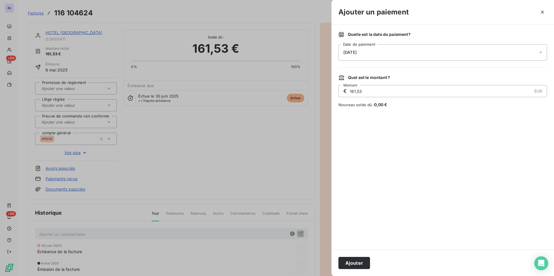
click at [397, 58] on div "[DATE]" at bounding box center [442, 52] width 209 height 16
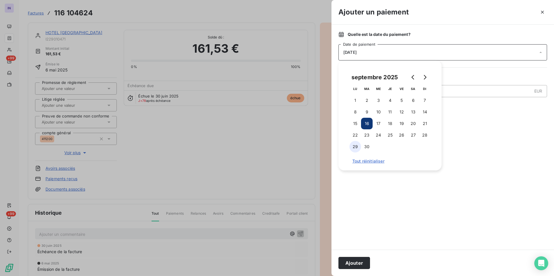
click at [357, 146] on button "29" at bounding box center [355, 147] width 12 height 12
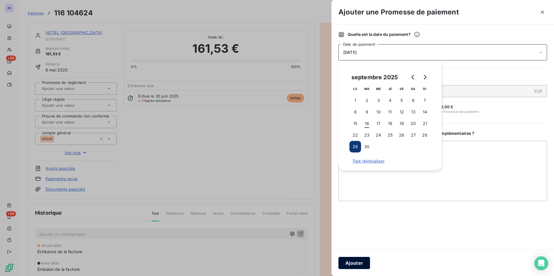
click at [361, 262] on button "Ajouter" at bounding box center [354, 263] width 32 height 12
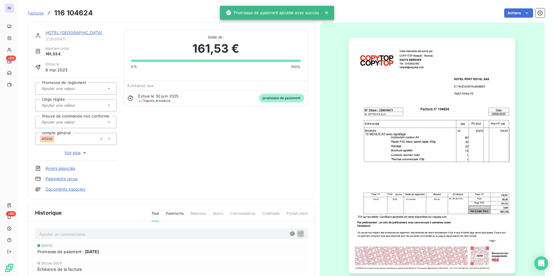
click at [77, 30] on div "HOTEL PONT ROYAL SAS I229010471 Montant initial 161,53 € Émise le 6 mai 2025 Pr…" at bounding box center [171, 111] width 287 height 177
click at [83, 33] on link "HOTEL [GEOGRAPHIC_DATA]" at bounding box center [73, 32] width 57 height 5
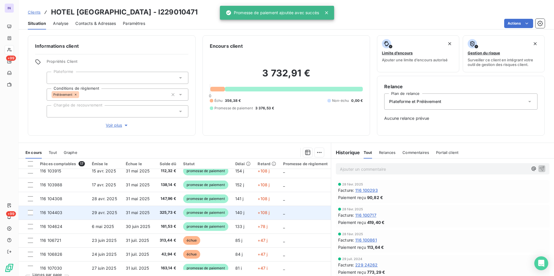
scroll to position [138, 0]
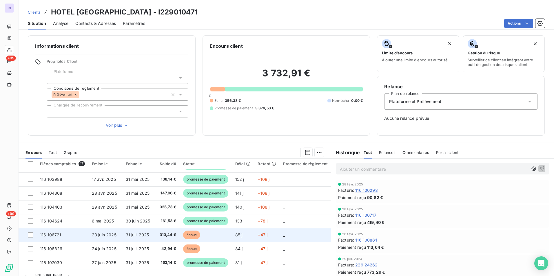
click at [138, 233] on span "31 juil. 2025" at bounding box center [137, 235] width 23 height 5
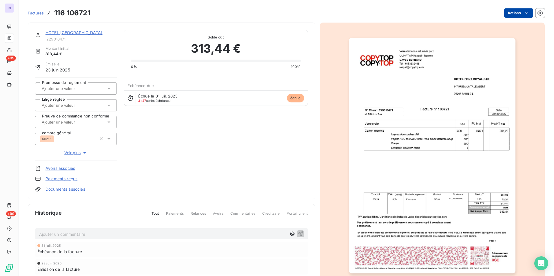
click at [510, 16] on html "IN +99 +99 Factures 116 106721 Actions HOTEL PONT ROYAL SAS I229010471 Montant …" at bounding box center [277, 138] width 554 height 276
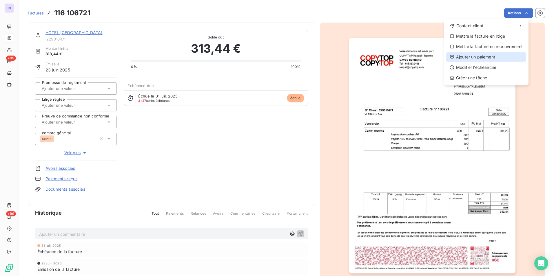
click at [474, 56] on div "Ajouter un paiement" at bounding box center [486, 56] width 80 height 9
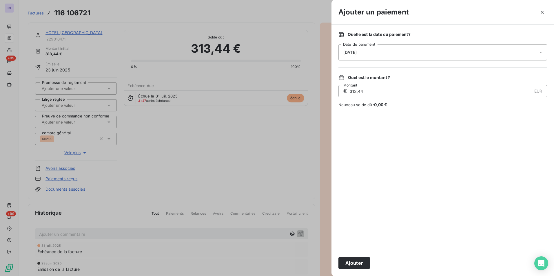
click at [388, 53] on div "[DATE]" at bounding box center [442, 52] width 209 height 16
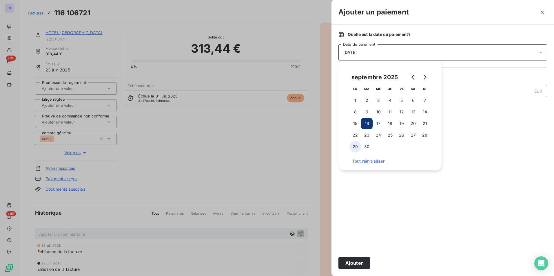
click at [358, 145] on button "29" at bounding box center [355, 147] width 12 height 12
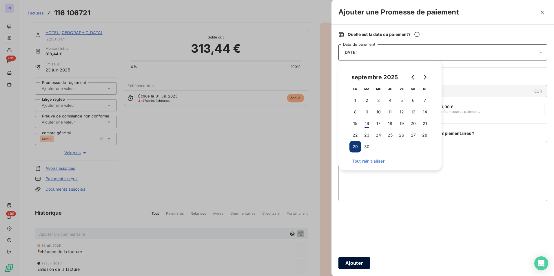
drag, startPoint x: 361, startPoint y: 264, endPoint x: 294, endPoint y: 226, distance: 77.1
click at [361, 264] on button "Ajouter" at bounding box center [354, 263] width 32 height 12
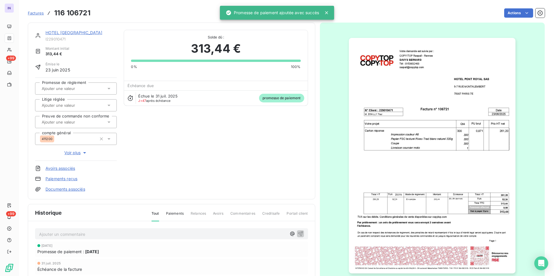
click at [84, 30] on link "HOTEL [GEOGRAPHIC_DATA]" at bounding box center [73, 32] width 57 height 5
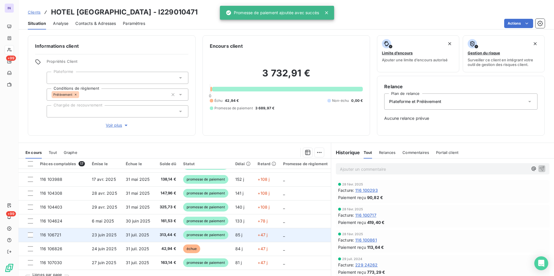
scroll to position [11, 0]
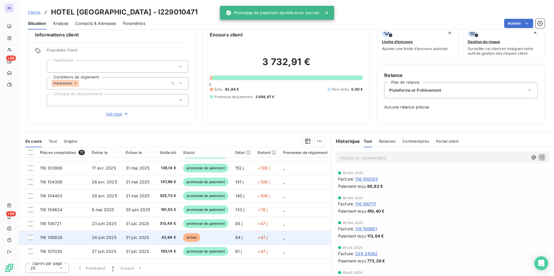
click at [135, 235] on span "31 juil. 2025" at bounding box center [137, 237] width 23 height 5
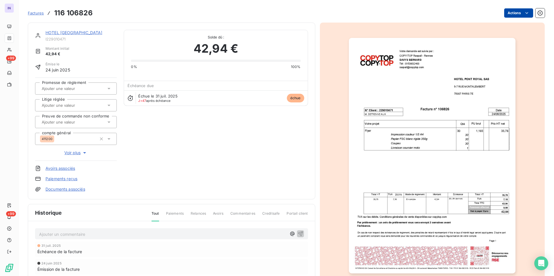
click at [518, 11] on html "IN +99 +99 Factures 116 106826 Actions HOTEL PONT ROYAL SAS I229010471 Montant …" at bounding box center [277, 138] width 554 height 276
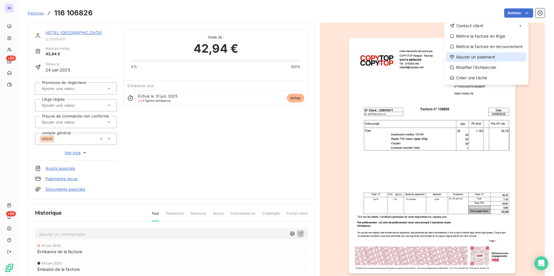
click at [465, 55] on div "Ajouter un paiement" at bounding box center [486, 56] width 80 height 9
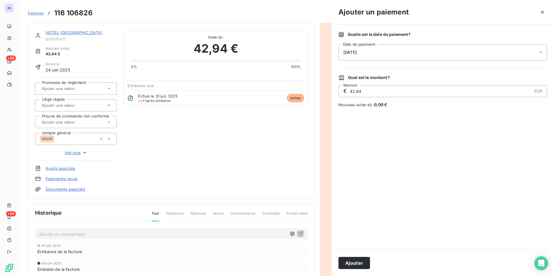
click at [408, 56] on div "[DATE]" at bounding box center [442, 52] width 209 height 16
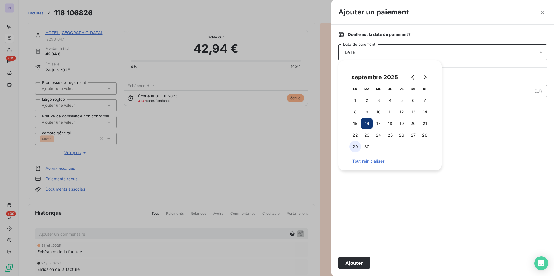
click at [359, 145] on button "29" at bounding box center [355, 147] width 12 height 12
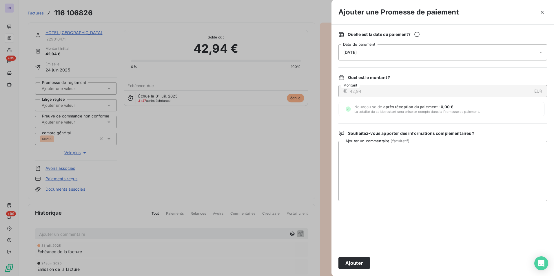
drag, startPoint x: 359, startPoint y: 260, endPoint x: 354, endPoint y: 258, distance: 5.5
click at [359, 261] on button "Ajouter" at bounding box center [354, 263] width 32 height 12
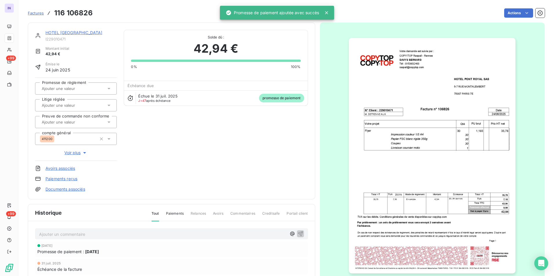
click at [72, 30] on link "HOTEL [GEOGRAPHIC_DATA]" at bounding box center [73, 32] width 57 height 5
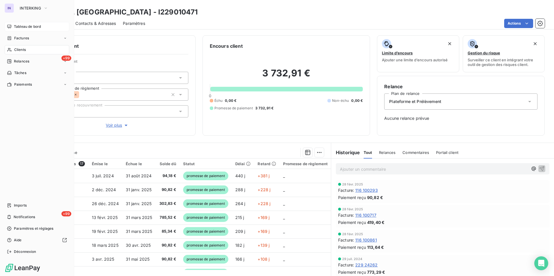
click at [17, 27] on span "Tableau de bord" at bounding box center [27, 26] width 27 height 5
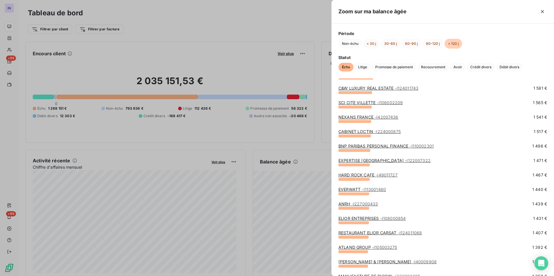
scroll to position [869, 0]
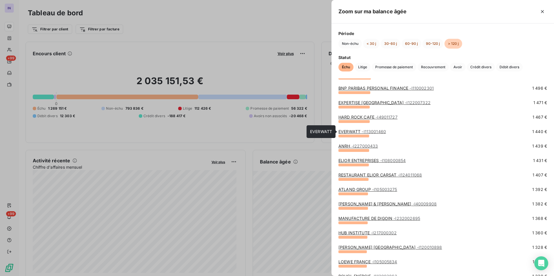
click at [352, 132] on link "EVERWATT - I113001460" at bounding box center [362, 131] width 48 height 5
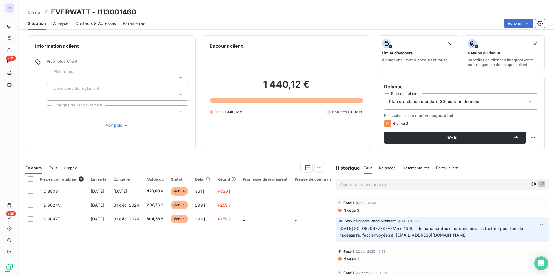
scroll to position [145, 0]
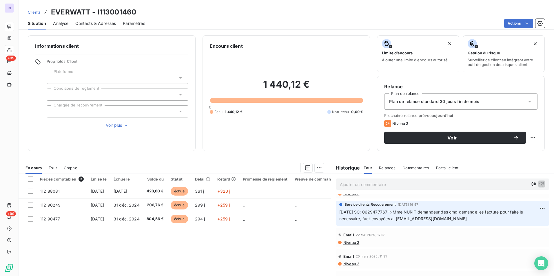
drag, startPoint x: 465, startPoint y: 216, endPoint x: 394, endPoint y: 217, distance: 71.3
click at [394, 217] on p "11.06.25 SC: 0629477767=>Mme NURIT demandeur des cmd demande les facture pour f…" at bounding box center [442, 215] width 207 height 13
copy span "megane.nurit@groupe-everwatt.fr"
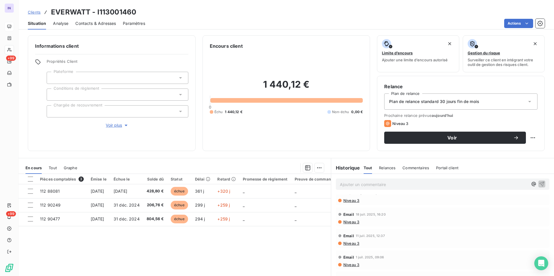
scroll to position [0, 0]
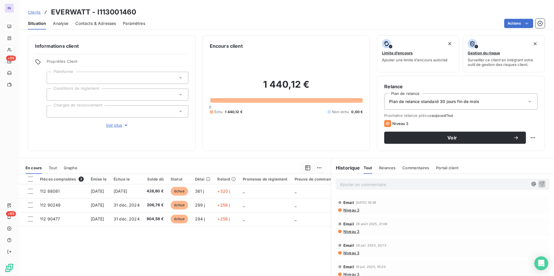
drag, startPoint x: 347, startPoint y: 185, endPoint x: 341, endPoint y: 191, distance: 8.8
click at [347, 185] on p "Ajouter un commentaire ﻿" at bounding box center [434, 184] width 188 height 7
click at [421, 189] on div "[DATE] ST - Mail envoyé à" at bounding box center [442, 184] width 213 height 11
click at [418, 185] on p "[DATE] ST - Mail envoyé à" at bounding box center [434, 184] width 188 height 7
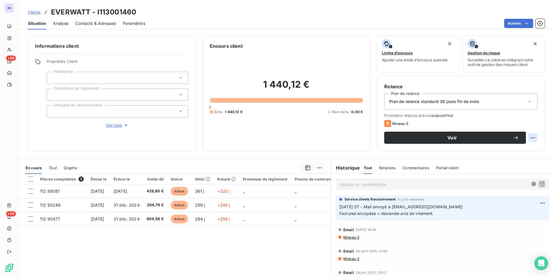
click at [530, 137] on html "IN +99 +99 Clients EVERWATT - I113001460 Situation Analyse Contacts & Adresses …" at bounding box center [277, 138] width 554 height 276
click at [519, 152] on div "Replanifier cette action" at bounding box center [504, 150] width 52 height 9
select select "8"
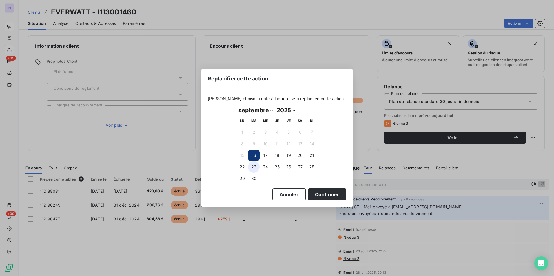
click at [254, 166] on button "23" at bounding box center [254, 167] width 12 height 12
click at [311, 197] on button "Confirmer" at bounding box center [327, 195] width 38 height 12
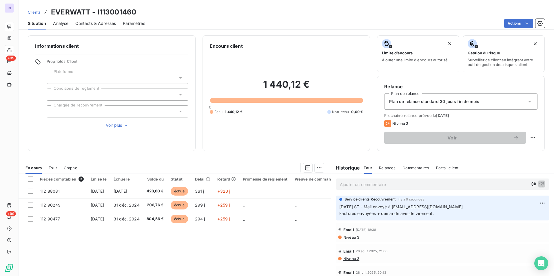
click at [88, 112] on div at bounding box center [118, 111] width 142 height 12
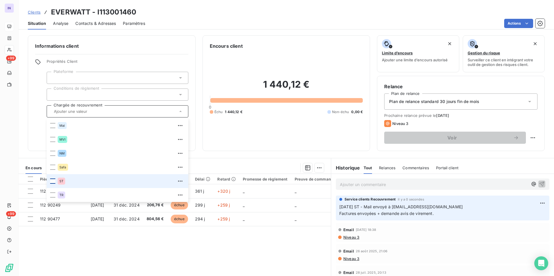
click at [52, 180] on div at bounding box center [52, 181] width 5 height 5
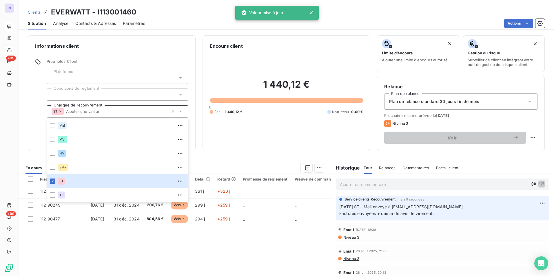
click at [255, 140] on div "1 440,12 € 0 Échu 1 440,12 € Non-échu 0,00 €" at bounding box center [286, 97] width 153 height 94
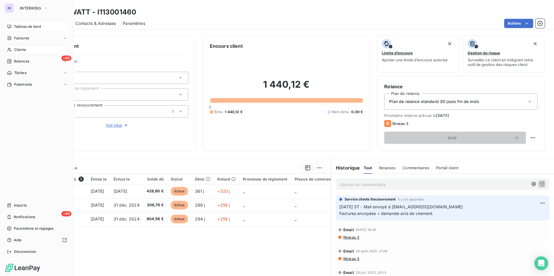
click at [23, 24] on span "Tableau de bord" at bounding box center [27, 26] width 27 height 5
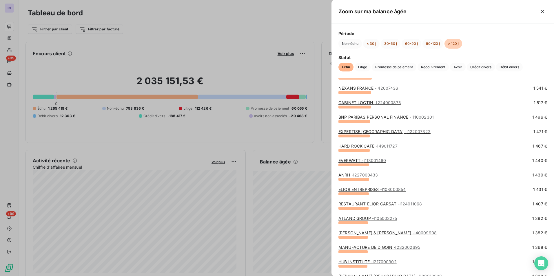
scroll to position [869, 0]
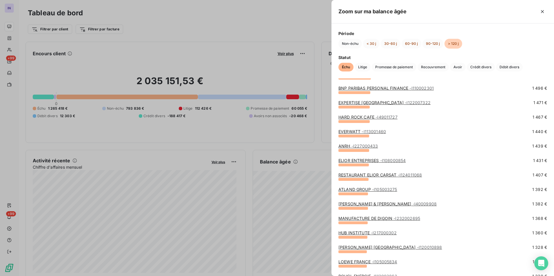
click at [344, 145] on link "ANRH - I227000433" at bounding box center [357, 146] width 39 height 5
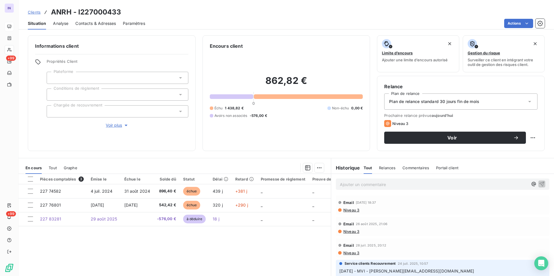
scroll to position [58, 0]
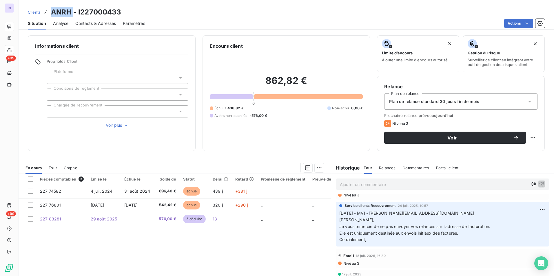
drag, startPoint x: 73, startPoint y: 13, endPoint x: 51, endPoint y: 12, distance: 21.8
click at [51, 12] on h3 "ANRH - I227000433" at bounding box center [86, 12] width 70 height 10
copy h3 "ANRH"
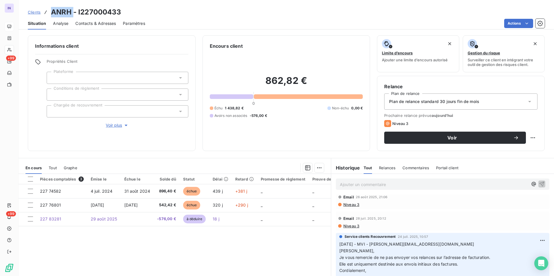
scroll to position [0, 0]
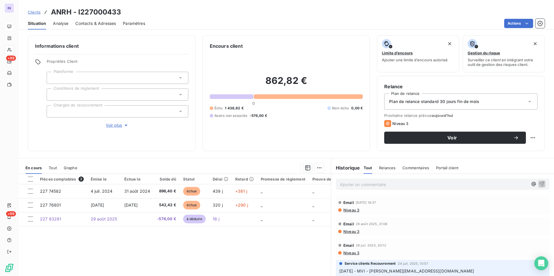
click at [354, 185] on p "Ajouter un commentaire ﻿" at bounding box center [434, 184] width 188 height 7
click at [411, 183] on p "16/09/2025 st - Mail envoyé à" at bounding box center [434, 184] width 188 height 7
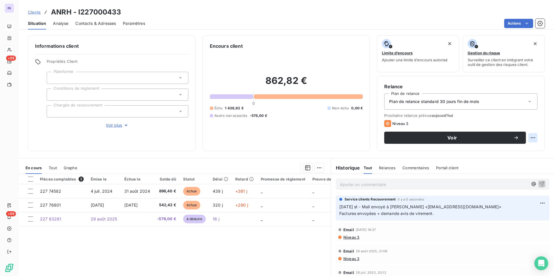
click at [526, 138] on html "IN +99 +99 Clients ANRH - I227000433 Situation Analyse Contacts & Adresses Para…" at bounding box center [277, 138] width 554 height 276
click at [520, 148] on div "Replanifier cette action" at bounding box center [504, 150] width 52 height 9
select select "8"
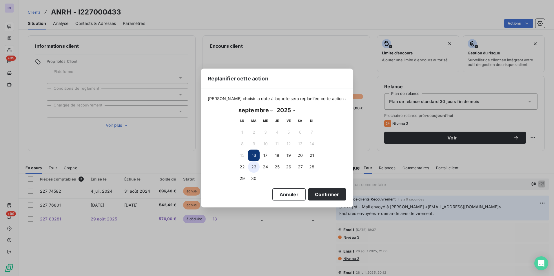
click at [254, 168] on button "23" at bounding box center [254, 167] width 12 height 12
click at [314, 193] on button "Confirmer" at bounding box center [327, 195] width 38 height 12
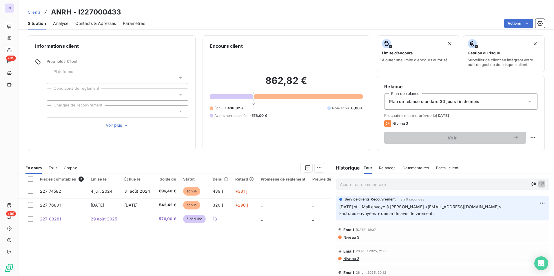
click at [108, 114] on div at bounding box center [118, 111] width 142 height 12
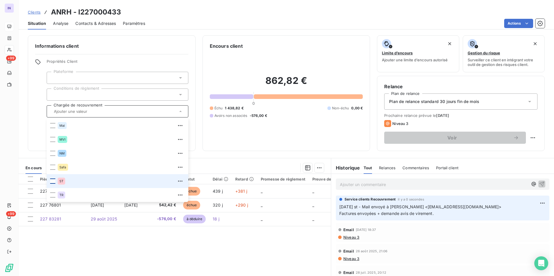
click at [51, 182] on div at bounding box center [52, 181] width 5 height 5
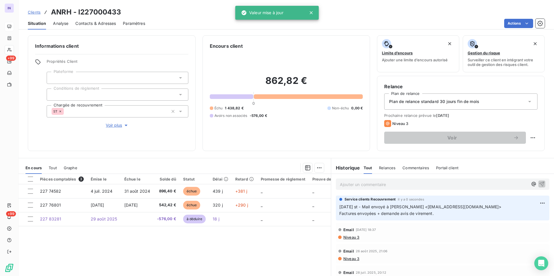
click at [234, 149] on div "Encours client 862,82 € 0 Échu 1 438,82 € Non-échu 0,00 € Avoirs non associés -…" at bounding box center [286, 93] width 168 height 116
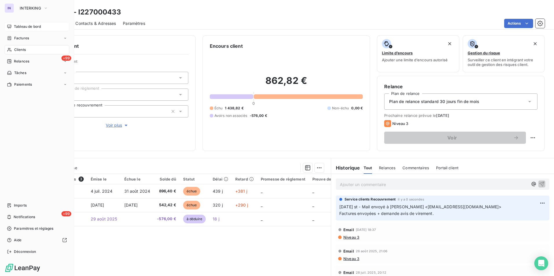
click at [20, 25] on span "Tableau de bord" at bounding box center [27, 26] width 27 height 5
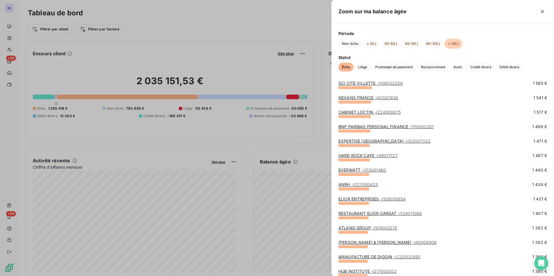
scroll to position [840, 0]
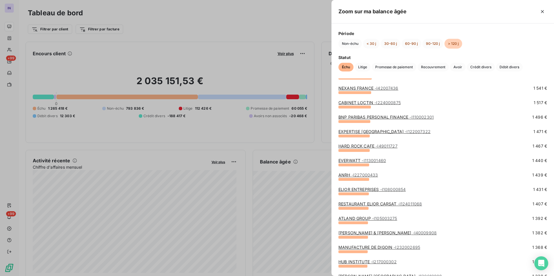
click at [350, 190] on link "ELIOR ENTREPRISES - I108000854" at bounding box center [371, 189] width 67 height 5
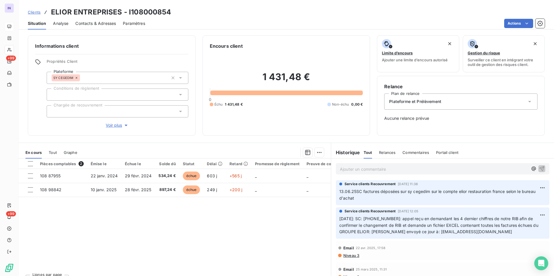
click at [82, 111] on div at bounding box center [118, 111] width 142 height 12
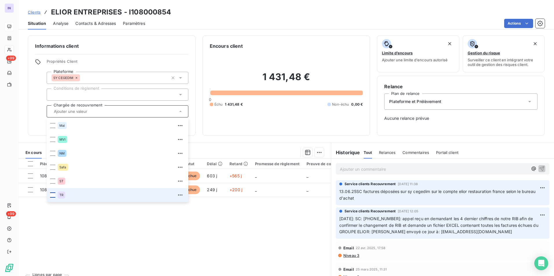
click at [53, 195] on div at bounding box center [52, 195] width 5 height 5
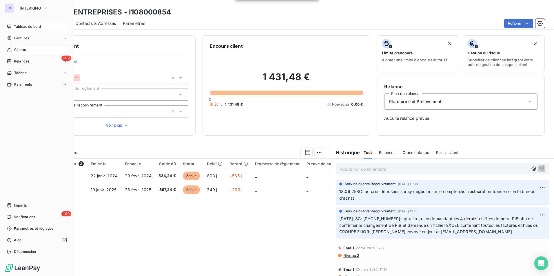
drag, startPoint x: 31, startPoint y: 26, endPoint x: 38, endPoint y: 36, distance: 11.9
click at [31, 27] on span "Tableau de bord" at bounding box center [27, 26] width 27 height 5
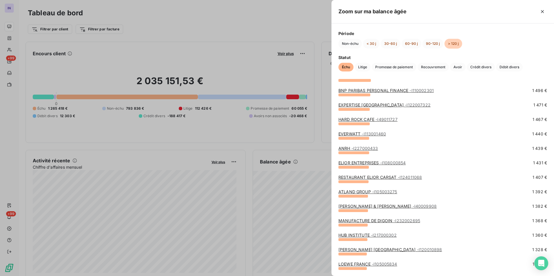
scroll to position [898, 0]
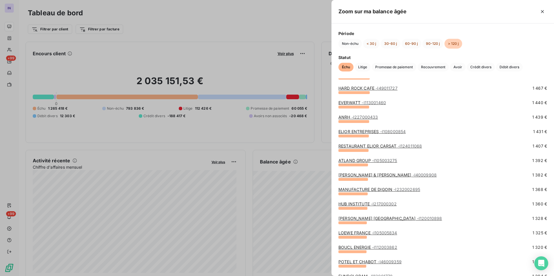
click at [378, 146] on link "RESTAURANT ELIOR CARSAT - I124011068" at bounding box center [379, 146] width 83 height 5
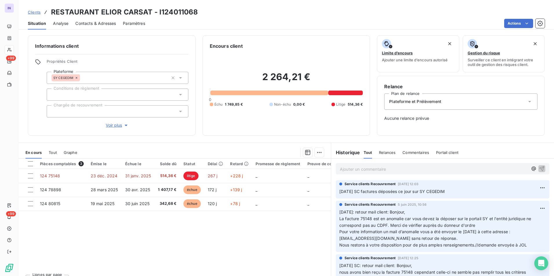
click at [89, 111] on div at bounding box center [118, 111] width 142 height 12
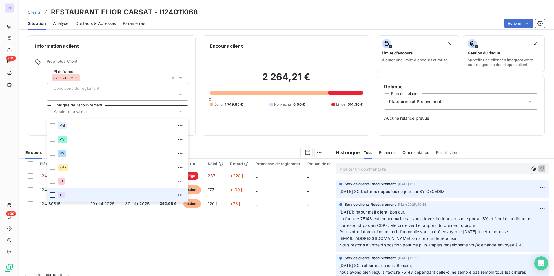
click at [52, 196] on div at bounding box center [52, 195] width 5 height 5
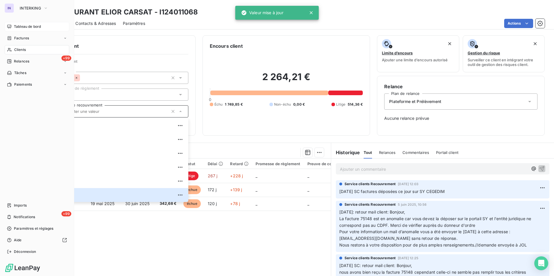
click at [25, 28] on span "Tableau de bord" at bounding box center [27, 26] width 27 height 5
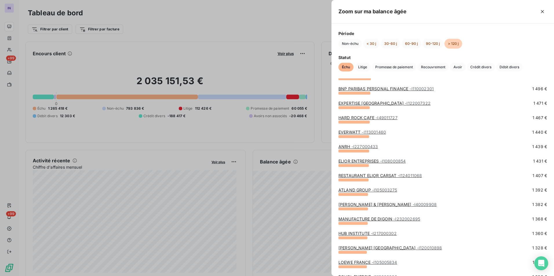
scroll to position [869, 0]
click at [361, 189] on link "ATLAND GROUP - I105003275" at bounding box center [367, 189] width 59 height 5
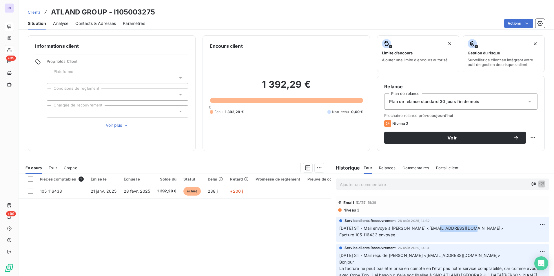
drag, startPoint x: 458, startPoint y: 227, endPoint x: 429, endPoint y: 227, distance: 28.4
click at [429, 227] on span "26/08/2025 ST - Mail envoyé à Isabelle LUTZ <ilutz@atland.fr> Facture 105 11643…" at bounding box center [421, 232] width 164 height 12
copy span "ilutz@atland.fr"
click at [350, 186] on p "Ajouter un commentaire ﻿" at bounding box center [434, 184] width 188 height 7
click at [403, 185] on p "19/06/2025 ST - Mail envoyé à" at bounding box center [434, 184] width 188 height 7
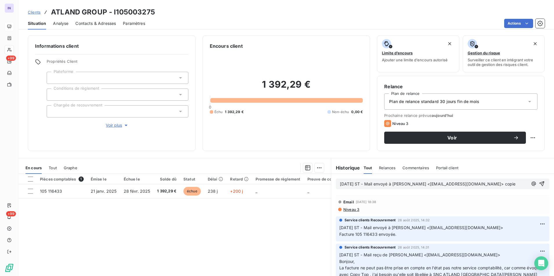
click at [489, 182] on p "19/06/2025 ST - Mail envoyé à Isabelle LUTZ <ilutz@atland.fr> copie" at bounding box center [434, 184] width 188 height 7
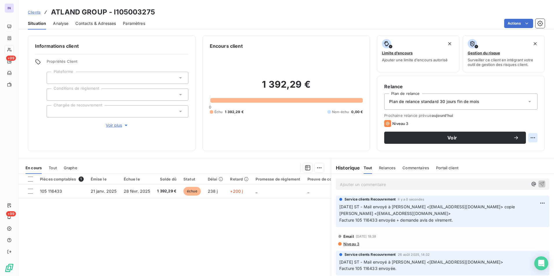
click at [526, 137] on html "IN +99 +99 Clients ATLAND GROUP - I105003275 Situation Analyse Contacts & Adres…" at bounding box center [277, 138] width 554 height 276
click at [525, 151] on div "Replanifier cette action" at bounding box center [504, 150] width 52 height 9
select select "8"
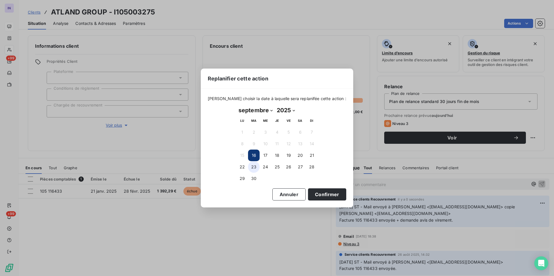
click at [253, 170] on button "23" at bounding box center [254, 167] width 12 height 12
drag, startPoint x: 315, startPoint y: 196, endPoint x: 149, endPoint y: 129, distance: 179.3
click at [312, 195] on button "Confirmer" at bounding box center [327, 195] width 38 height 12
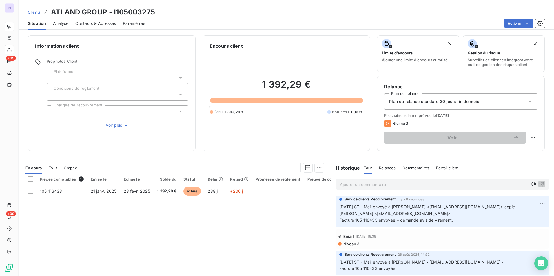
drag, startPoint x: 79, startPoint y: 111, endPoint x: 76, endPoint y: 116, distance: 6.0
click at [79, 112] on div at bounding box center [118, 111] width 142 height 12
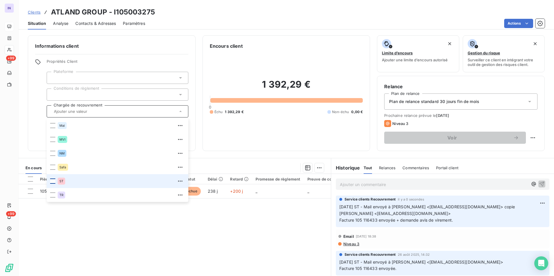
click at [51, 181] on div at bounding box center [52, 181] width 5 height 5
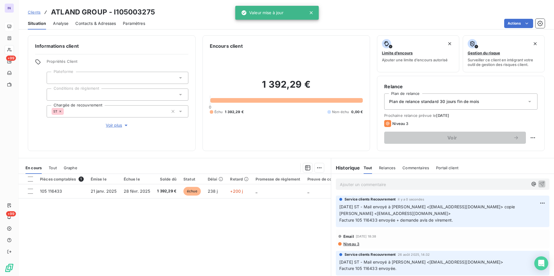
drag, startPoint x: 254, startPoint y: 143, endPoint x: 21, endPoint y: 135, distance: 233.3
click at [254, 144] on div "1 392,29 € 0 Échu 1 392,29 € Non-échu 0,00 €" at bounding box center [286, 97] width 153 height 94
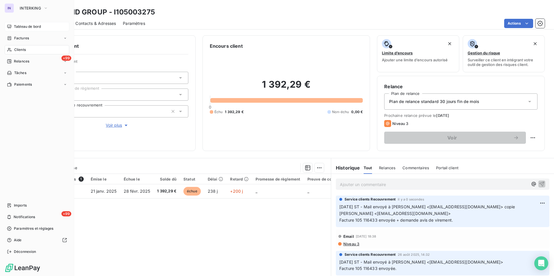
click at [21, 50] on span "Clients" at bounding box center [20, 49] width 12 height 5
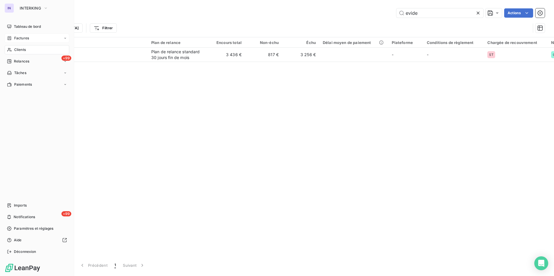
drag, startPoint x: 28, startPoint y: 25, endPoint x: 67, endPoint y: 42, distance: 41.9
click at [28, 25] on span "Tableau de bord" at bounding box center [27, 26] width 27 height 5
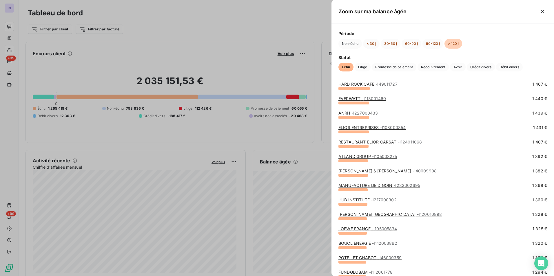
scroll to position [898, 0]
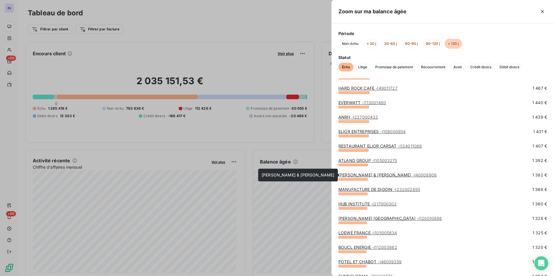
click at [357, 174] on link "ORRICK HERRINGTON & SUTCLIFFE - I40009908" at bounding box center [387, 175] width 98 height 5
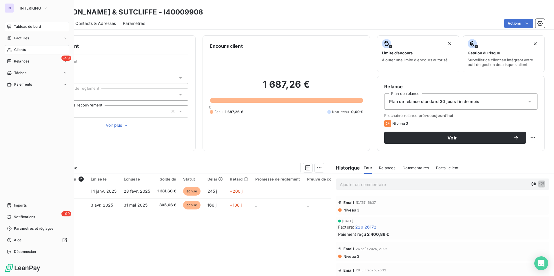
click at [23, 28] on span "Tableau de bord" at bounding box center [27, 26] width 27 height 5
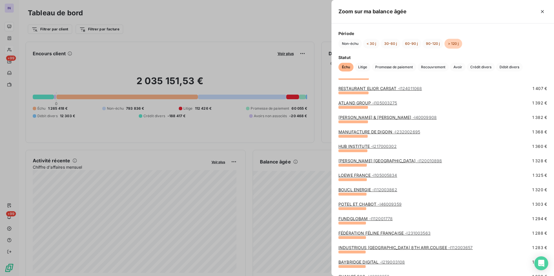
scroll to position [956, 0]
click at [385, 129] on link "MANUFACTURE DE DIGOIN - I232002695" at bounding box center [379, 131] width 82 height 5
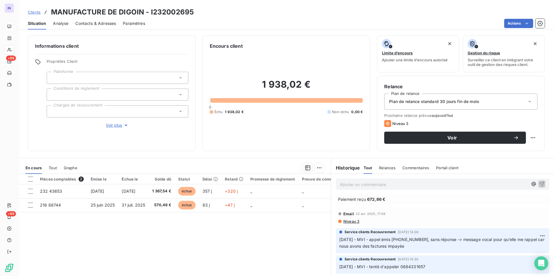
scroll to position [174, 0]
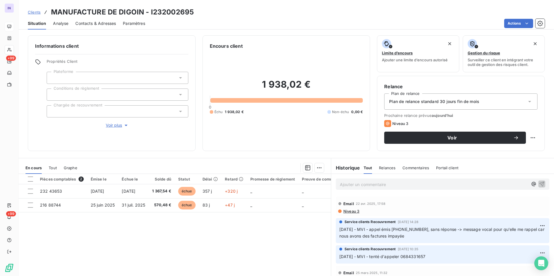
click at [142, 10] on h3 "MANUFACTURE DE DIGOIN - I232002695" at bounding box center [122, 12] width 143 height 10
drag, startPoint x: 145, startPoint y: 10, endPoint x: 53, endPoint y: 10, distance: 91.2
click at [53, 10] on h3 "MANUFACTURE DE DIGOIN - I232002695" at bounding box center [122, 12] width 143 height 10
copy h3 "MANUFACTURE DE DIGOIN"
click at [200, 14] on div "Clients MANUFACTURE DE DIGOIN - I232002695" at bounding box center [286, 12] width 535 height 10
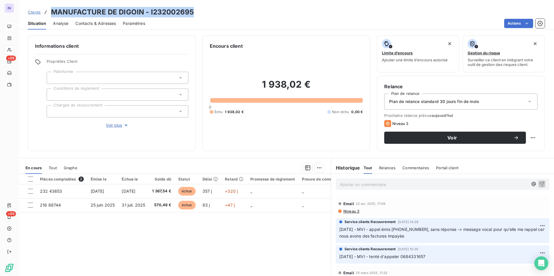
drag, startPoint x: 198, startPoint y: 11, endPoint x: 51, endPoint y: 11, distance: 147.1
click at [51, 11] on div "Clients MANUFACTURE DE DIGOIN - I232002695" at bounding box center [286, 12] width 535 height 10
copy h3 "MANUFACTURE DE DIGOIN - I232002695"
click at [95, 26] on span "Contacts & Adresses" at bounding box center [95, 24] width 41 height 6
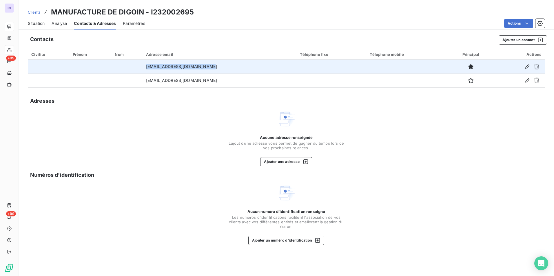
drag, startPoint x: 216, startPoint y: 67, endPoint x: 132, endPoint y: 68, distance: 84.0
click at [132, 68] on tr "adv@manufacturededigoin.com" at bounding box center [286, 67] width 517 height 14
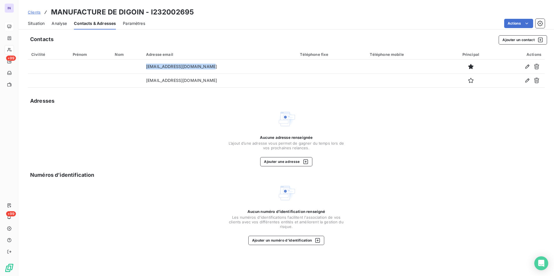
copy tr "adv@manufacturededigoin.com"
click at [38, 22] on span "Situation" at bounding box center [36, 24] width 17 height 6
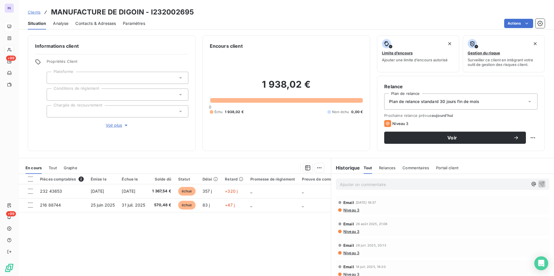
click at [357, 182] on p "Ajouter un commentaire ﻿" at bounding box center [434, 184] width 188 height 7
click at [428, 186] on p "[DATE] ST - Mail envoyé à" at bounding box center [434, 184] width 188 height 7
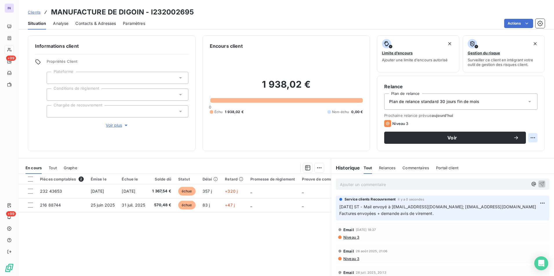
drag, startPoint x: 533, startPoint y: 134, endPoint x: 531, endPoint y: 137, distance: 3.9
click at [532, 136] on div "Relance Plan de relance Plan de relance standard 30 jours fin de mois Prochaine…" at bounding box center [461, 113] width 168 height 75
click at [530, 138] on html "IN +99 +99 Clients MANUFACTURE DE DIGOIN - I232002695 Situation Analyse Contact…" at bounding box center [277, 138] width 554 height 276
click at [513, 151] on div "Replanifier cette action" at bounding box center [504, 150] width 52 height 9
select select "8"
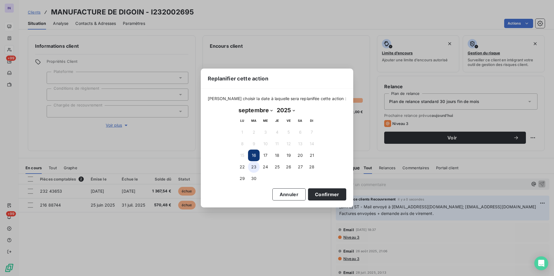
click at [255, 168] on button "23" at bounding box center [254, 167] width 12 height 12
click at [325, 196] on button "Confirmer" at bounding box center [327, 195] width 38 height 12
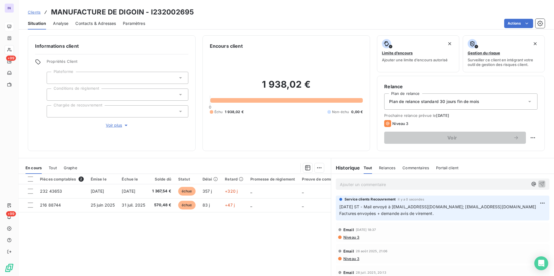
click at [113, 115] on div at bounding box center [118, 111] width 142 height 12
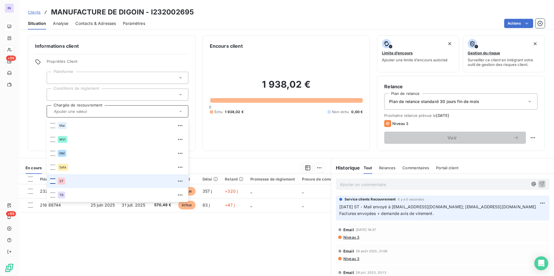
click at [54, 183] on div at bounding box center [52, 181] width 5 height 5
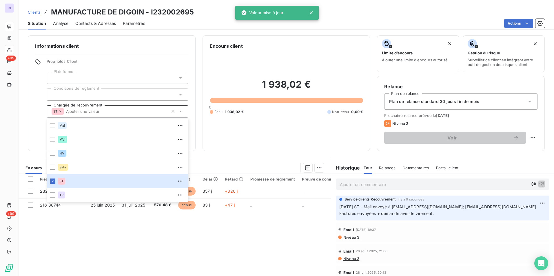
click at [202, 161] on section "En cours Tout Graphe Pièces comptables 2 Émise le Échue le Solde dû Statut Déla…" at bounding box center [175, 230] width 312 height 145
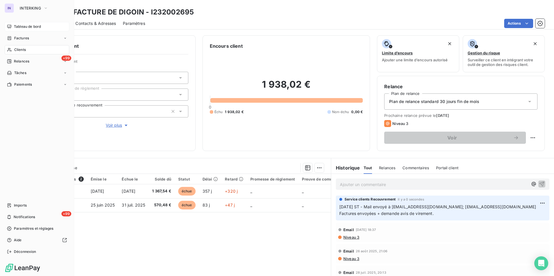
click at [37, 27] on span "Tableau de bord" at bounding box center [27, 26] width 27 height 5
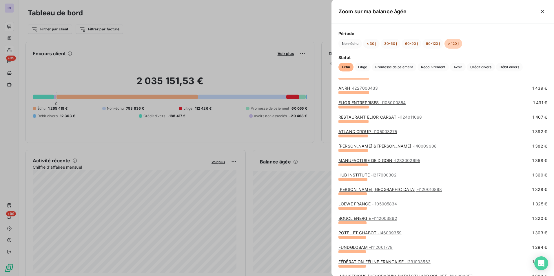
scroll to position [956, 0]
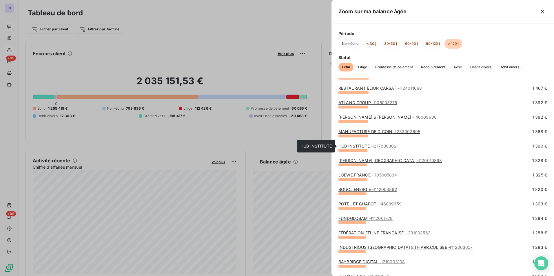
click at [361, 145] on link "HUB INSTITUTE - I217000302" at bounding box center [367, 146] width 58 height 5
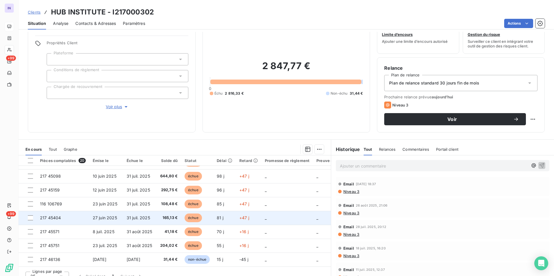
scroll to position [27, 0]
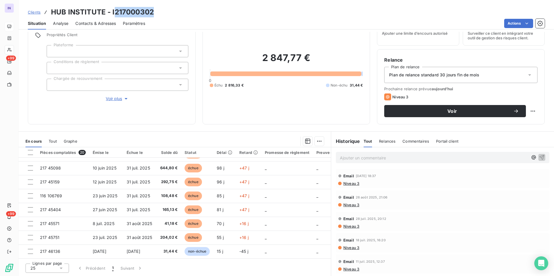
drag, startPoint x: 156, startPoint y: 12, endPoint x: 115, endPoint y: 8, distance: 41.6
click at [115, 8] on div "Clients HUB INSTITUTE - I217000302" at bounding box center [286, 12] width 535 height 10
copy h3 "217000302"
click at [160, 12] on div "Clients HUB INSTITUTE - I217000302" at bounding box center [286, 12] width 535 height 10
click at [151, 12] on h3 "HUB INSTITUTE - I217000302" at bounding box center [102, 12] width 103 height 10
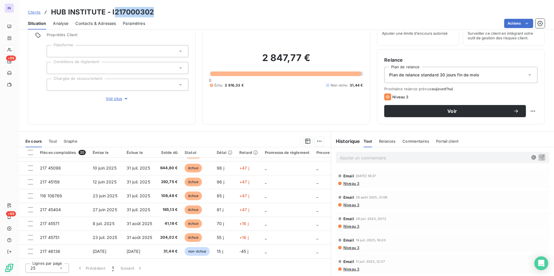
click at [156, 16] on div "Clients HUB INSTITUTE - I217000302" at bounding box center [286, 12] width 535 height 10
drag, startPoint x: 155, startPoint y: 12, endPoint x: 50, endPoint y: 13, distance: 105.4
click at [50, 13] on div "Clients HUB INSTITUTE - I217000302" at bounding box center [286, 12] width 535 height 10
copy h3 "HUB INSTITUTE - I217000302"
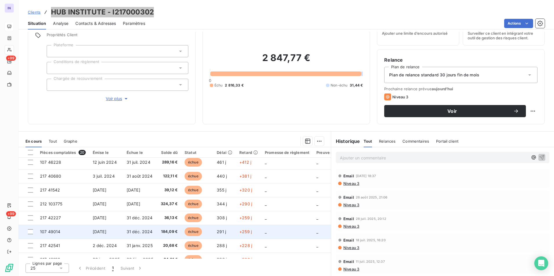
scroll to position [29, 0]
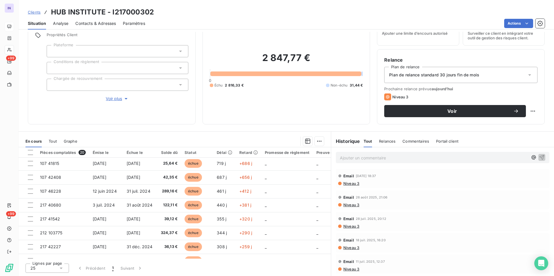
drag, startPoint x: 357, startPoint y: 161, endPoint x: 356, endPoint y: 158, distance: 3.0
click at [357, 161] on p "Ajouter un commentaire ﻿" at bounding box center [434, 157] width 188 height 7
click at [414, 159] on p "16/09/2025 St - Mail envoyé à" at bounding box center [434, 157] width 188 height 7
click at [513, 158] on p "16/09/2025 St - Mail envoyé à Finance Hub Institute <finance@hubinstitute.com> …" at bounding box center [434, 157] width 188 height 7
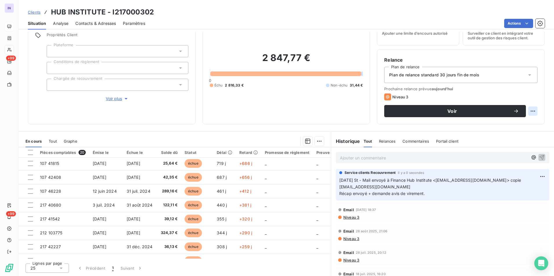
click at [528, 112] on html "IN +99 +99 Clients HUB INSTITUTE - I217000302 Situation Analyse Contacts & Adre…" at bounding box center [277, 138] width 554 height 276
click at [525, 122] on div "Replanifier cette action" at bounding box center [504, 123] width 52 height 9
select select "8"
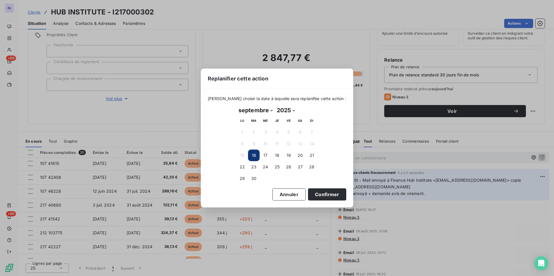
drag, startPoint x: 249, startPoint y: 166, endPoint x: 278, endPoint y: 173, distance: 30.3
click at [250, 166] on button "23" at bounding box center [254, 167] width 12 height 12
click at [315, 197] on button "Confirmer" at bounding box center [327, 195] width 38 height 12
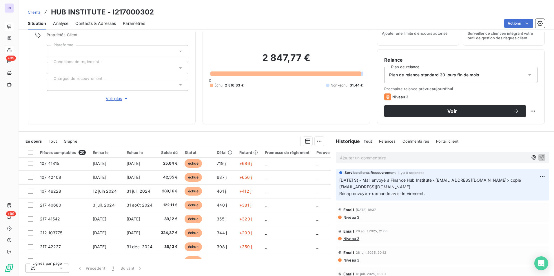
click at [91, 83] on div at bounding box center [118, 85] width 142 height 12
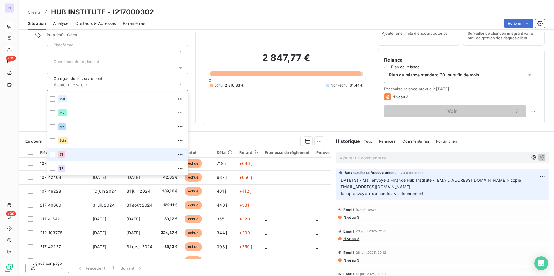
click at [52, 153] on div at bounding box center [52, 154] width 5 height 5
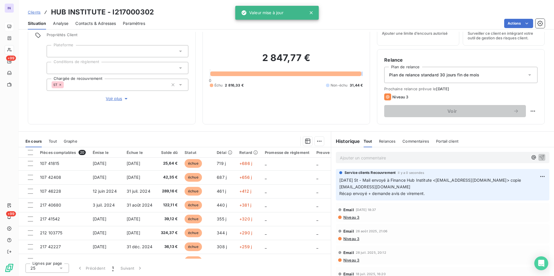
click at [262, 112] on div "2 847,77 € 0 Échu 2 816,33 € Non-échu 31,44 €" at bounding box center [286, 70] width 153 height 94
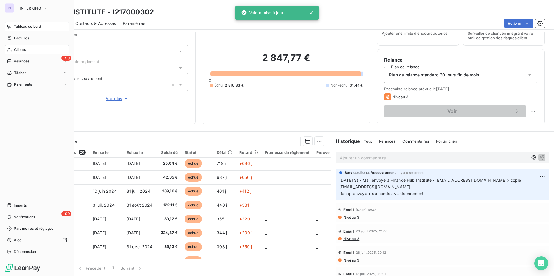
click at [23, 26] on span "Tableau de bord" at bounding box center [27, 26] width 27 height 5
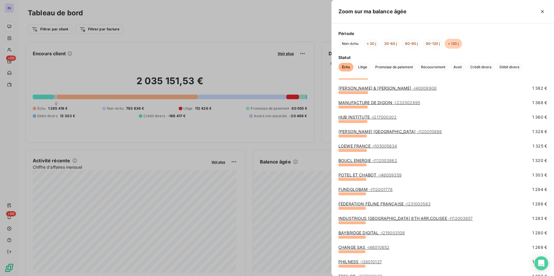
scroll to position [956, 0]
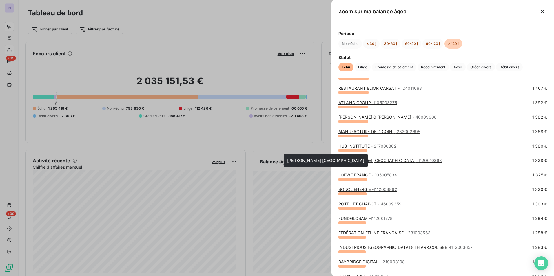
click at [355, 161] on link "ENGIE GREEN FRANCE - I120010898" at bounding box center [389, 160] width 103 height 5
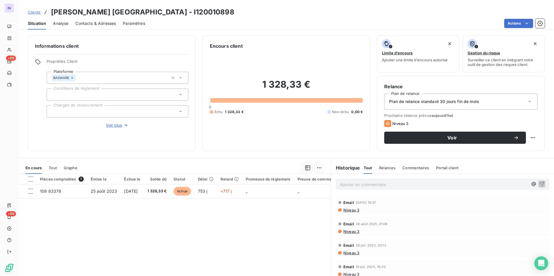
click at [85, 113] on div at bounding box center [118, 111] width 142 height 12
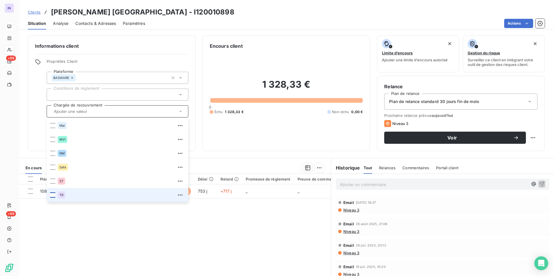
click at [52, 196] on div at bounding box center [52, 195] width 5 height 5
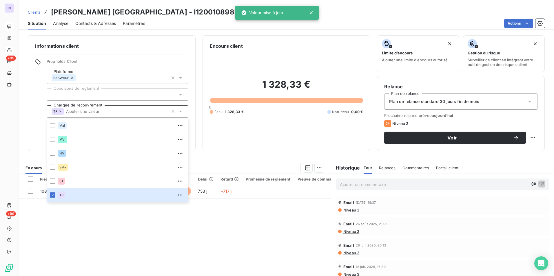
click at [259, 233] on div "Pièces comptables 1 Émise le Échue le Solde dû Statut Délai Retard Promesse de …" at bounding box center [175, 230] width 312 height 112
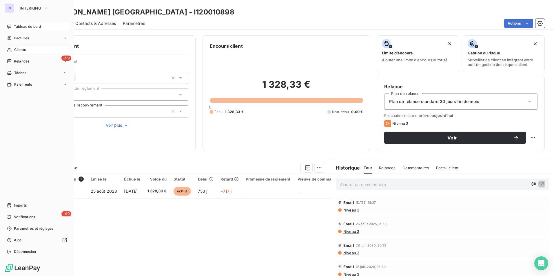
click at [25, 27] on span "Tableau de bord" at bounding box center [27, 26] width 27 height 5
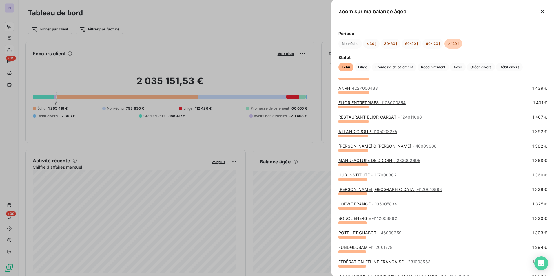
scroll to position [956, 0]
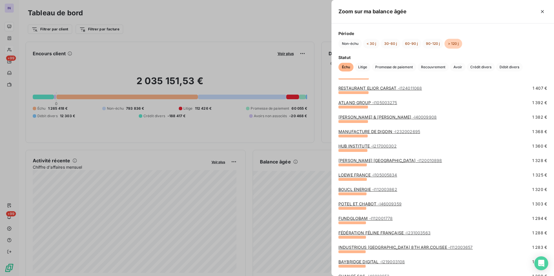
click at [360, 175] on link "LOEWE FRANCE - I105005834" at bounding box center [367, 175] width 59 height 5
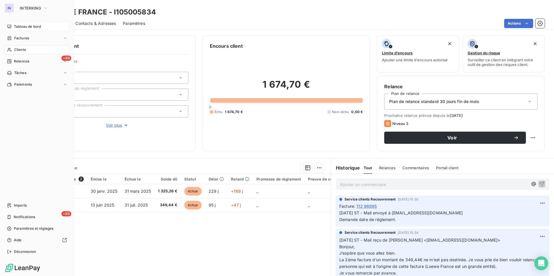
click at [32, 26] on span "Tableau de bord" at bounding box center [27, 26] width 27 height 5
